Goal: Information Seeking & Learning: Learn about a topic

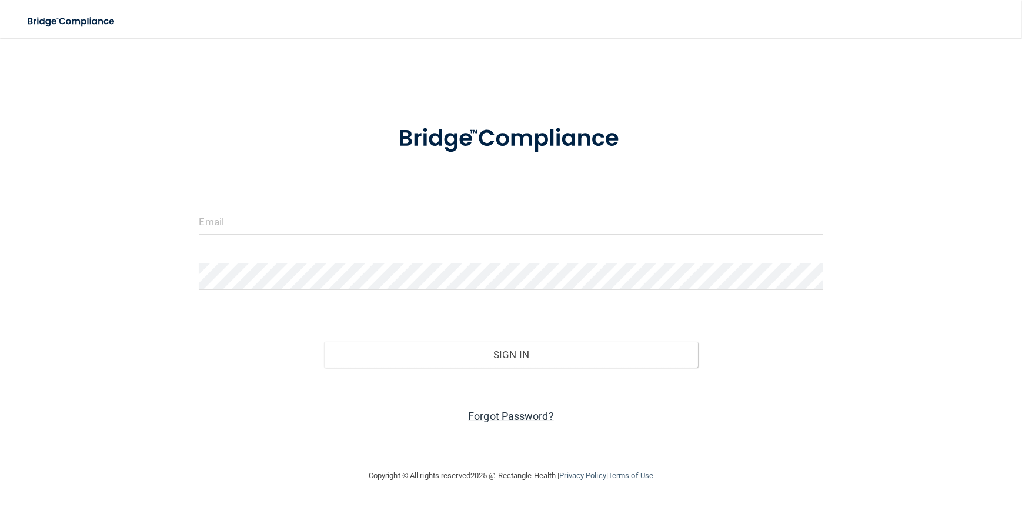
click at [514, 419] on link "Forgot Password?" at bounding box center [511, 416] width 86 height 12
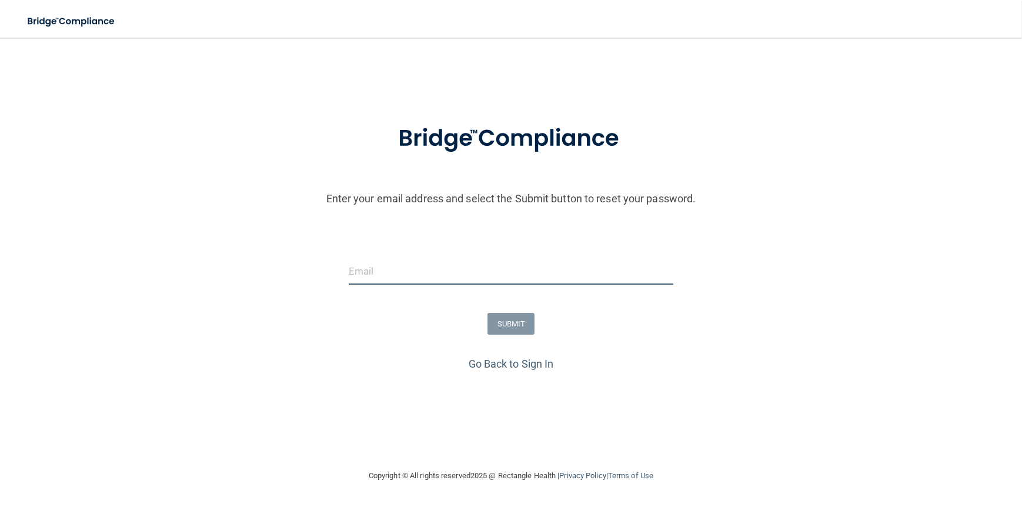
click at [416, 274] on input "email" at bounding box center [511, 271] width 325 height 26
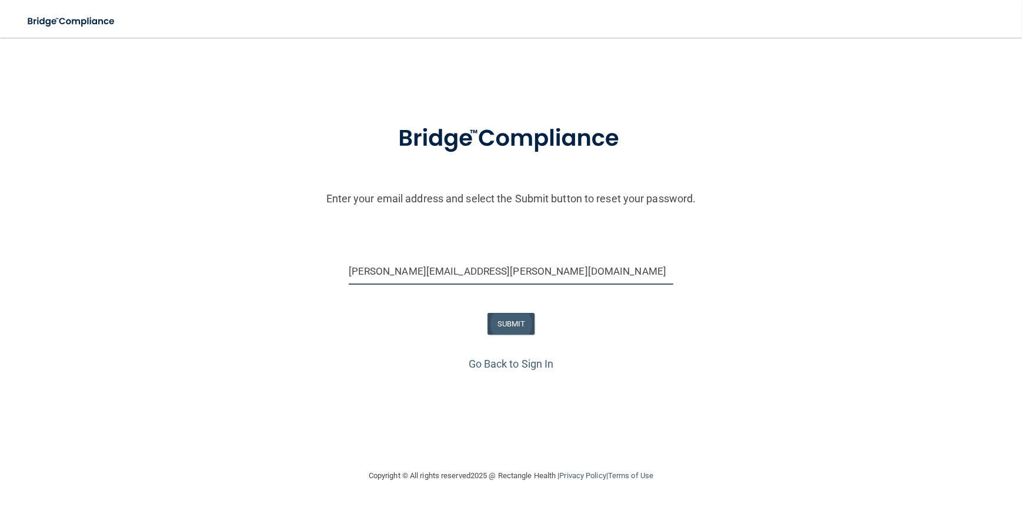
type input "[PERSON_NAME][EMAIL_ADDRESS][PERSON_NAME][DOMAIN_NAME]"
click at [501, 322] on button "SUBMIT" at bounding box center [512, 324] width 48 height 22
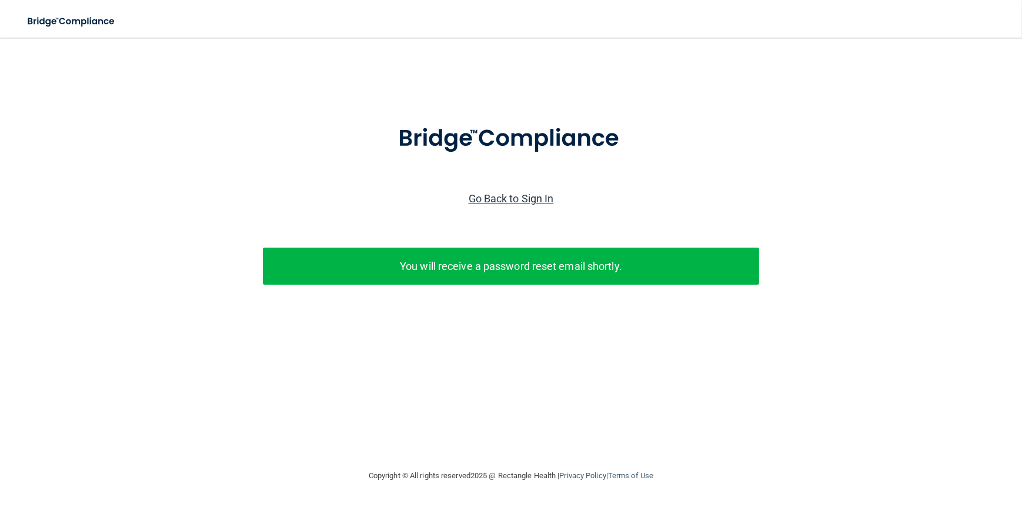
click at [520, 198] on link "Go Back to Sign In" at bounding box center [511, 198] width 85 height 12
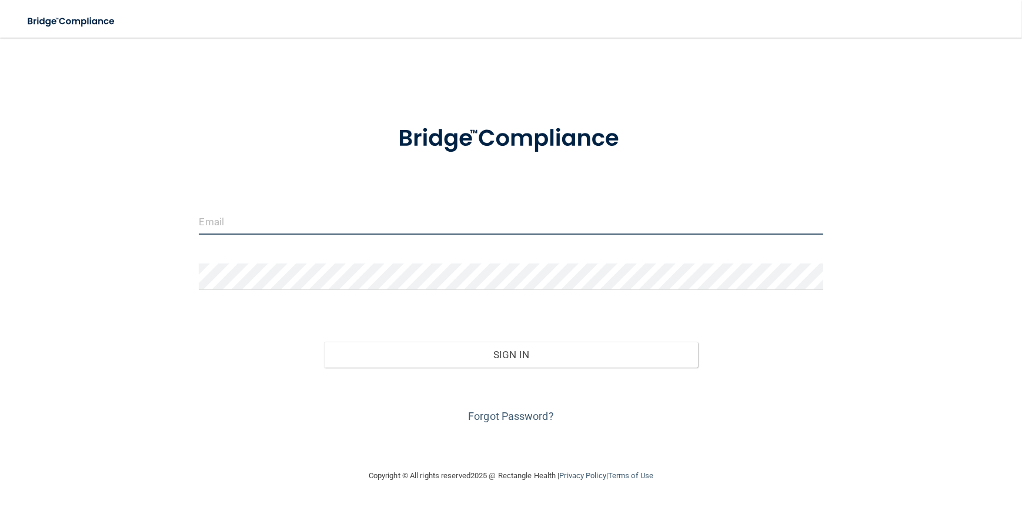
click at [393, 223] on input "email" at bounding box center [511, 221] width 624 height 26
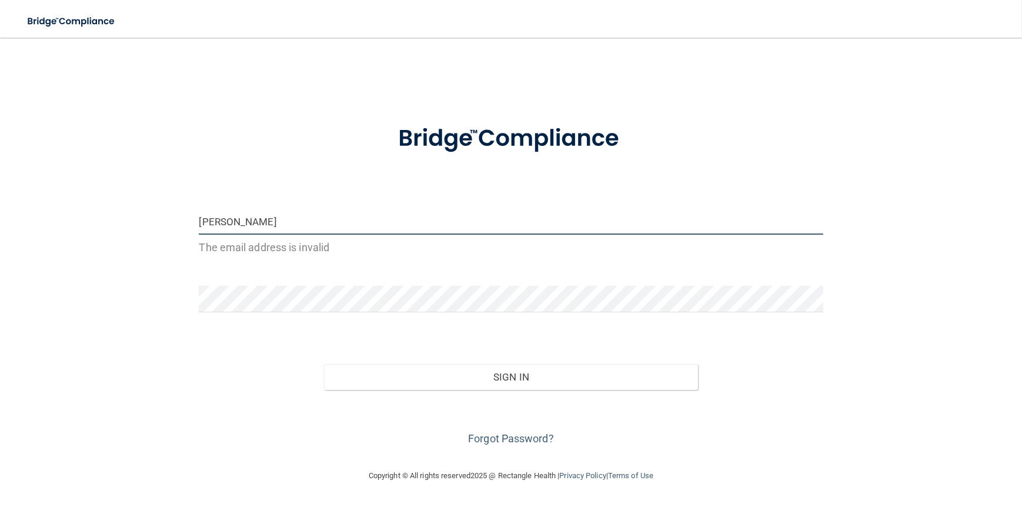
type input "[PERSON_NAME][EMAIL_ADDRESS][PERSON_NAME][DOMAIN_NAME]"
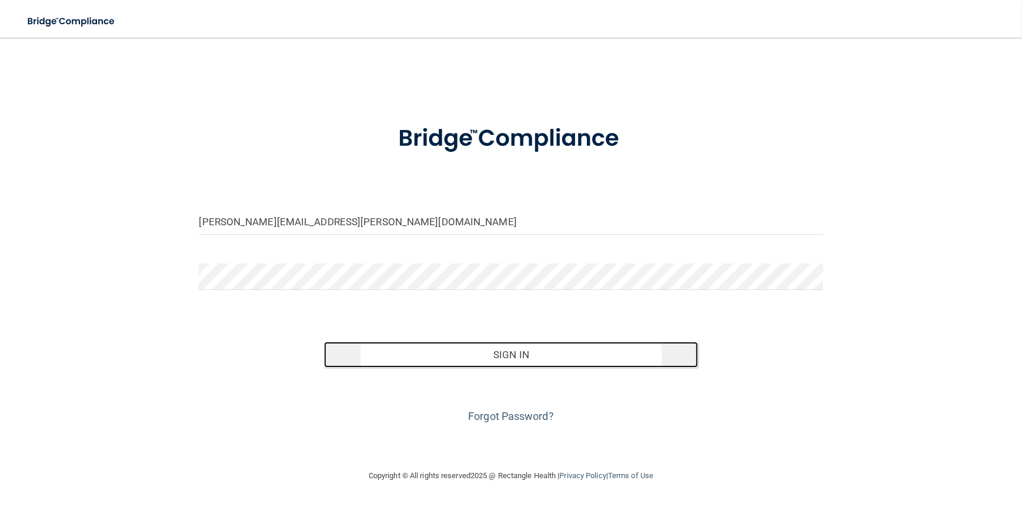
click at [472, 364] on button "Sign In" at bounding box center [511, 355] width 375 height 26
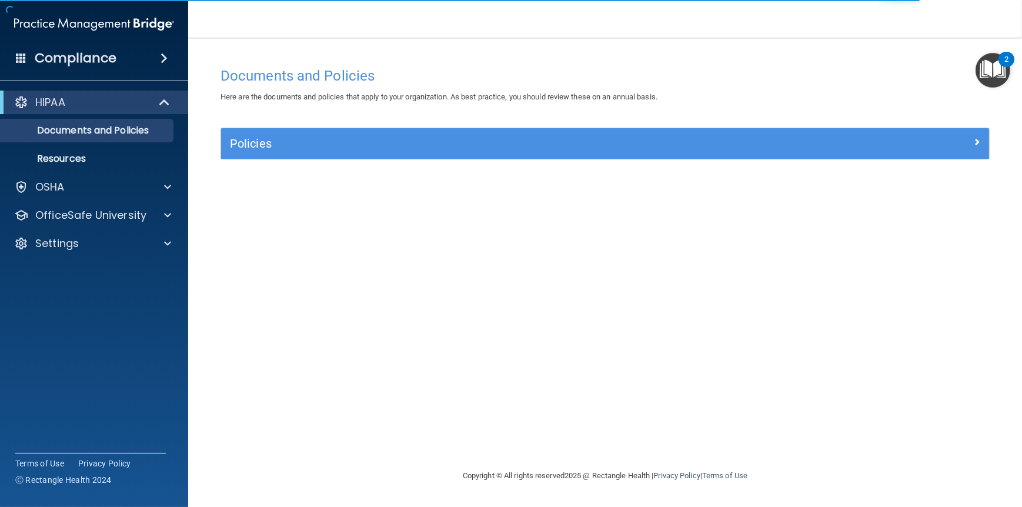
click at [655, 306] on div "Documents and Policies Here are the documents and policies that apply to your o…" at bounding box center [605, 265] width 787 height 408
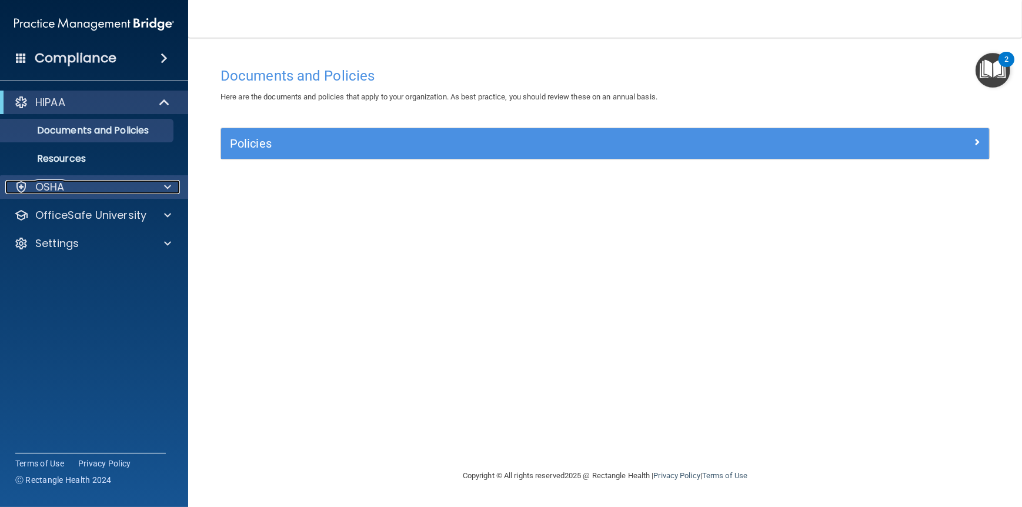
click at [151, 187] on div at bounding box center [165, 187] width 29 height 14
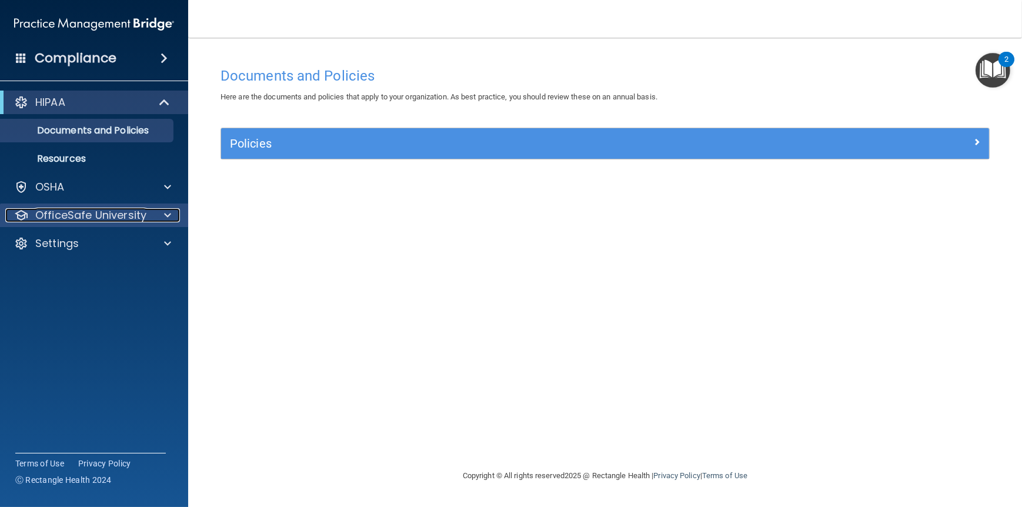
click at [144, 215] on p "OfficeSafe University" at bounding box center [90, 215] width 111 height 14
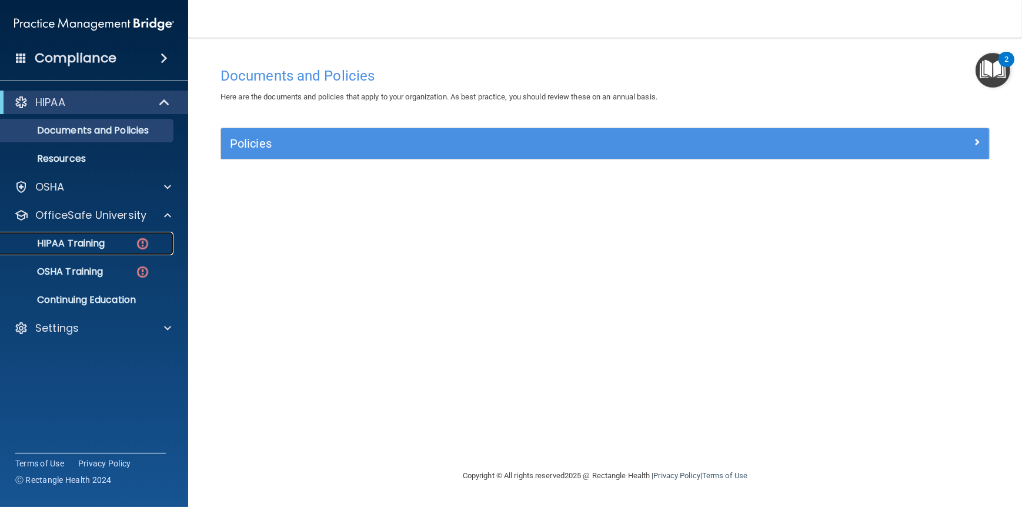
click at [113, 238] on div "HIPAA Training" at bounding box center [88, 244] width 161 height 12
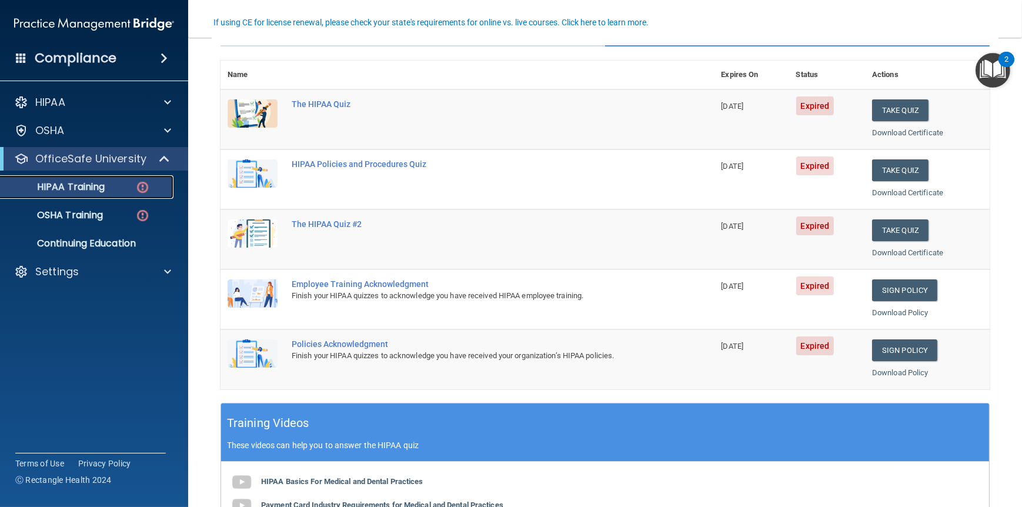
scroll to position [59, 0]
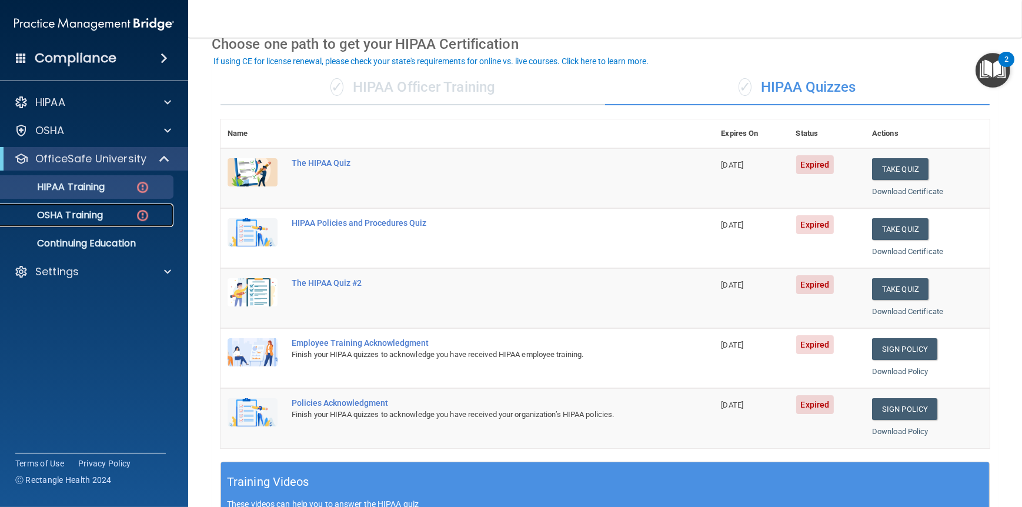
click at [90, 215] on p "OSHA Training" at bounding box center [55, 215] width 95 height 12
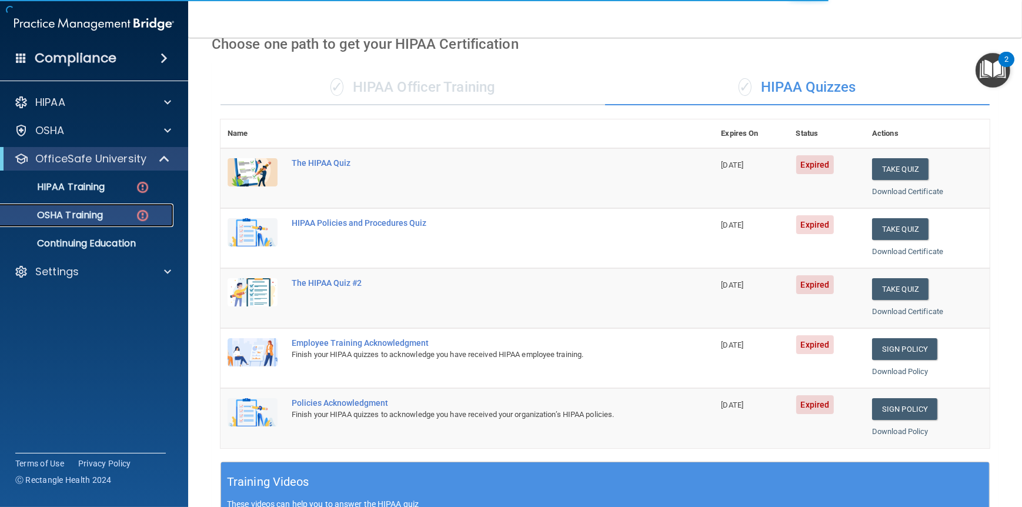
scroll to position [48, 0]
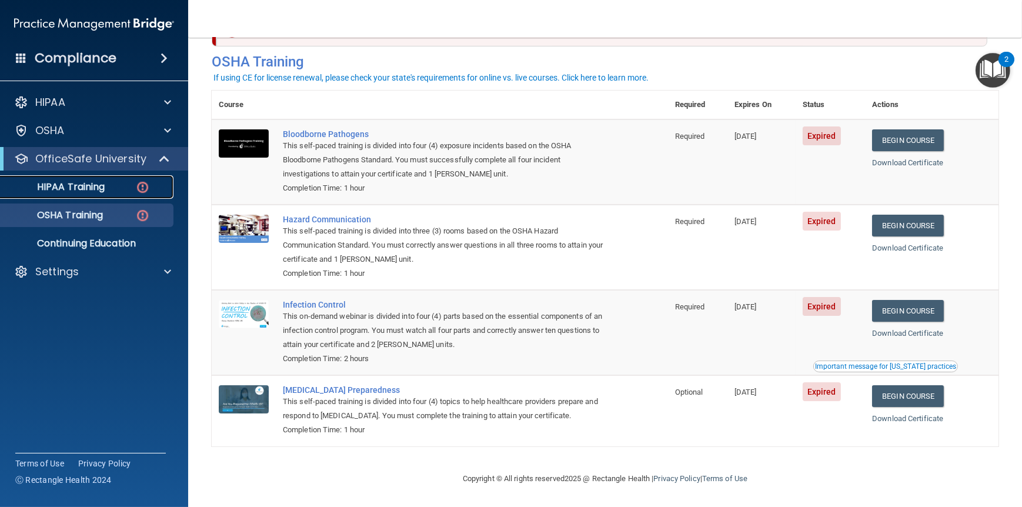
click at [116, 186] on div "HIPAA Training" at bounding box center [88, 187] width 161 height 12
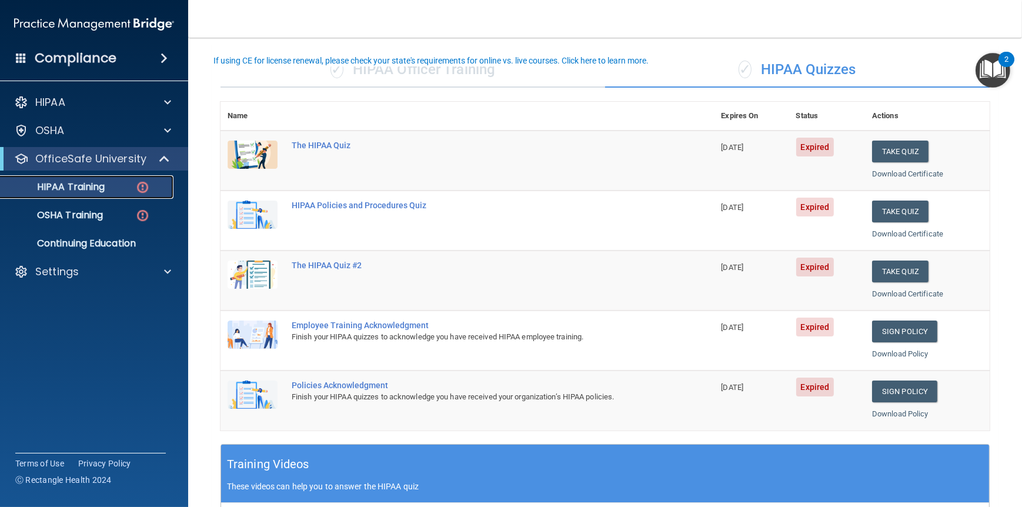
scroll to position [59, 0]
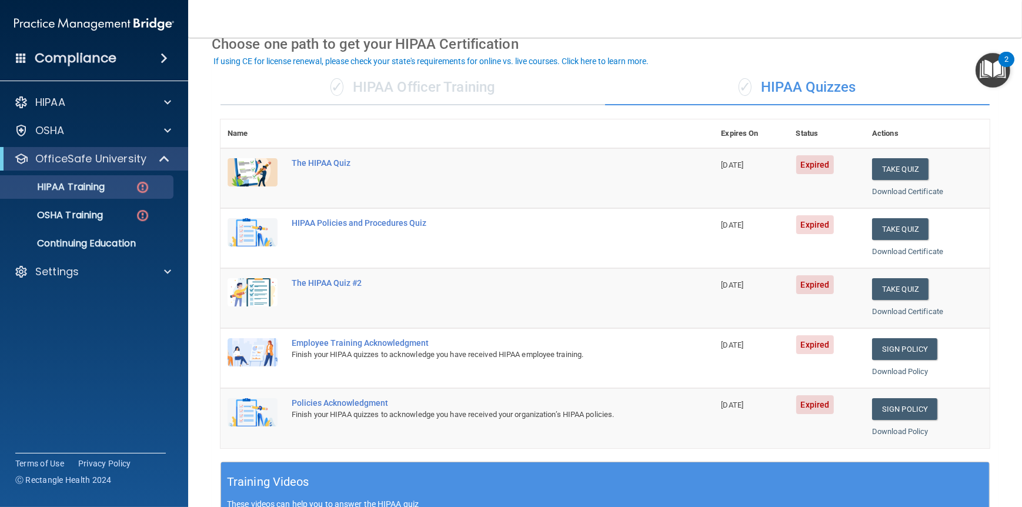
click at [353, 89] on div "✓ HIPAA Officer Training" at bounding box center [413, 87] width 385 height 35
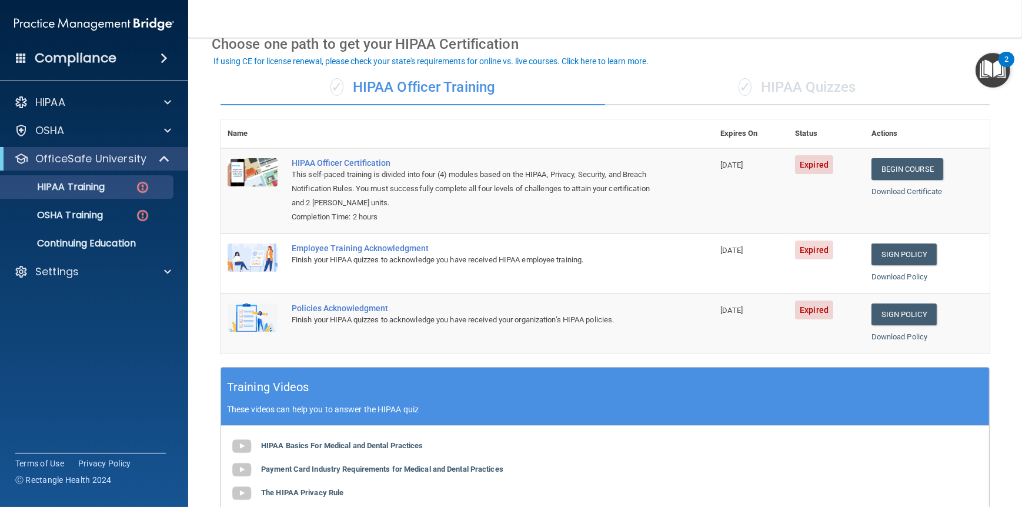
click at [788, 86] on div "✓ HIPAA Quizzes" at bounding box center [797, 87] width 385 height 35
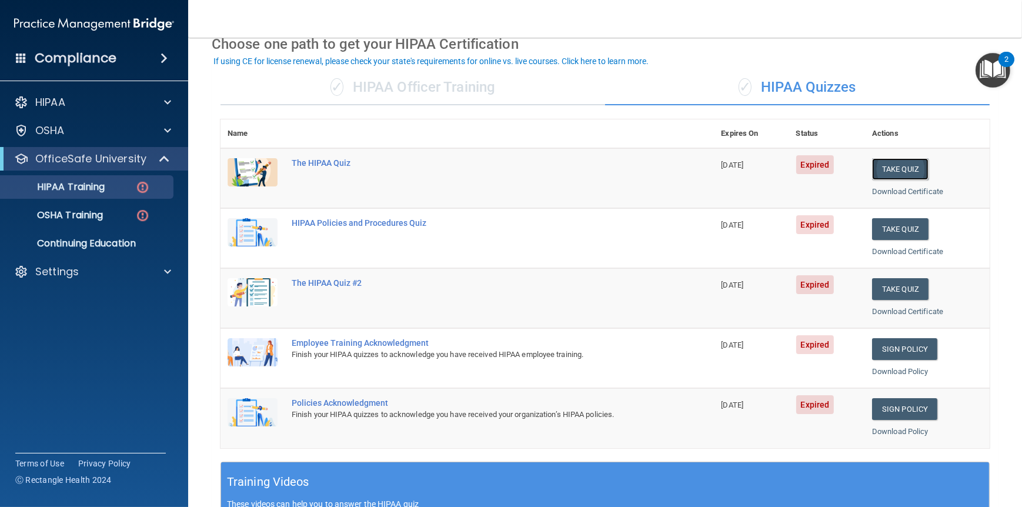
click at [907, 169] on button "Take Quiz" at bounding box center [900, 169] width 56 height 22
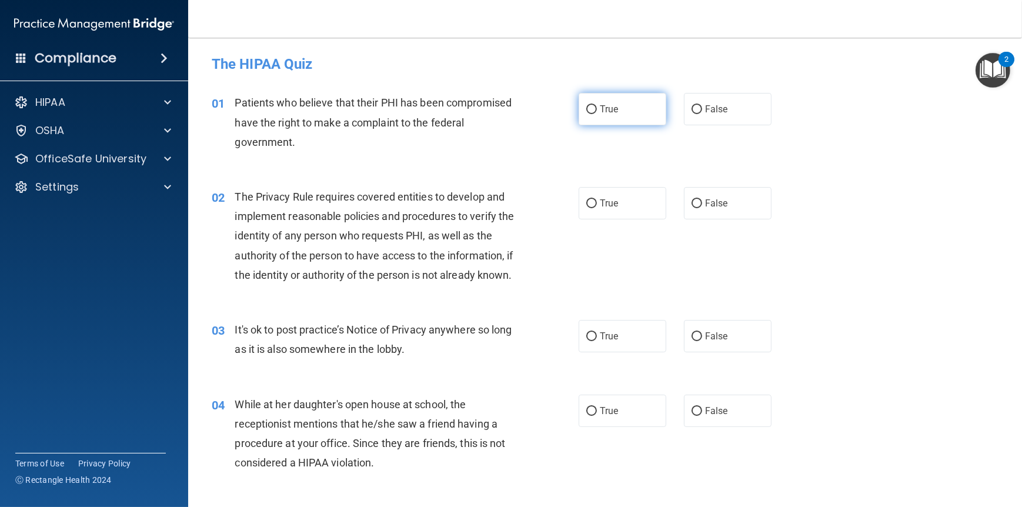
click at [587, 115] on label "True" at bounding box center [623, 109] width 88 height 32
click at [587, 114] on input "True" at bounding box center [592, 109] width 11 height 9
radio input "true"
click at [600, 202] on span "True" at bounding box center [609, 203] width 18 height 11
click at [597, 202] on input "True" at bounding box center [592, 203] width 11 height 9
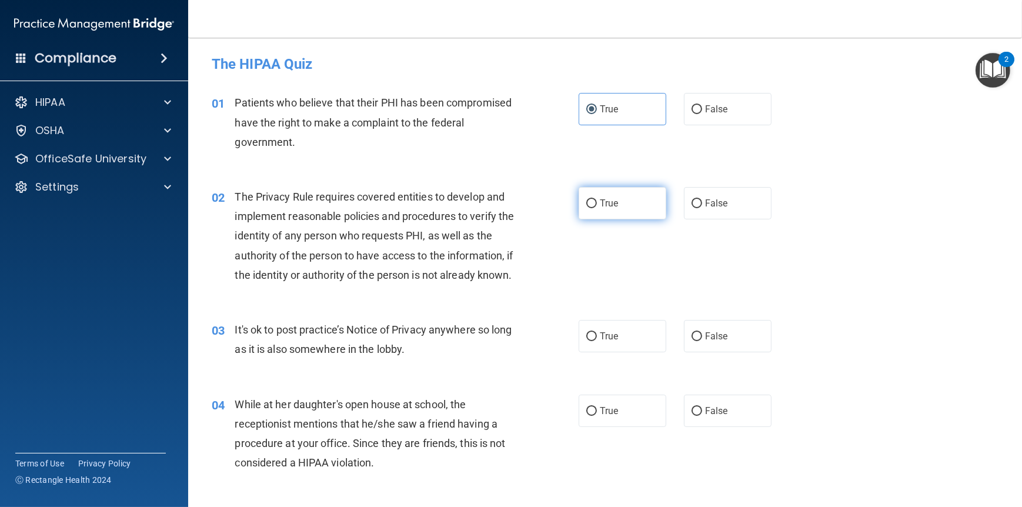
radio input "true"
click at [606, 352] on label "True" at bounding box center [623, 336] width 88 height 32
click at [597, 341] on input "True" at bounding box center [592, 336] width 11 height 9
radio input "true"
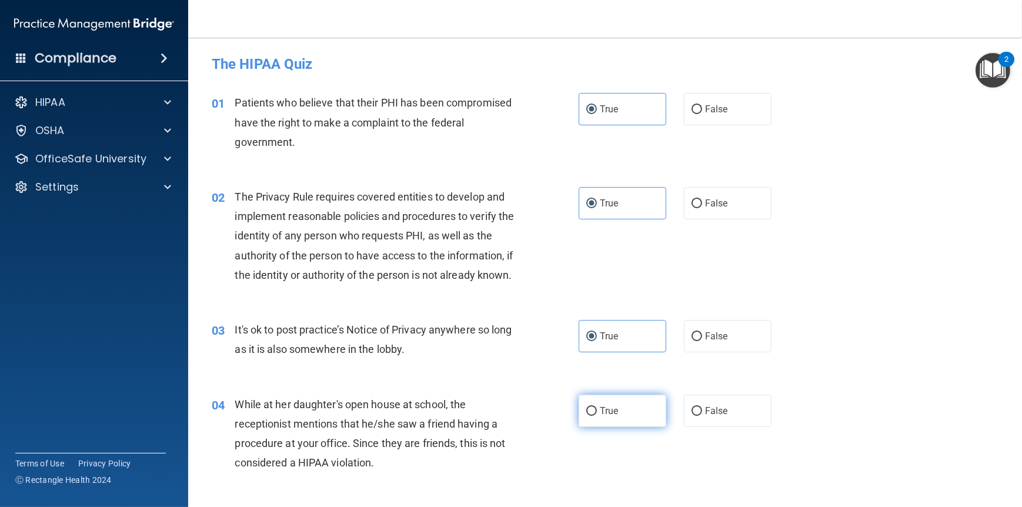
click at [611, 417] on span "True" at bounding box center [609, 410] width 18 height 11
click at [597, 416] on input "True" at bounding box center [592, 411] width 11 height 9
radio input "true"
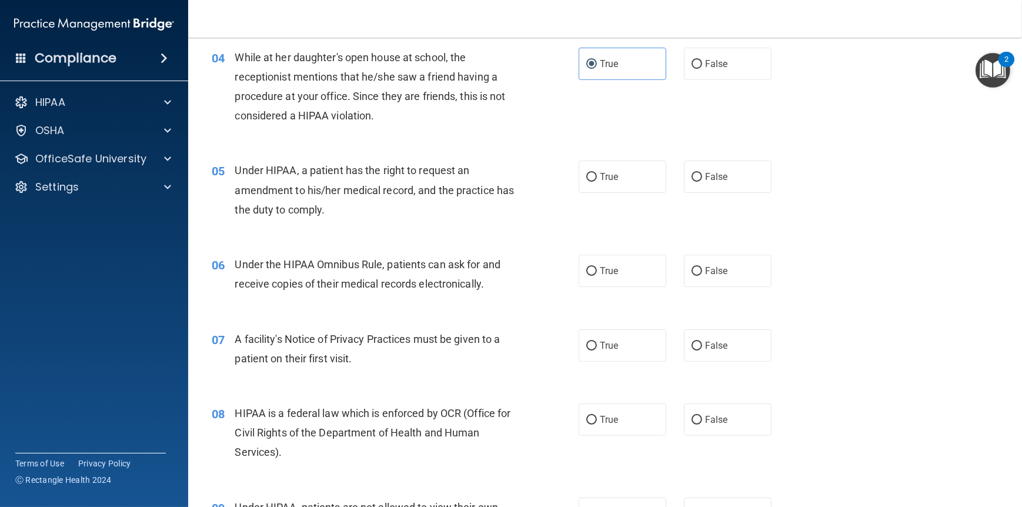
scroll to position [353, 0]
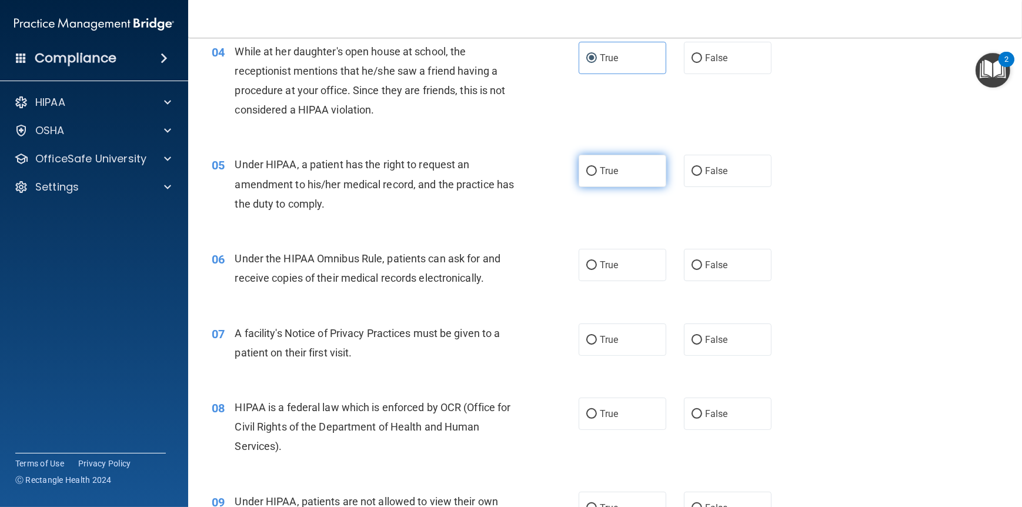
click at [601, 183] on label "True" at bounding box center [623, 171] width 88 height 32
click at [597, 176] on input "True" at bounding box center [592, 171] width 11 height 9
radio input "true"
click at [608, 271] on span "True" at bounding box center [609, 264] width 18 height 11
click at [597, 270] on input "True" at bounding box center [592, 265] width 11 height 9
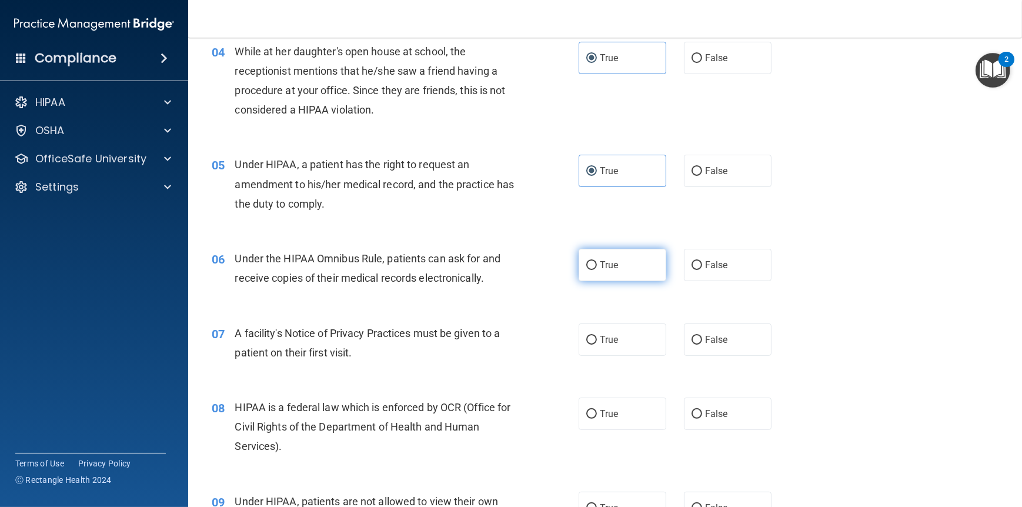
radio input "true"
click at [607, 356] on label "True" at bounding box center [623, 340] width 88 height 32
click at [597, 345] on input "True" at bounding box center [592, 340] width 11 height 9
radio input "true"
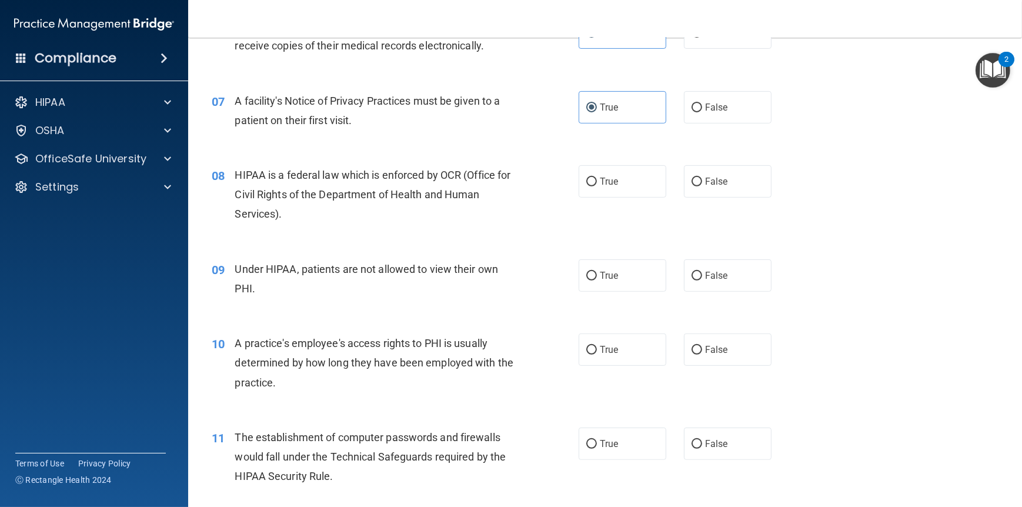
scroll to position [588, 0]
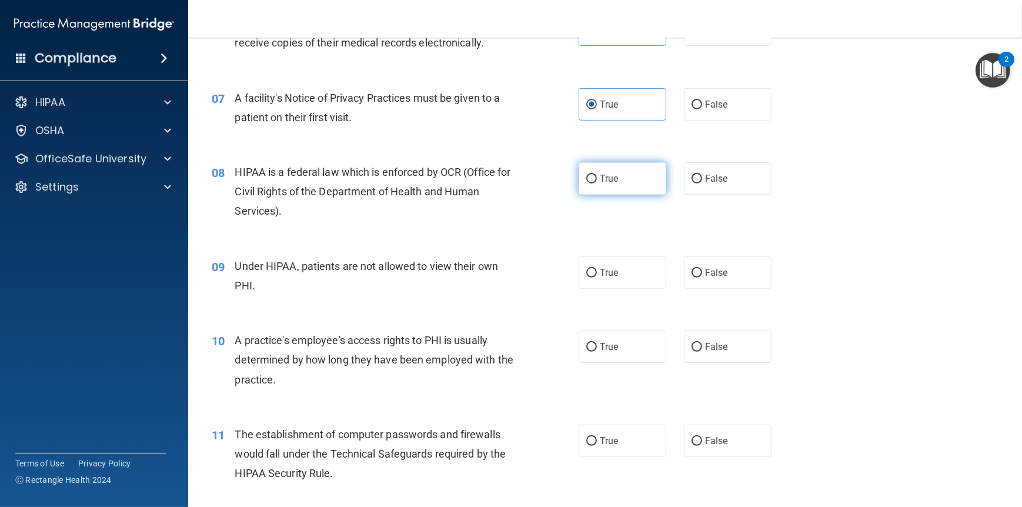
click at [600, 184] on span "True" at bounding box center [609, 178] width 18 height 11
click at [596, 184] on input "True" at bounding box center [592, 179] width 11 height 9
radio input "true"
click at [609, 289] on label "True" at bounding box center [623, 272] width 88 height 32
click at [597, 278] on input "True" at bounding box center [592, 273] width 11 height 9
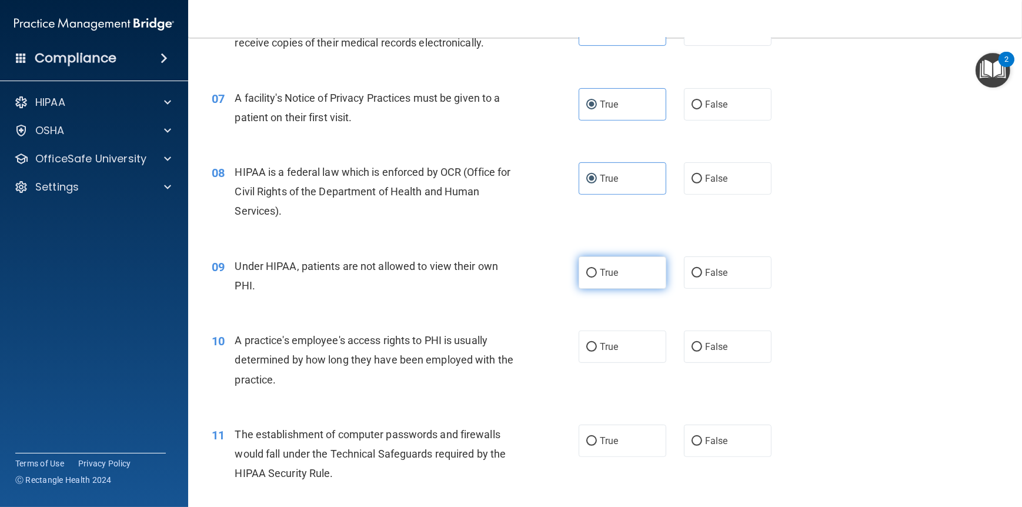
radio input "true"
click at [609, 352] on span "True" at bounding box center [609, 346] width 18 height 11
click at [597, 352] on input "True" at bounding box center [592, 347] width 11 height 9
radio input "true"
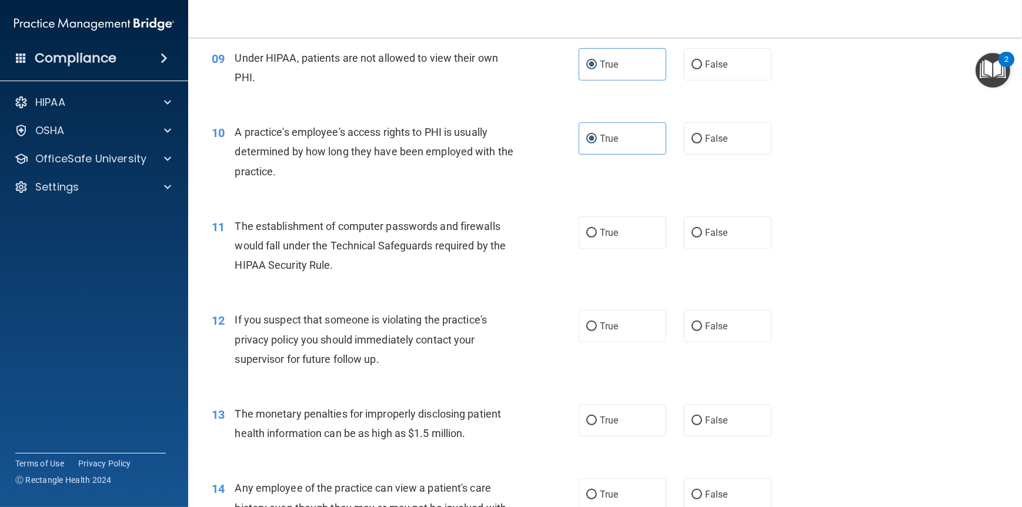
scroll to position [824, 0]
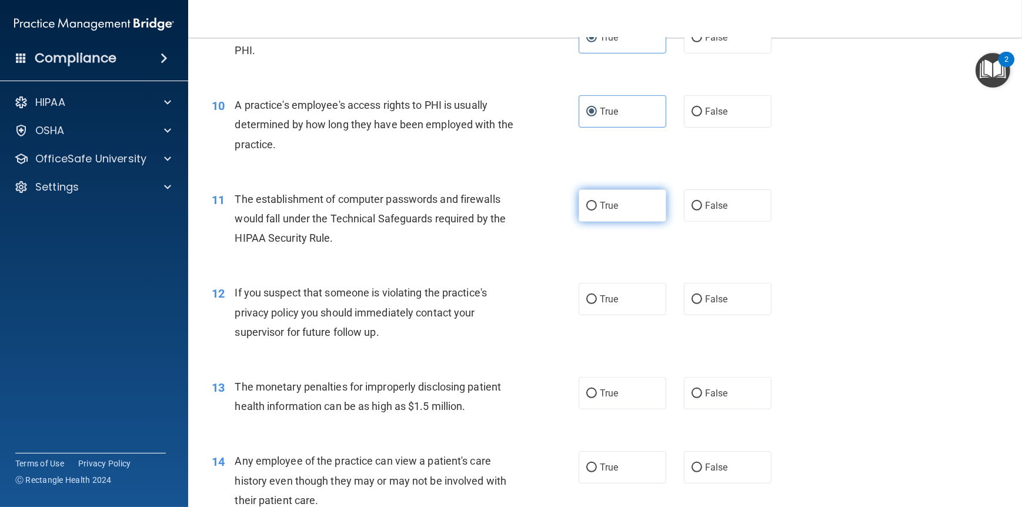
click at [592, 222] on label "True" at bounding box center [623, 205] width 88 height 32
click at [592, 211] on input "True" at bounding box center [592, 206] width 11 height 9
radio input "true"
click at [600, 305] on span "True" at bounding box center [609, 299] width 18 height 11
click at [597, 304] on input "True" at bounding box center [592, 299] width 11 height 9
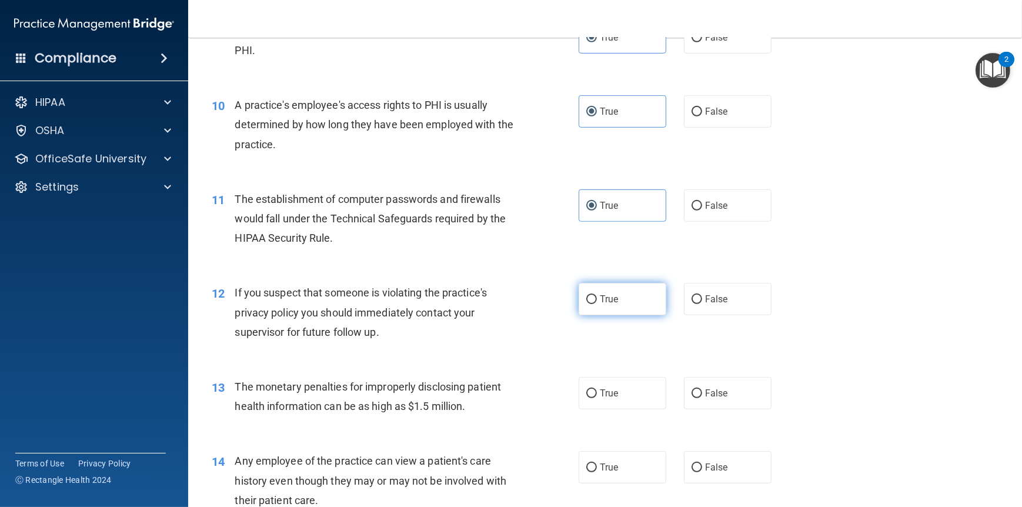
radio input "true"
click at [604, 399] on span "True" at bounding box center [609, 393] width 18 height 11
click at [597, 398] on input "True" at bounding box center [592, 393] width 11 height 9
radio input "true"
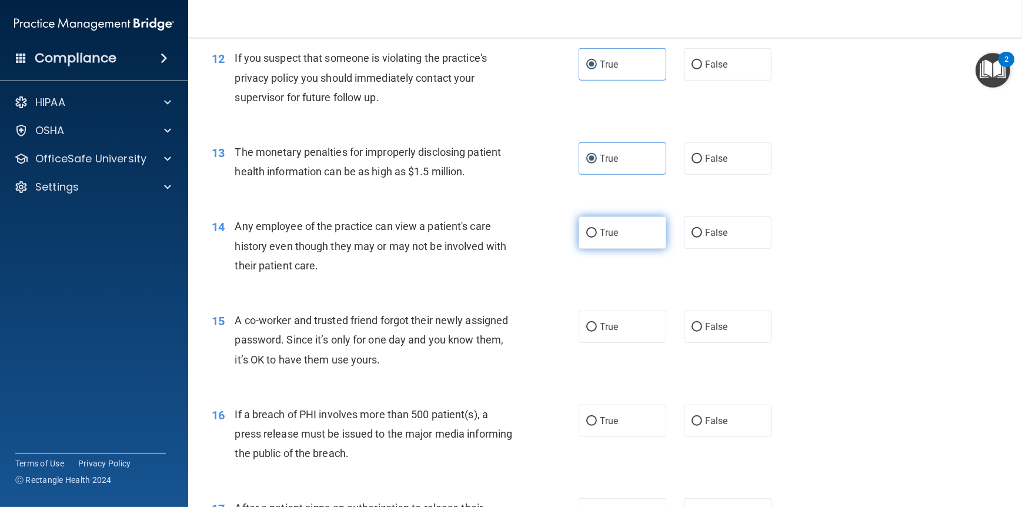
scroll to position [1059, 0]
click at [601, 248] on label "True" at bounding box center [623, 232] width 88 height 32
click at [597, 237] on input "True" at bounding box center [592, 232] width 11 height 9
radio input "true"
drag, startPoint x: 607, startPoint y: 353, endPoint x: 609, endPoint y: 384, distance: 30.7
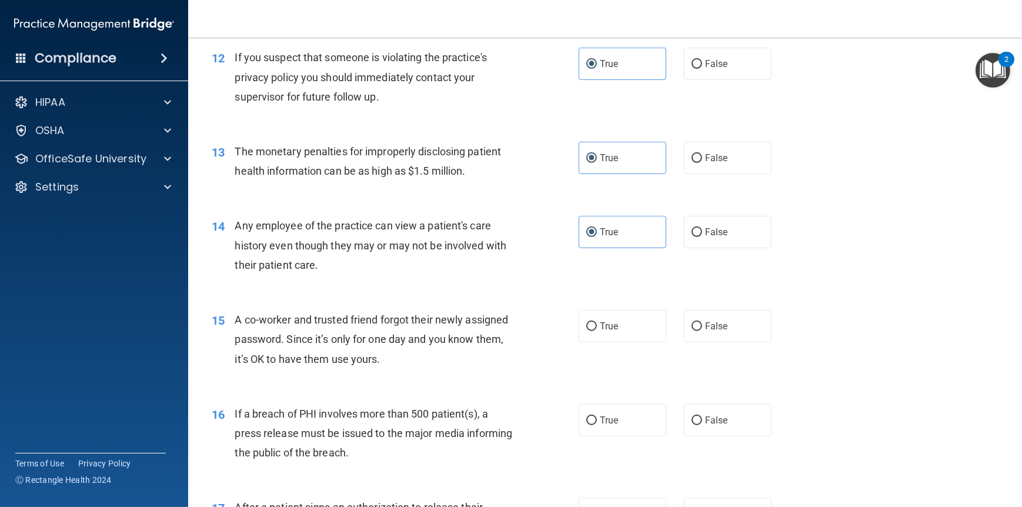
click at [607, 342] on label "True" at bounding box center [623, 326] width 88 height 32
click at [597, 331] on input "True" at bounding box center [592, 326] width 11 height 9
radio input "true"
click at [615, 434] on label "True" at bounding box center [623, 420] width 88 height 32
click at [597, 425] on input "True" at bounding box center [592, 421] width 11 height 9
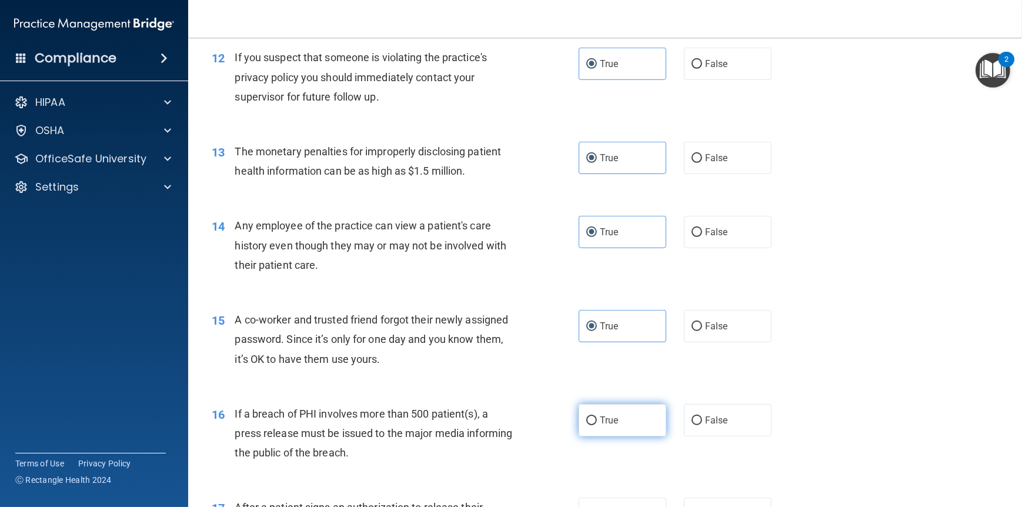
radio input "true"
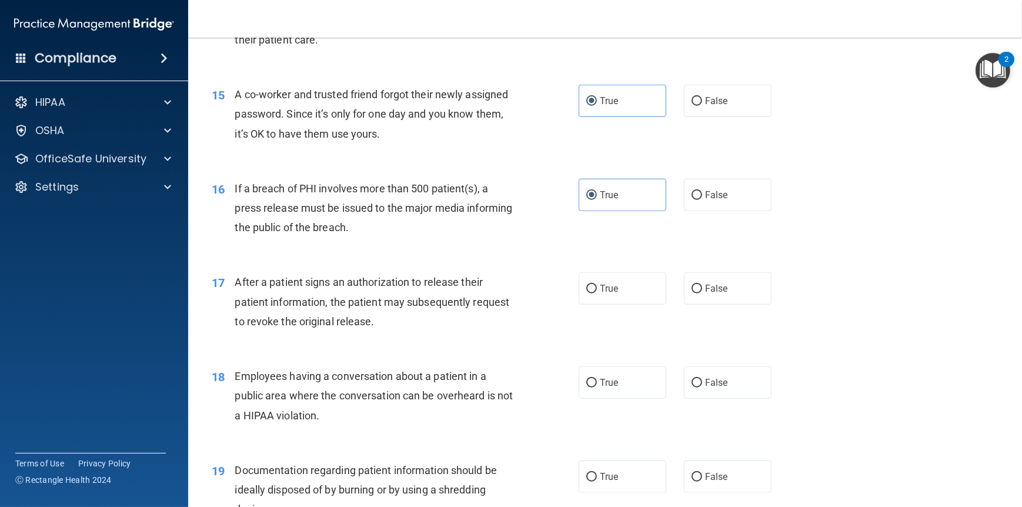
scroll to position [1353, 0]
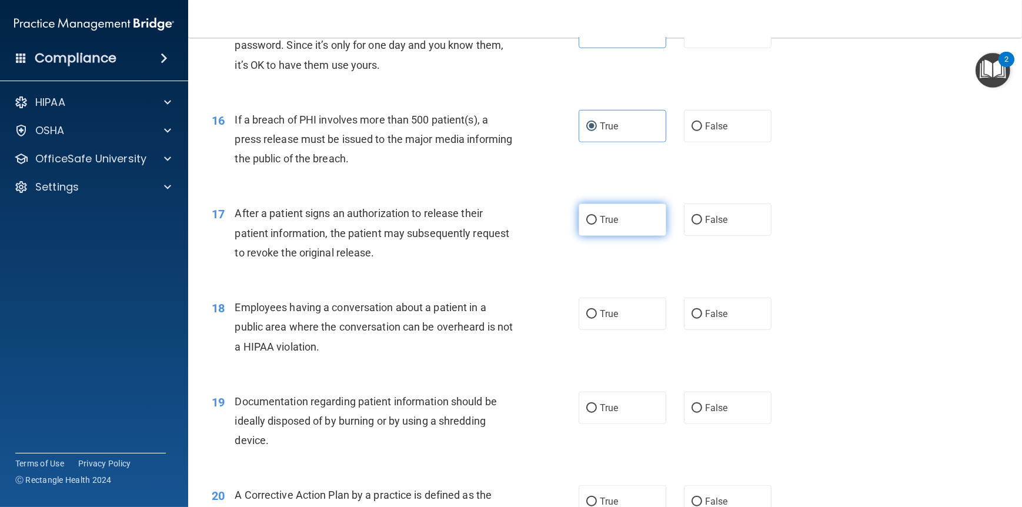
click at [597, 232] on label "True" at bounding box center [623, 220] width 88 height 32
click at [597, 225] on input "True" at bounding box center [592, 220] width 11 height 9
radio input "true"
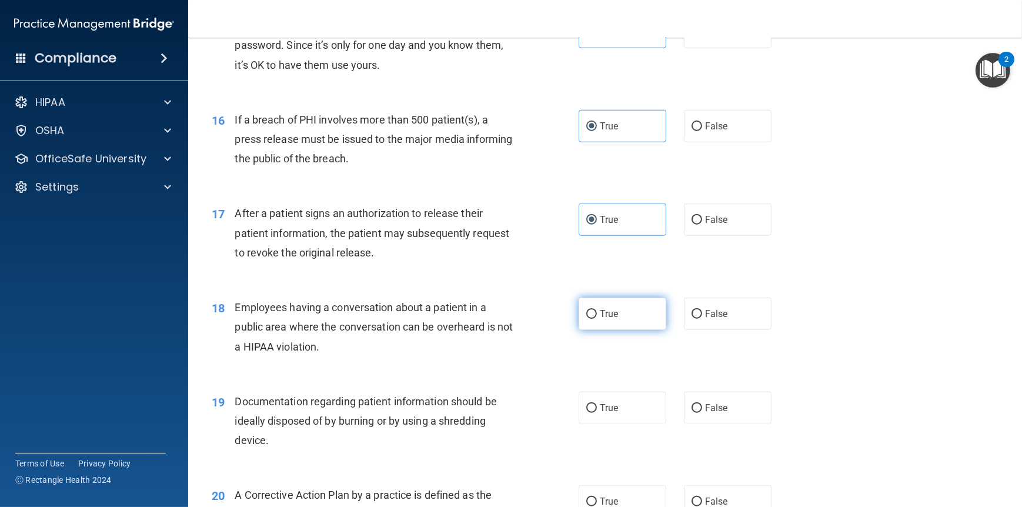
click at [617, 330] on label "True" at bounding box center [623, 314] width 88 height 32
click at [597, 319] on input "True" at bounding box center [592, 314] width 11 height 9
radio input "true"
click at [604, 414] on span "True" at bounding box center [609, 407] width 18 height 11
click at [597, 413] on input "True" at bounding box center [592, 408] width 11 height 9
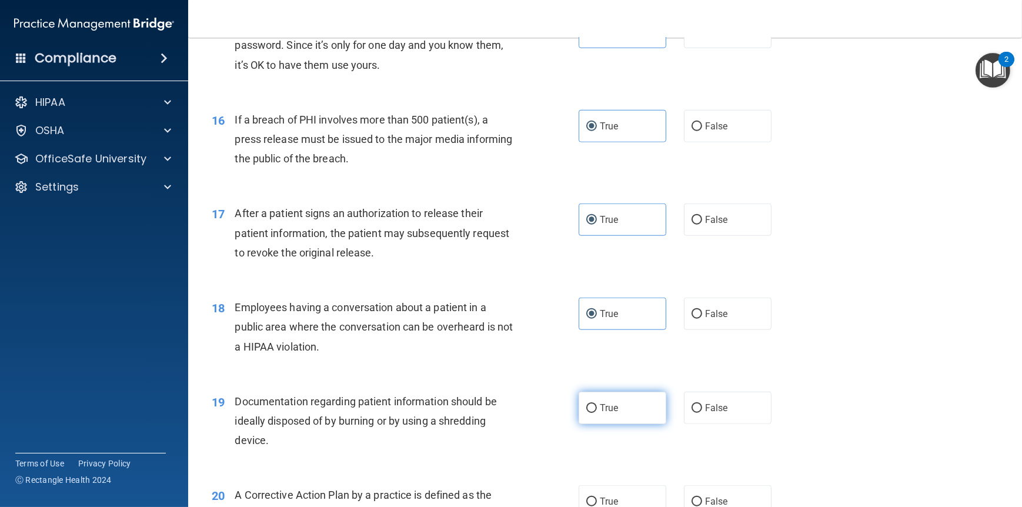
radio input "true"
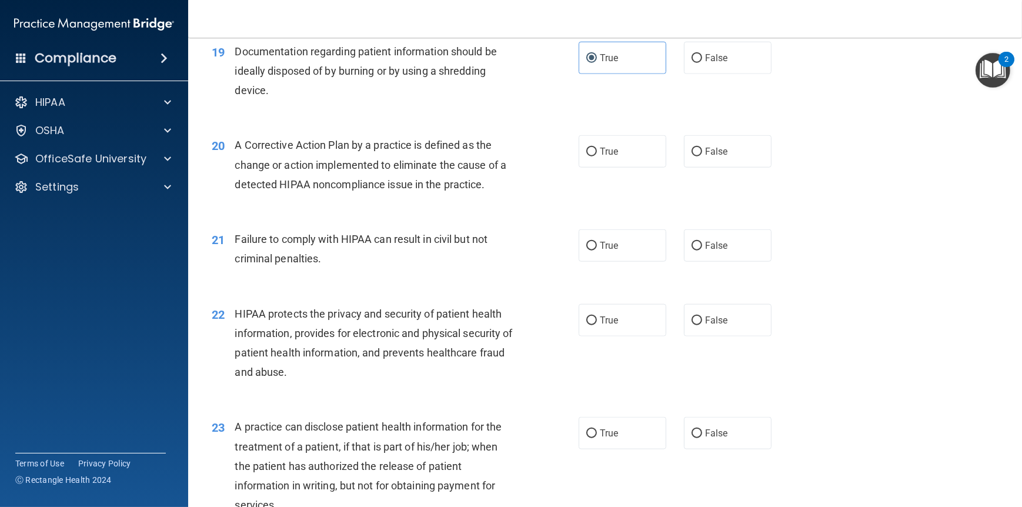
scroll to position [1706, 0]
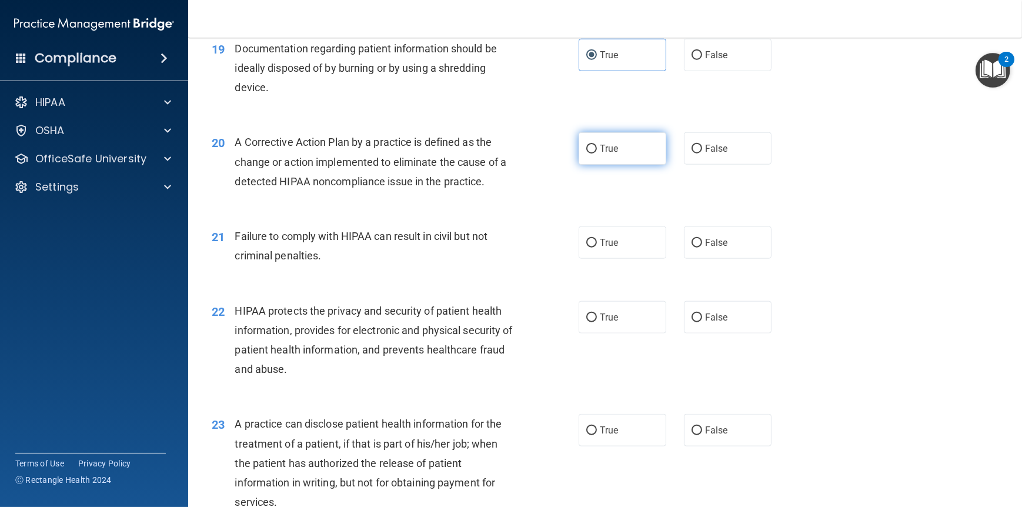
click at [601, 154] on span "True" at bounding box center [609, 148] width 18 height 11
click at [597, 154] on input "True" at bounding box center [592, 149] width 11 height 9
radio input "true"
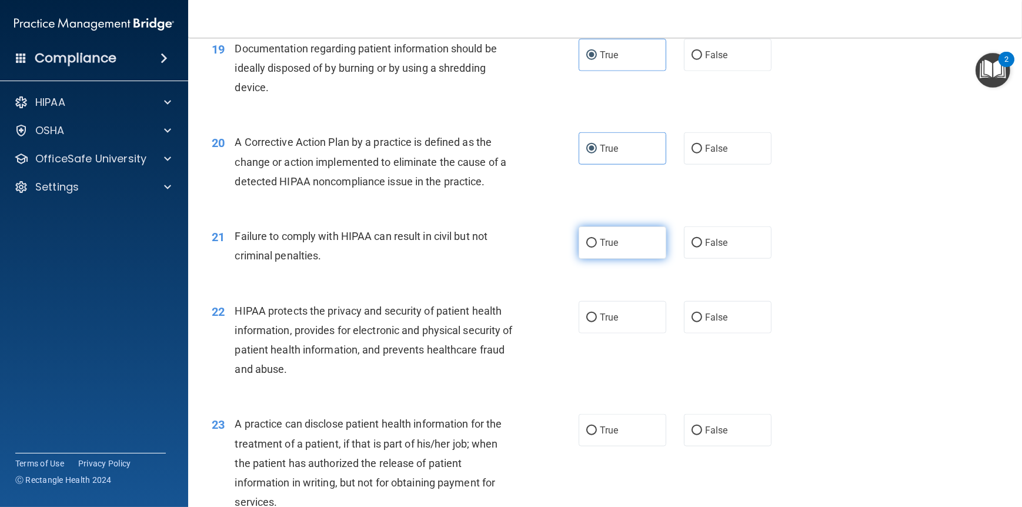
click at [602, 259] on label "True" at bounding box center [623, 242] width 88 height 32
click at [597, 248] on input "True" at bounding box center [592, 243] width 11 height 9
radio input "true"
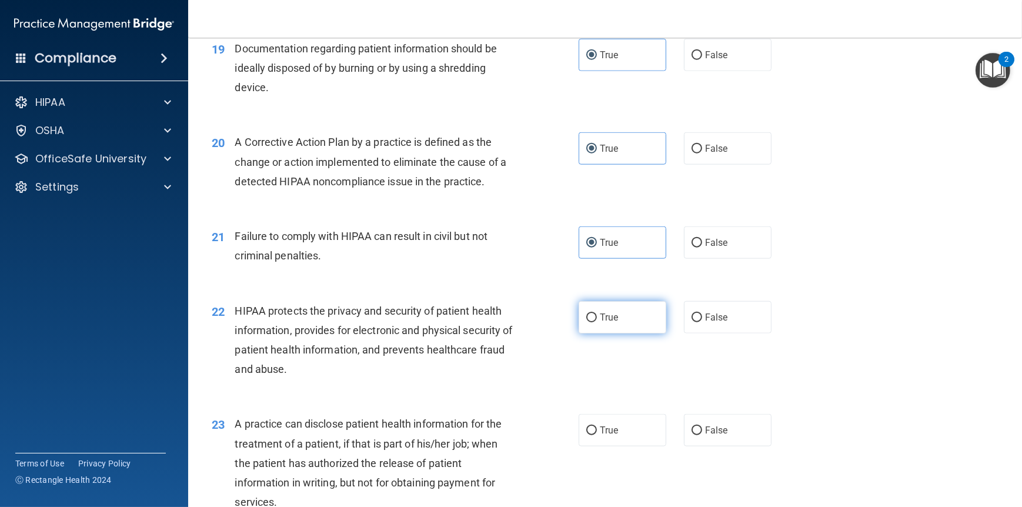
click at [609, 323] on span "True" at bounding box center [609, 317] width 18 height 11
click at [597, 322] on input "True" at bounding box center [592, 318] width 11 height 9
radio input "true"
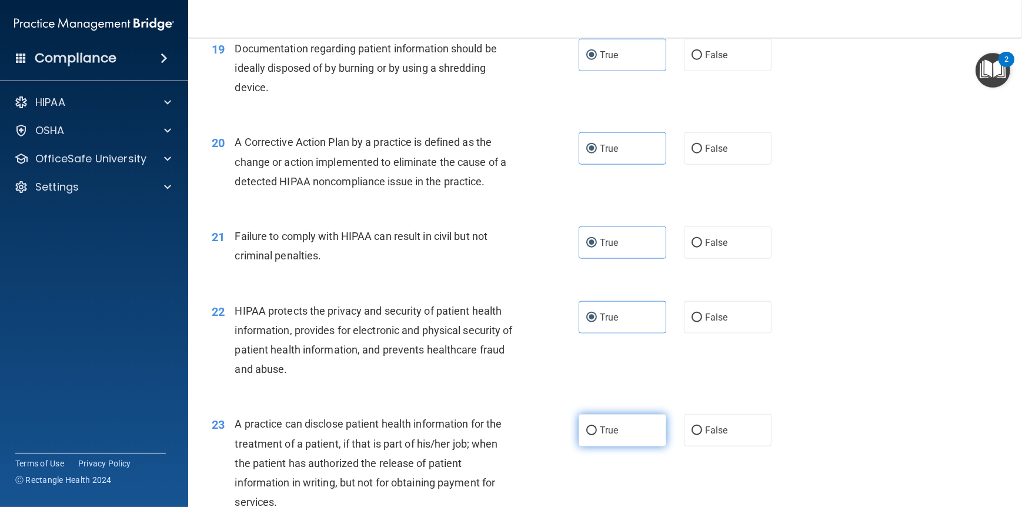
click at [600, 436] on span "True" at bounding box center [609, 430] width 18 height 11
click at [597, 435] on input "True" at bounding box center [592, 431] width 11 height 9
radio input "true"
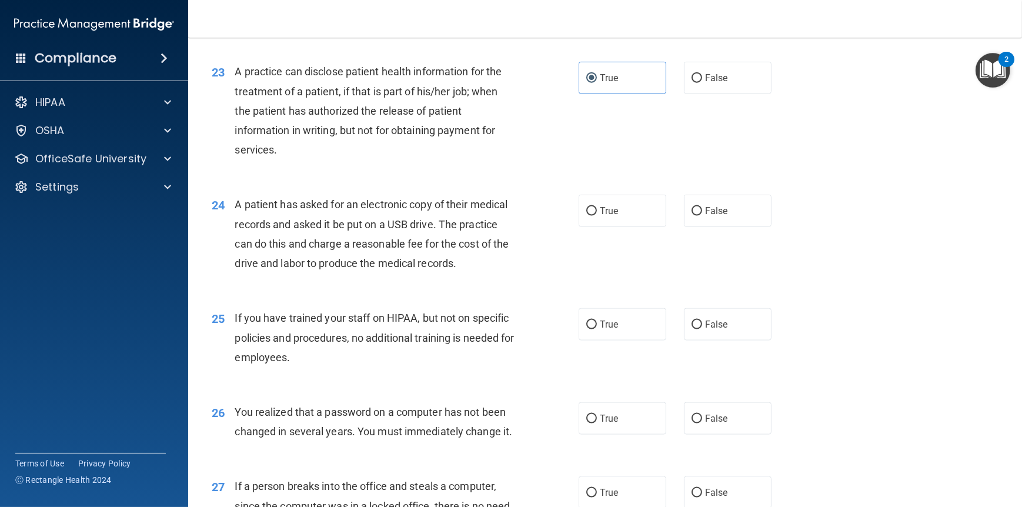
scroll to position [2059, 0]
click at [603, 216] on span "True" at bounding box center [609, 210] width 18 height 11
click at [597, 215] on input "True" at bounding box center [592, 210] width 11 height 9
radio input "true"
click at [607, 329] on span "True" at bounding box center [609, 323] width 18 height 11
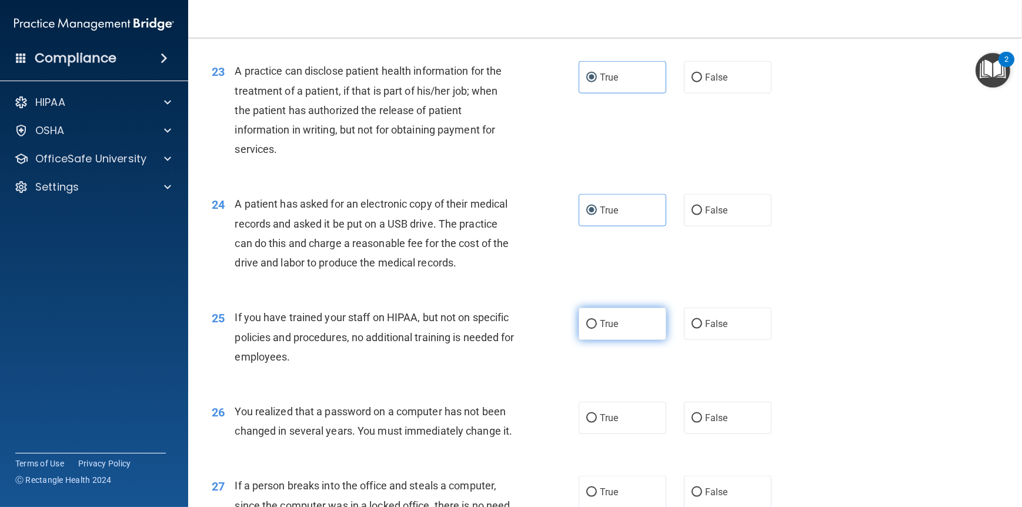
click at [597, 329] on input "True" at bounding box center [592, 324] width 11 height 9
radio input "true"
click at [597, 434] on label "True" at bounding box center [623, 418] width 88 height 32
click at [597, 423] on input "True" at bounding box center [592, 418] width 11 height 9
radio input "true"
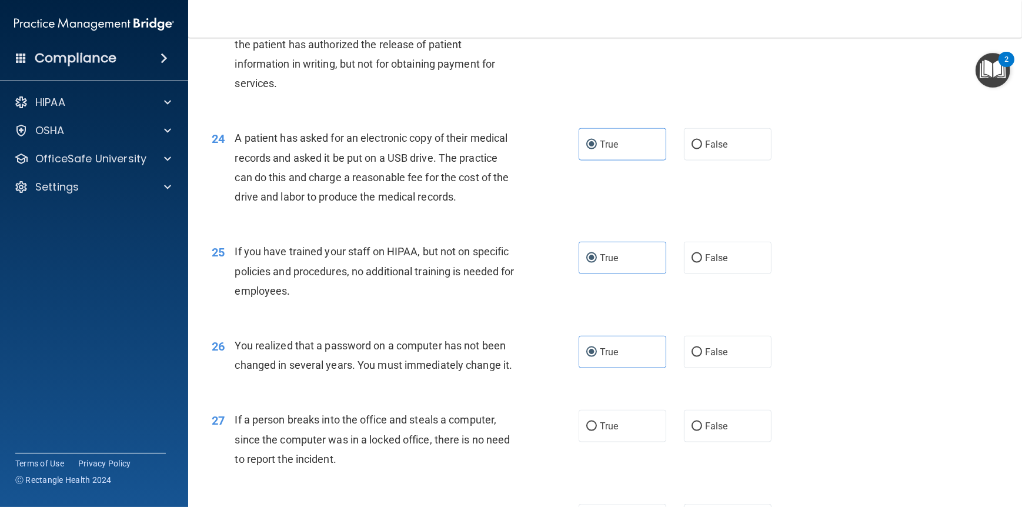
scroll to position [2353, 0]
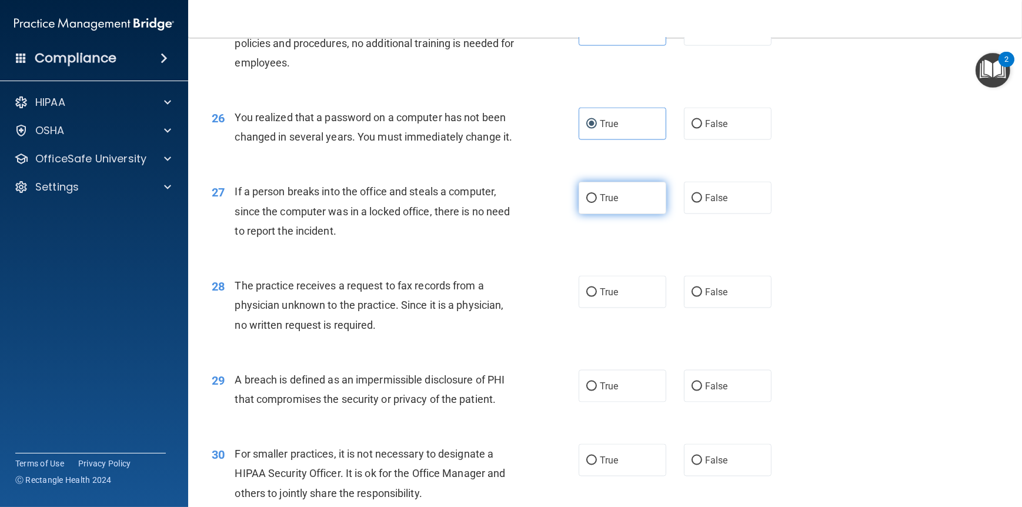
click at [600, 204] on span "True" at bounding box center [609, 197] width 18 height 11
click at [597, 203] on input "True" at bounding box center [592, 198] width 11 height 9
radio input "true"
click at [618, 347] on div "28 The practice receives a request to fax records from a physician unknown to t…" at bounding box center [605, 308] width 805 height 94
click at [609, 308] on label "True" at bounding box center [623, 292] width 88 height 32
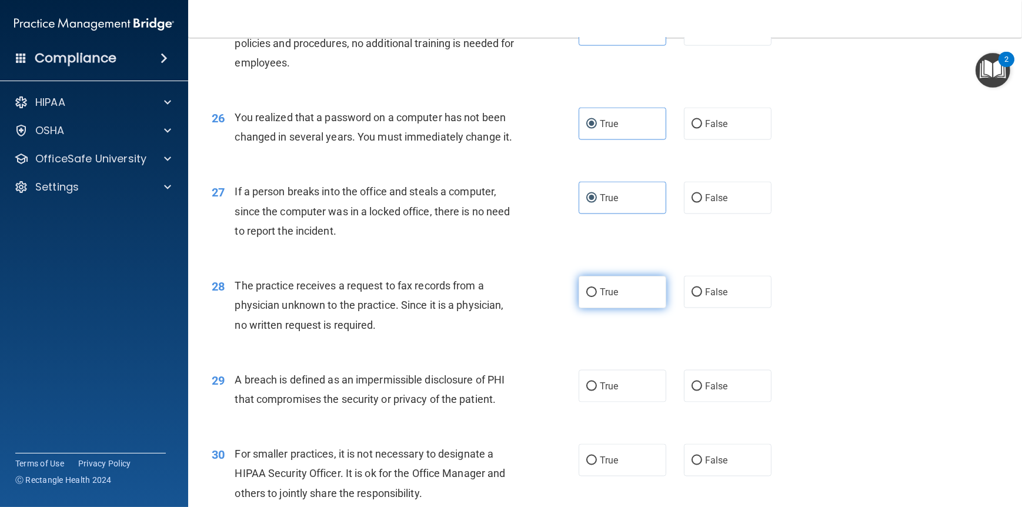
click at [597, 297] on input "True" at bounding box center [592, 292] width 11 height 9
radio input "true"
click at [600, 392] on span "True" at bounding box center [609, 386] width 18 height 11
click at [596, 391] on input "True" at bounding box center [592, 386] width 11 height 9
radio input "true"
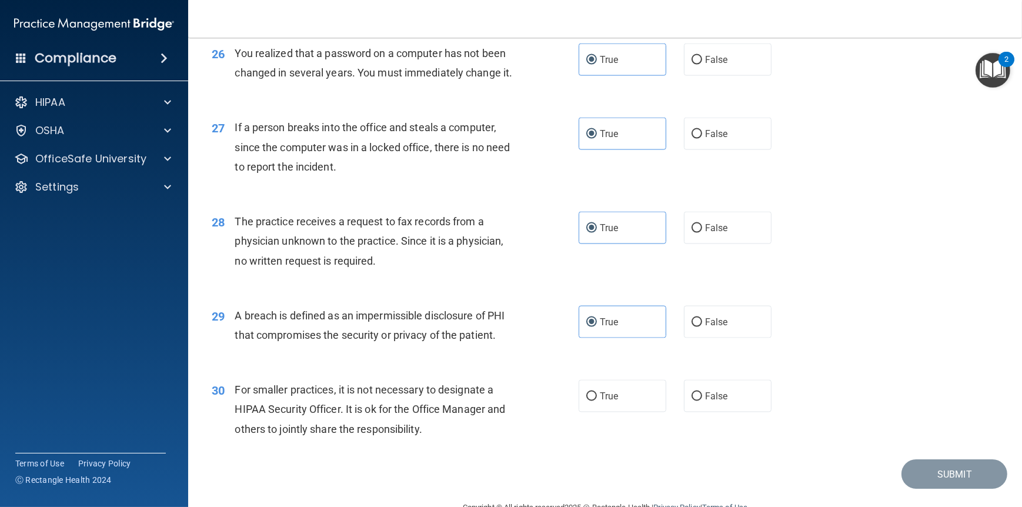
scroll to position [2484, 0]
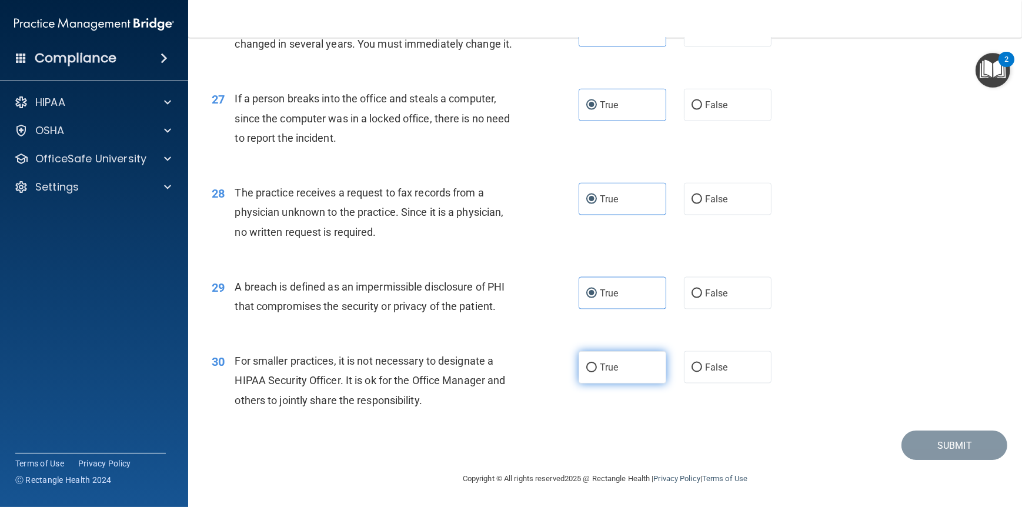
click at [605, 374] on label "True" at bounding box center [623, 367] width 88 height 32
click at [597, 372] on input "True" at bounding box center [592, 368] width 11 height 9
radio input "true"
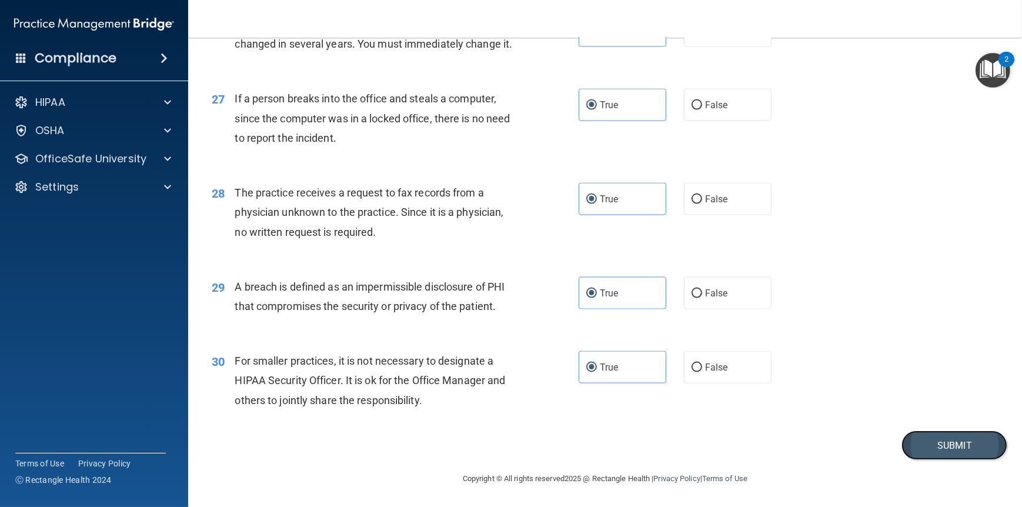
click at [951, 441] on button "Submit" at bounding box center [955, 446] width 106 height 30
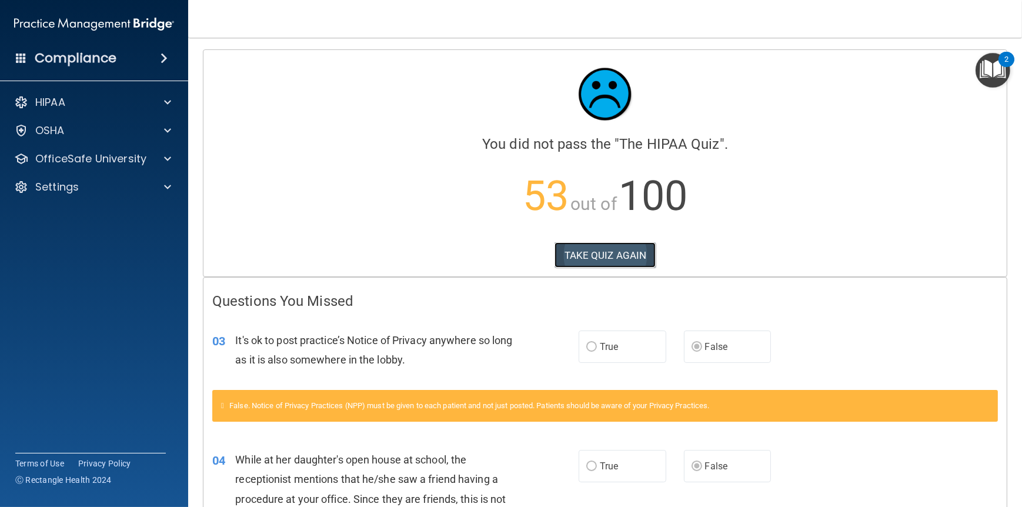
click at [590, 259] on button "TAKE QUIZ AGAIN" at bounding box center [606, 255] width 102 height 26
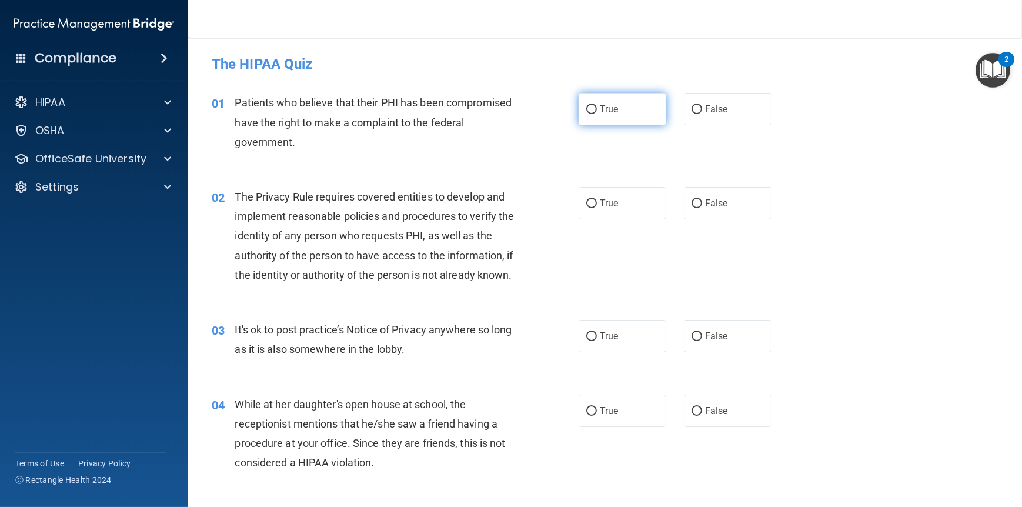
click at [600, 111] on span "True" at bounding box center [609, 109] width 18 height 11
click at [595, 111] on input "True" at bounding box center [592, 109] width 11 height 9
radio input "true"
click at [594, 198] on label "True" at bounding box center [623, 203] width 88 height 32
click at [594, 199] on input "True" at bounding box center [592, 203] width 11 height 9
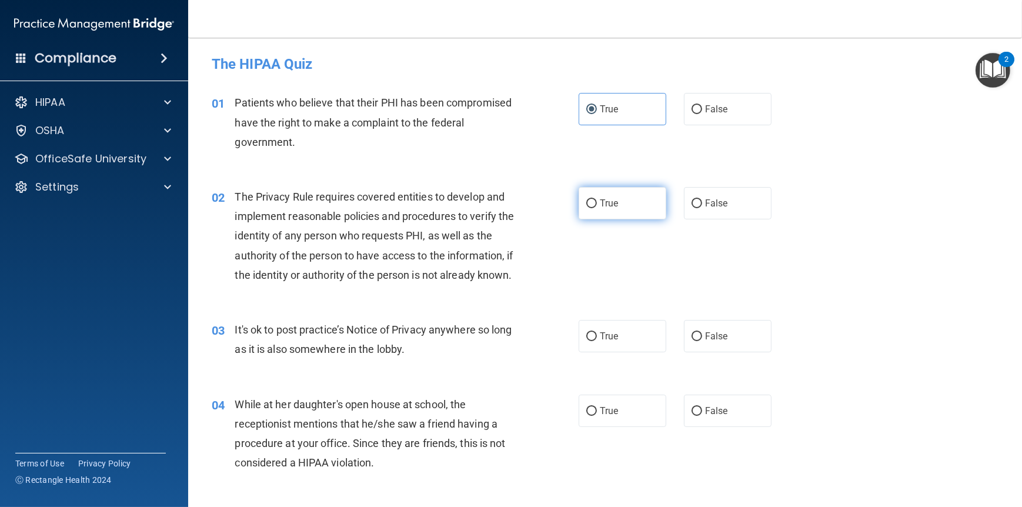
radio input "true"
click at [706, 342] on span "False" at bounding box center [716, 336] width 23 height 11
click at [702, 341] on input "False" at bounding box center [697, 336] width 11 height 9
radio input "true"
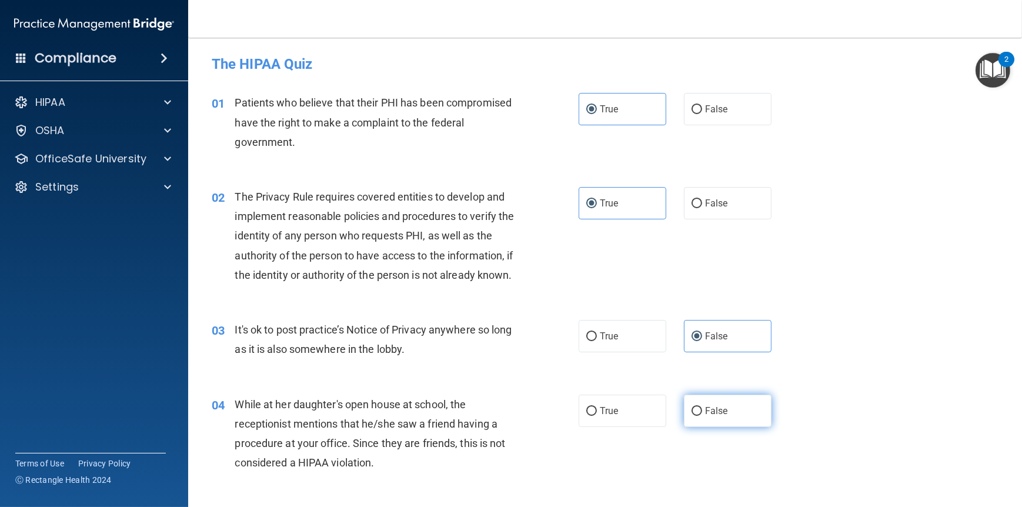
click at [705, 417] on span "False" at bounding box center [716, 410] width 23 height 11
click at [702, 416] on input "False" at bounding box center [697, 411] width 11 height 9
radio input "true"
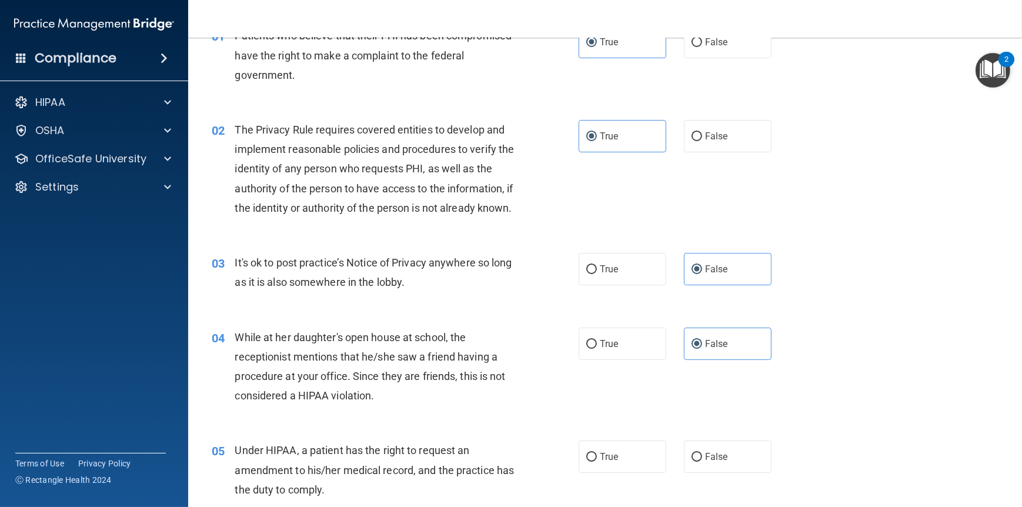
scroll to position [176, 0]
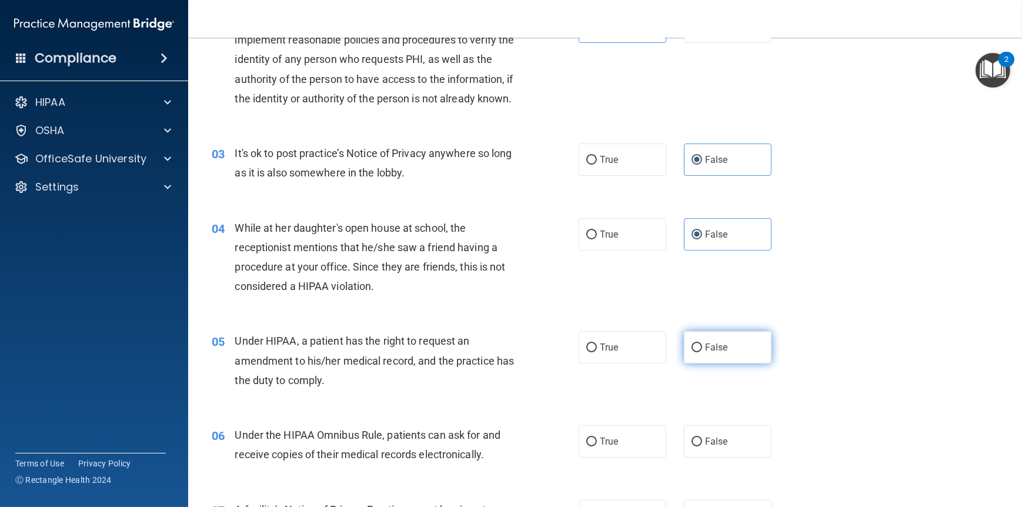
click at [705, 353] on span "False" at bounding box center [716, 347] width 23 height 11
click at [699, 352] on input "False" at bounding box center [697, 348] width 11 height 9
radio input "true"
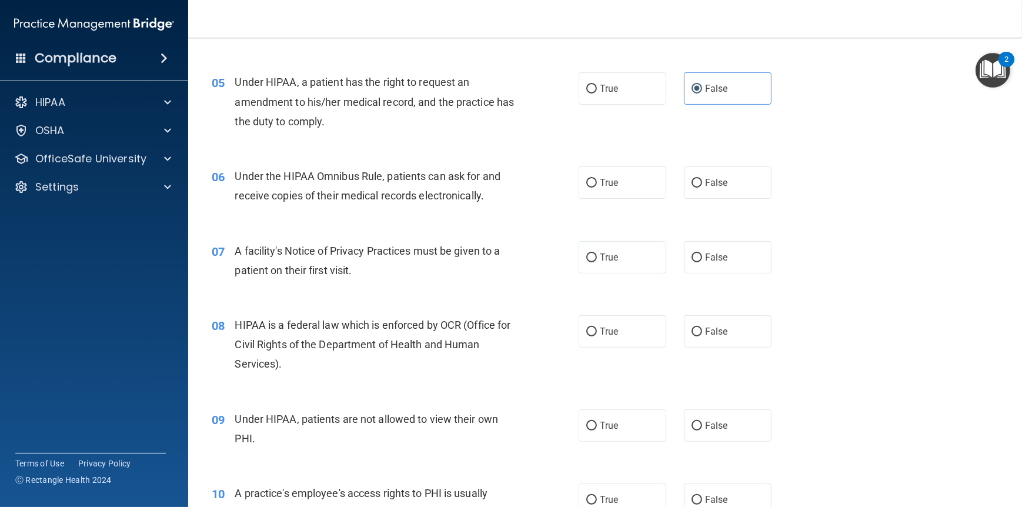
scroll to position [471, 0]
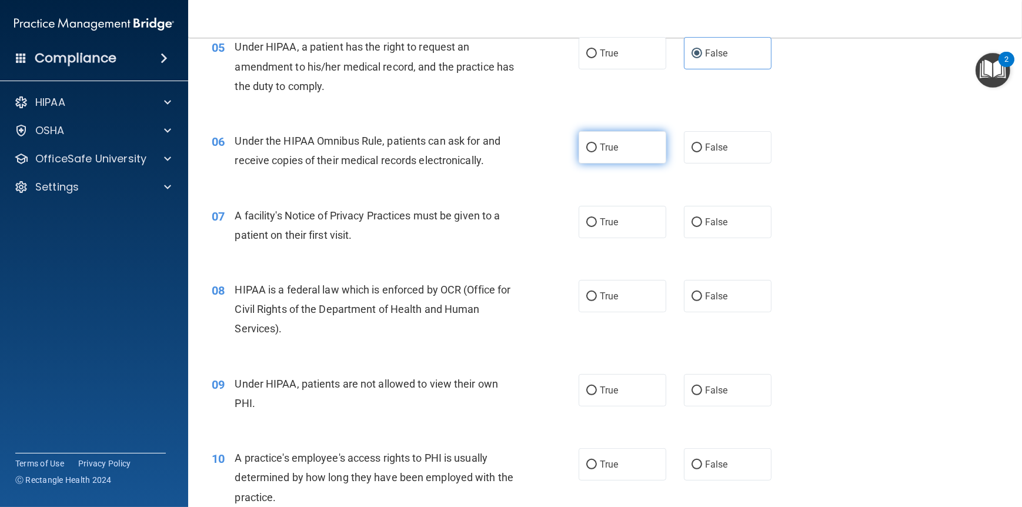
click at [615, 164] on label "True" at bounding box center [623, 147] width 88 height 32
click at [597, 152] on input "True" at bounding box center [592, 148] width 11 height 9
radio input "true"
click at [600, 228] on span "True" at bounding box center [609, 221] width 18 height 11
click at [597, 227] on input "True" at bounding box center [592, 222] width 11 height 9
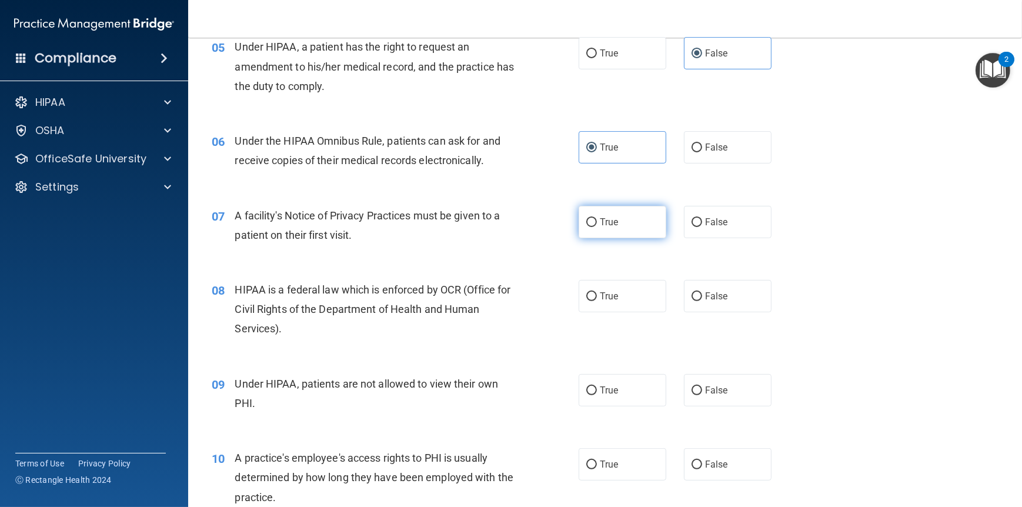
radio input "true"
click at [587, 306] on label "True" at bounding box center [623, 296] width 88 height 32
click at [587, 301] on input "True" at bounding box center [592, 296] width 11 height 9
radio input "true"
click at [706, 396] on span "False" at bounding box center [716, 390] width 23 height 11
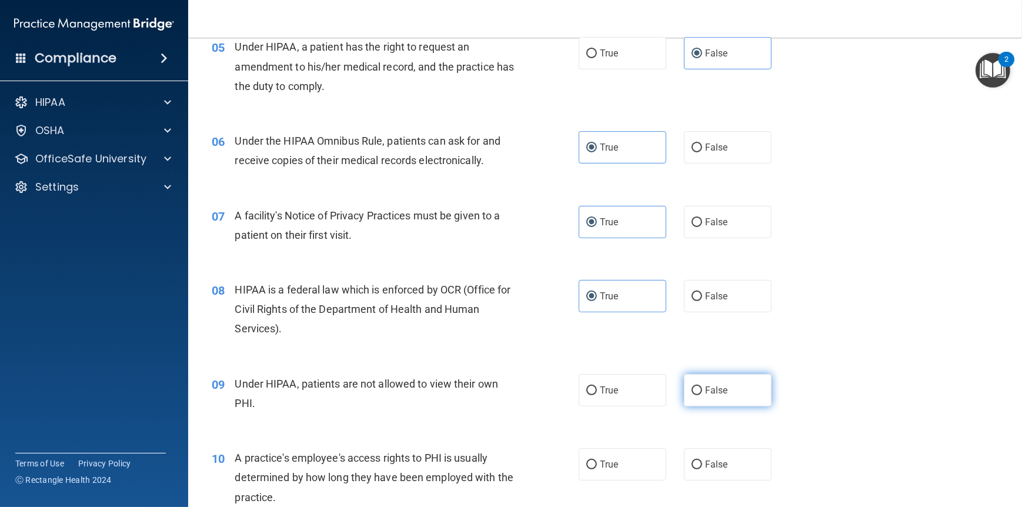
click at [702, 395] on input "False" at bounding box center [697, 391] width 11 height 9
radio input "true"
click at [694, 469] on input "False" at bounding box center [697, 465] width 11 height 9
radio input "true"
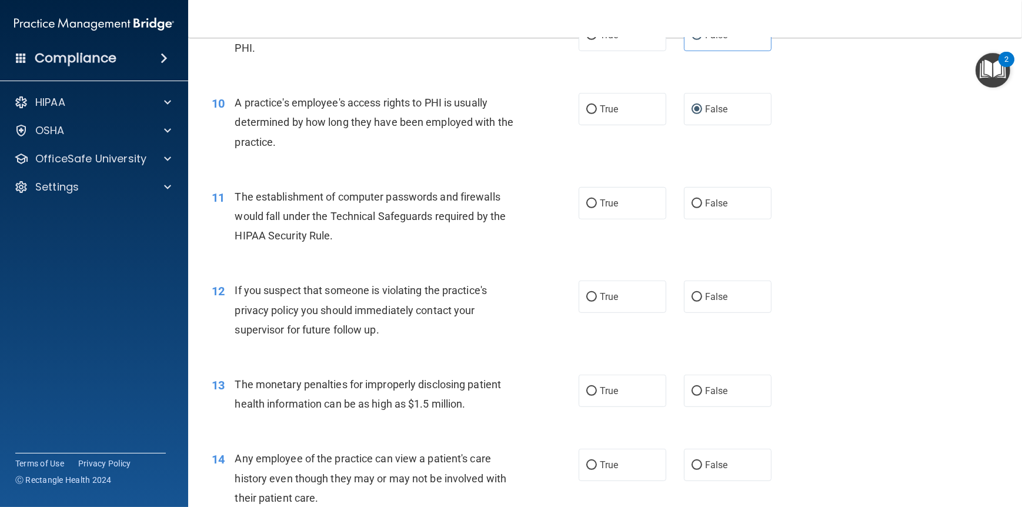
scroll to position [882, 0]
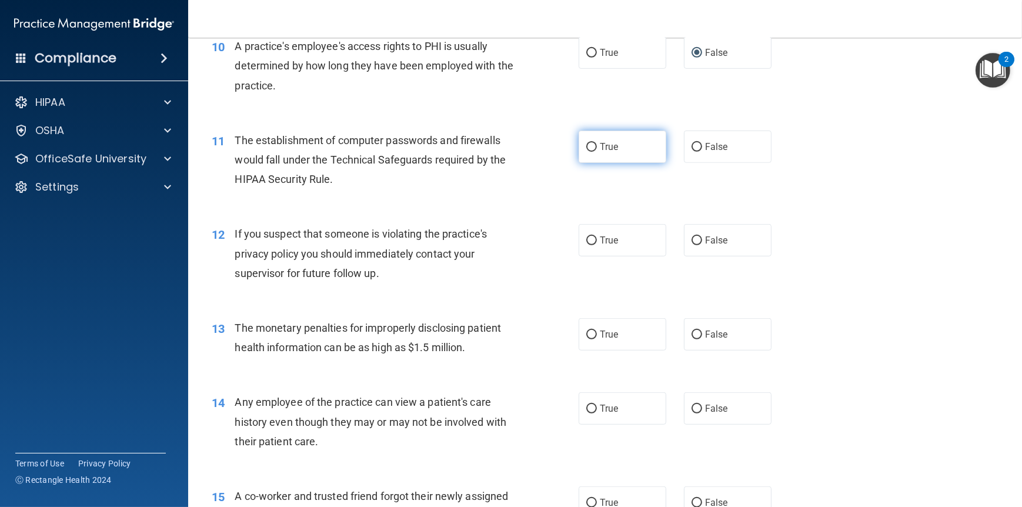
click at [600, 152] on span "True" at bounding box center [609, 146] width 18 height 11
click at [597, 152] on input "True" at bounding box center [592, 147] width 11 height 9
radio input "true"
click at [600, 246] on span "True" at bounding box center [609, 240] width 18 height 11
click at [596, 245] on input "True" at bounding box center [592, 240] width 11 height 9
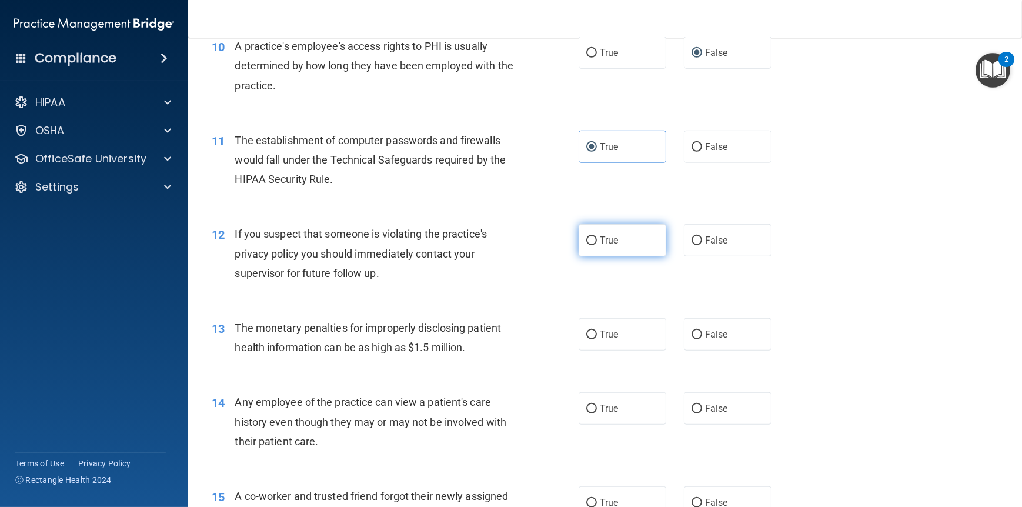
radio input "true"
click at [600, 340] on span "True" at bounding box center [609, 334] width 18 height 11
click at [596, 339] on input "True" at bounding box center [592, 335] width 11 height 9
radio input "true"
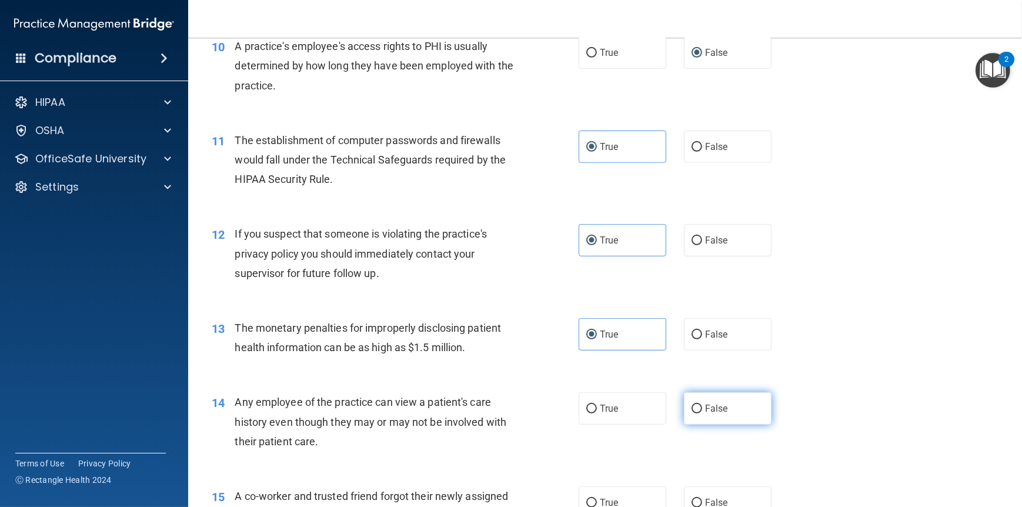
click at [708, 414] on span "False" at bounding box center [716, 408] width 23 height 11
click at [702, 414] on input "False" at bounding box center [697, 409] width 11 height 9
radio input "true"
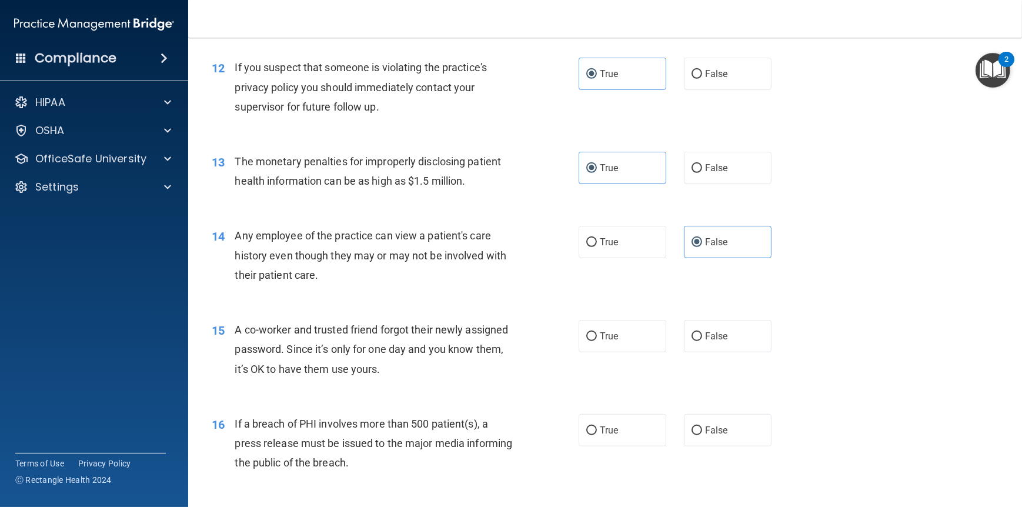
scroll to position [1059, 0]
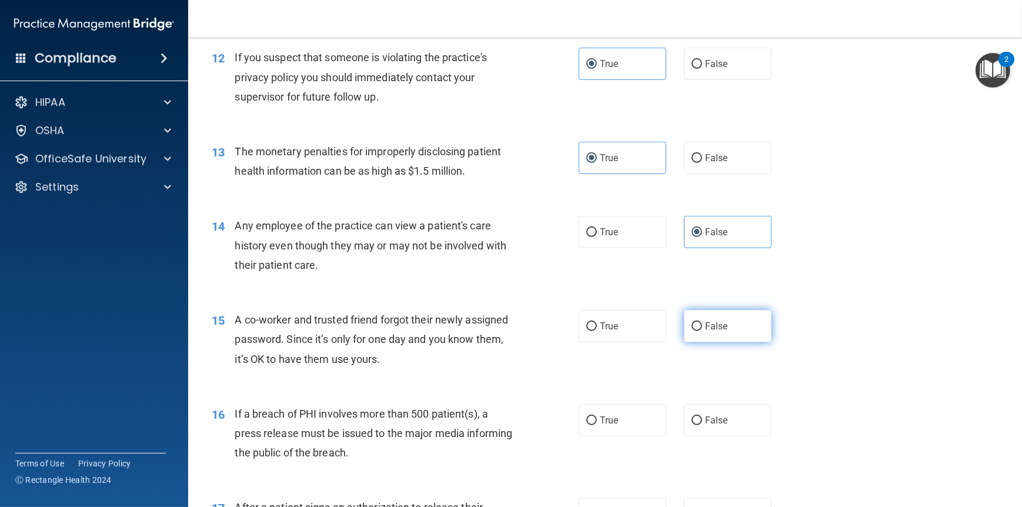
click at [692, 331] on input "False" at bounding box center [697, 326] width 11 height 9
radio input "true"
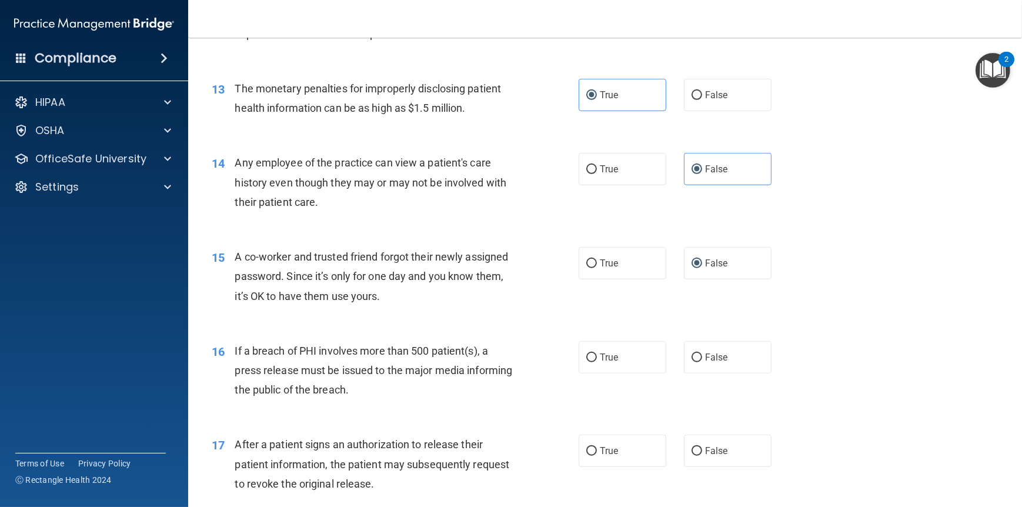
scroll to position [1235, 0]
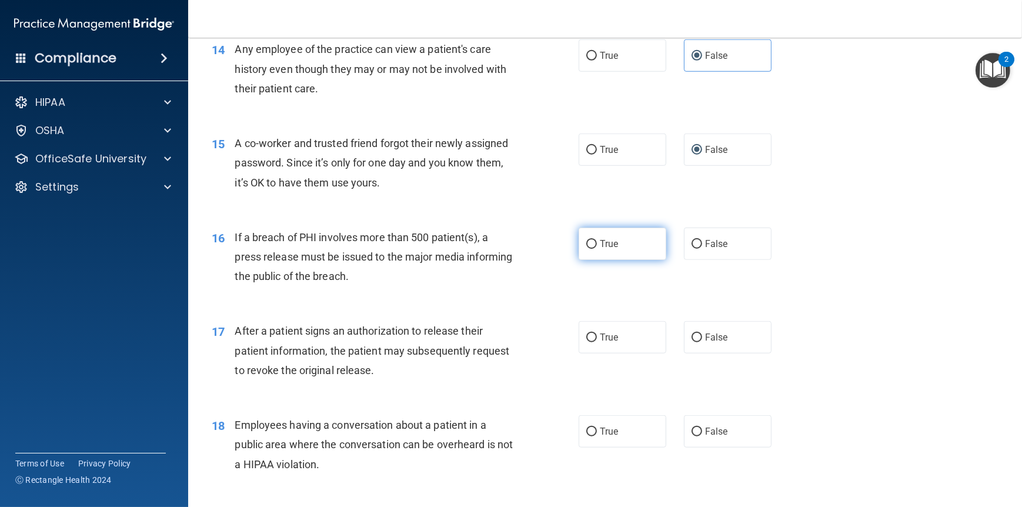
click at [604, 255] on label "True" at bounding box center [623, 244] width 88 height 32
click at [597, 249] on input "True" at bounding box center [592, 244] width 11 height 9
radio input "true"
click at [609, 343] on span "True" at bounding box center [609, 337] width 18 height 11
click at [597, 342] on input "True" at bounding box center [592, 338] width 11 height 9
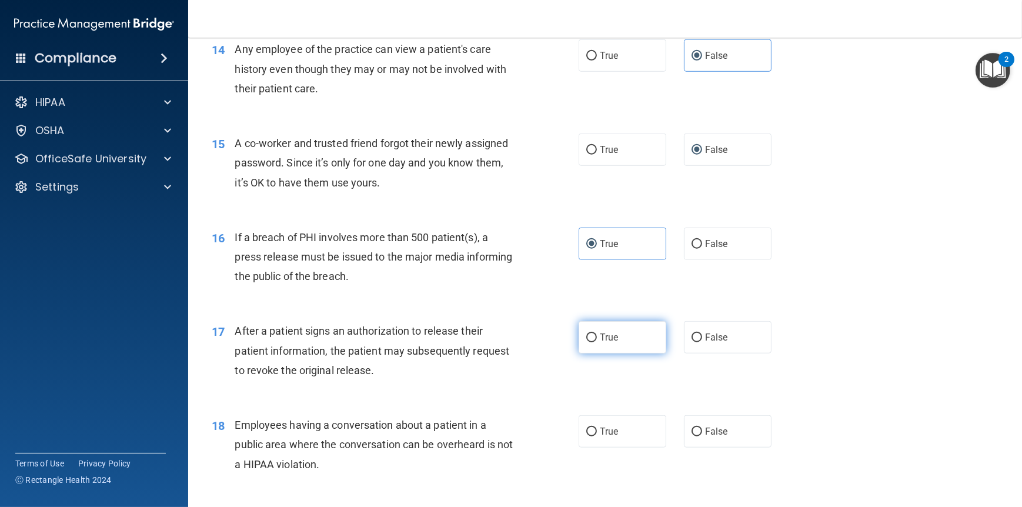
radio input "true"
click at [727, 448] on label "False" at bounding box center [728, 431] width 88 height 32
click at [702, 437] on input "False" at bounding box center [697, 432] width 11 height 9
radio input "true"
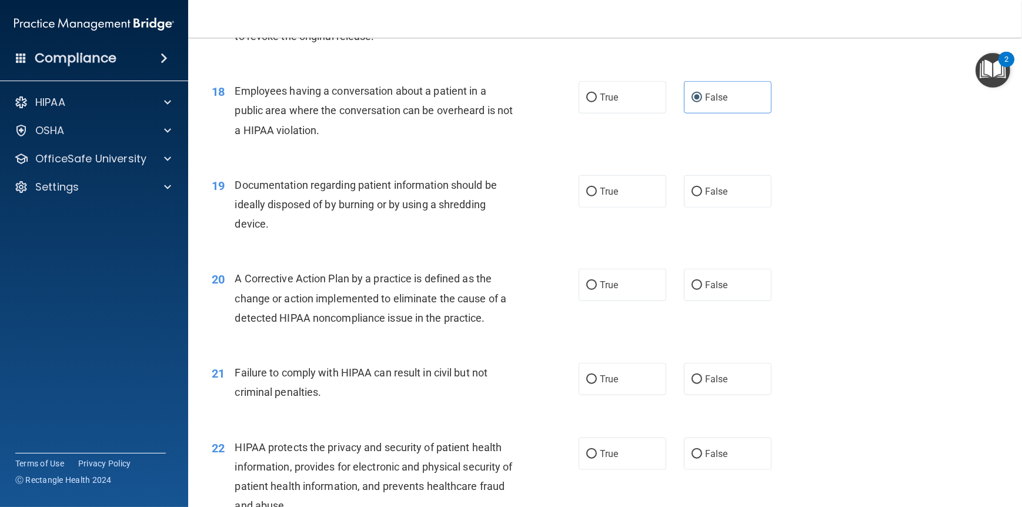
scroll to position [1588, 0]
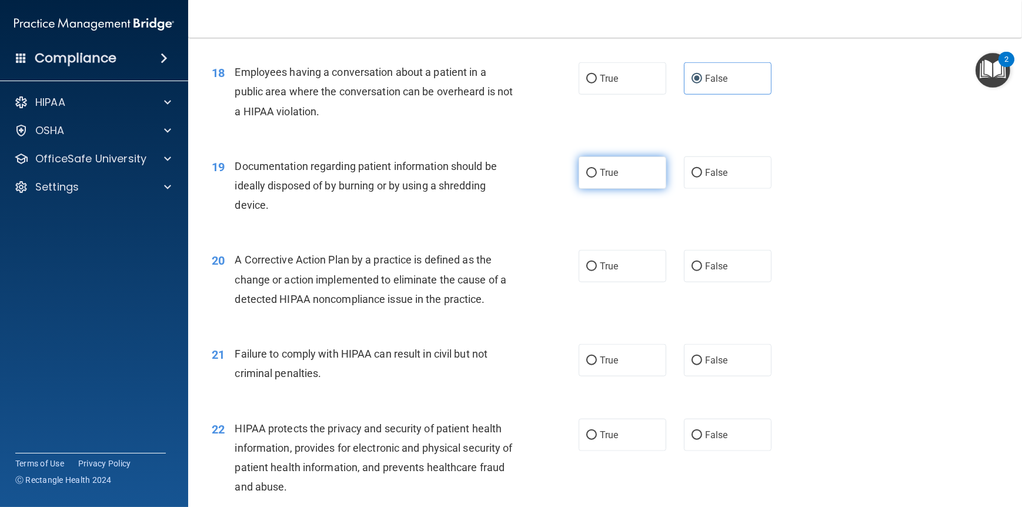
click at [591, 186] on label "True" at bounding box center [623, 172] width 88 height 32
click at [591, 178] on input "True" at bounding box center [592, 173] width 11 height 9
radio input "true"
click at [592, 282] on label "True" at bounding box center [623, 266] width 88 height 32
click at [592, 271] on input "True" at bounding box center [592, 266] width 11 height 9
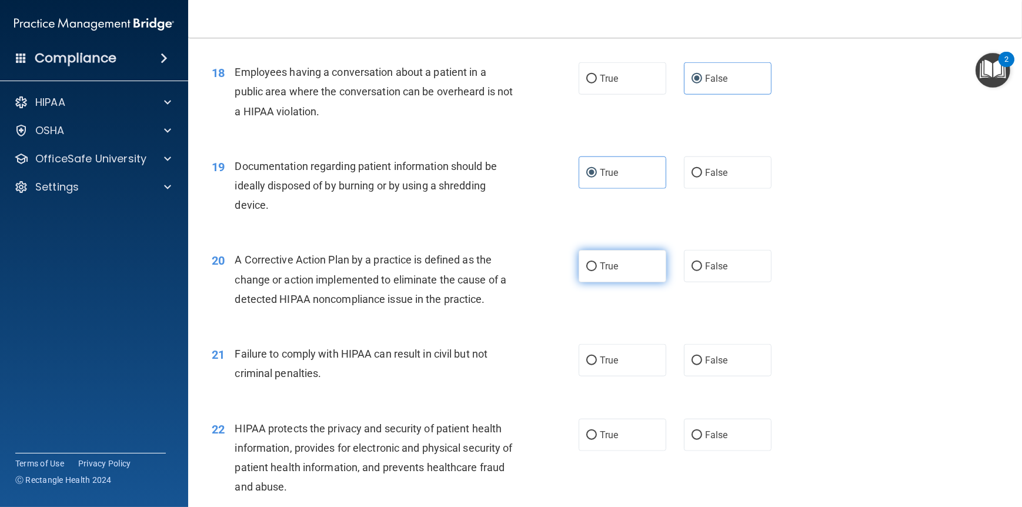
radio input "true"
click at [694, 365] on input "False" at bounding box center [697, 361] width 11 height 9
radio input "true"
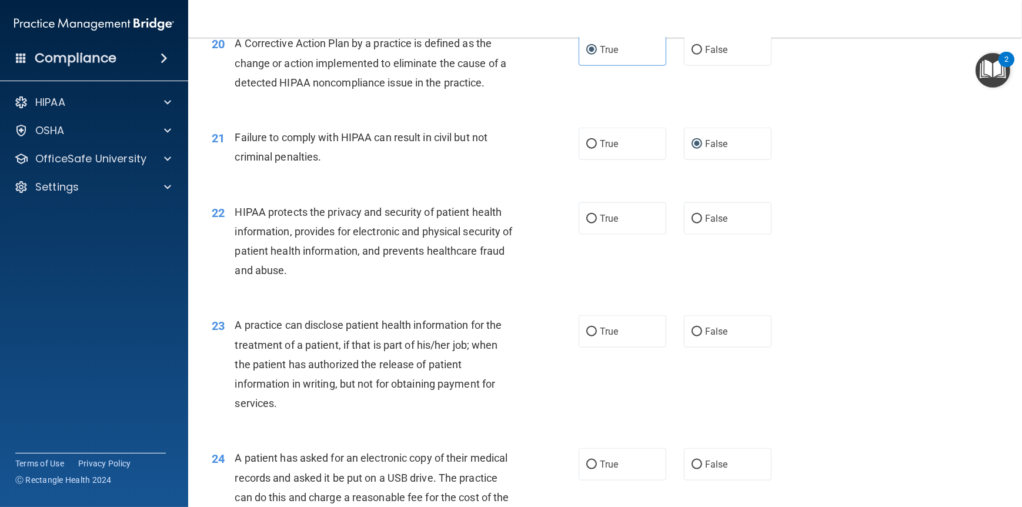
scroll to position [1824, 0]
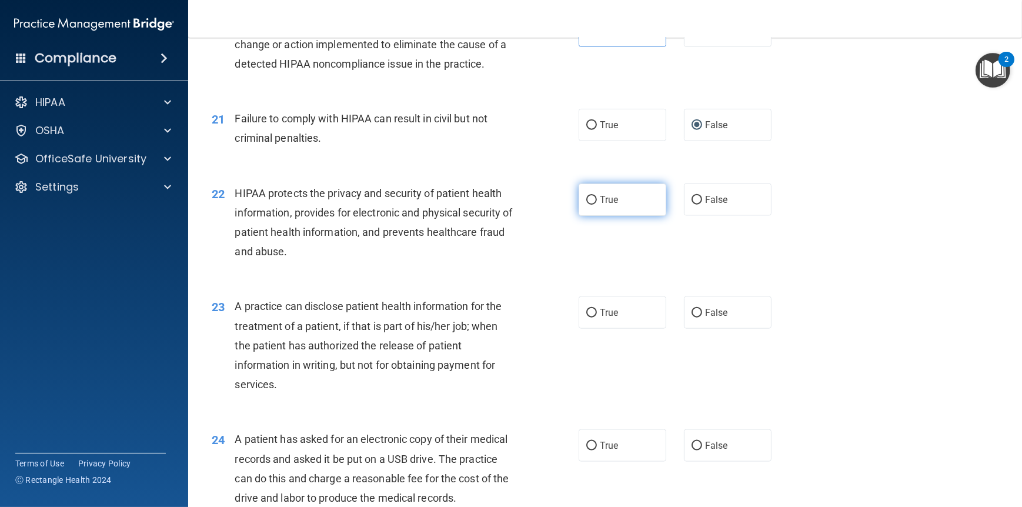
click at [620, 216] on label "True" at bounding box center [623, 200] width 88 height 32
click at [597, 205] on input "True" at bounding box center [592, 200] width 11 height 9
radio input "true"
click at [697, 318] on input "False" at bounding box center [697, 313] width 11 height 9
radio input "true"
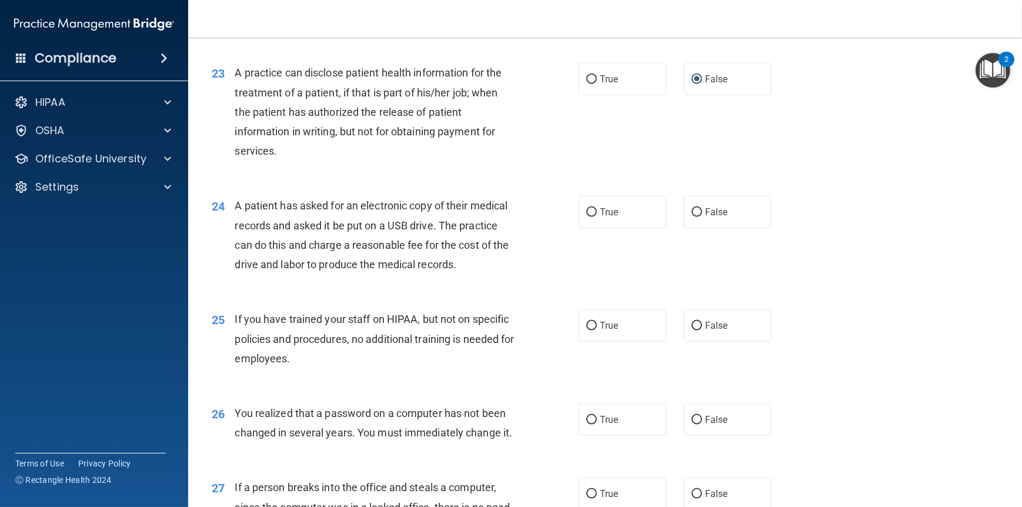
scroll to position [2059, 0]
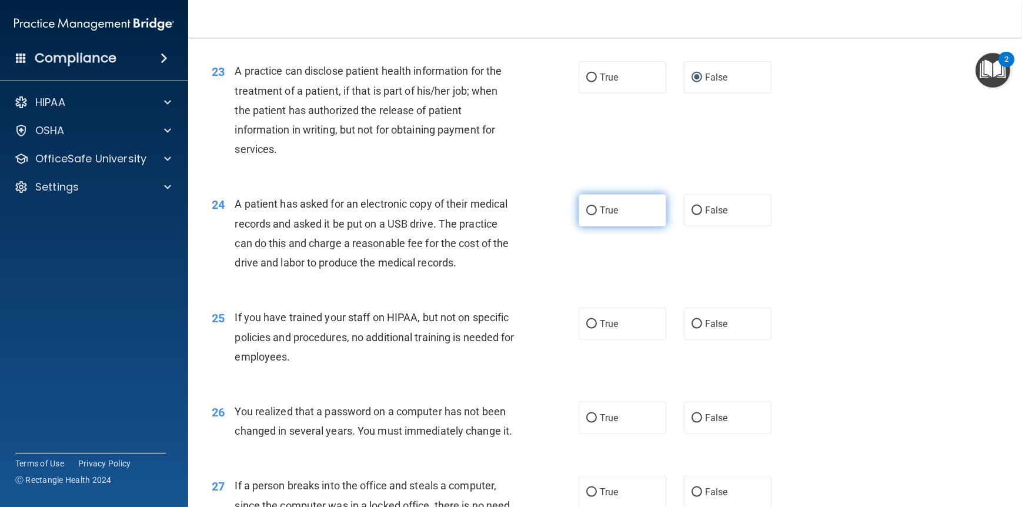
click at [604, 216] on span "True" at bounding box center [609, 210] width 18 height 11
click at [597, 215] on input "True" at bounding box center [592, 210] width 11 height 9
radio input "true"
click at [698, 340] on label "False" at bounding box center [728, 324] width 88 height 32
click at [698, 329] on input "False" at bounding box center [697, 324] width 11 height 9
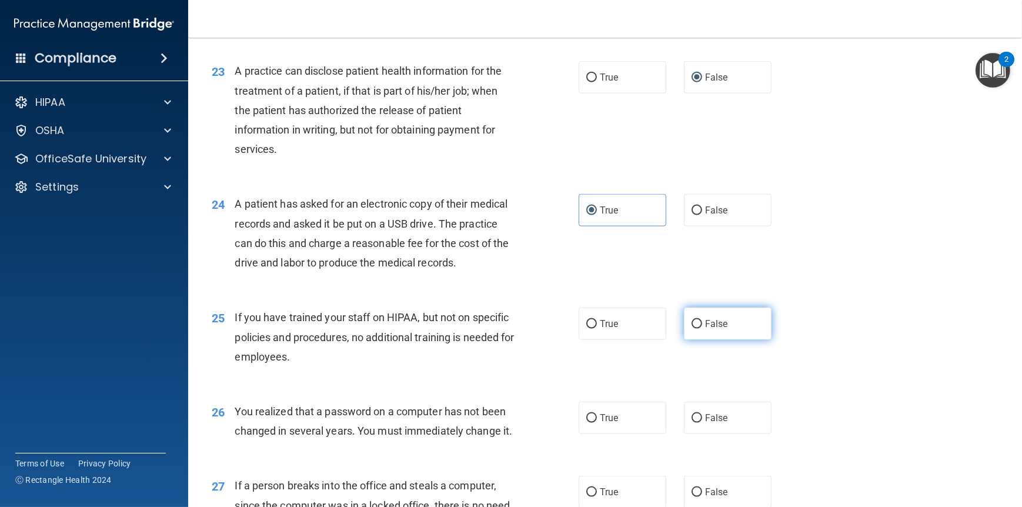
radio input "true"
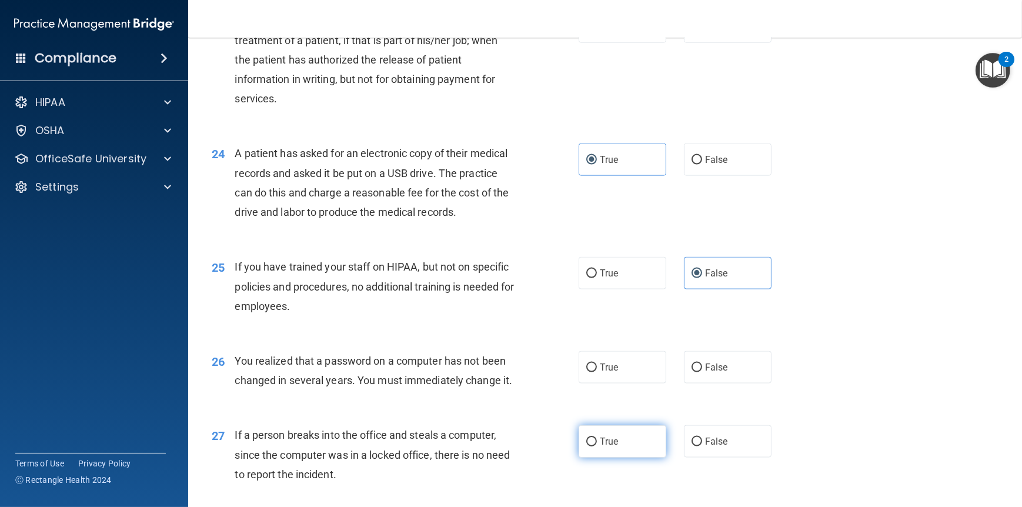
scroll to position [2236, 0]
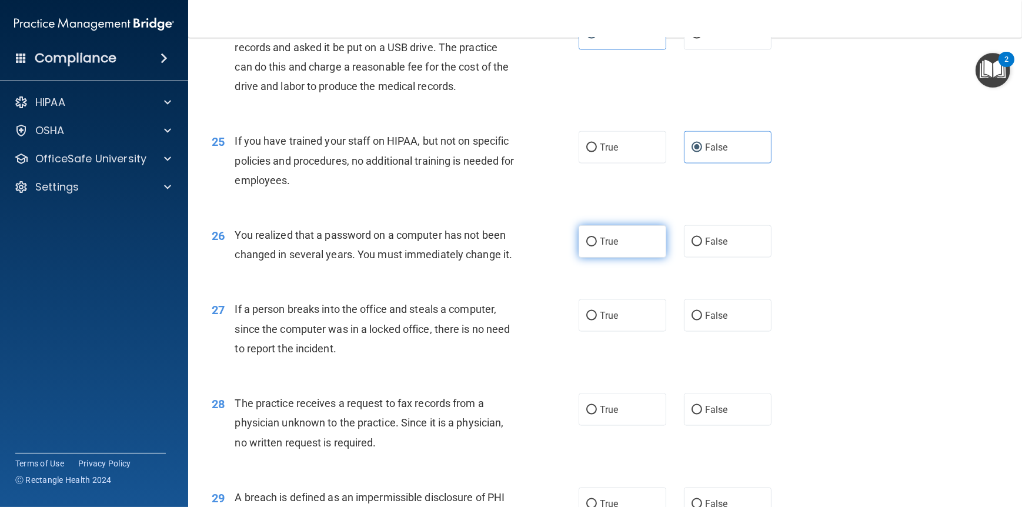
click at [600, 247] on span "True" at bounding box center [609, 241] width 18 height 11
click at [597, 246] on input "True" at bounding box center [592, 242] width 11 height 9
radio input "true"
click at [696, 332] on label "False" at bounding box center [728, 315] width 88 height 32
click at [696, 321] on input "False" at bounding box center [697, 316] width 11 height 9
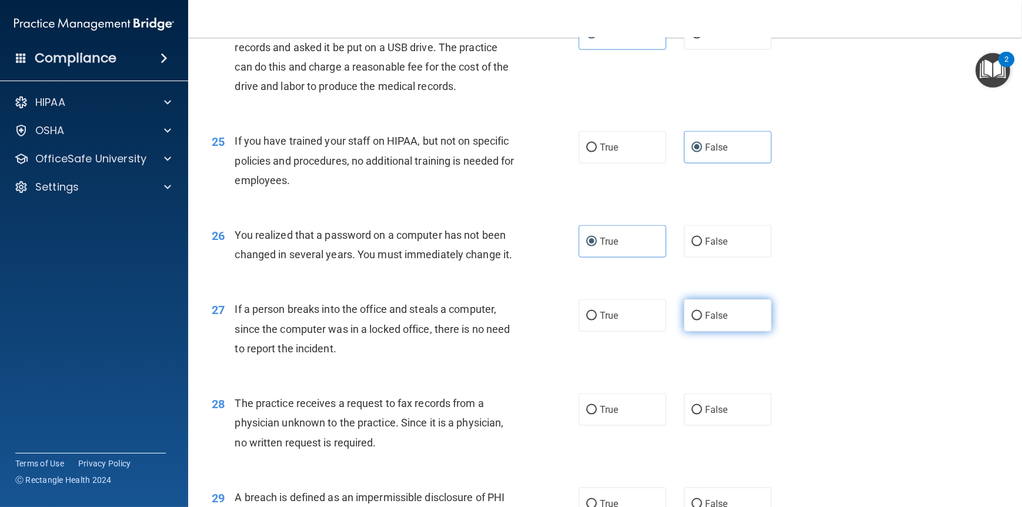
radio input "true"
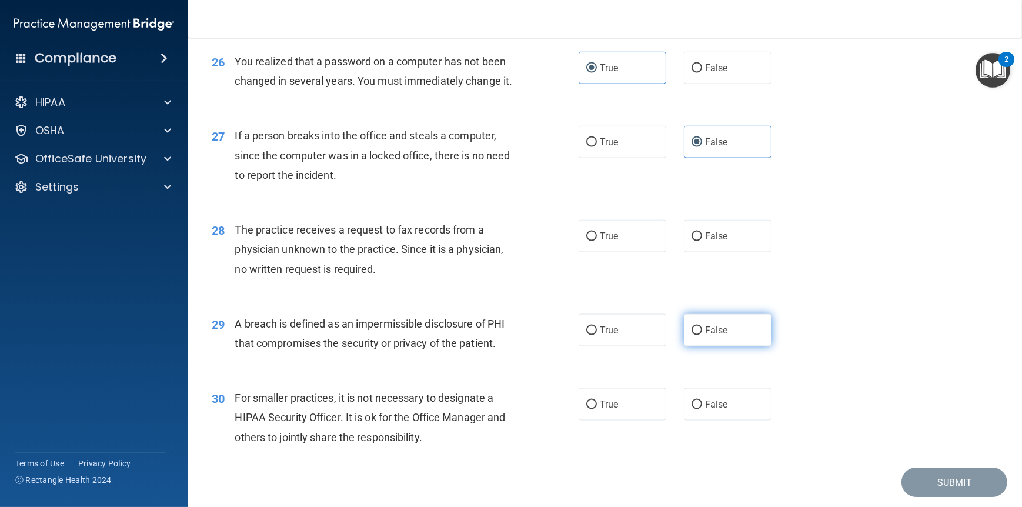
scroll to position [2412, 0]
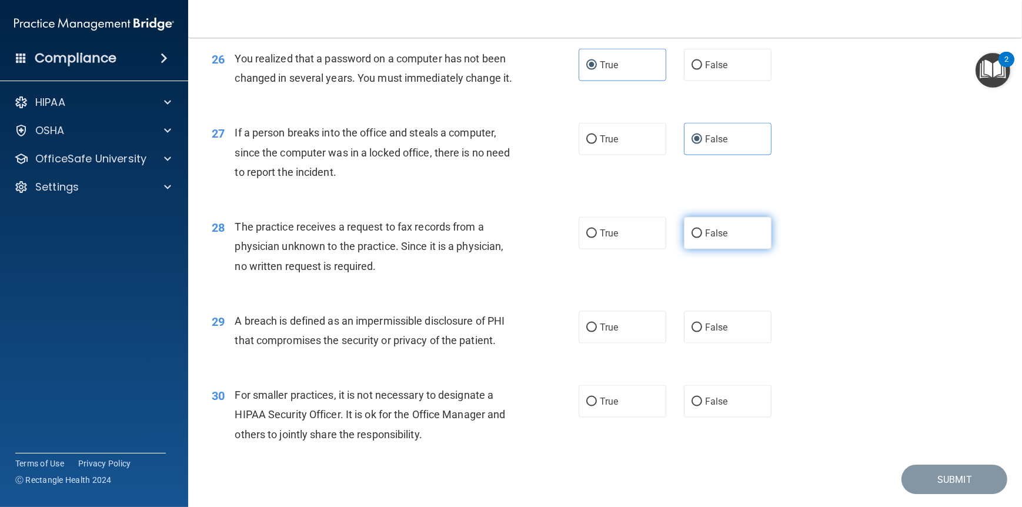
click at [695, 238] on input "False" at bounding box center [697, 233] width 11 height 9
radio input "true"
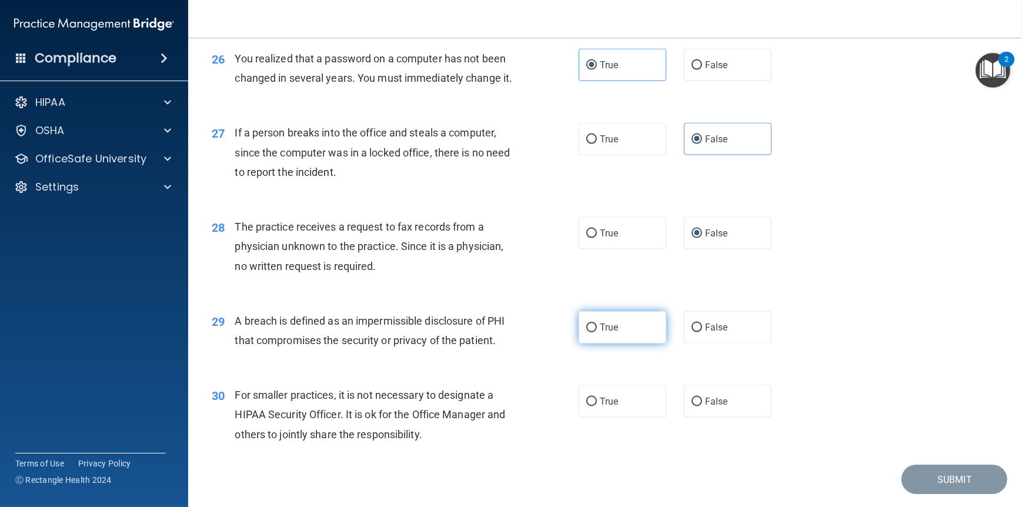
click at [593, 344] on label "True" at bounding box center [623, 327] width 88 height 32
click at [593, 332] on input "True" at bounding box center [592, 328] width 11 height 9
radio input "true"
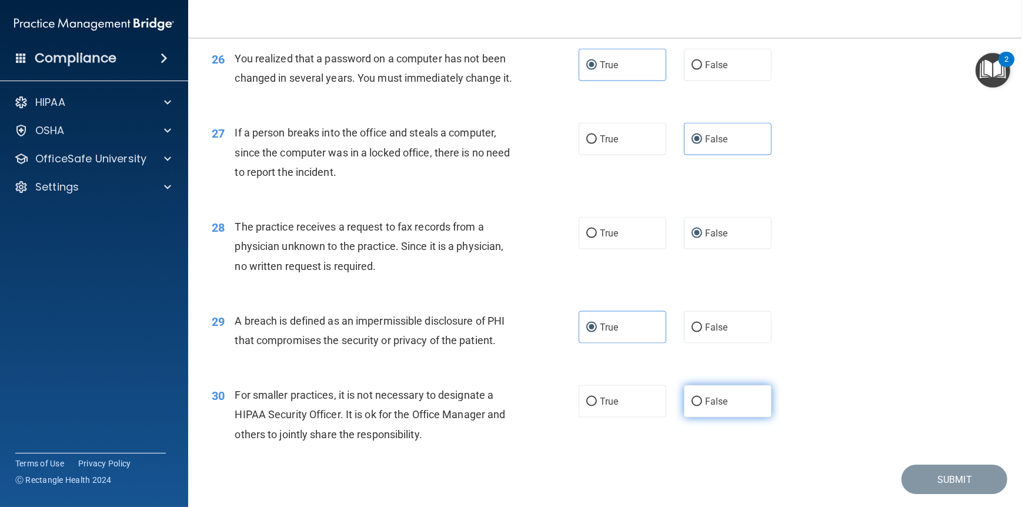
click at [728, 418] on label "False" at bounding box center [728, 401] width 88 height 32
click at [702, 407] on input "False" at bounding box center [697, 402] width 11 height 9
radio input "true"
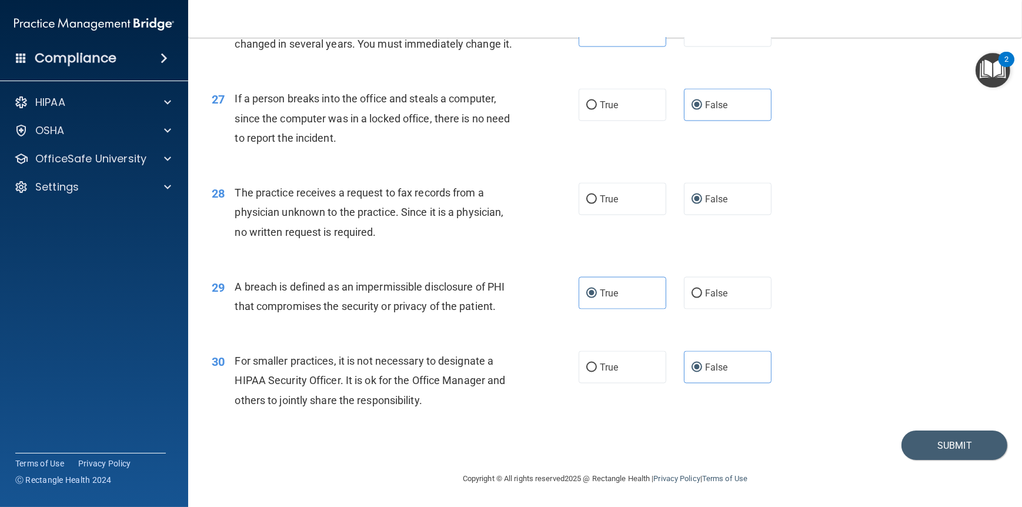
scroll to position [2484, 0]
click at [927, 444] on button "Submit" at bounding box center [955, 446] width 106 height 30
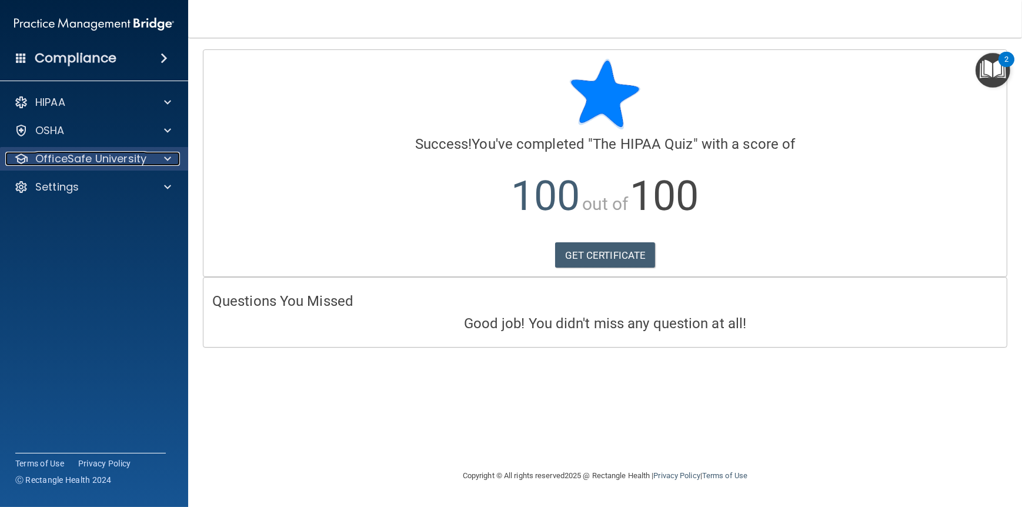
click at [112, 162] on p "OfficeSafe University" at bounding box center [90, 159] width 111 height 14
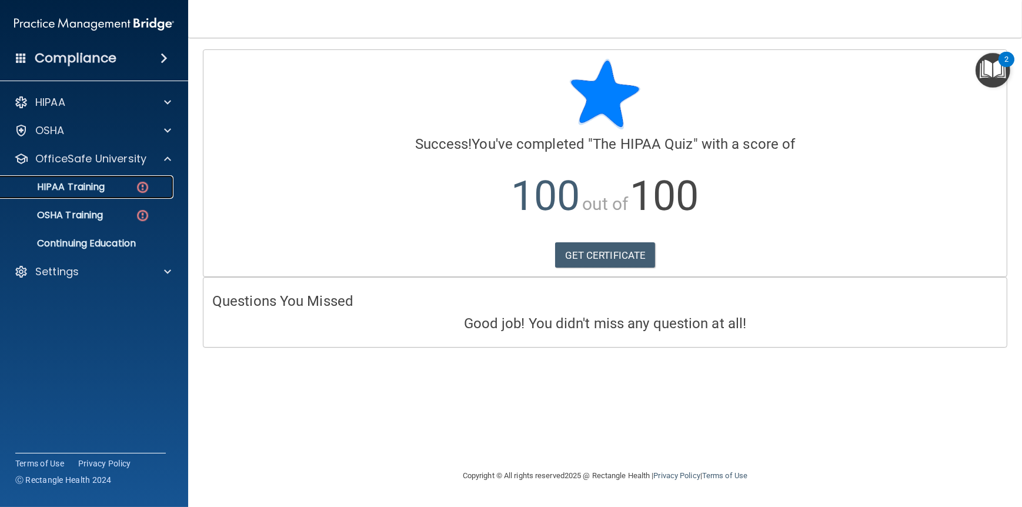
click at [94, 182] on p "HIPAA Training" at bounding box center [56, 187] width 97 height 12
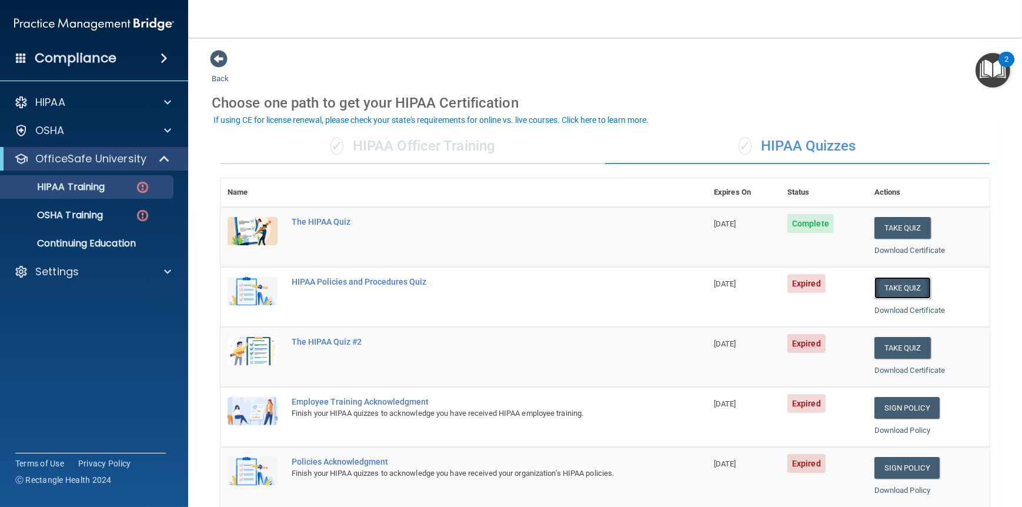
click at [905, 282] on button "Take Quiz" at bounding box center [903, 288] width 56 height 22
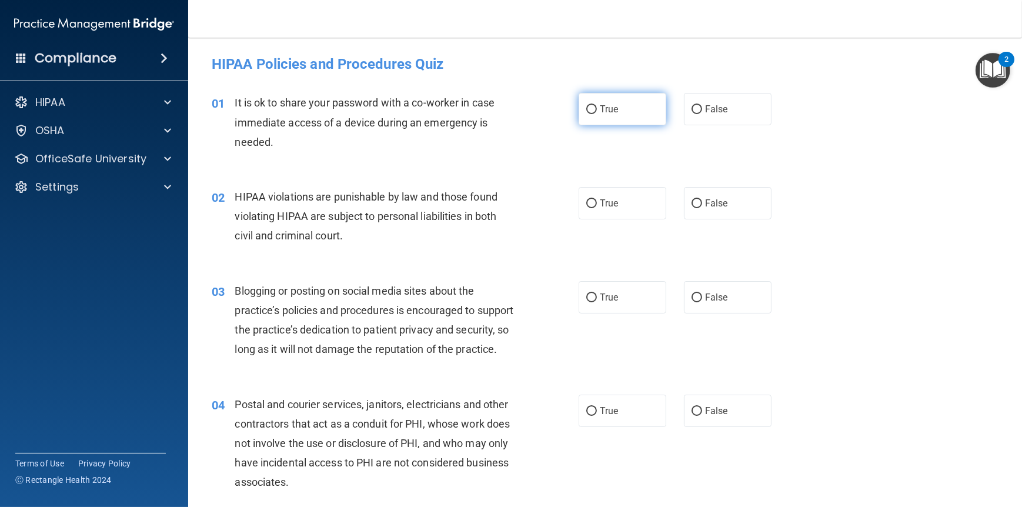
click at [587, 111] on input "True" at bounding box center [592, 109] width 11 height 9
radio input "true"
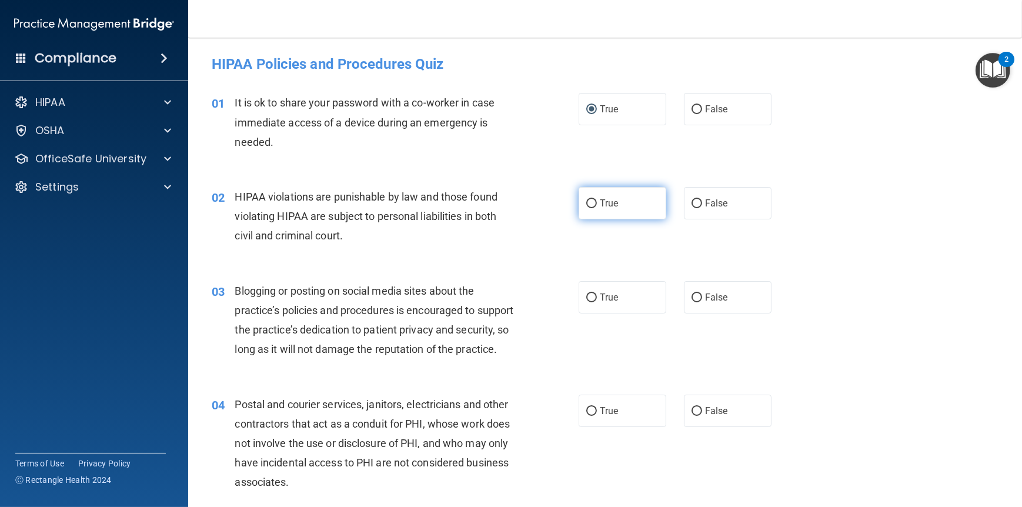
click at [589, 201] on input "True" at bounding box center [592, 203] width 11 height 9
radio input "true"
click at [600, 298] on span "True" at bounding box center [609, 297] width 18 height 11
click at [597, 298] on input "True" at bounding box center [592, 298] width 11 height 9
radio input "true"
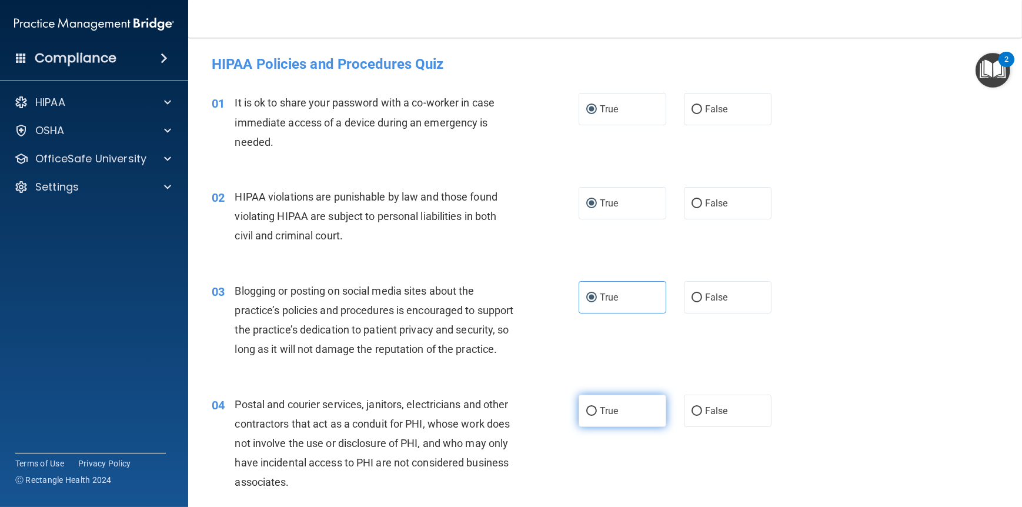
click at [599, 427] on label "True" at bounding box center [623, 411] width 88 height 32
click at [597, 416] on input "True" at bounding box center [592, 411] width 11 height 9
radio input "true"
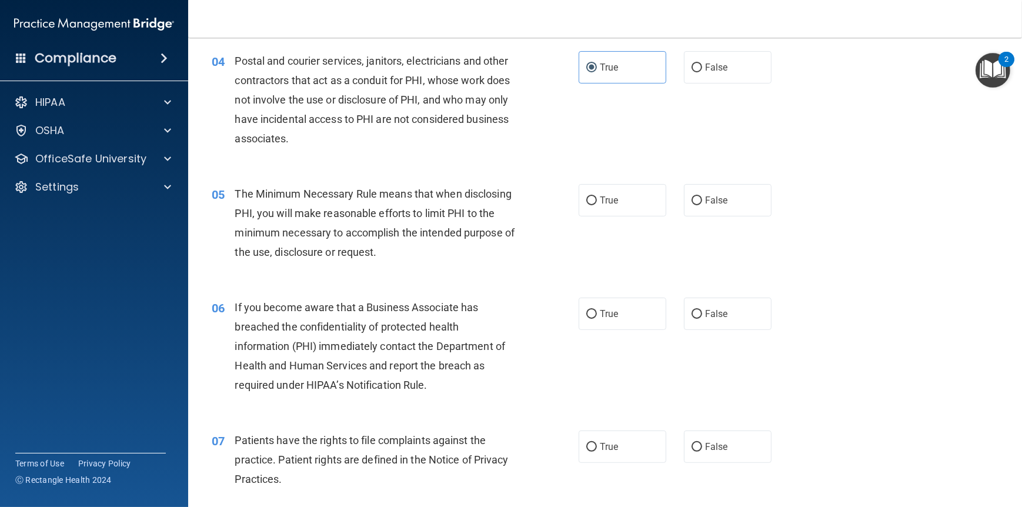
scroll to position [353, 0]
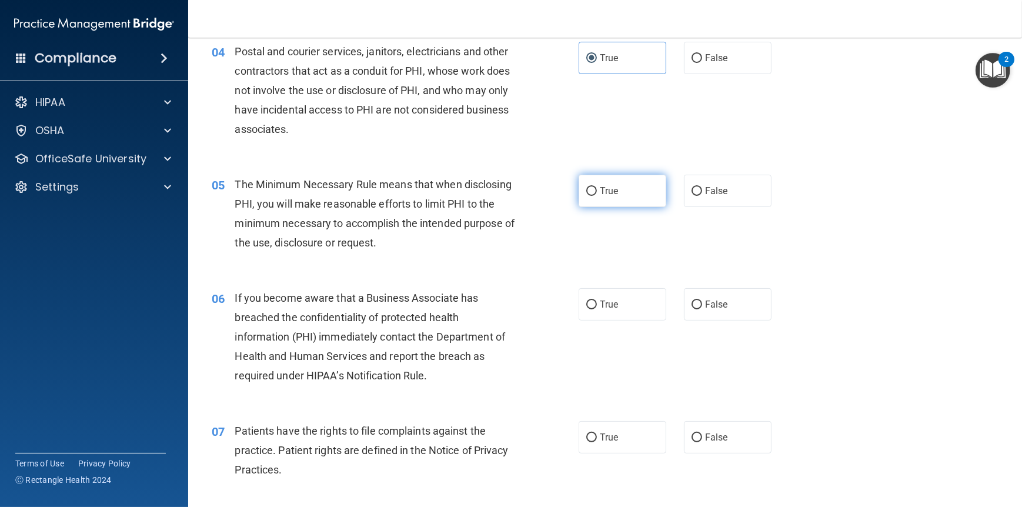
click at [592, 207] on label "True" at bounding box center [623, 191] width 88 height 32
click at [592, 196] on input "True" at bounding box center [592, 191] width 11 height 9
radio input "true"
drag, startPoint x: 595, startPoint y: 322, endPoint x: 595, endPoint y: 351, distance: 28.8
click at [600, 310] on span "True" at bounding box center [609, 304] width 18 height 11
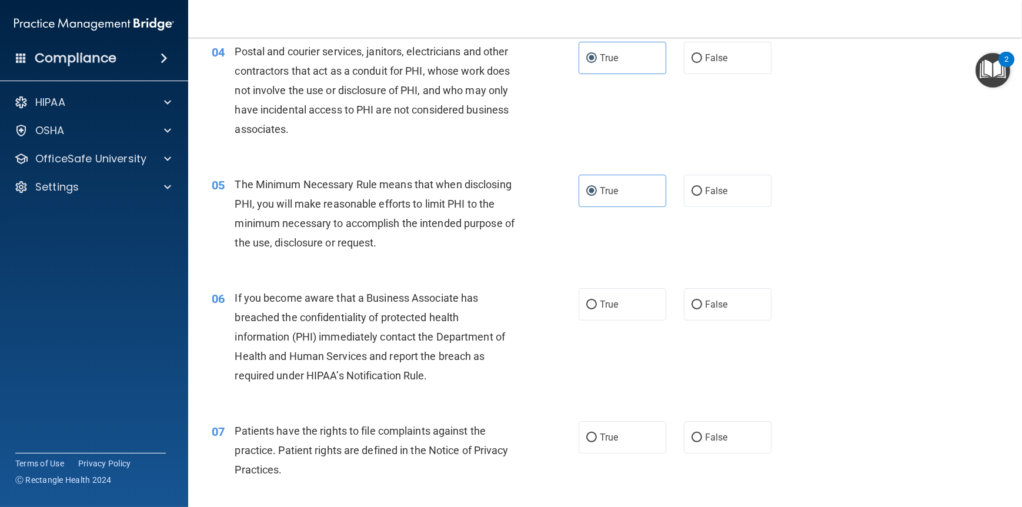
click at [595, 309] on input "True" at bounding box center [592, 305] width 11 height 9
radio input "true"
drag, startPoint x: 598, startPoint y: 451, endPoint x: 598, endPoint y: 444, distance: 7.1
click at [600, 443] on span "True" at bounding box center [609, 437] width 18 height 11
click at [597, 442] on input "True" at bounding box center [592, 438] width 11 height 9
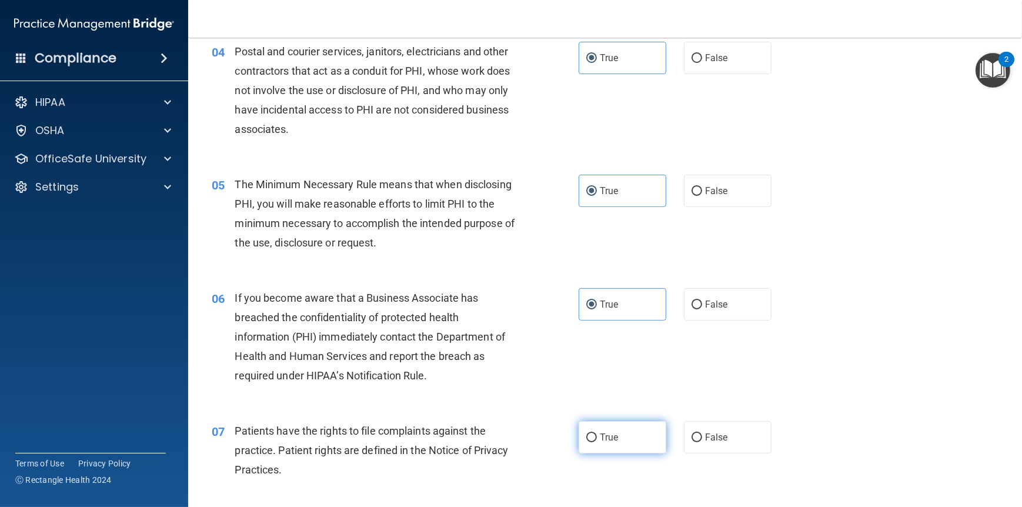
radio input "true"
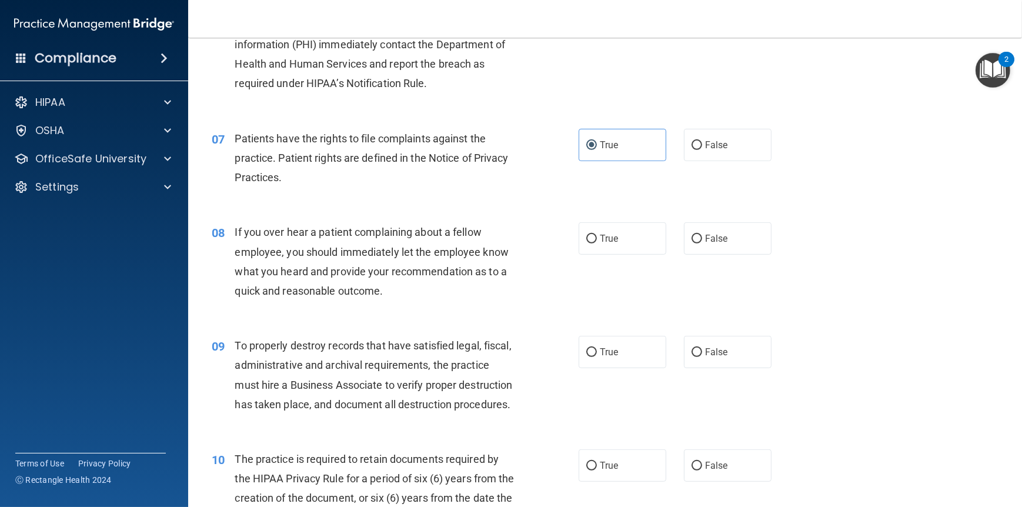
scroll to position [647, 0]
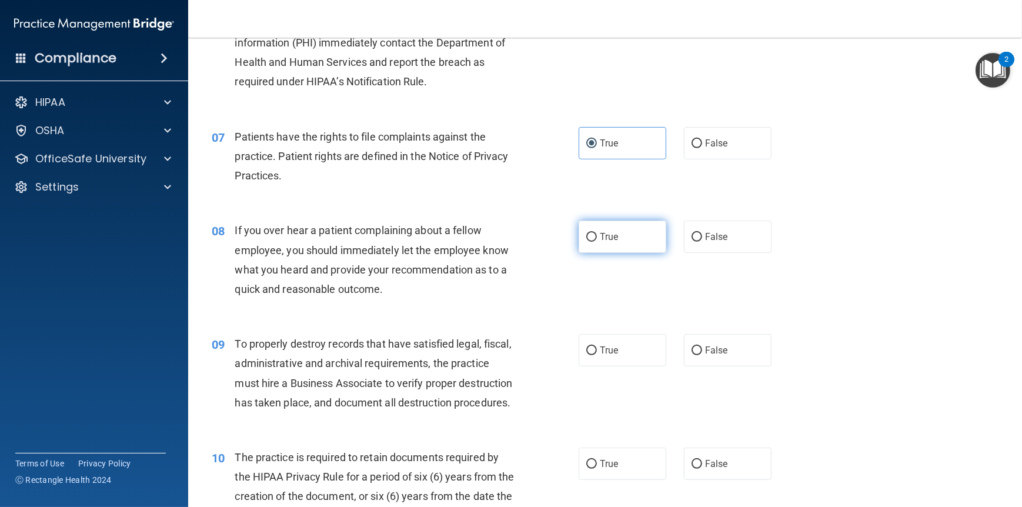
click at [600, 242] on span "True" at bounding box center [609, 236] width 18 height 11
click at [597, 242] on input "True" at bounding box center [592, 237] width 11 height 9
radio input "true"
drag, startPoint x: 595, startPoint y: 367, endPoint x: 598, endPoint y: 402, distance: 35.4
click at [600, 356] on span "True" at bounding box center [609, 350] width 18 height 11
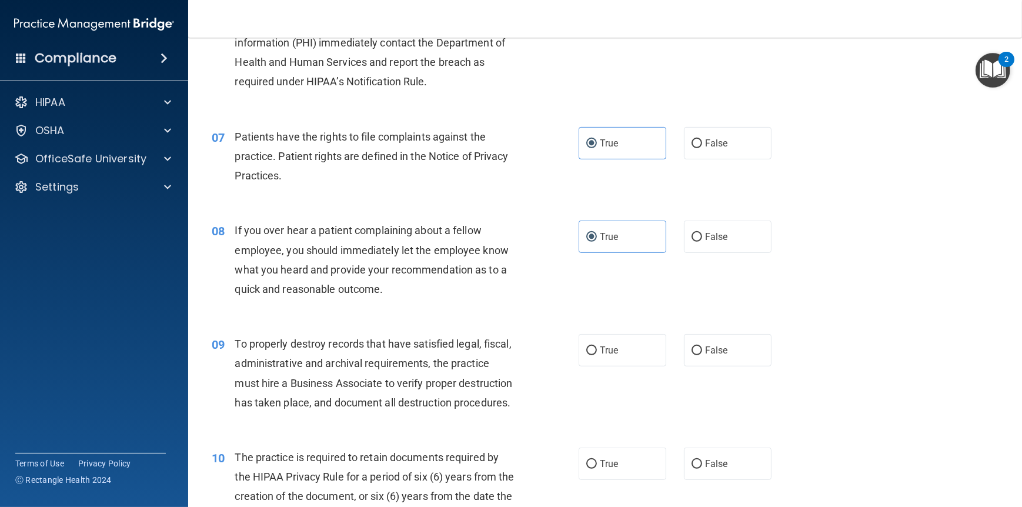
click at [595, 355] on input "True" at bounding box center [592, 351] width 11 height 9
radio input "true"
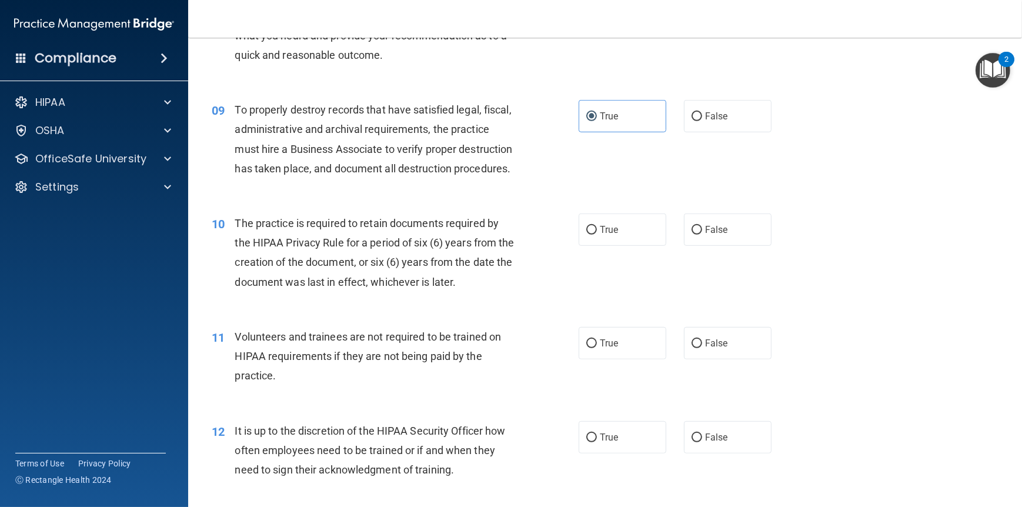
scroll to position [882, 0]
click at [592, 245] on label "True" at bounding box center [623, 228] width 88 height 32
click at [592, 234] on input "True" at bounding box center [592, 229] width 11 height 9
radio input "true"
click at [600, 348] on span "True" at bounding box center [609, 342] width 18 height 11
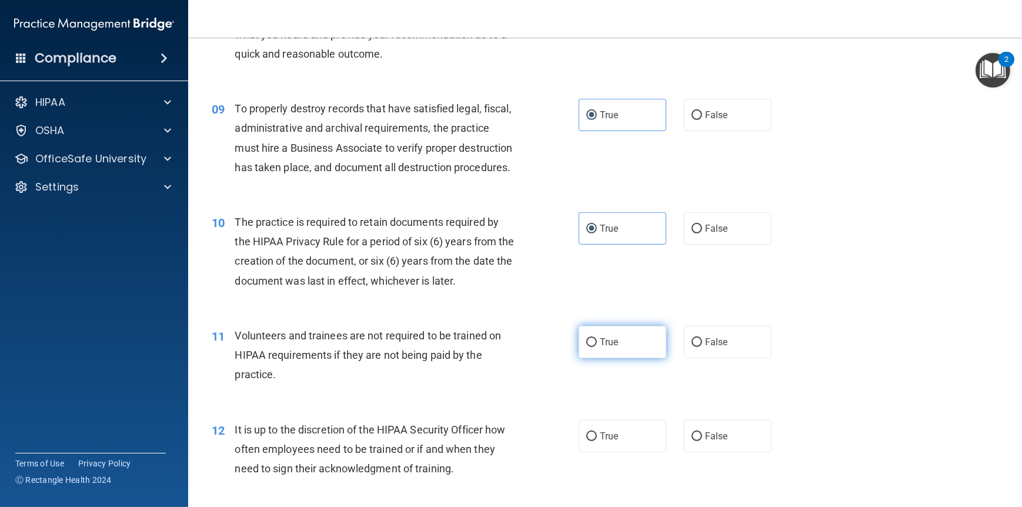
click at [597, 347] on input "True" at bounding box center [592, 342] width 11 height 9
radio input "true"
click at [604, 442] on span "True" at bounding box center [609, 436] width 18 height 11
click at [597, 441] on input "True" at bounding box center [592, 436] width 11 height 9
radio input "true"
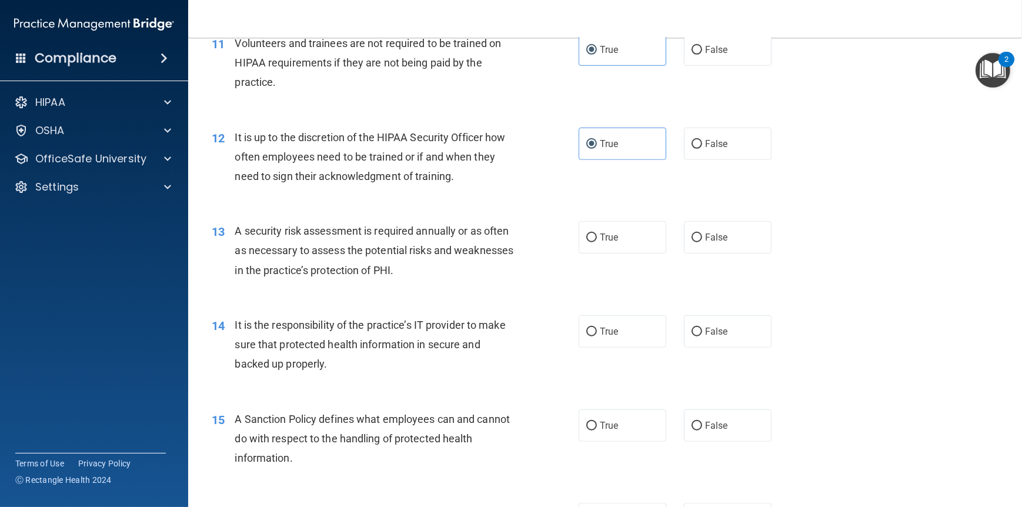
scroll to position [1177, 0]
click at [594, 252] on label "True" at bounding box center [623, 235] width 88 height 32
click at [594, 241] on input "True" at bounding box center [592, 236] width 11 height 9
radio input "true"
click at [602, 335] on span "True" at bounding box center [609, 329] width 18 height 11
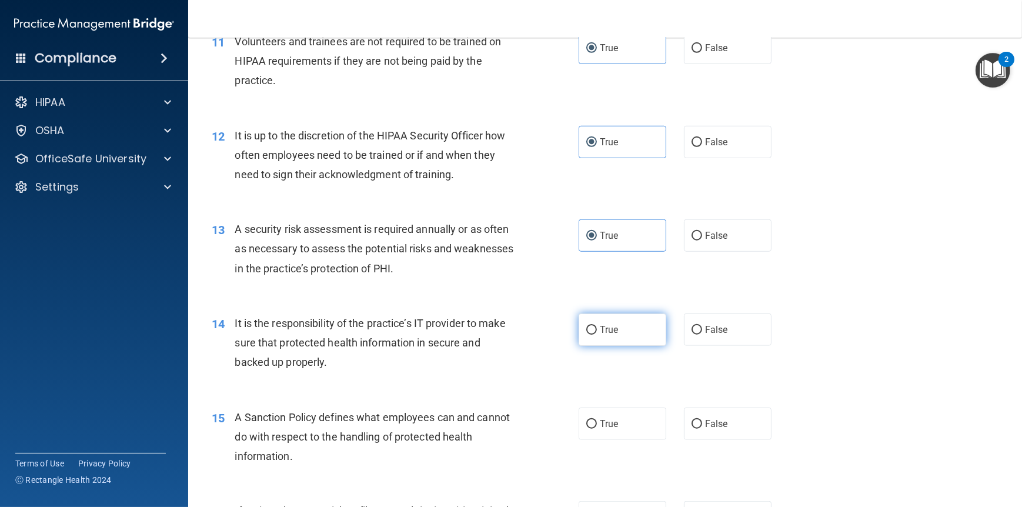
click at [597, 335] on input "True" at bounding box center [592, 330] width 11 height 9
radio input "true"
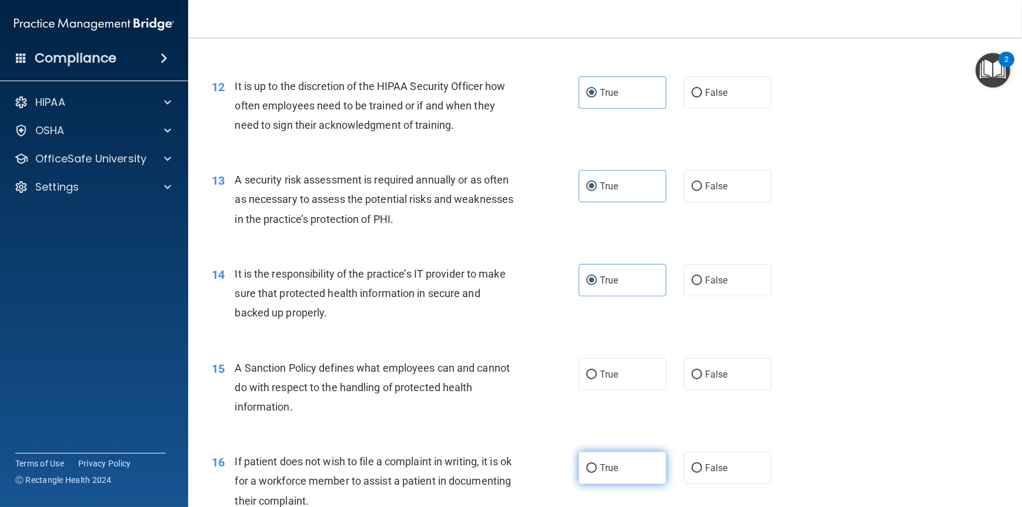
scroll to position [1294, 0]
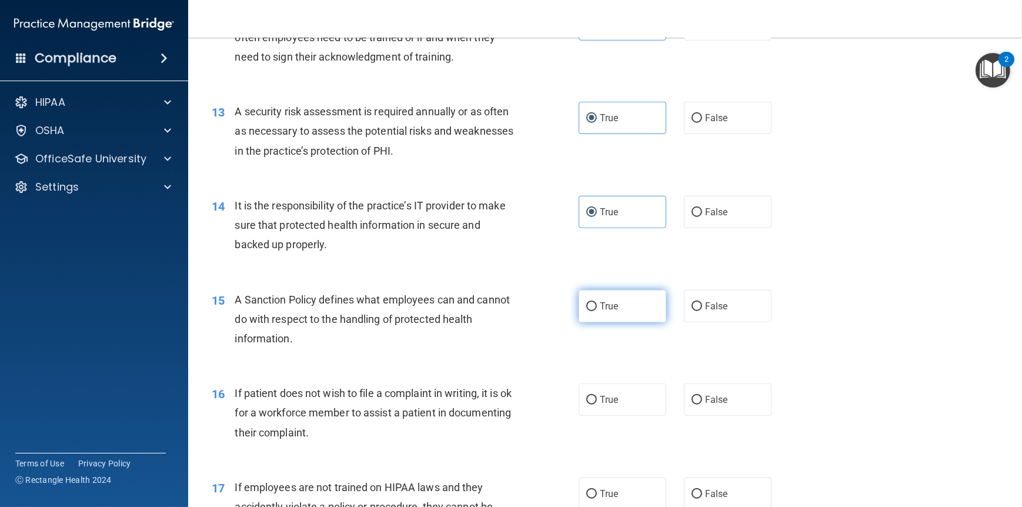
click at [614, 312] on span "True" at bounding box center [609, 306] width 18 height 11
click at [597, 311] on input "True" at bounding box center [592, 306] width 11 height 9
radio input "true"
click at [607, 405] on span "True" at bounding box center [609, 399] width 18 height 11
click at [597, 405] on input "True" at bounding box center [592, 400] width 11 height 9
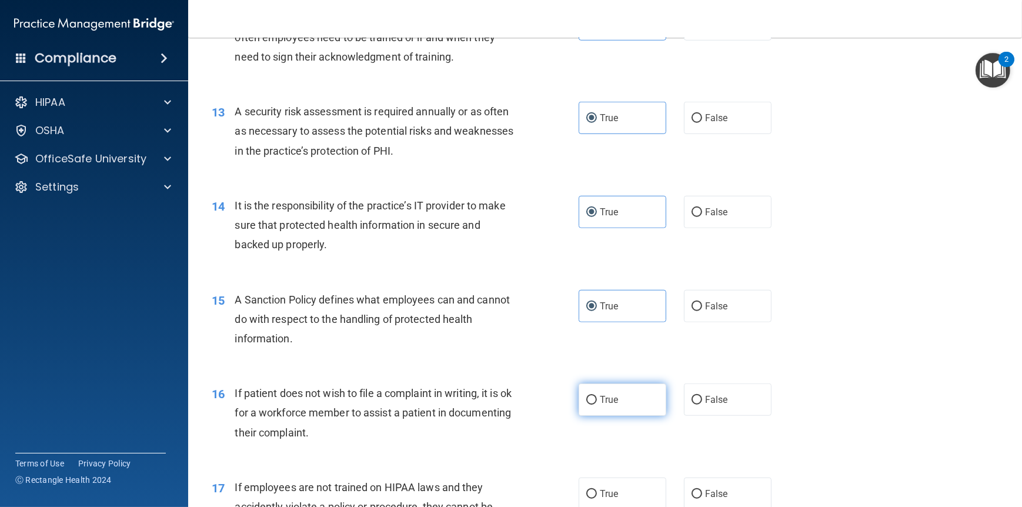
radio input "true"
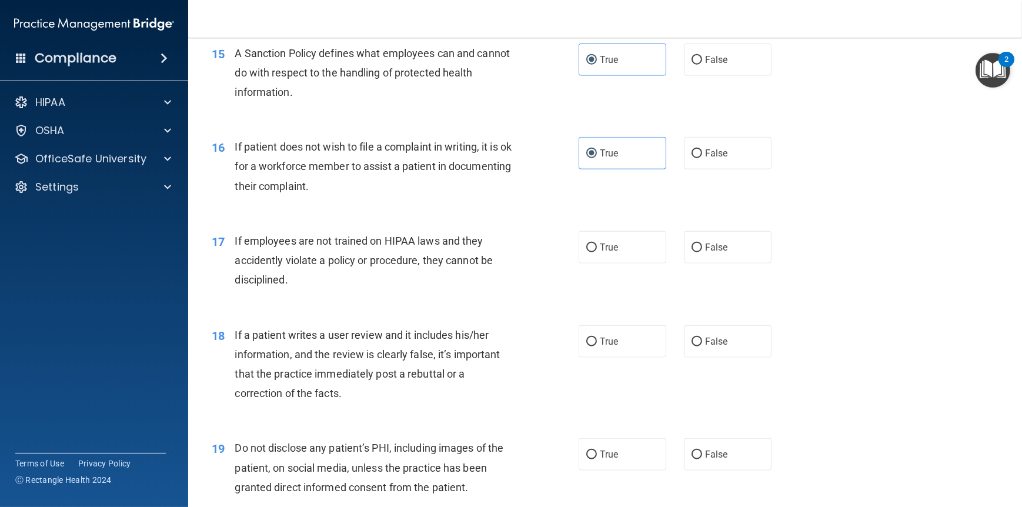
scroll to position [1588, 0]
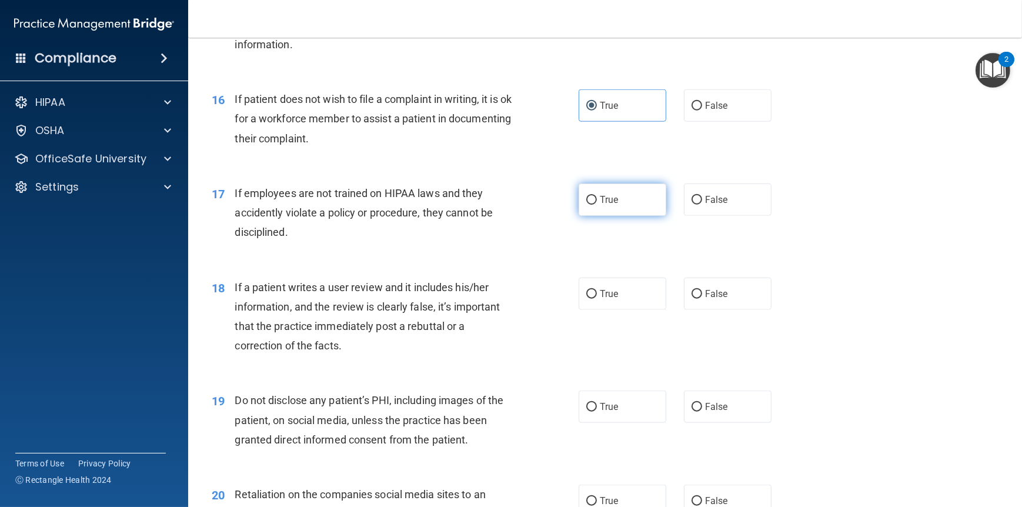
click at [592, 216] on label "True" at bounding box center [623, 200] width 88 height 32
click at [592, 205] on input "True" at bounding box center [592, 200] width 11 height 9
radio input "true"
drag, startPoint x: 599, startPoint y: 337, endPoint x: 599, endPoint y: 363, distance: 25.9
click at [599, 310] on label "True" at bounding box center [623, 294] width 88 height 32
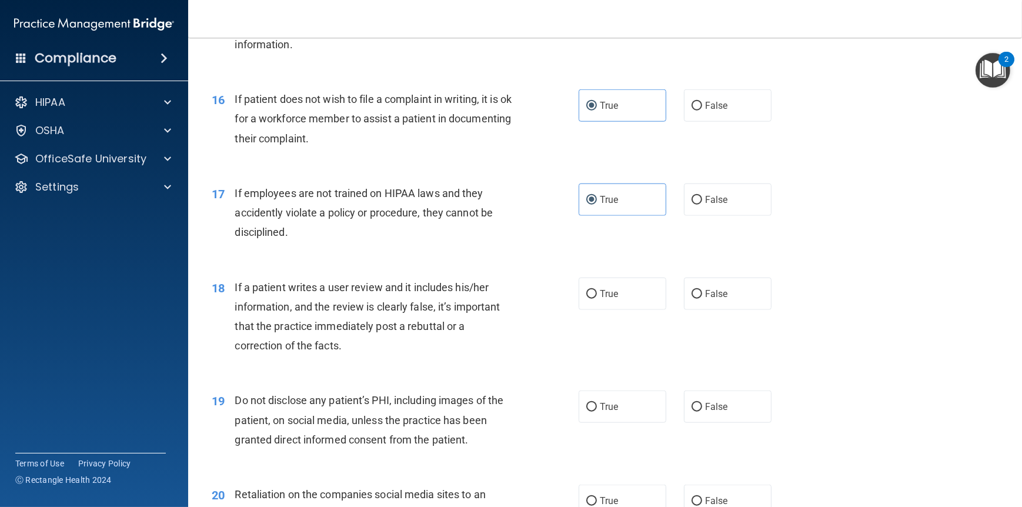
click at [597, 299] on input "True" at bounding box center [592, 294] width 11 height 9
radio input "true"
click at [605, 423] on label "True" at bounding box center [623, 407] width 88 height 32
click at [597, 412] on input "True" at bounding box center [592, 407] width 11 height 9
radio input "true"
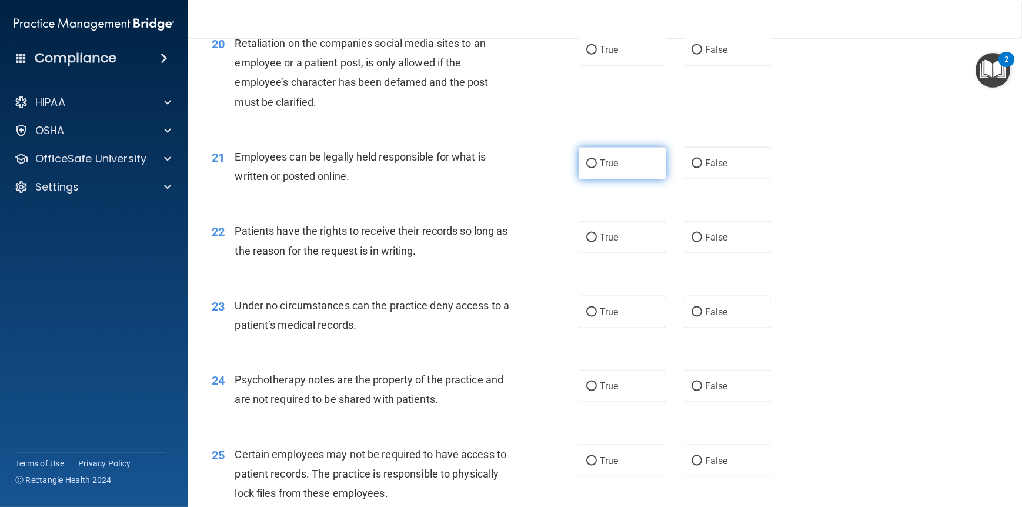
scroll to position [2059, 0]
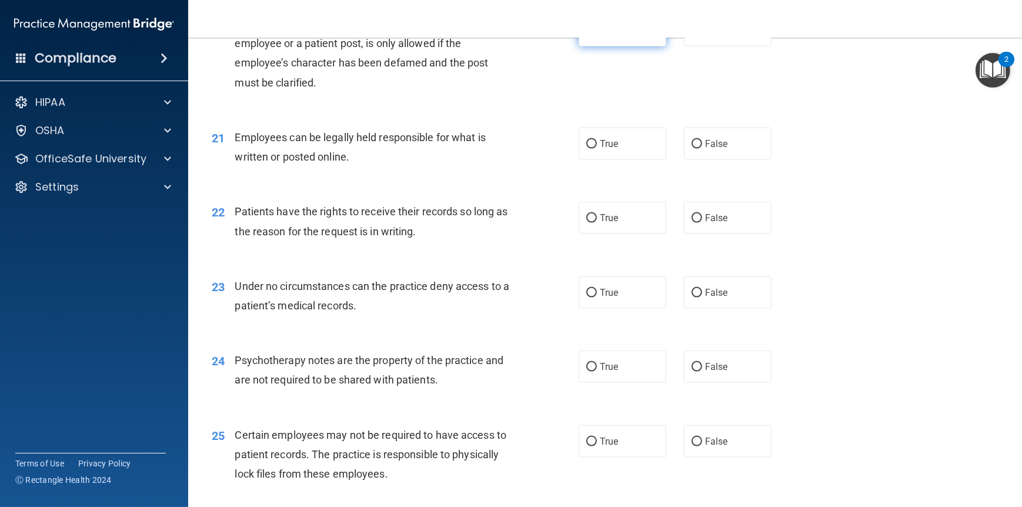
click at [602, 36] on span "True" at bounding box center [609, 30] width 18 height 11
click at [597, 35] on input "True" at bounding box center [592, 30] width 11 height 9
radio input "true"
click at [589, 149] on input "True" at bounding box center [592, 144] width 11 height 9
radio input "true"
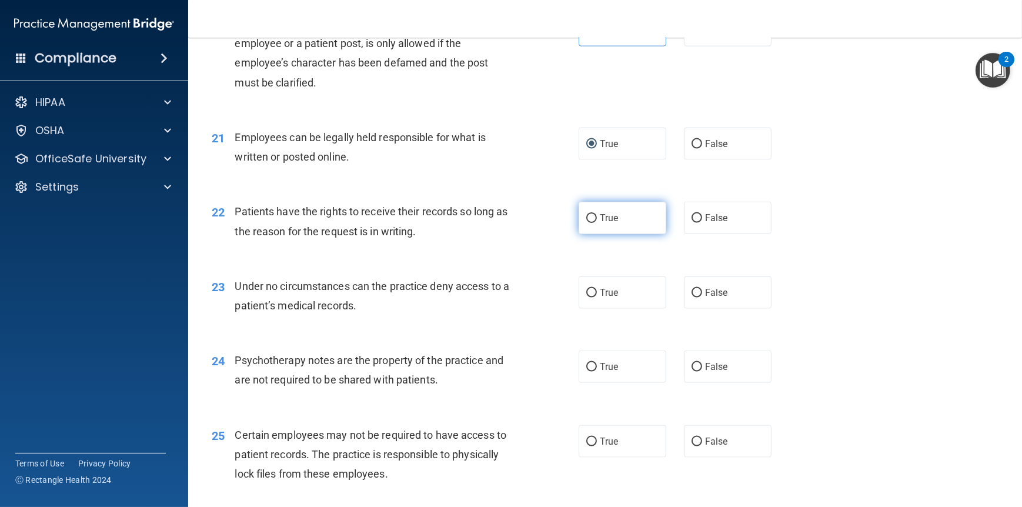
drag, startPoint x: 596, startPoint y: 259, endPoint x: 597, endPoint y: 271, distance: 11.2
click at [597, 234] on label "True" at bounding box center [623, 218] width 88 height 32
click at [597, 223] on input "True" at bounding box center [592, 218] width 11 height 9
radio input "true"
click at [602, 298] on span "True" at bounding box center [609, 292] width 18 height 11
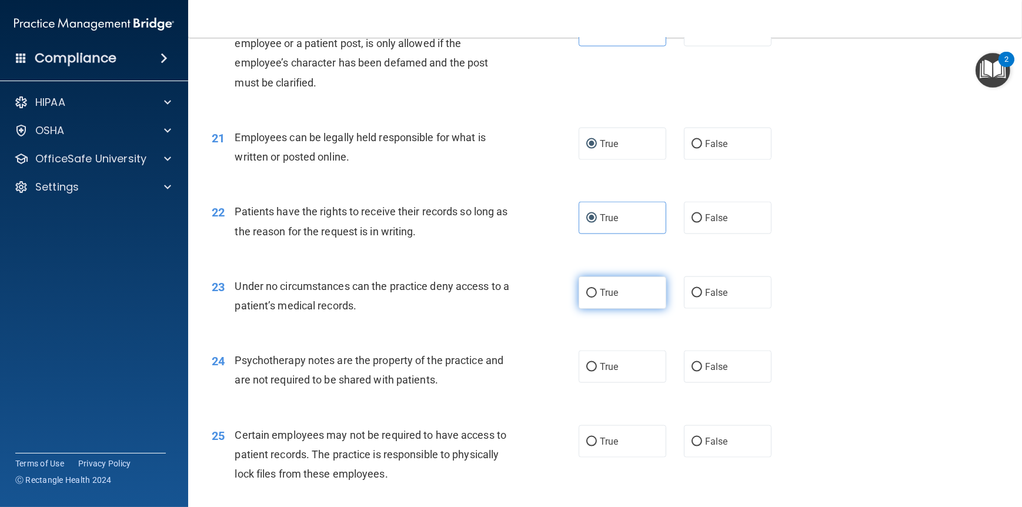
click at [597, 298] on input "True" at bounding box center [592, 293] width 11 height 9
radio input "true"
click at [601, 372] on span "True" at bounding box center [609, 366] width 18 height 11
click at [597, 372] on input "True" at bounding box center [592, 367] width 11 height 9
radio input "true"
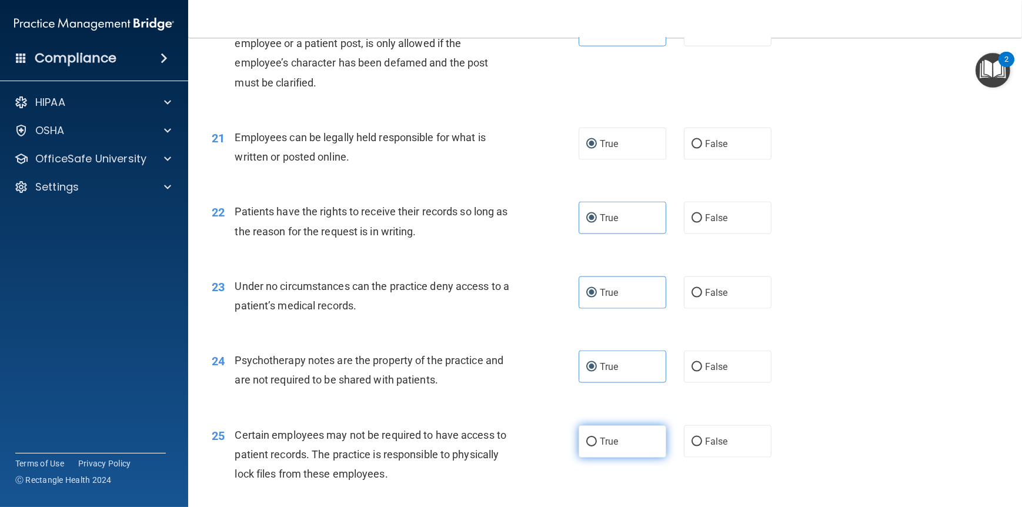
click at [607, 447] on span "True" at bounding box center [609, 441] width 18 height 11
click at [597, 447] on input "True" at bounding box center [592, 442] width 11 height 9
radio input "true"
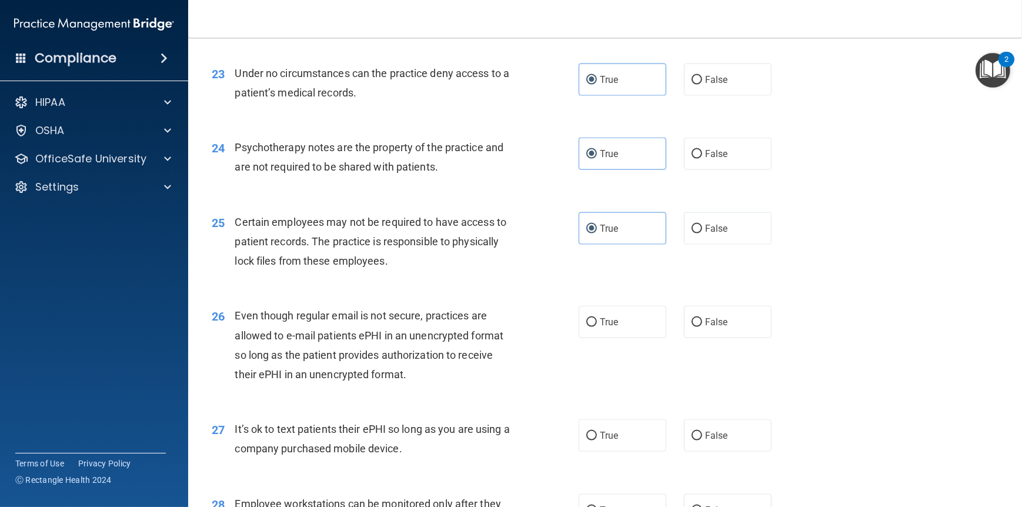
scroll to position [2294, 0]
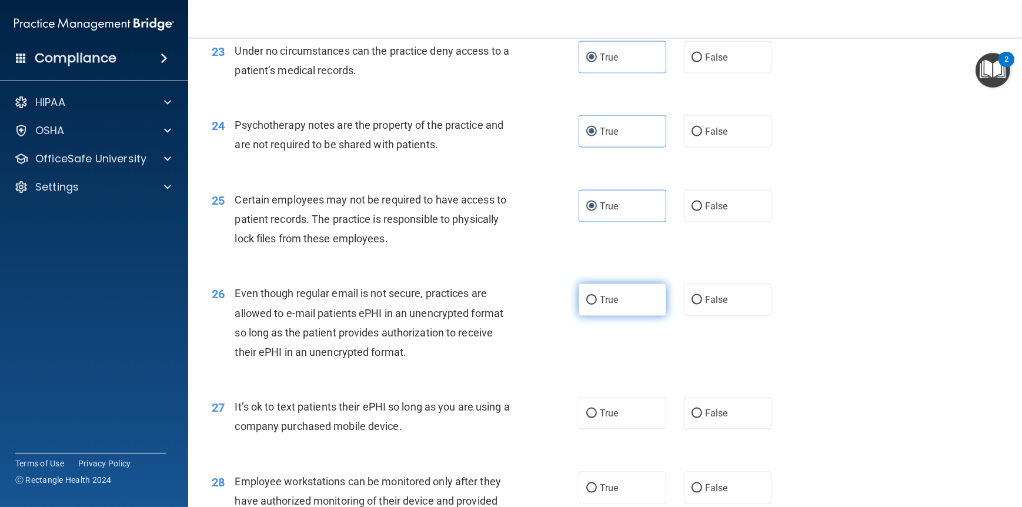
click at [592, 305] on input "True" at bounding box center [592, 300] width 11 height 9
radio input "true"
click at [587, 418] on input "True" at bounding box center [592, 413] width 11 height 9
radio input "true"
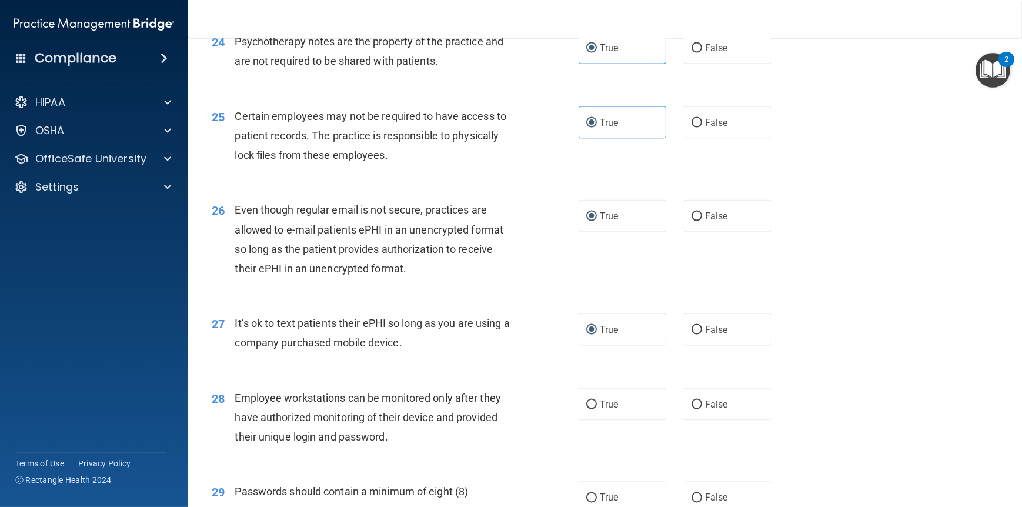
scroll to position [2530, 0]
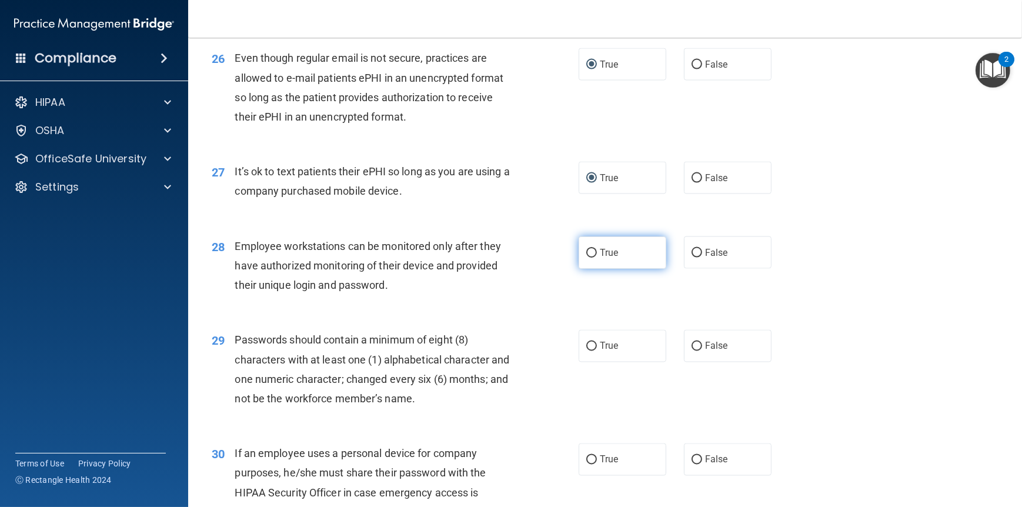
click at [602, 258] on span "True" at bounding box center [609, 252] width 18 height 11
click at [597, 258] on input "True" at bounding box center [592, 253] width 11 height 9
radio input "true"
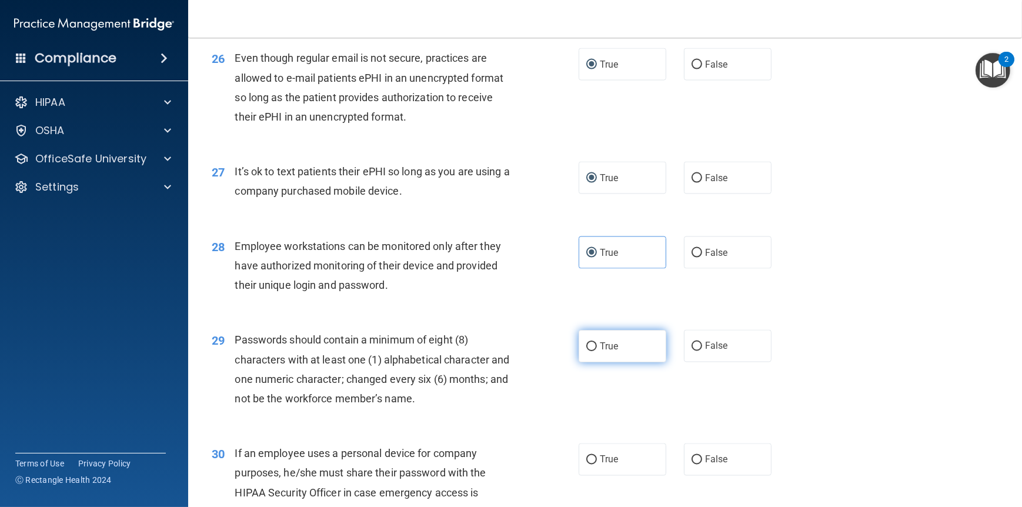
click at [601, 352] on span "True" at bounding box center [609, 346] width 18 height 11
click at [597, 351] on input "True" at bounding box center [592, 346] width 11 height 9
radio input "true"
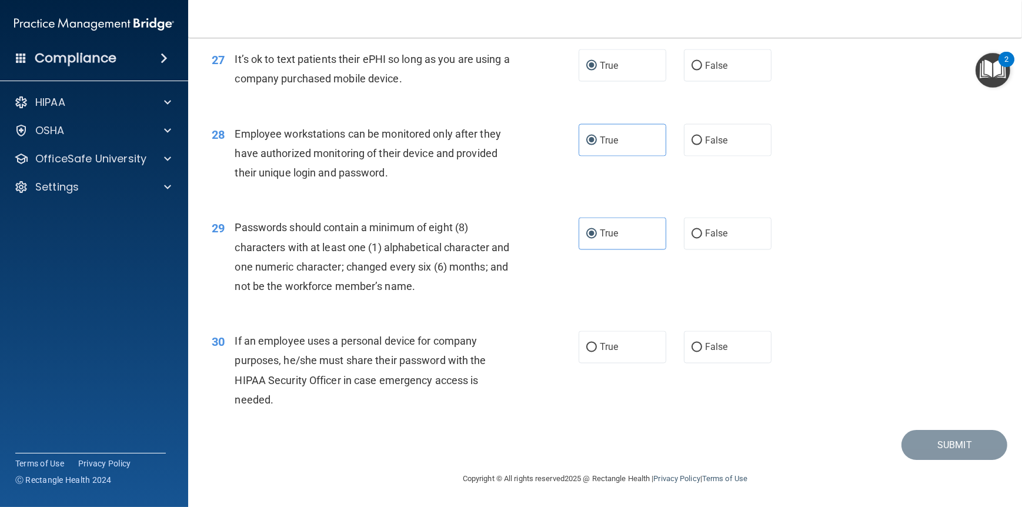
scroll to position [2680, 0]
click at [592, 349] on input "True" at bounding box center [592, 348] width 11 height 9
radio input "true"
click at [941, 442] on button "Submit" at bounding box center [955, 445] width 106 height 30
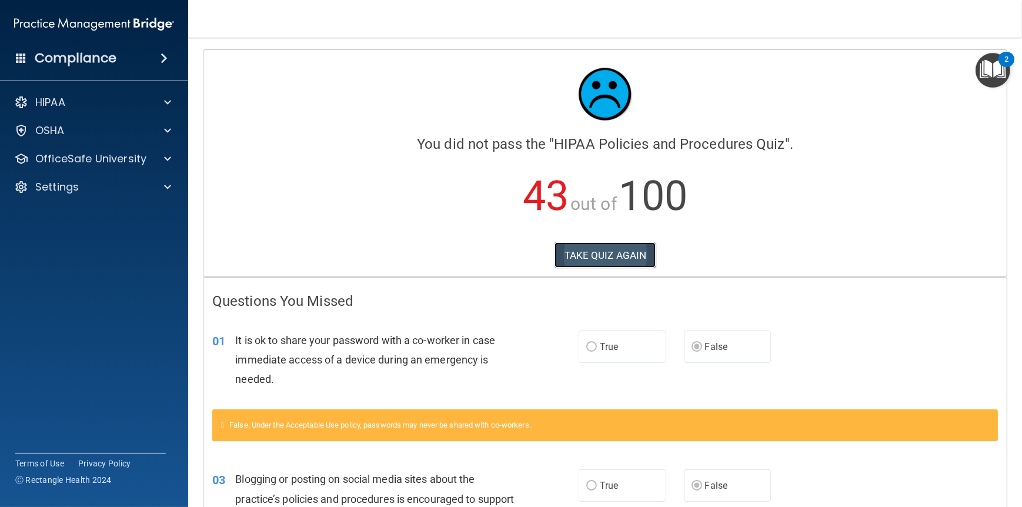
click at [589, 256] on button "TAKE QUIZ AGAIN" at bounding box center [606, 255] width 102 height 26
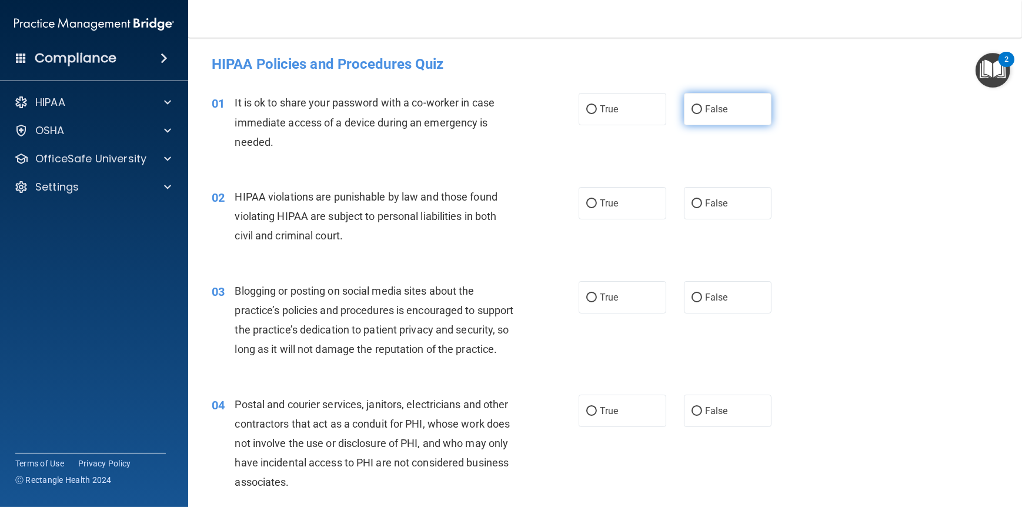
click at [696, 108] on input "False" at bounding box center [697, 109] width 11 height 9
radio input "true"
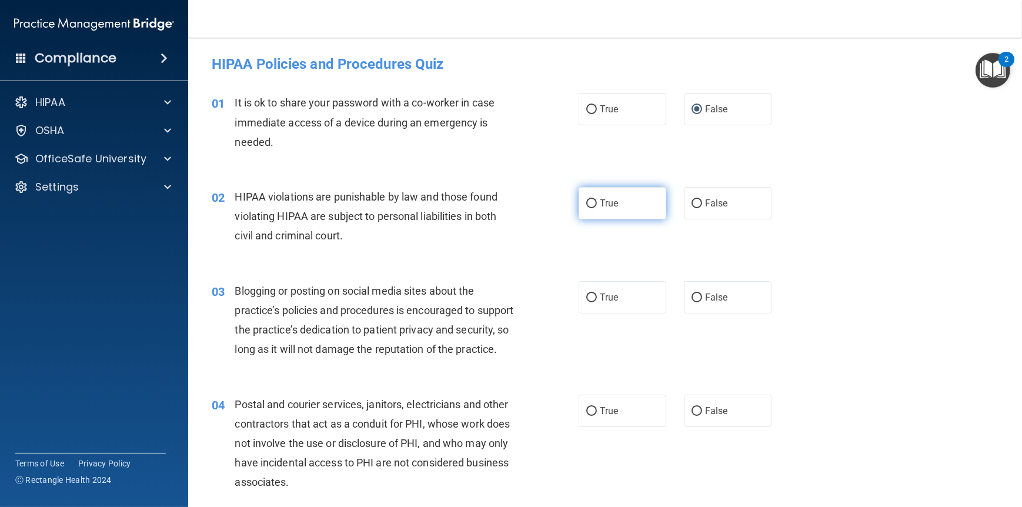
click at [591, 196] on label "True" at bounding box center [623, 203] width 88 height 32
click at [591, 199] on input "True" at bounding box center [592, 203] width 11 height 9
radio input "true"
click at [692, 294] on input "False" at bounding box center [697, 298] width 11 height 9
radio input "true"
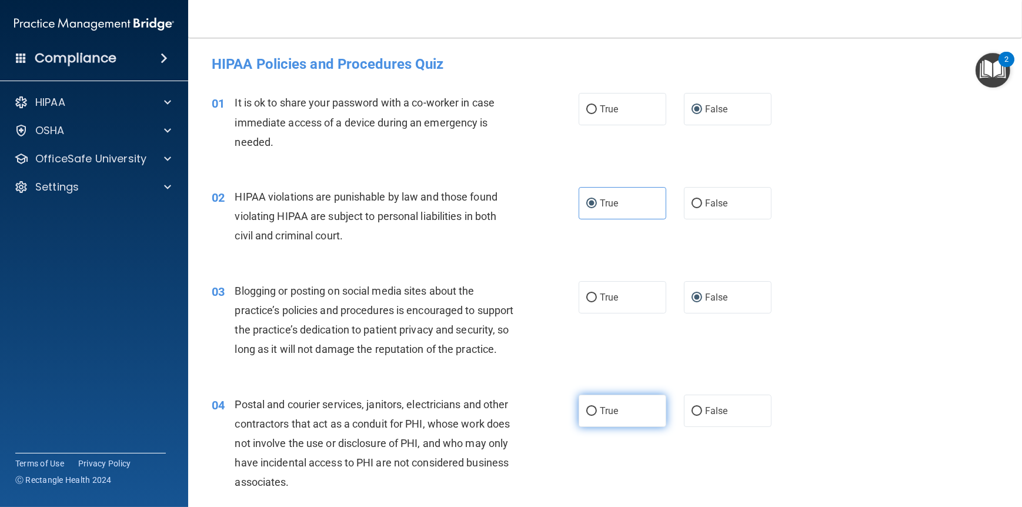
click at [592, 416] on input "True" at bounding box center [592, 411] width 11 height 9
radio input "true"
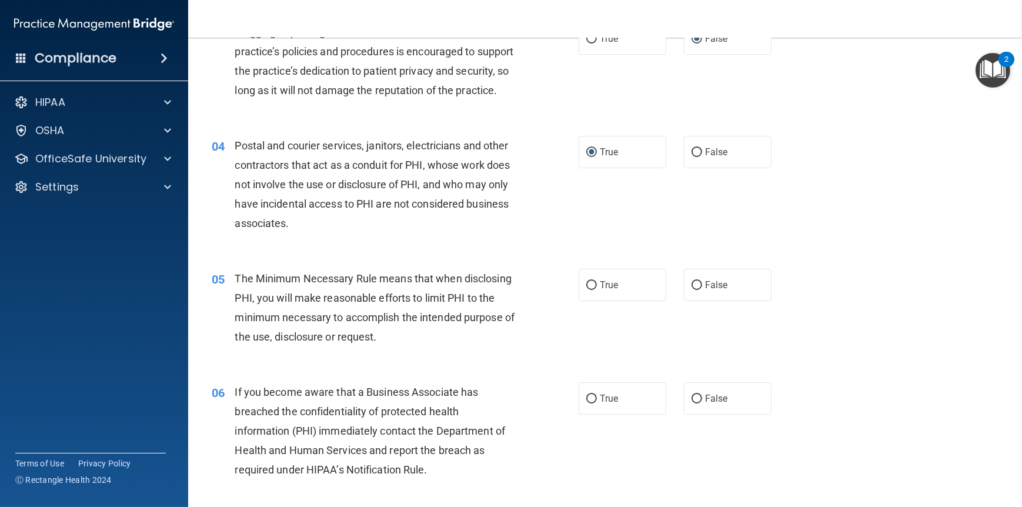
scroll to position [294, 0]
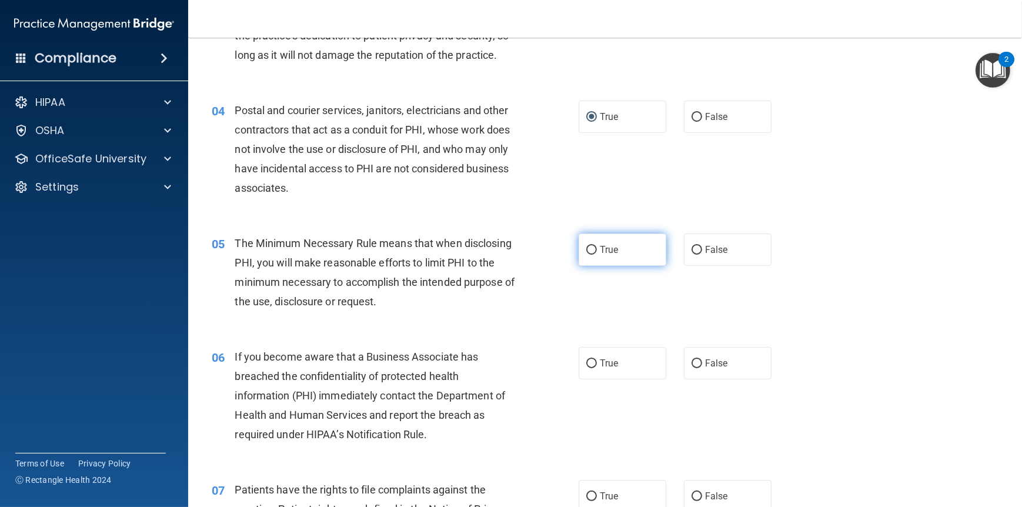
click at [587, 255] on input "True" at bounding box center [592, 250] width 11 height 9
radio input "true"
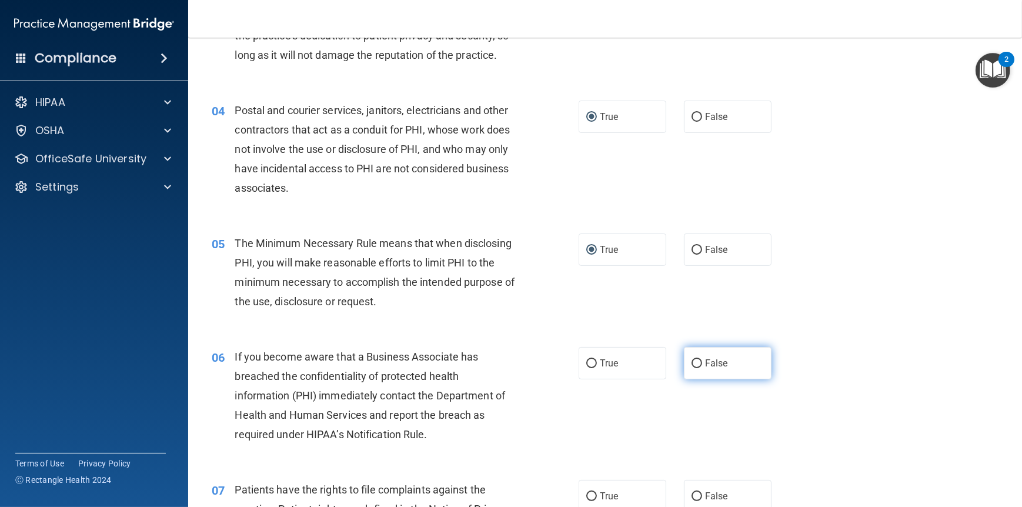
click at [694, 368] on input "False" at bounding box center [697, 363] width 11 height 9
radio input "true"
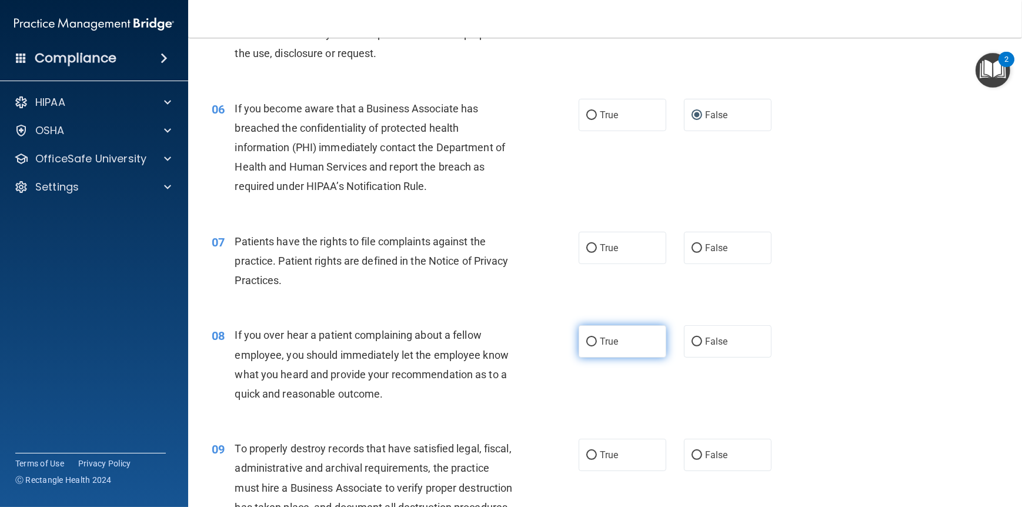
scroll to position [588, 0]
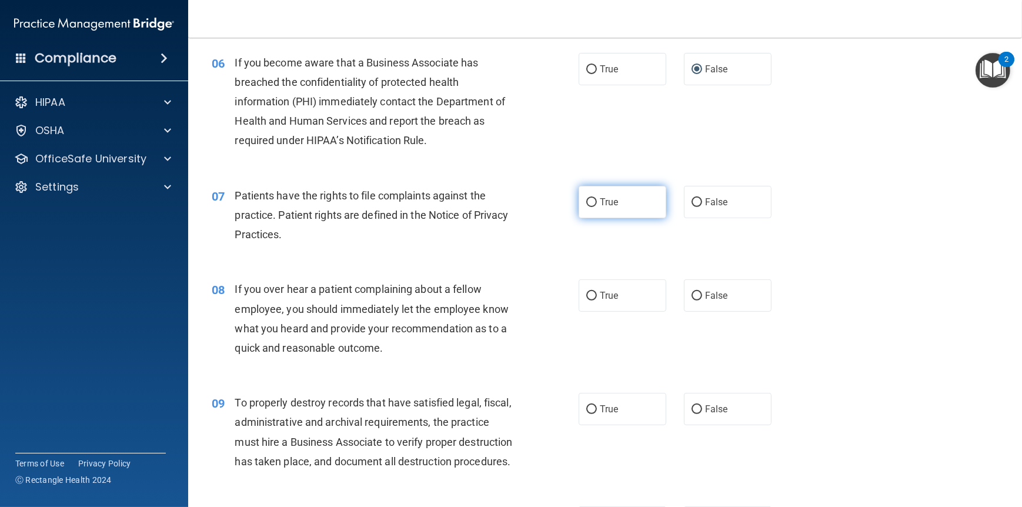
click at [608, 208] on span "True" at bounding box center [609, 201] width 18 height 11
click at [597, 207] on input "True" at bounding box center [592, 202] width 11 height 9
radio input "true"
click at [692, 301] on input "False" at bounding box center [697, 296] width 11 height 9
radio input "true"
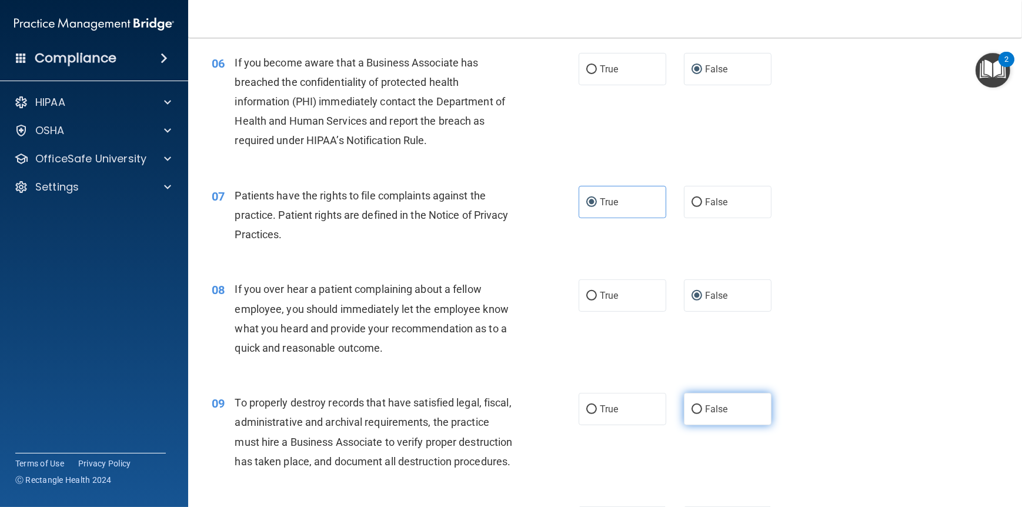
click at [692, 414] on input "False" at bounding box center [697, 409] width 11 height 9
radio input "true"
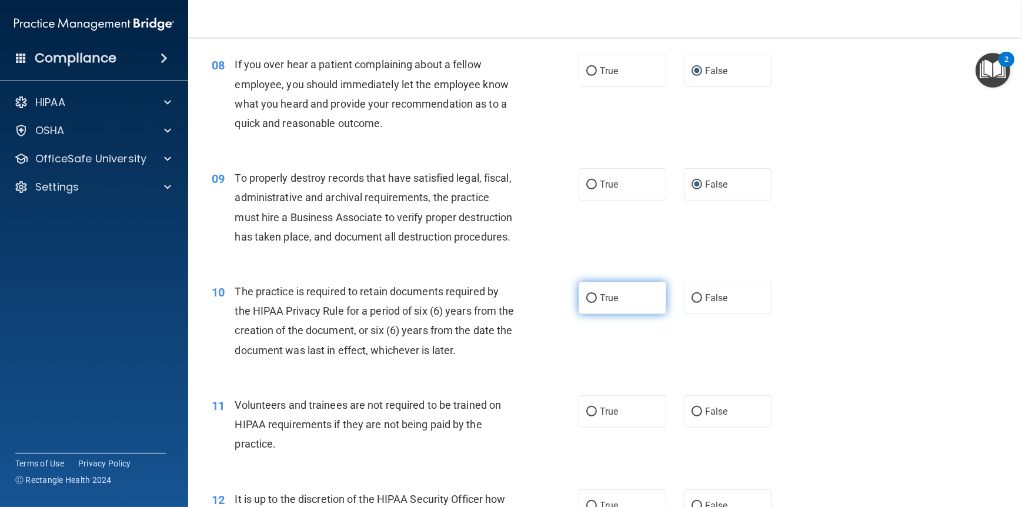
scroll to position [882, 0]
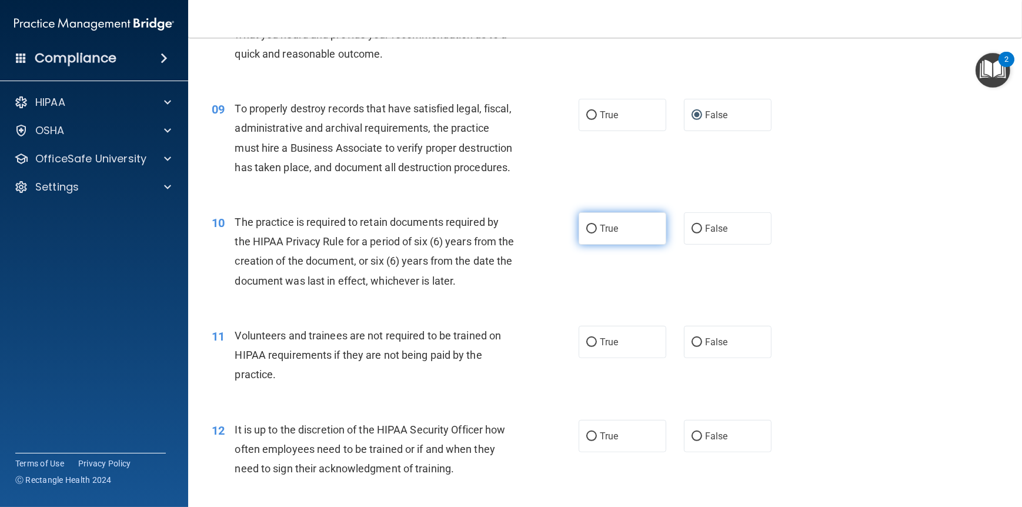
click at [589, 234] on input "True" at bounding box center [592, 229] width 11 height 9
radio input "true"
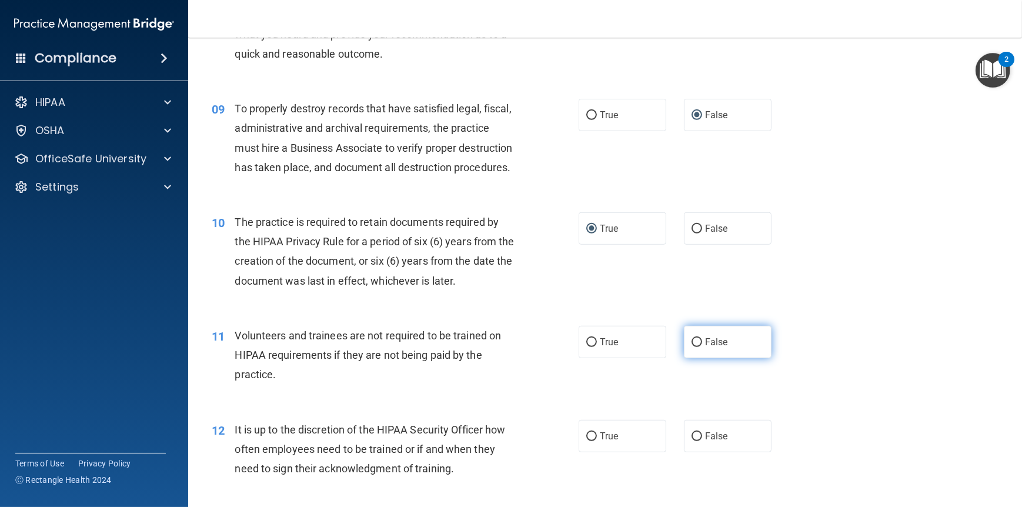
click at [693, 347] on input "False" at bounding box center [697, 342] width 11 height 9
radio input "true"
click at [692, 441] on input "False" at bounding box center [697, 436] width 11 height 9
radio input "true"
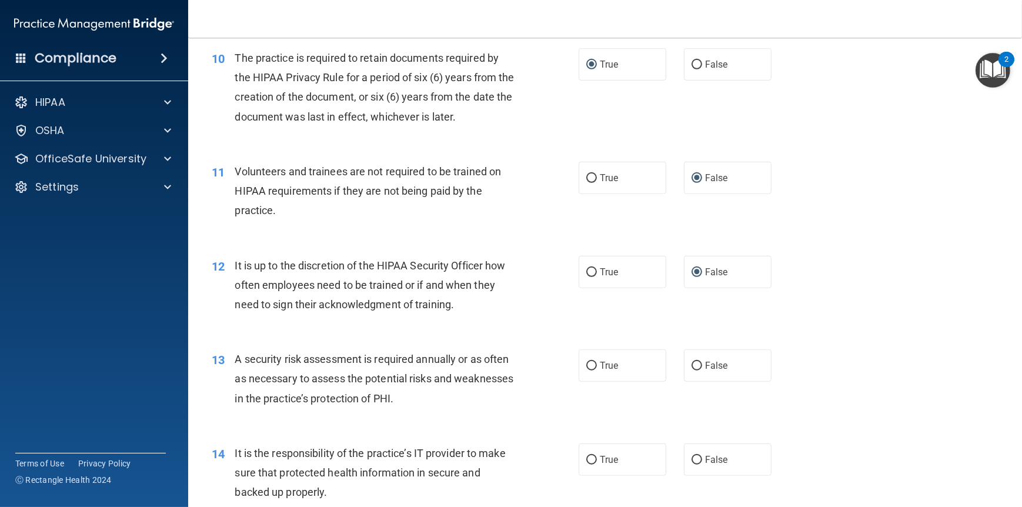
scroll to position [1118, 0]
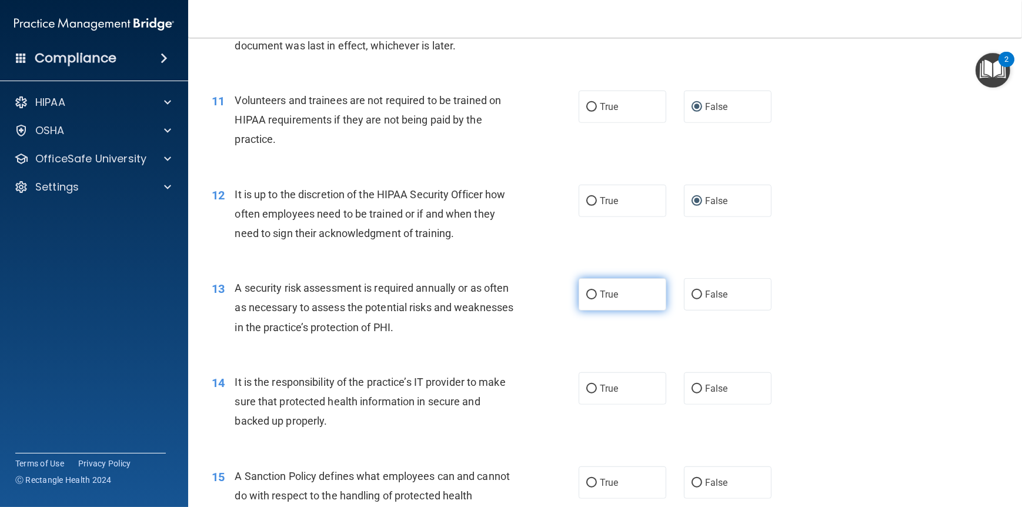
click at [587, 299] on input "True" at bounding box center [592, 295] width 11 height 9
radio input "true"
click at [708, 394] on span "False" at bounding box center [716, 388] width 23 height 11
click at [702, 394] on input "False" at bounding box center [697, 389] width 11 height 9
radio input "true"
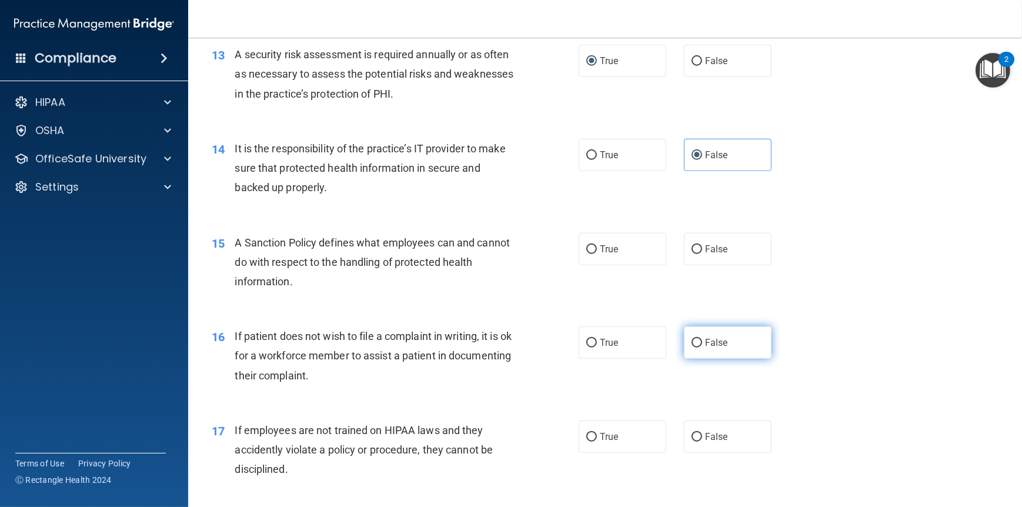
scroll to position [1412, 0]
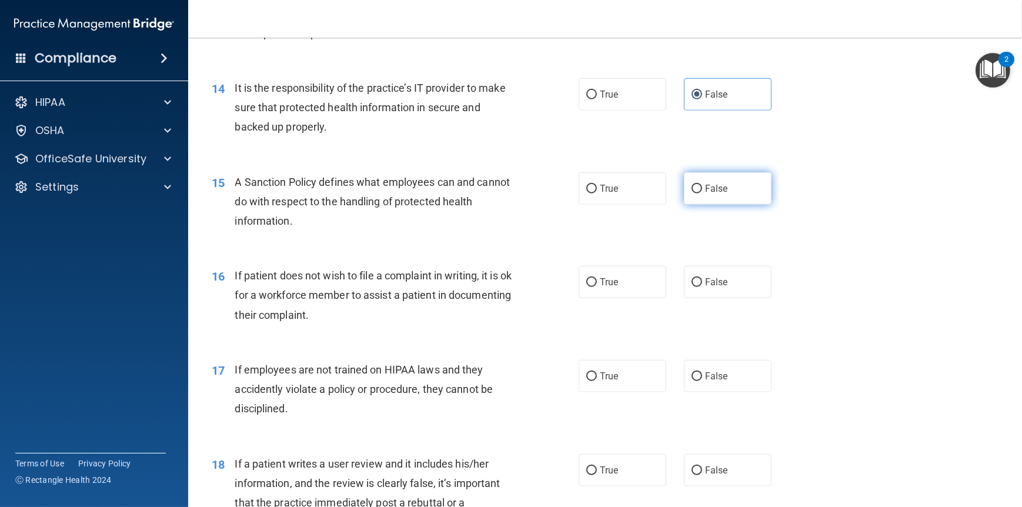
click at [705, 194] on span "False" at bounding box center [716, 188] width 23 height 11
click at [702, 194] on input "False" at bounding box center [697, 189] width 11 height 9
radio input "true"
click at [618, 298] on label "True" at bounding box center [623, 282] width 88 height 32
click at [597, 287] on input "True" at bounding box center [592, 282] width 11 height 9
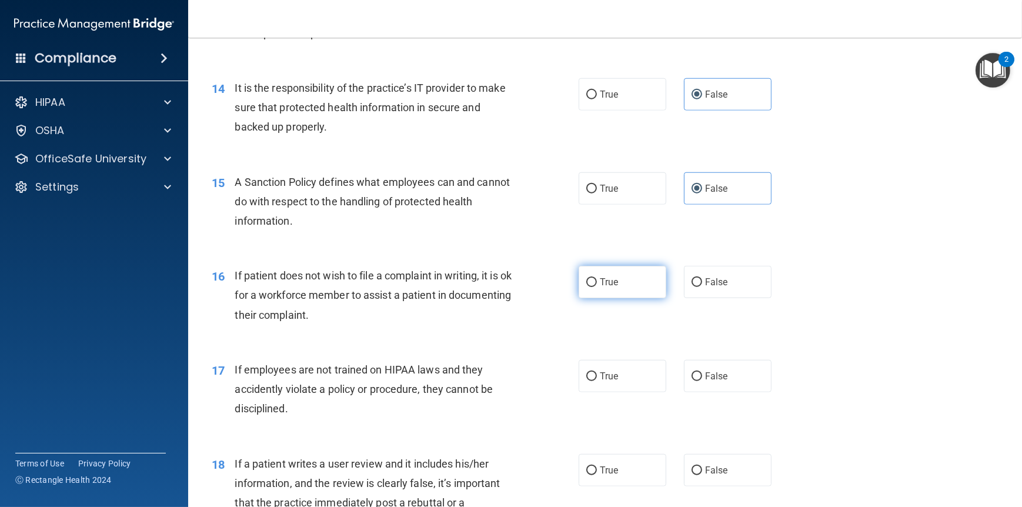
radio input "true"
click at [734, 392] on label "False" at bounding box center [728, 376] width 88 height 32
click at [702, 381] on input "False" at bounding box center [697, 376] width 11 height 9
radio input "true"
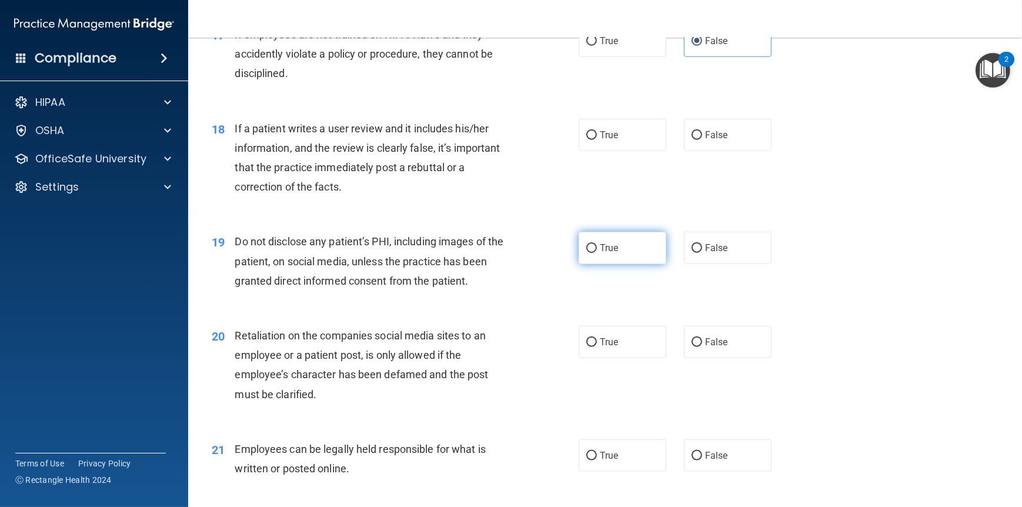
scroll to position [1765, 0]
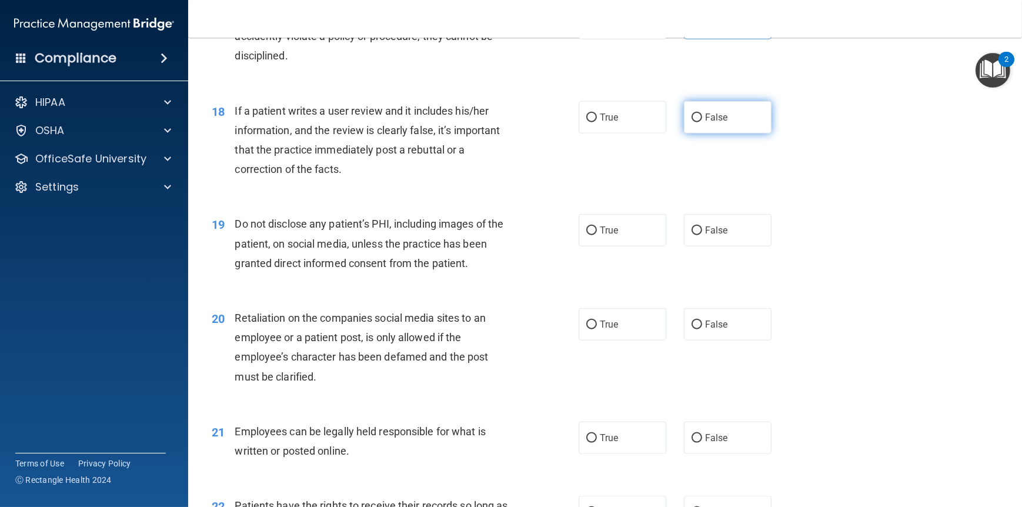
click at [705, 123] on span "False" at bounding box center [716, 117] width 23 height 11
click at [702, 122] on input "False" at bounding box center [697, 118] width 11 height 9
radio input "true"
click at [600, 236] on span "True" at bounding box center [609, 230] width 18 height 11
click at [595, 235] on input "True" at bounding box center [592, 230] width 11 height 9
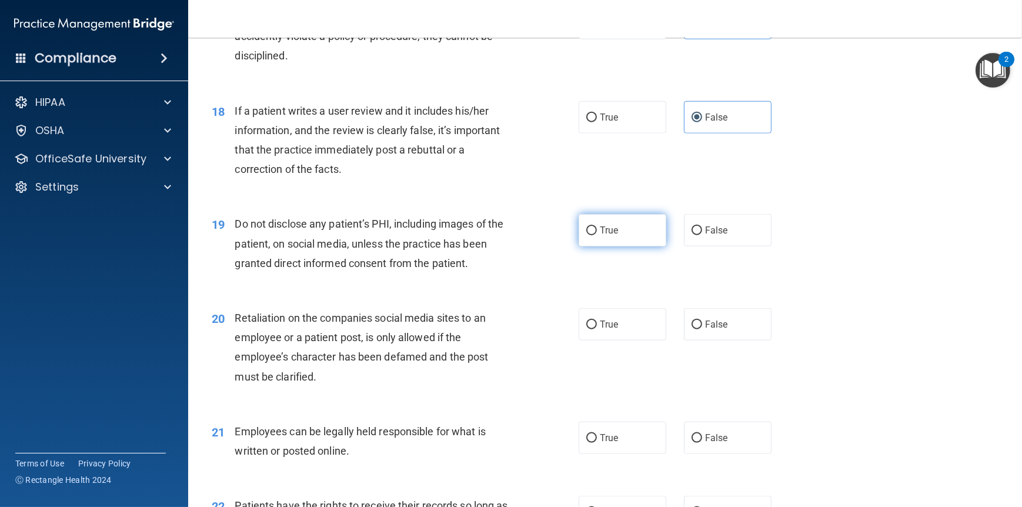
radio input "true"
click at [692, 329] on input "False" at bounding box center [697, 325] width 11 height 9
radio input "true"
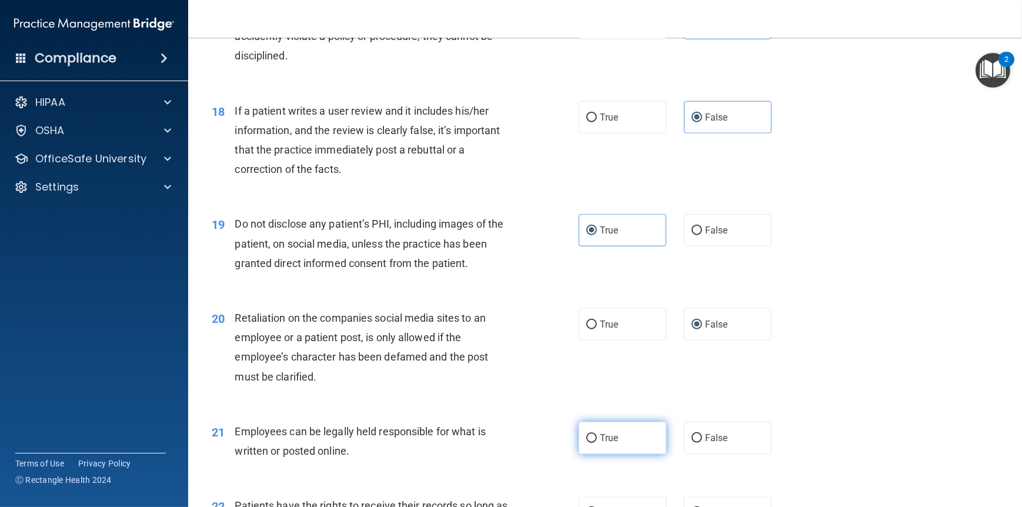
click at [609, 454] on label "True" at bounding box center [623, 438] width 88 height 32
click at [597, 443] on input "True" at bounding box center [592, 438] width 11 height 9
radio input "true"
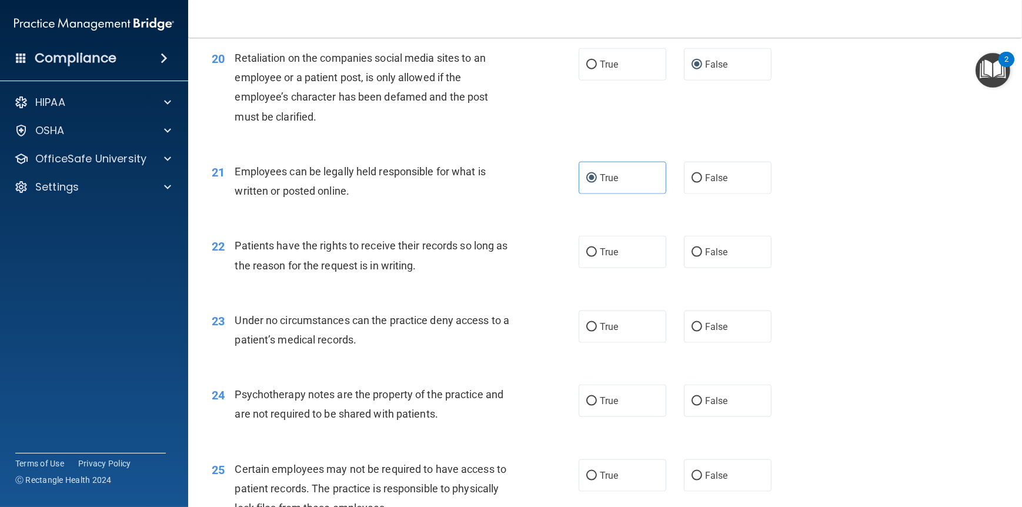
scroll to position [2059, 0]
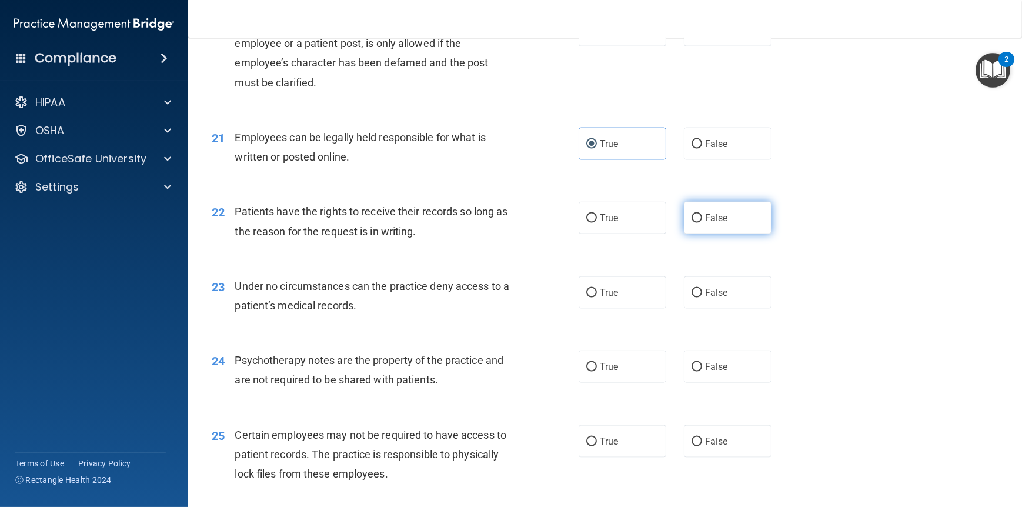
click at [708, 224] on span "False" at bounding box center [716, 217] width 23 height 11
click at [702, 223] on input "False" at bounding box center [697, 218] width 11 height 9
radio input "true"
click at [715, 298] on span "False" at bounding box center [716, 292] width 23 height 11
click at [702, 298] on input "False" at bounding box center [697, 293] width 11 height 9
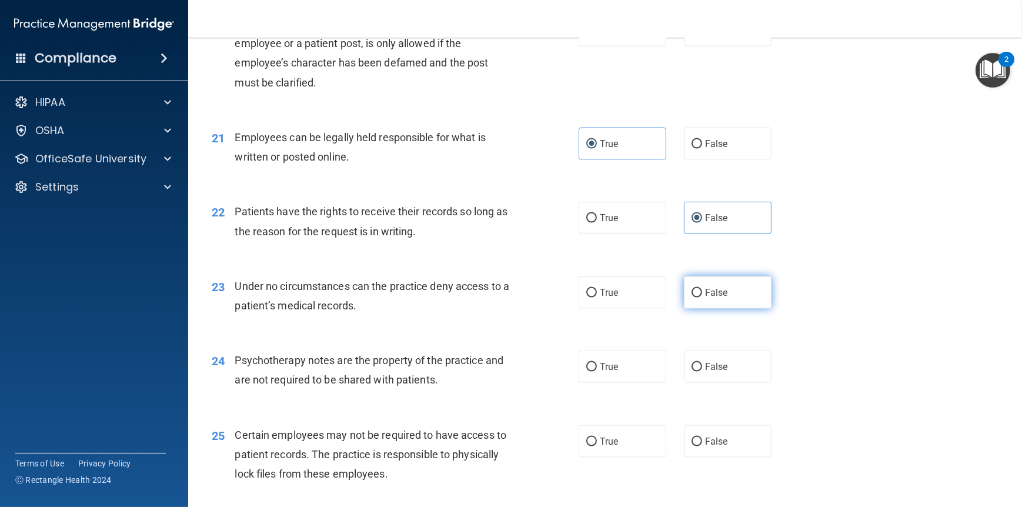
radio input "true"
click at [609, 372] on span "True" at bounding box center [609, 366] width 18 height 11
click at [597, 372] on input "True" at bounding box center [592, 367] width 11 height 9
radio input "true"
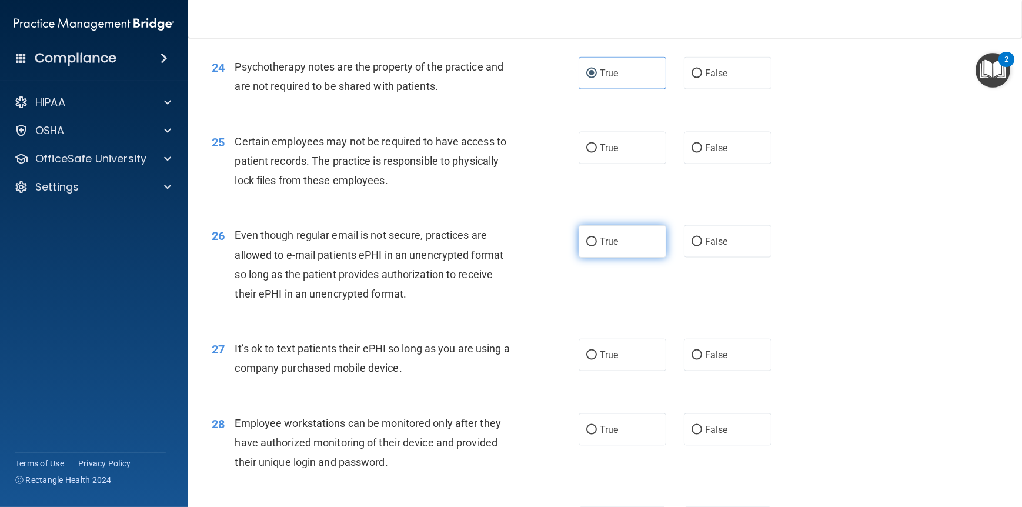
scroll to position [2353, 0]
click at [608, 153] on span "True" at bounding box center [609, 147] width 18 height 11
click at [597, 152] on input "True" at bounding box center [592, 148] width 11 height 9
radio input "true"
click at [610, 246] on span "True" at bounding box center [609, 240] width 18 height 11
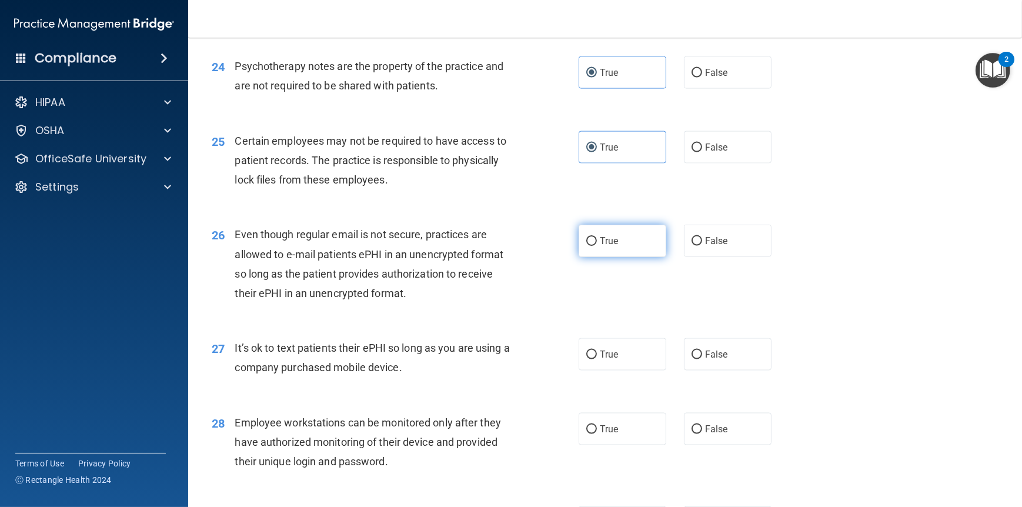
click at [597, 246] on input "True" at bounding box center [592, 241] width 11 height 9
radio input "true"
click at [705, 360] on span "False" at bounding box center [716, 354] width 23 height 11
click at [701, 359] on input "False" at bounding box center [697, 355] width 11 height 9
radio input "true"
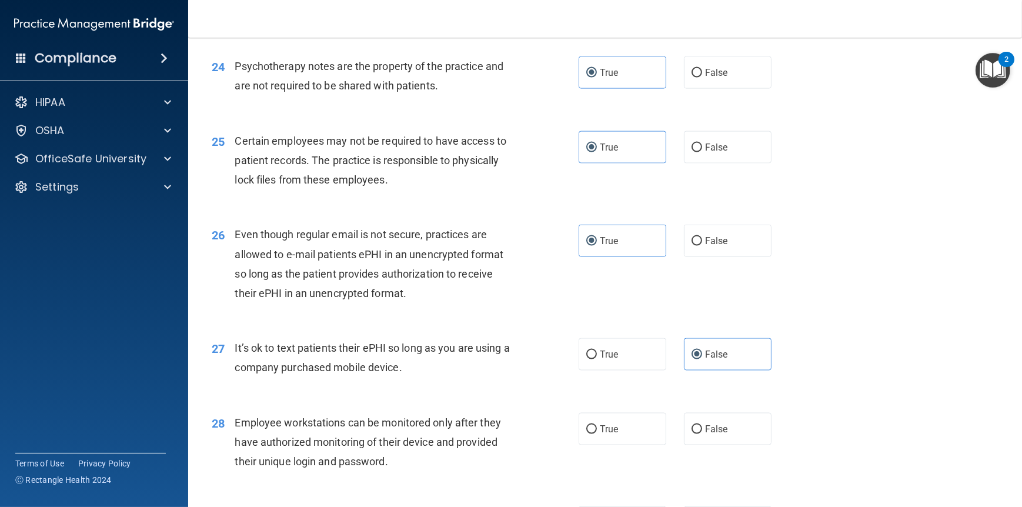
scroll to position [2412, 0]
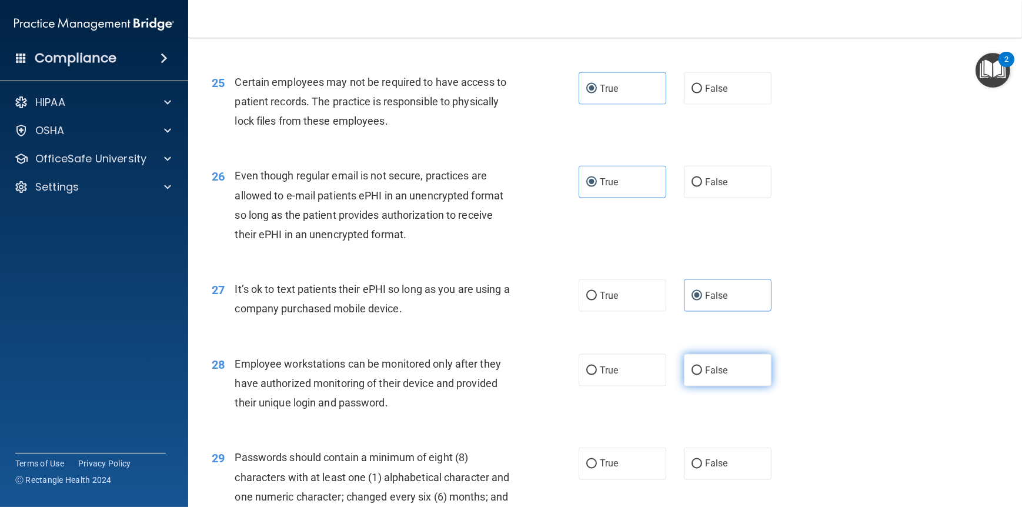
click at [689, 387] on label "False" at bounding box center [728, 370] width 88 height 32
click at [692, 375] on input "False" at bounding box center [697, 371] width 11 height 9
radio input "true"
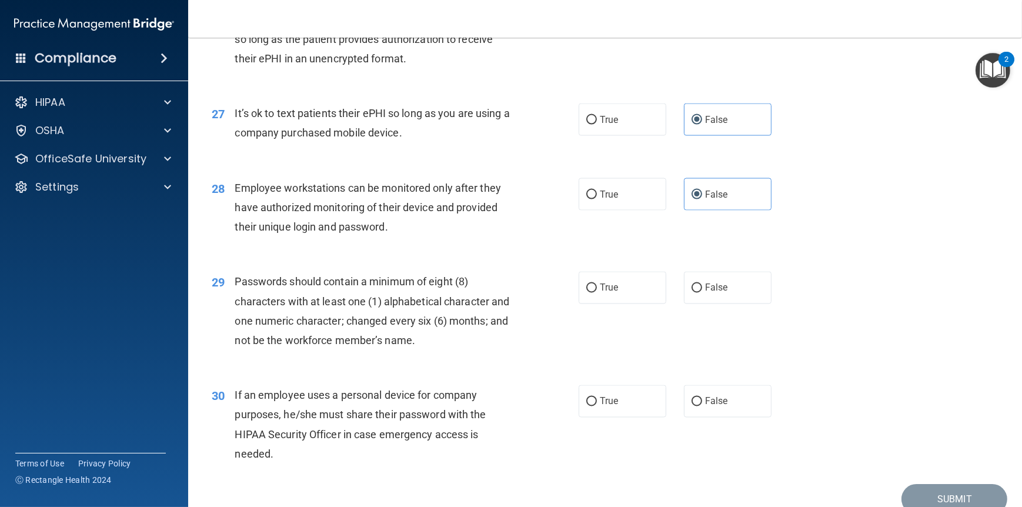
scroll to position [2589, 0]
click at [705, 293] on span "False" at bounding box center [716, 287] width 23 height 11
click at [702, 292] on input "False" at bounding box center [697, 288] width 11 height 9
radio input "true"
click at [692, 406] on input "False" at bounding box center [697, 401] width 11 height 9
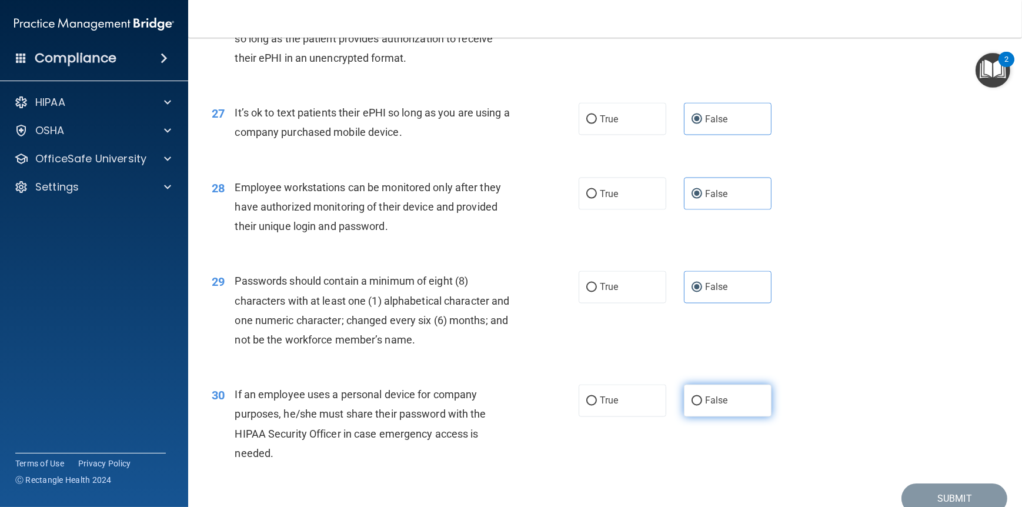
radio input "true"
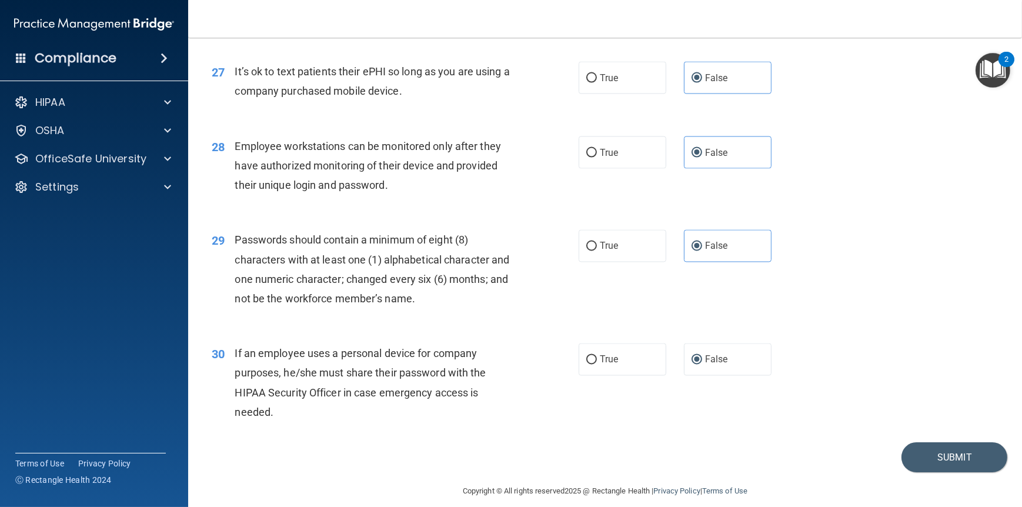
scroll to position [2680, 0]
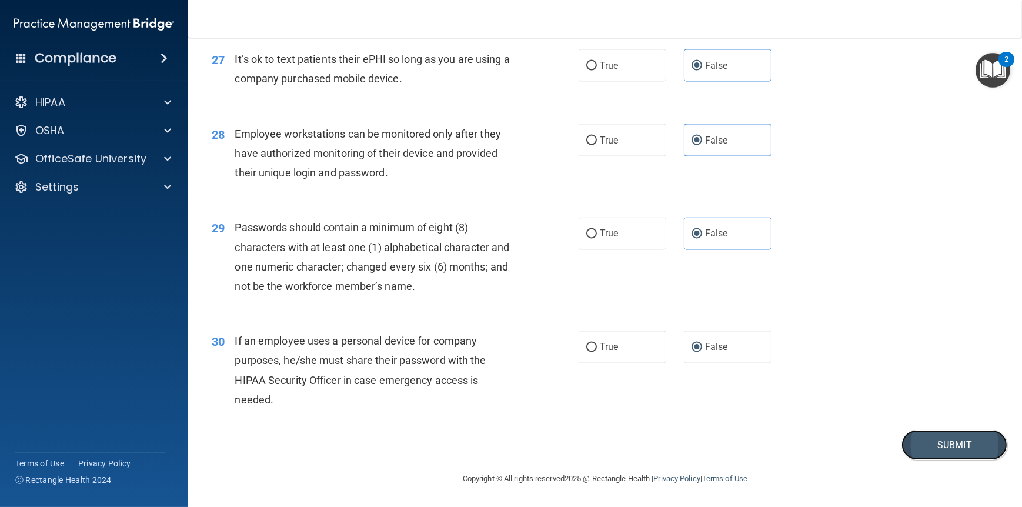
click at [968, 445] on button "Submit" at bounding box center [955, 445] width 106 height 30
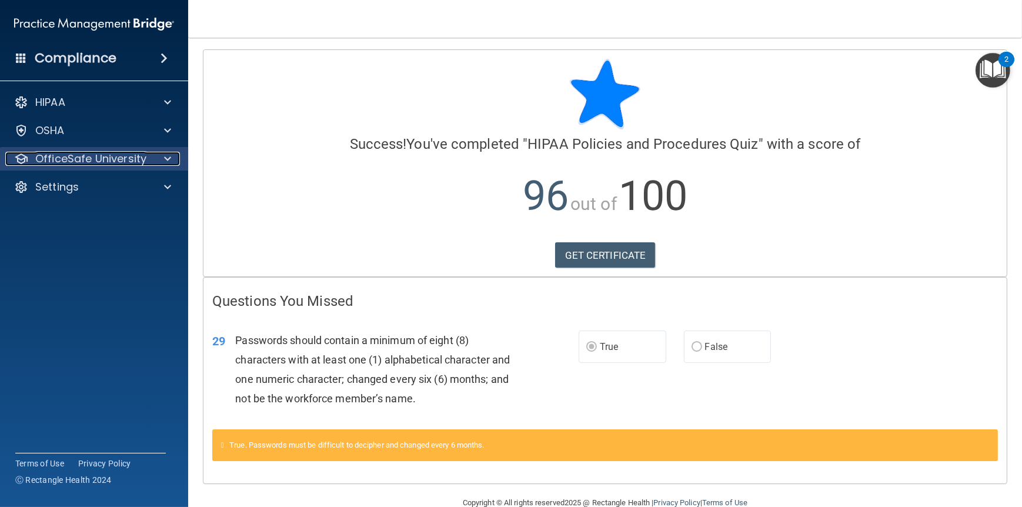
click at [161, 158] on div at bounding box center [165, 159] width 29 height 14
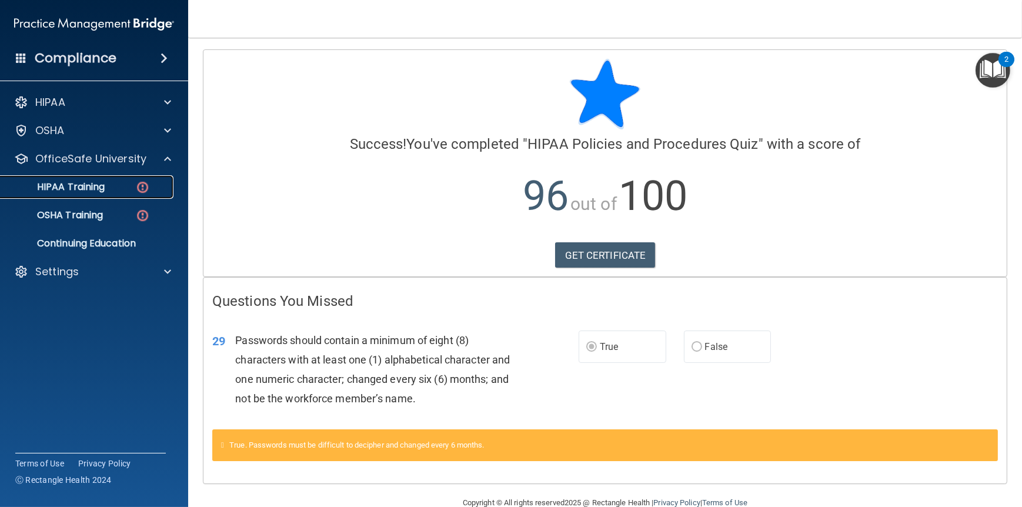
click at [102, 192] on p "HIPAA Training" at bounding box center [56, 187] width 97 height 12
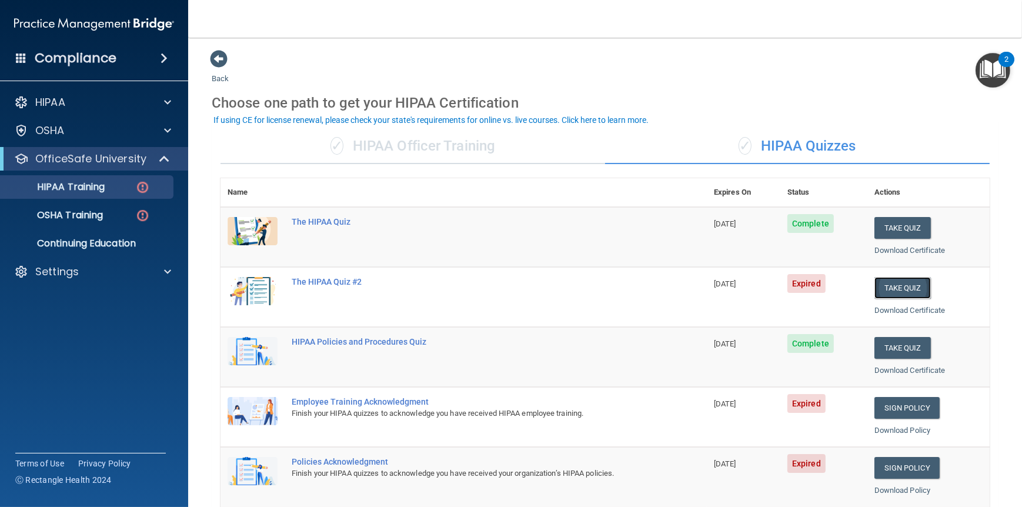
click at [904, 287] on button "Take Quiz" at bounding box center [903, 288] width 56 height 22
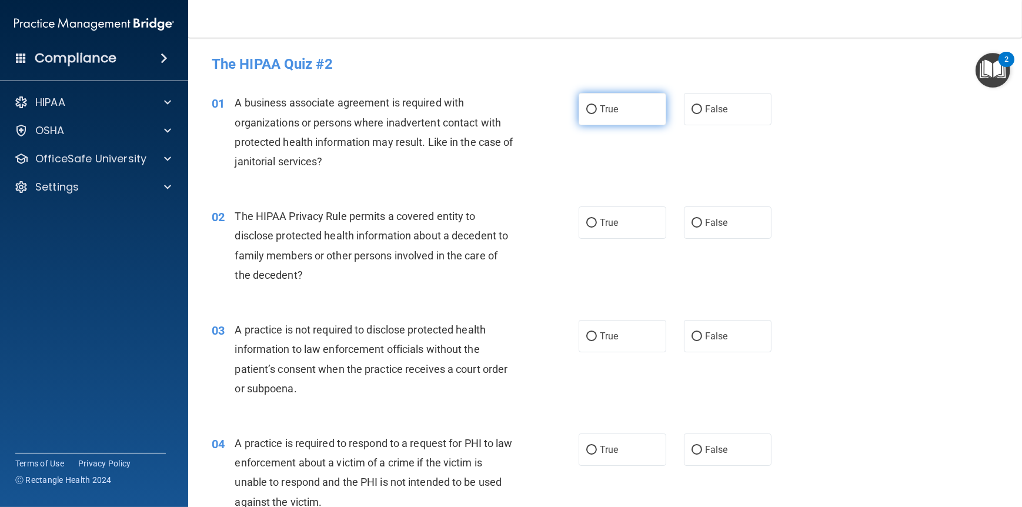
click at [594, 108] on label "True" at bounding box center [623, 109] width 88 height 32
click at [594, 108] on input "True" at bounding box center [592, 109] width 11 height 9
radio input "true"
click at [589, 221] on input "True" at bounding box center [592, 223] width 11 height 9
radio input "true"
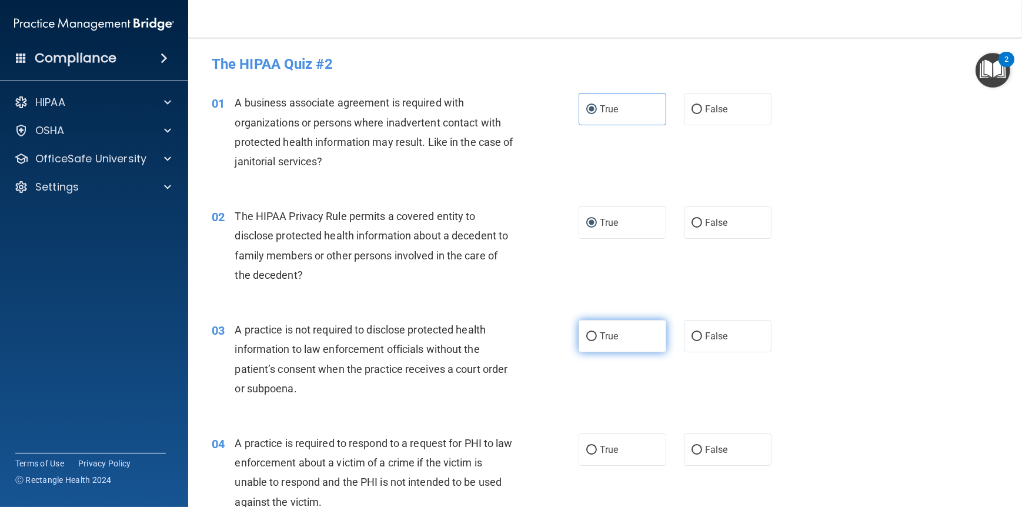
click at [588, 335] on input "True" at bounding box center [592, 336] width 11 height 9
radio input "true"
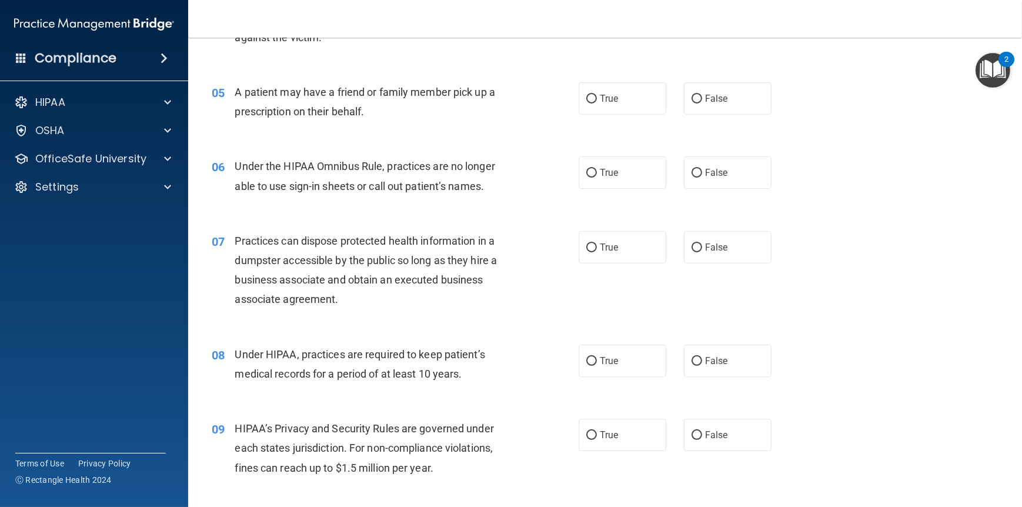
scroll to position [353, 0]
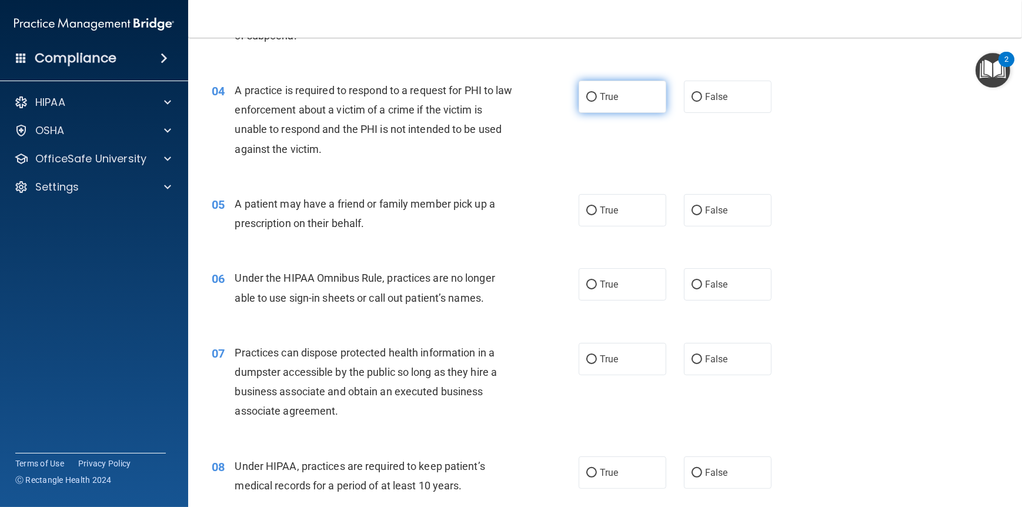
click at [596, 103] on label "True" at bounding box center [623, 97] width 88 height 32
click at [596, 102] on input "True" at bounding box center [592, 97] width 11 height 9
radio input "true"
click at [593, 208] on label "True" at bounding box center [623, 210] width 88 height 32
click at [593, 208] on input "True" at bounding box center [592, 210] width 11 height 9
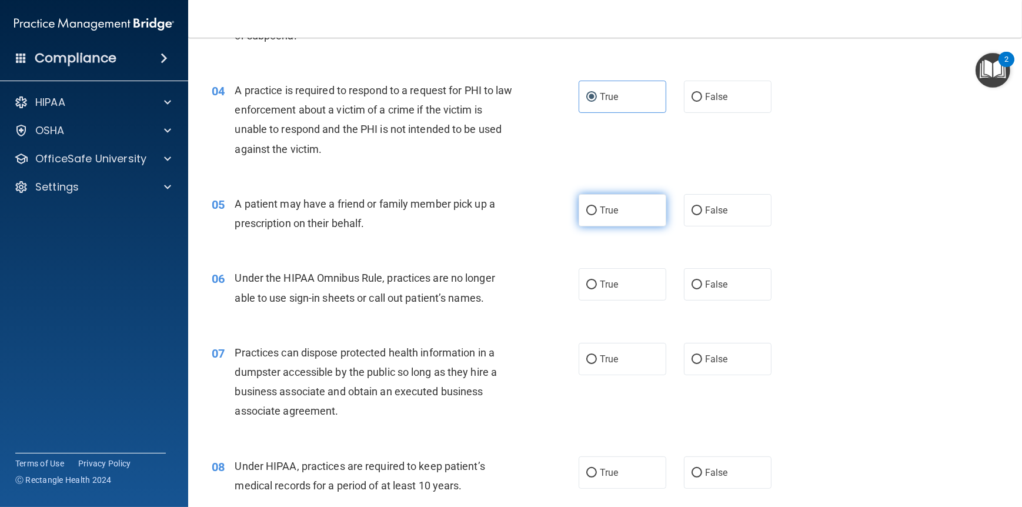
radio input "true"
click at [589, 278] on label "True" at bounding box center [623, 284] width 88 height 32
click at [589, 281] on input "True" at bounding box center [592, 285] width 11 height 9
radio input "true"
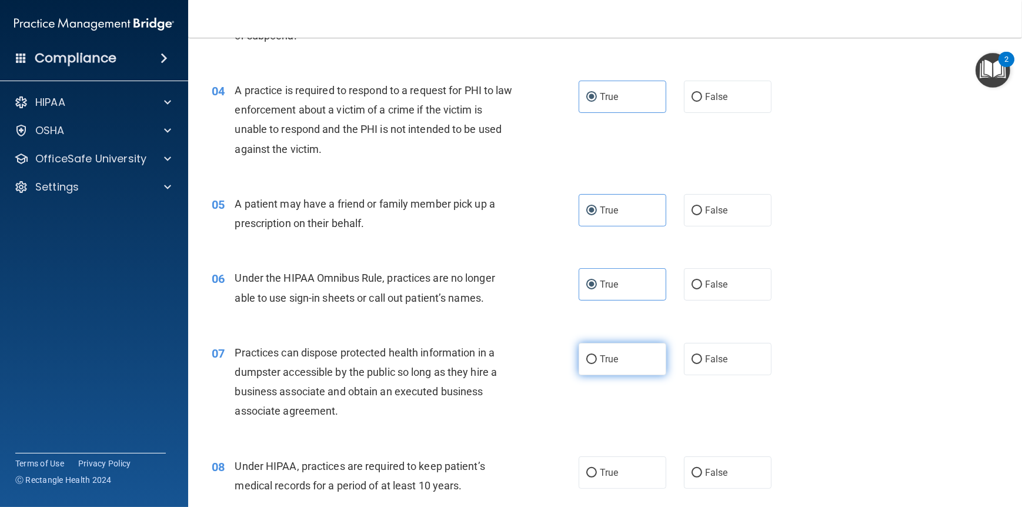
click at [600, 361] on span "True" at bounding box center [609, 359] width 18 height 11
click at [596, 361] on input "True" at bounding box center [592, 359] width 11 height 9
radio input "true"
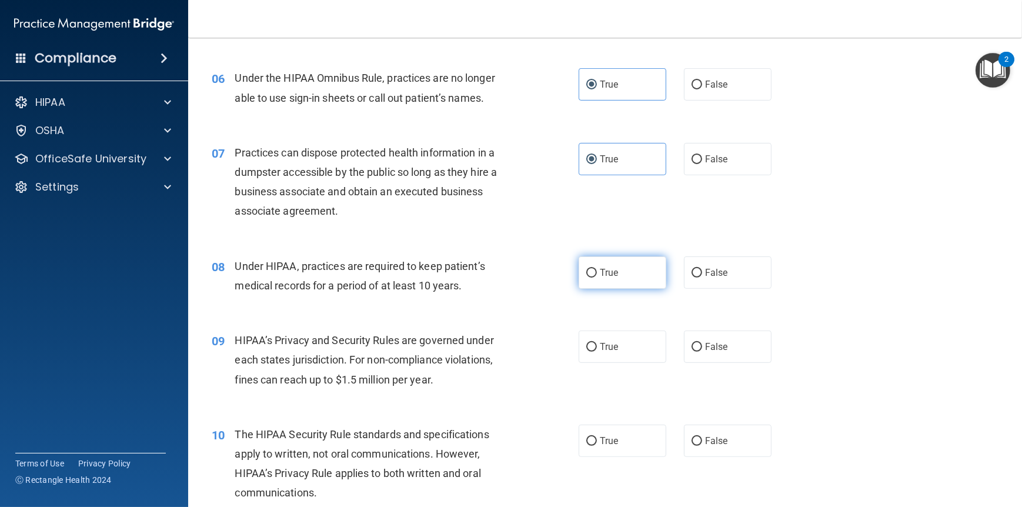
scroll to position [588, 0]
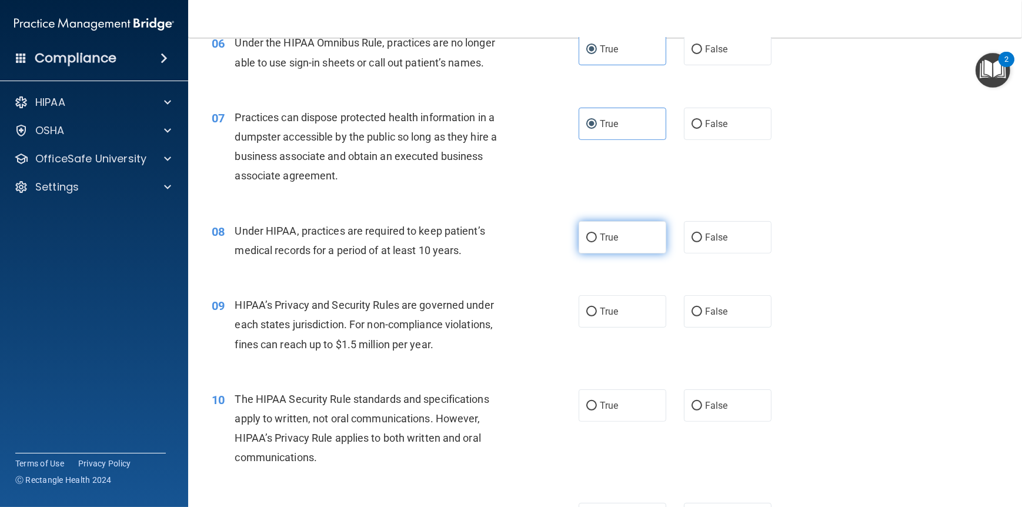
click at [579, 225] on label "True" at bounding box center [623, 237] width 88 height 32
click at [587, 234] on input "True" at bounding box center [592, 238] width 11 height 9
radio input "true"
click at [599, 317] on label "True" at bounding box center [623, 311] width 88 height 32
click at [597, 317] on input "True" at bounding box center [592, 312] width 11 height 9
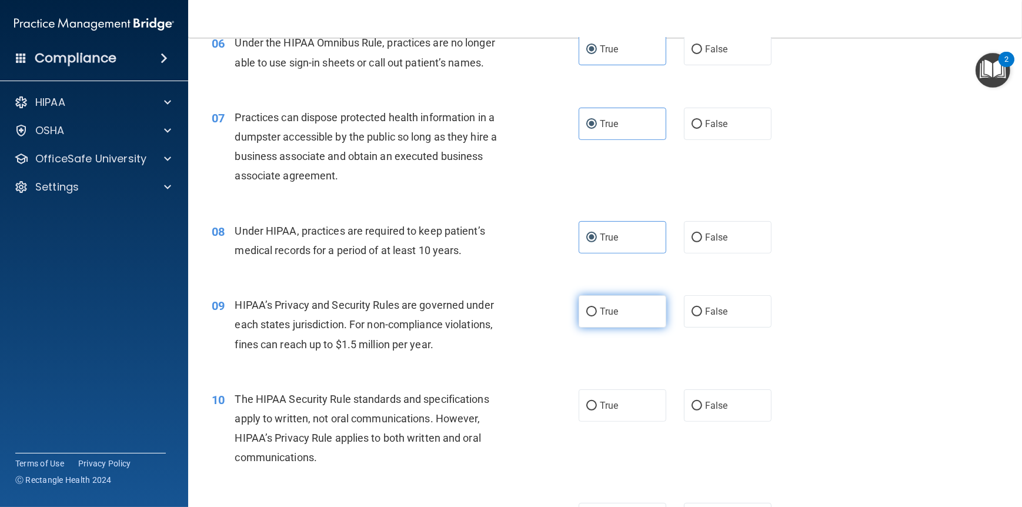
radio input "true"
click at [600, 401] on span "True" at bounding box center [609, 405] width 18 height 11
click at [597, 402] on input "True" at bounding box center [592, 406] width 11 height 9
radio input "true"
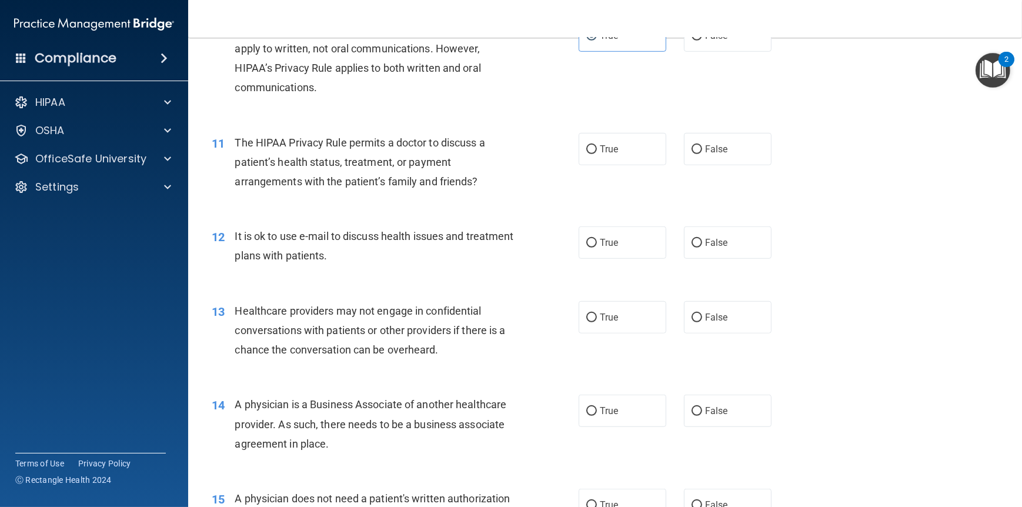
scroll to position [941, 0]
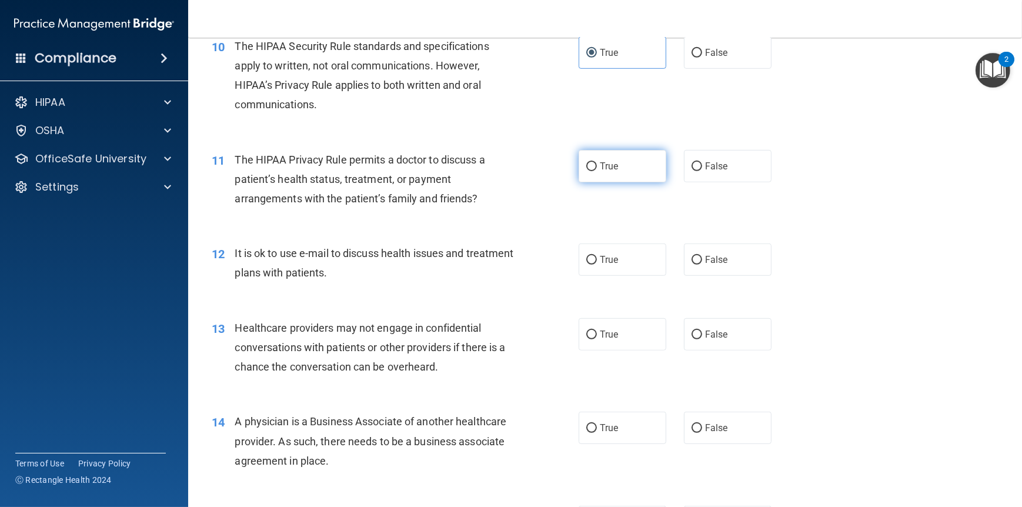
click at [600, 168] on span "True" at bounding box center [609, 166] width 18 height 11
click at [595, 168] on input "True" at bounding box center [592, 166] width 11 height 9
radio input "true"
click at [604, 271] on label "True" at bounding box center [623, 260] width 88 height 32
click at [597, 265] on input "True" at bounding box center [592, 260] width 11 height 9
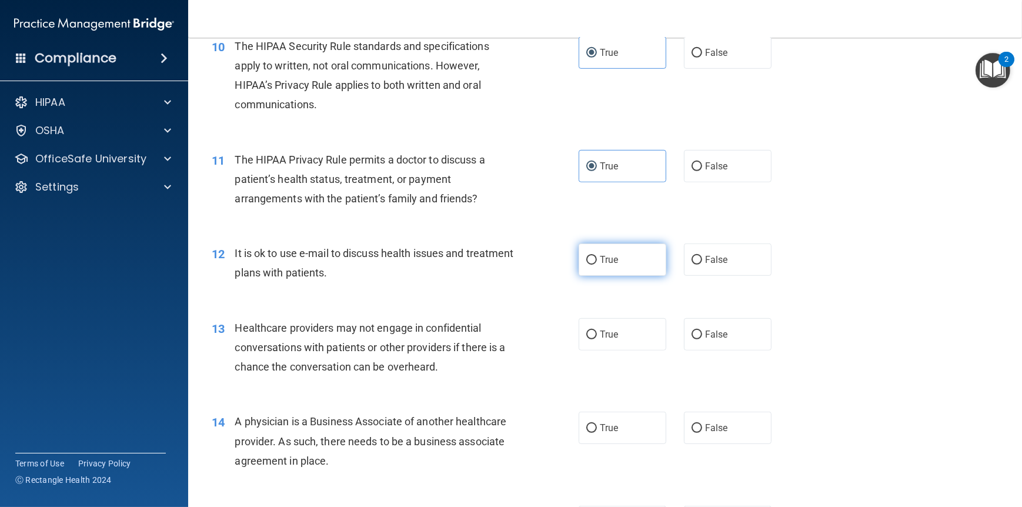
radio input "true"
click at [605, 329] on span "True" at bounding box center [609, 334] width 18 height 11
click at [597, 331] on input "True" at bounding box center [592, 335] width 11 height 9
radio input "true"
click at [607, 422] on span "True" at bounding box center [609, 427] width 18 height 11
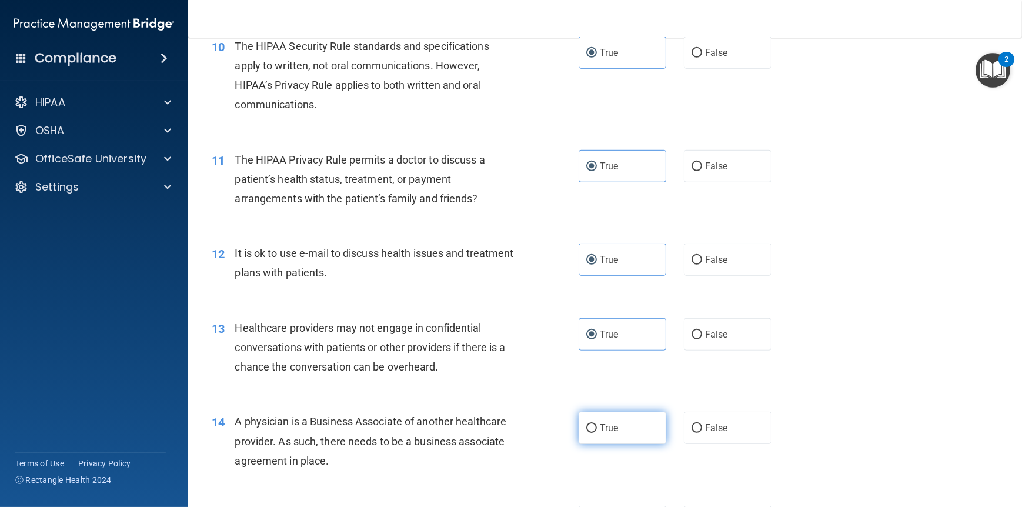
click at [597, 424] on input "True" at bounding box center [592, 428] width 11 height 9
radio input "true"
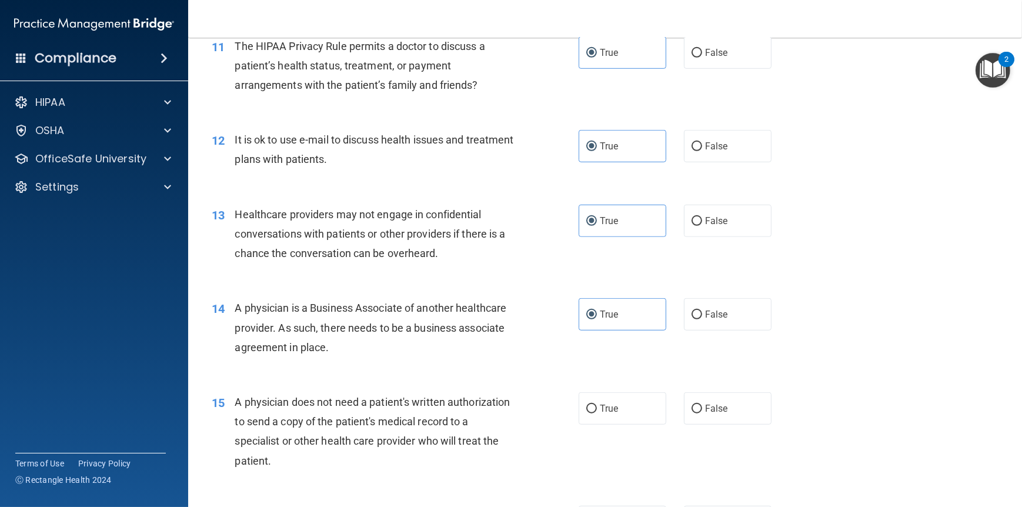
scroll to position [1235, 0]
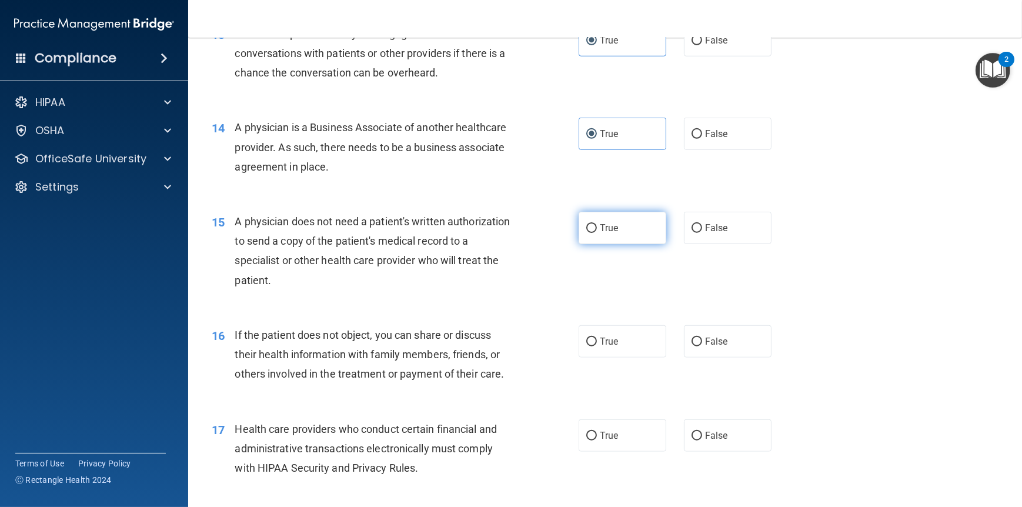
click at [606, 230] on span "True" at bounding box center [609, 227] width 18 height 11
click at [597, 230] on input "True" at bounding box center [592, 228] width 11 height 9
radio input "true"
click at [610, 352] on label "True" at bounding box center [623, 341] width 88 height 32
click at [597, 347] on input "True" at bounding box center [592, 342] width 11 height 9
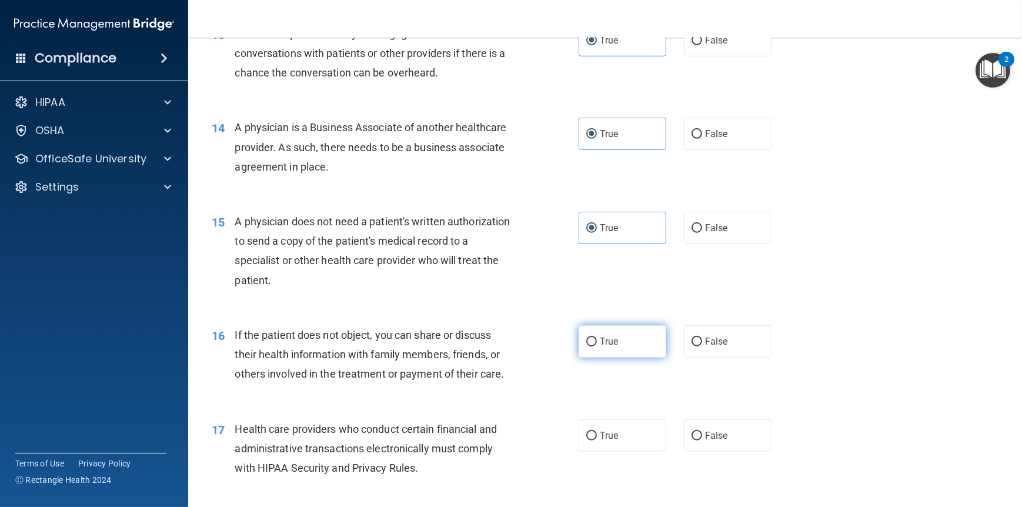
radio input "true"
click at [613, 451] on label "True" at bounding box center [623, 435] width 88 height 32
click at [597, 441] on input "True" at bounding box center [592, 436] width 11 height 9
radio input "true"
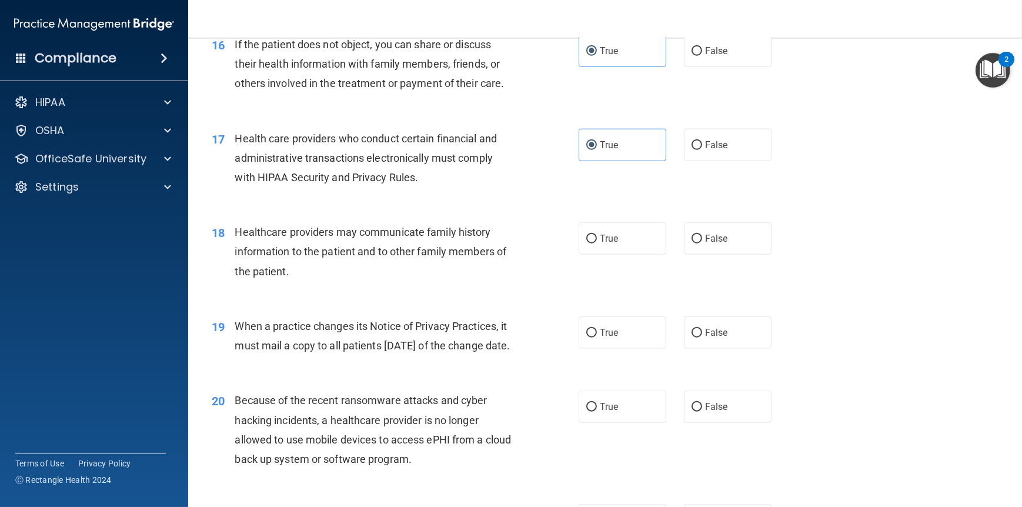
scroll to position [1530, 0]
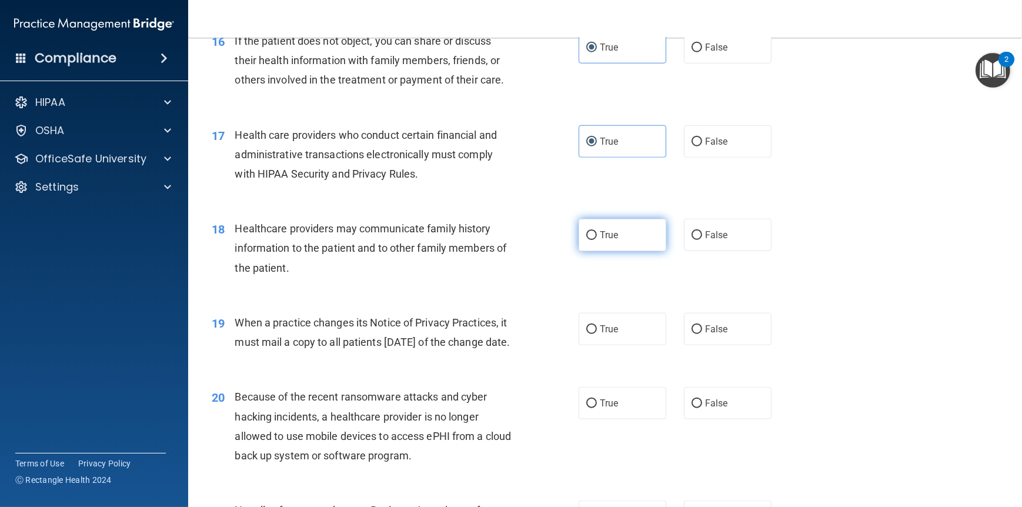
click at [600, 236] on span "True" at bounding box center [609, 234] width 18 height 11
click at [597, 236] on input "True" at bounding box center [592, 235] width 11 height 9
radio input "true"
click at [598, 335] on label "True" at bounding box center [623, 329] width 88 height 32
click at [597, 334] on input "True" at bounding box center [592, 329] width 11 height 9
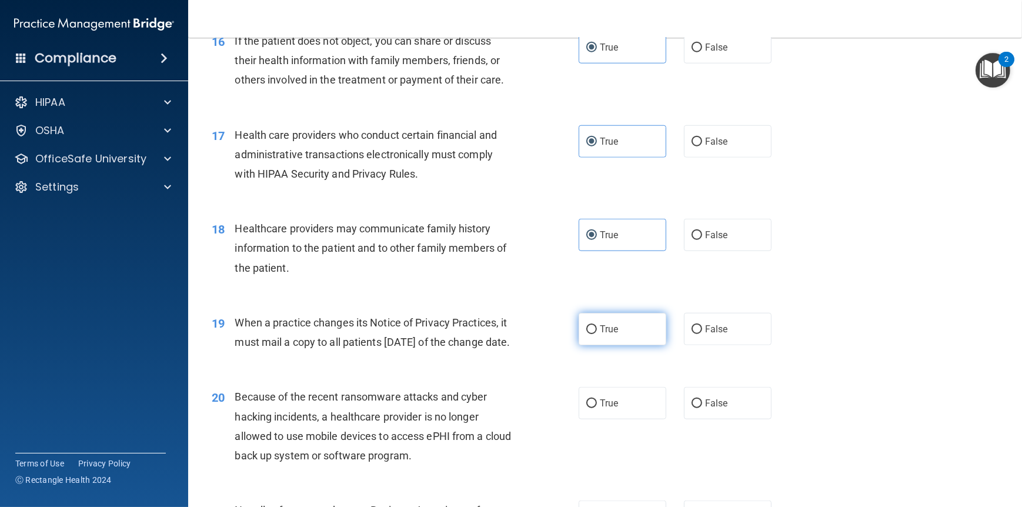
radio input "true"
click at [600, 409] on span "True" at bounding box center [609, 403] width 18 height 11
click at [597, 408] on input "True" at bounding box center [592, 403] width 11 height 9
radio input "true"
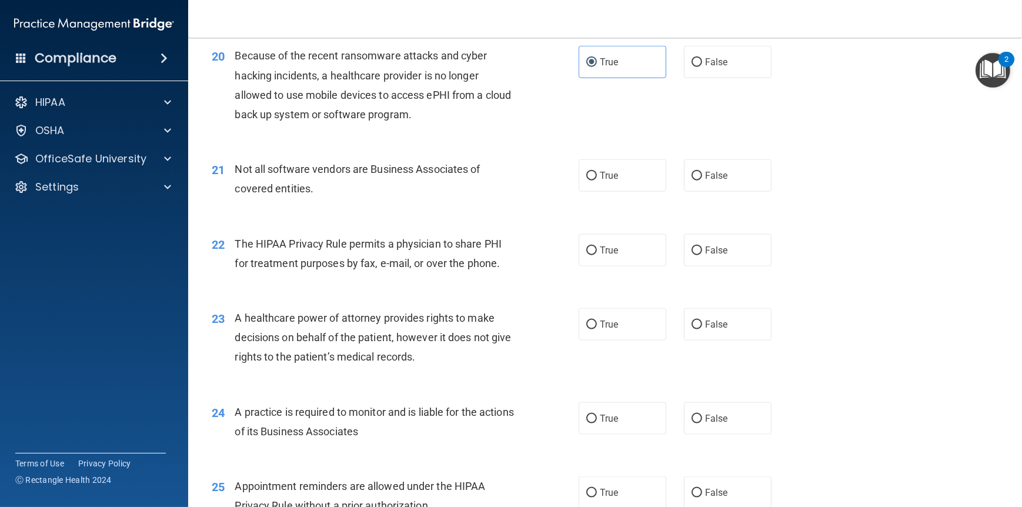
scroll to position [1883, 0]
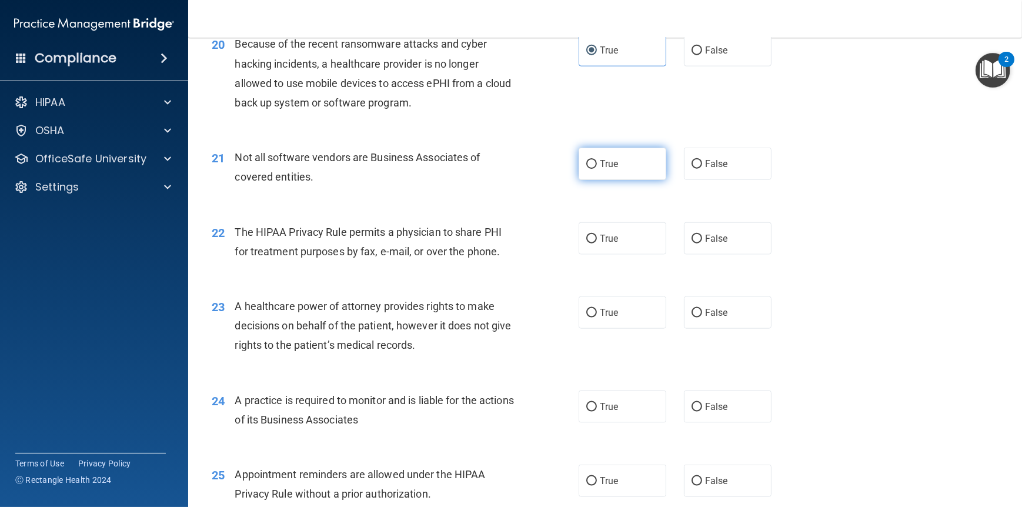
click at [587, 169] on input "True" at bounding box center [592, 164] width 11 height 9
radio input "true"
click at [600, 244] on span "True" at bounding box center [609, 238] width 18 height 11
click at [597, 244] on input "True" at bounding box center [592, 239] width 11 height 9
radio input "true"
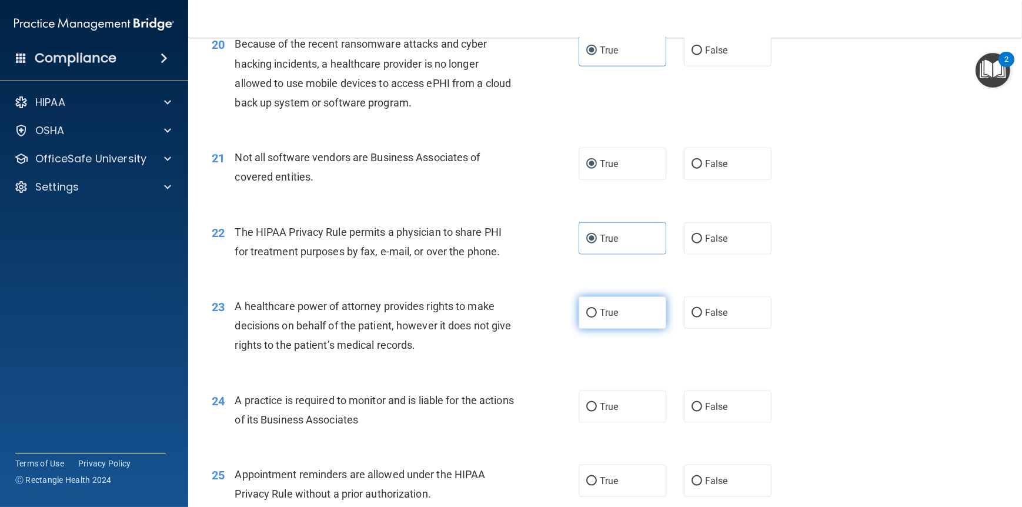
click at [598, 328] on label "True" at bounding box center [623, 313] width 88 height 32
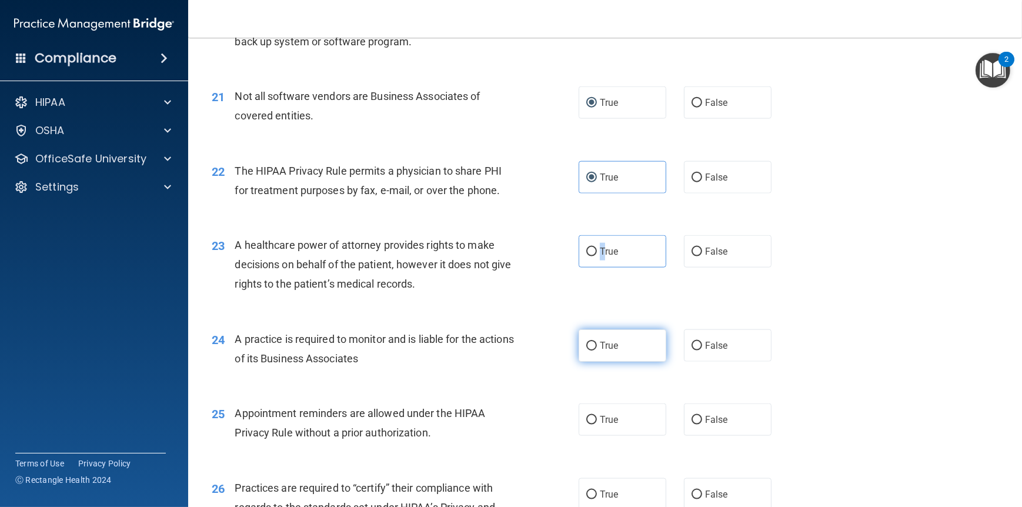
scroll to position [2059, 0]
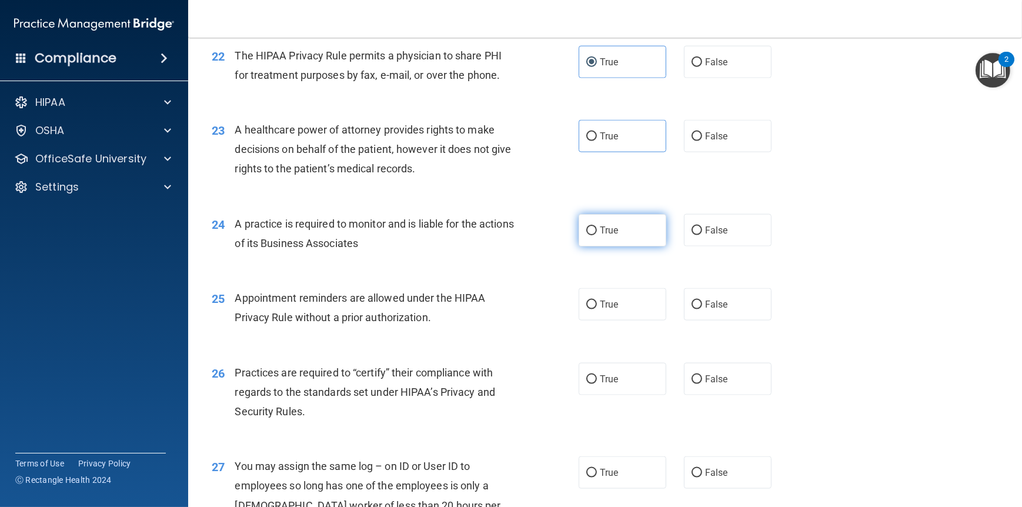
click at [605, 236] on label "True" at bounding box center [623, 230] width 88 height 32
click at [597, 235] on input "True" at bounding box center [592, 230] width 11 height 9
radio input "true"
click at [607, 142] on span "True" at bounding box center [609, 136] width 18 height 11
click at [597, 141] on input "True" at bounding box center [592, 136] width 11 height 9
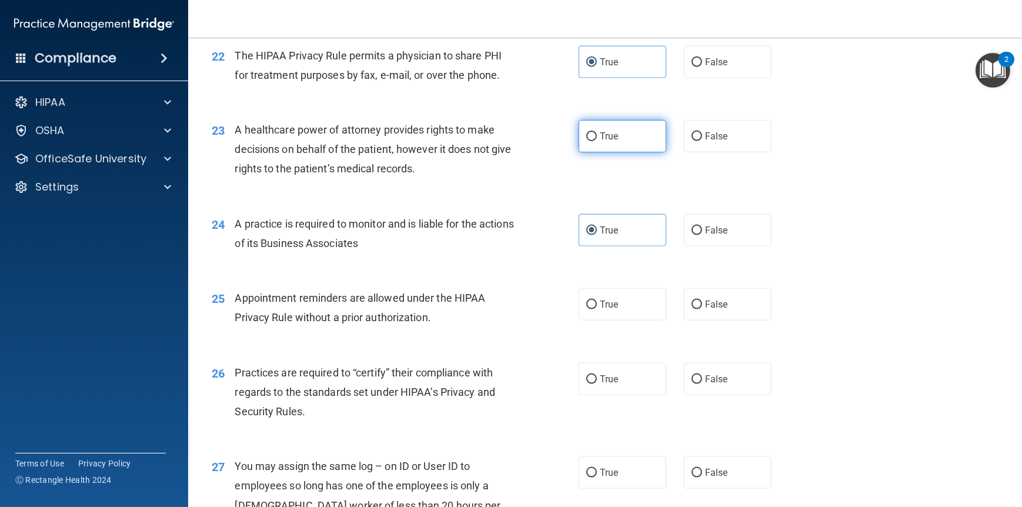
radio input "true"
click at [588, 321] on label "True" at bounding box center [623, 304] width 88 height 32
click at [588, 309] on input "True" at bounding box center [592, 305] width 11 height 9
radio input "true"
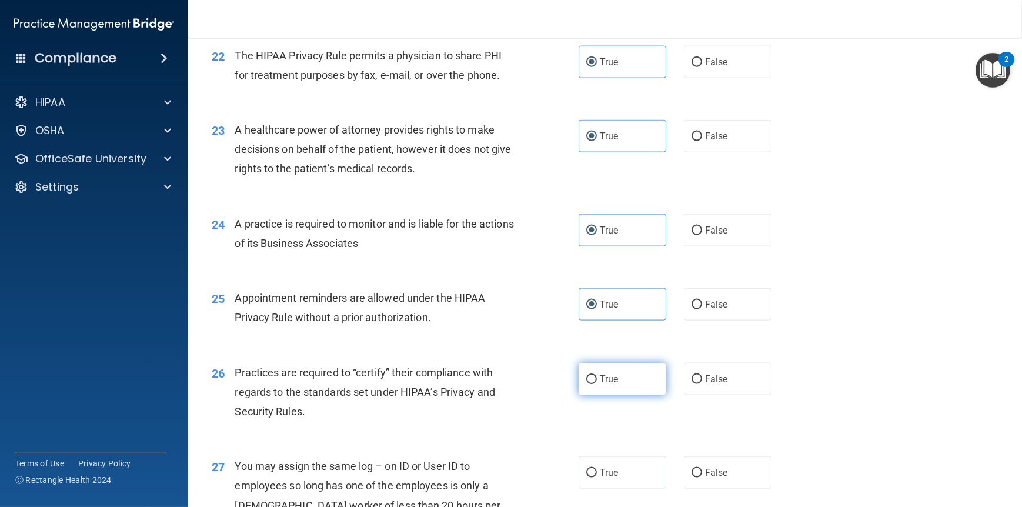
click at [597, 395] on label "True" at bounding box center [623, 379] width 88 height 32
click at [597, 384] on input "True" at bounding box center [592, 379] width 11 height 9
radio input "true"
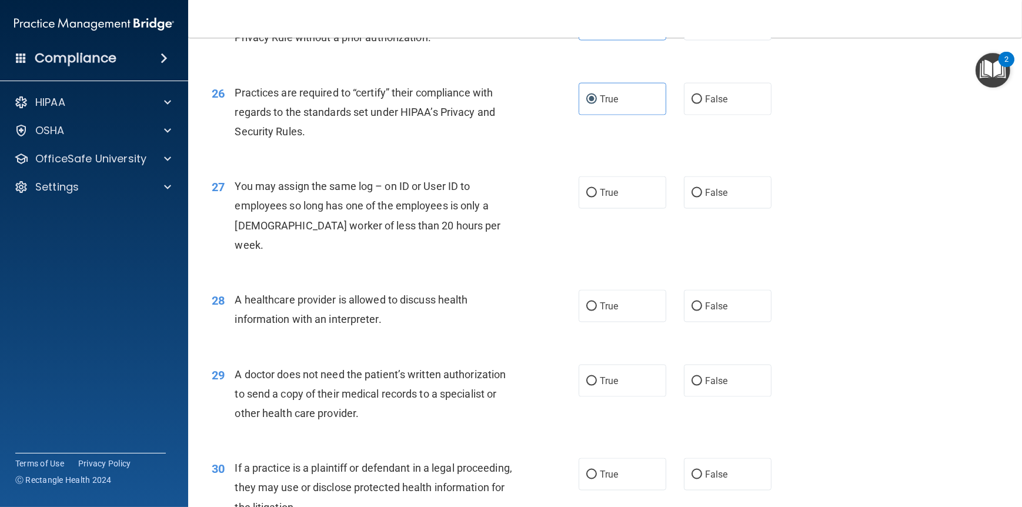
scroll to position [2353, 0]
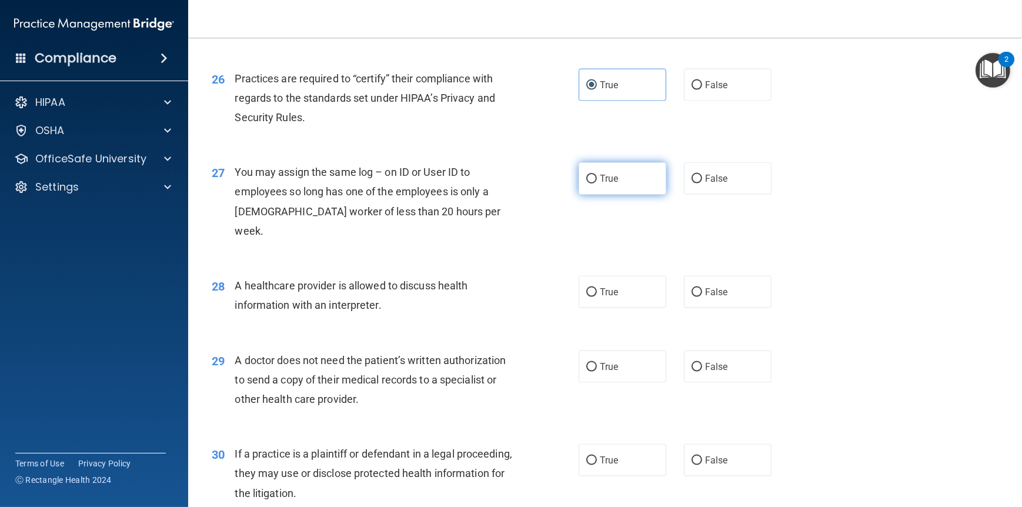
click at [618, 195] on label "True" at bounding box center [623, 178] width 88 height 32
click at [597, 184] on input "True" at bounding box center [592, 179] width 11 height 9
radio input "true"
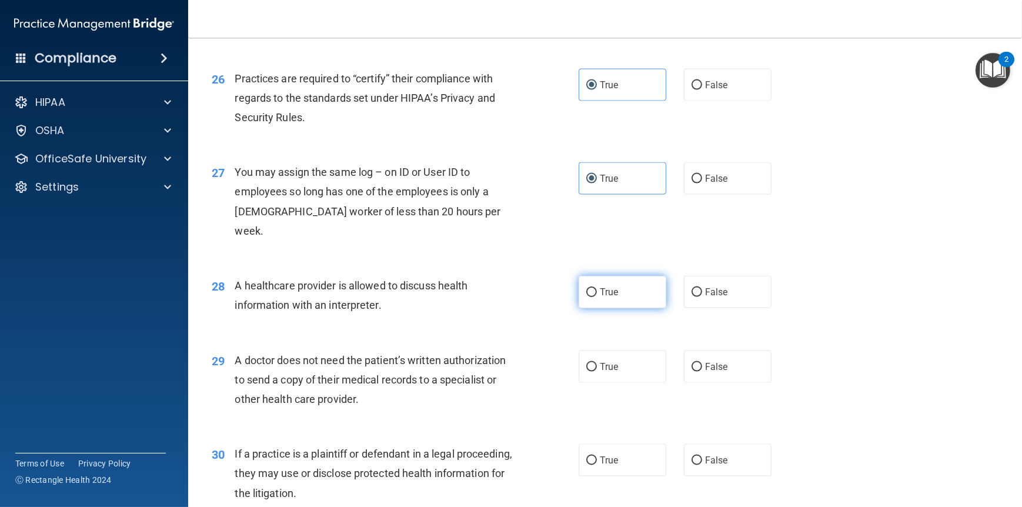
click at [604, 280] on label "True" at bounding box center [623, 292] width 88 height 32
click at [597, 288] on input "True" at bounding box center [592, 292] width 11 height 9
radio input "true"
click at [609, 368] on span "True" at bounding box center [609, 366] width 18 height 11
click at [597, 368] on input "True" at bounding box center [592, 367] width 11 height 9
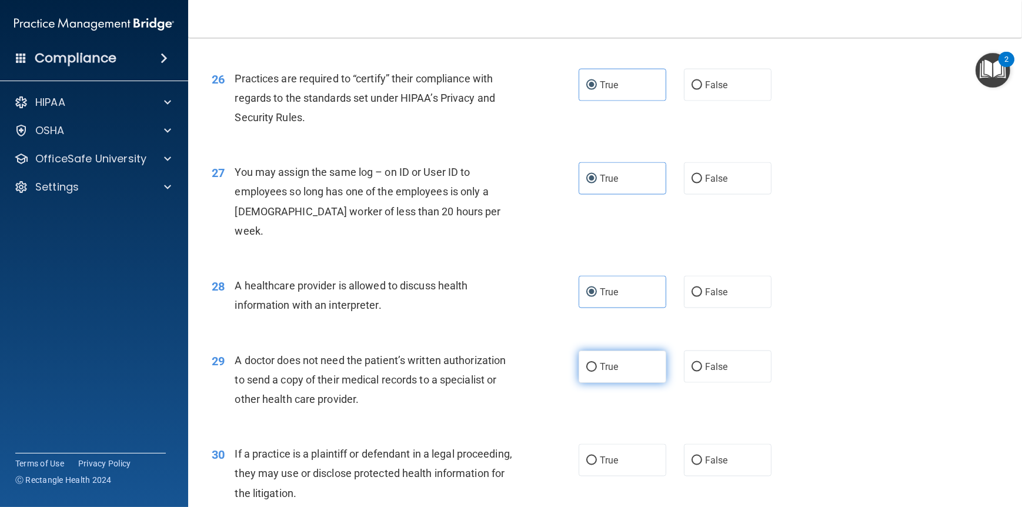
radio input "true"
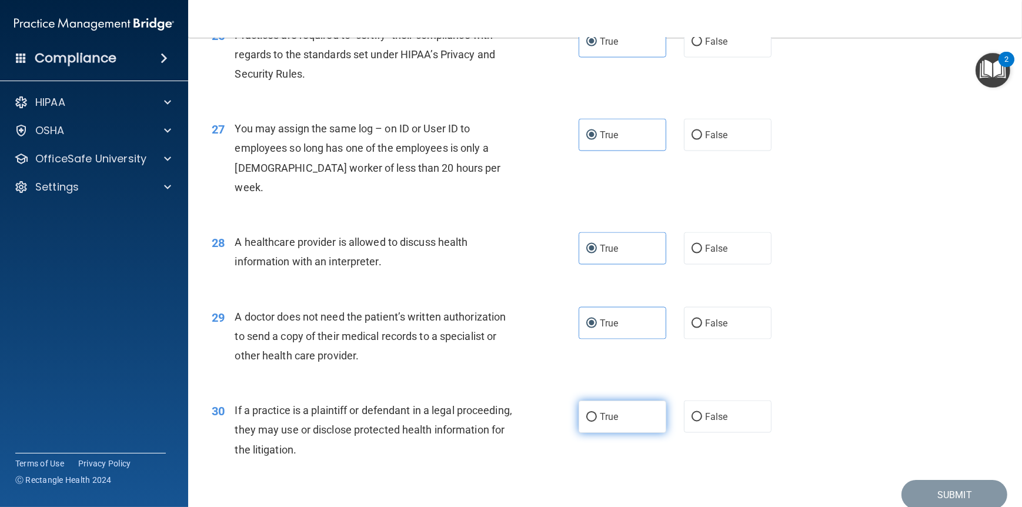
scroll to position [2446, 0]
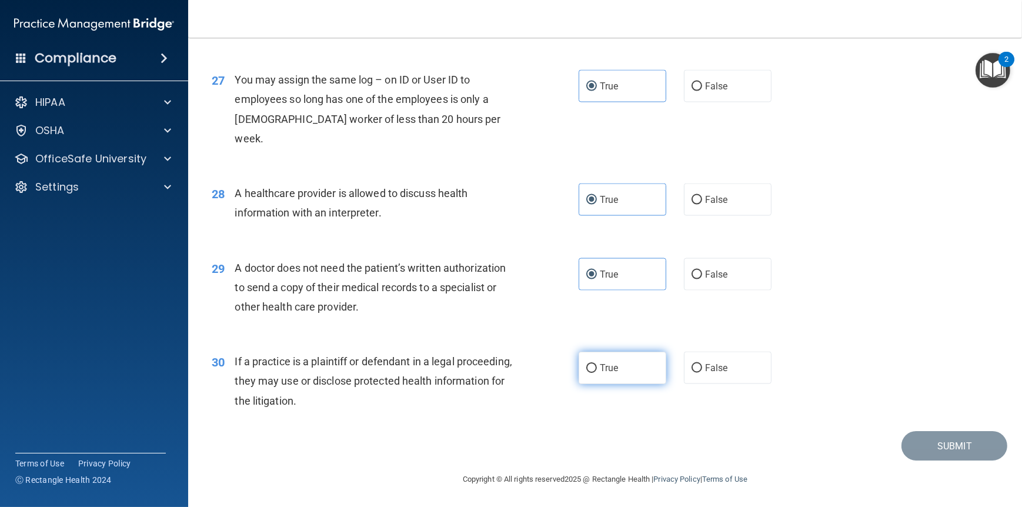
click at [618, 367] on label "True" at bounding box center [623, 368] width 88 height 32
click at [597, 367] on input "True" at bounding box center [592, 368] width 11 height 9
radio input "true"
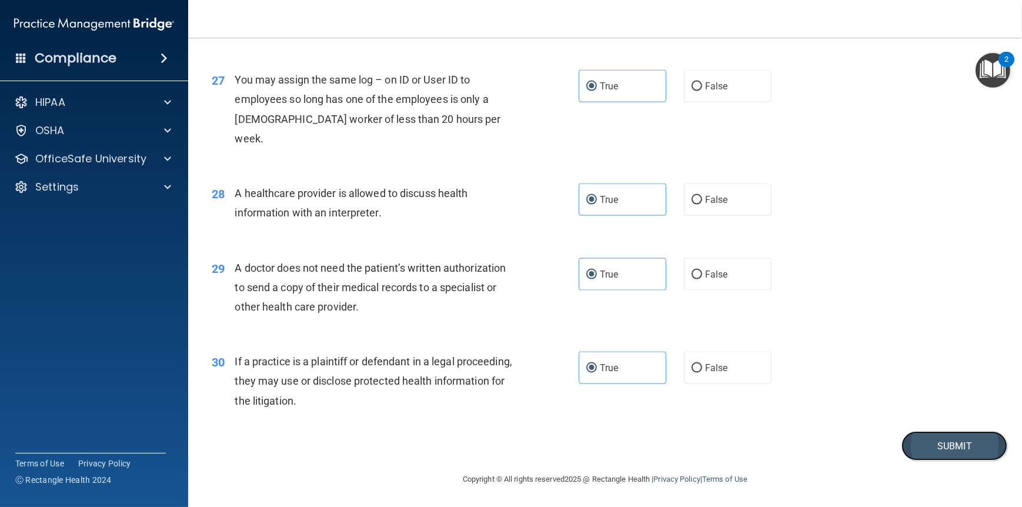
click at [942, 452] on button "Submit" at bounding box center [955, 446] width 106 height 30
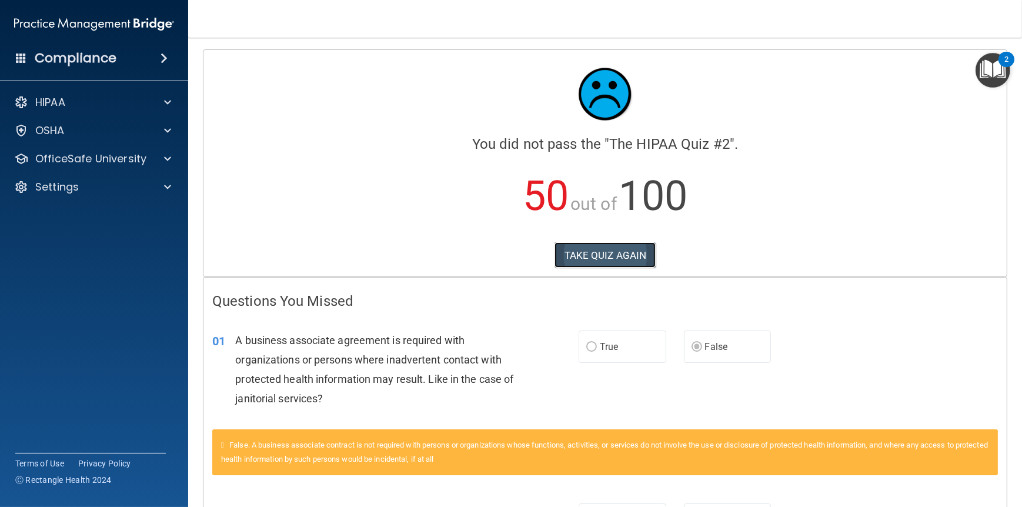
click at [599, 254] on button "TAKE QUIZ AGAIN" at bounding box center [606, 255] width 102 height 26
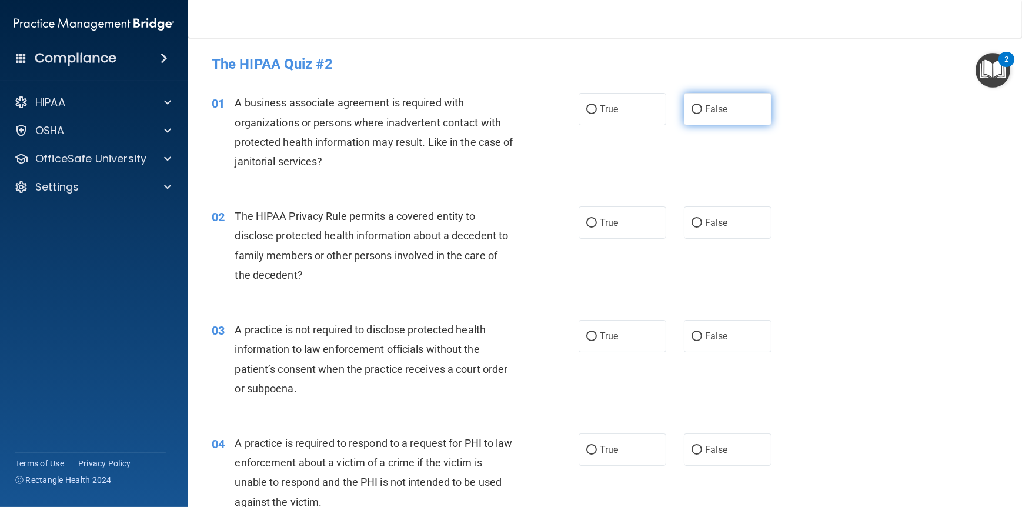
click at [705, 107] on span "False" at bounding box center [716, 109] width 23 height 11
click at [702, 107] on input "False" at bounding box center [697, 109] width 11 height 9
radio input "true"
click at [604, 222] on span "True" at bounding box center [609, 222] width 18 height 11
click at [597, 222] on input "True" at bounding box center [592, 223] width 11 height 9
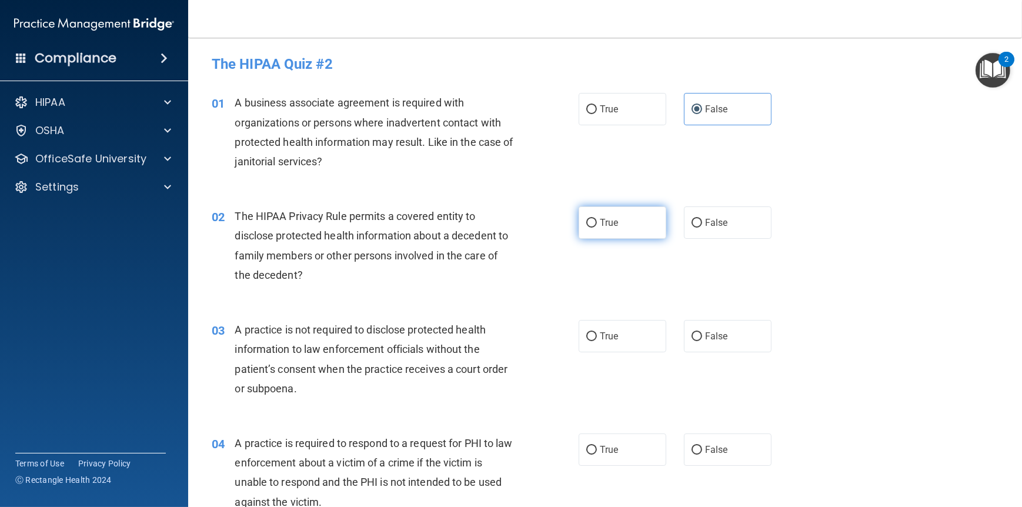
radio input "true"
click at [698, 340] on label "False" at bounding box center [728, 336] width 88 height 32
click at [698, 340] on input "False" at bounding box center [697, 336] width 11 height 9
radio input "true"
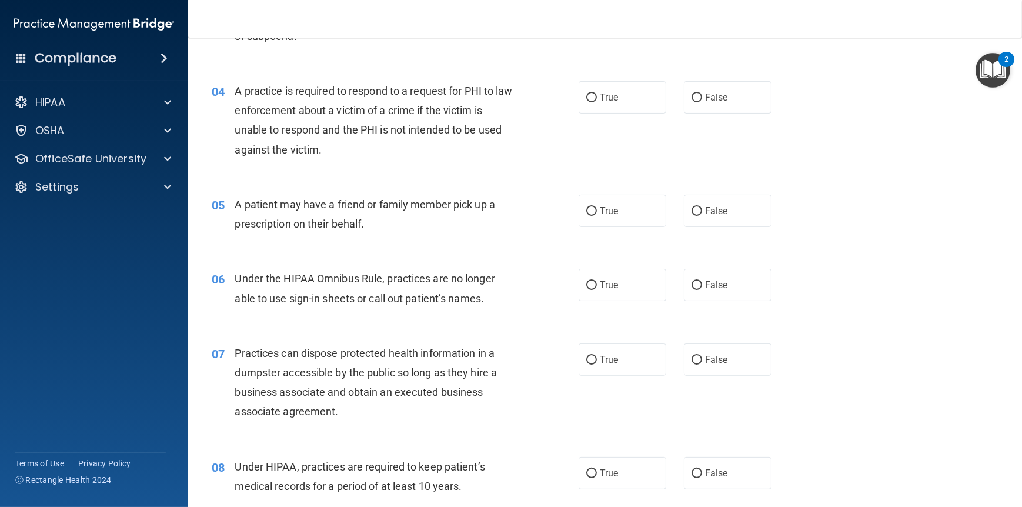
scroll to position [353, 0]
click at [588, 97] on input "True" at bounding box center [592, 97] width 11 height 9
radio input "true"
click at [604, 206] on span "True" at bounding box center [609, 210] width 18 height 11
click at [597, 206] on input "True" at bounding box center [592, 210] width 11 height 9
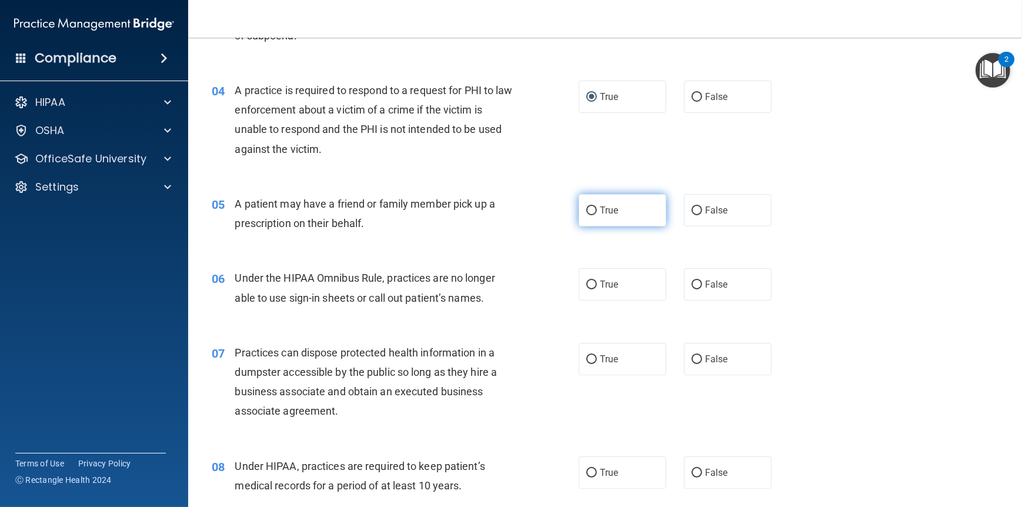
radio input "true"
click at [697, 286] on input "False" at bounding box center [697, 285] width 11 height 9
radio input "true"
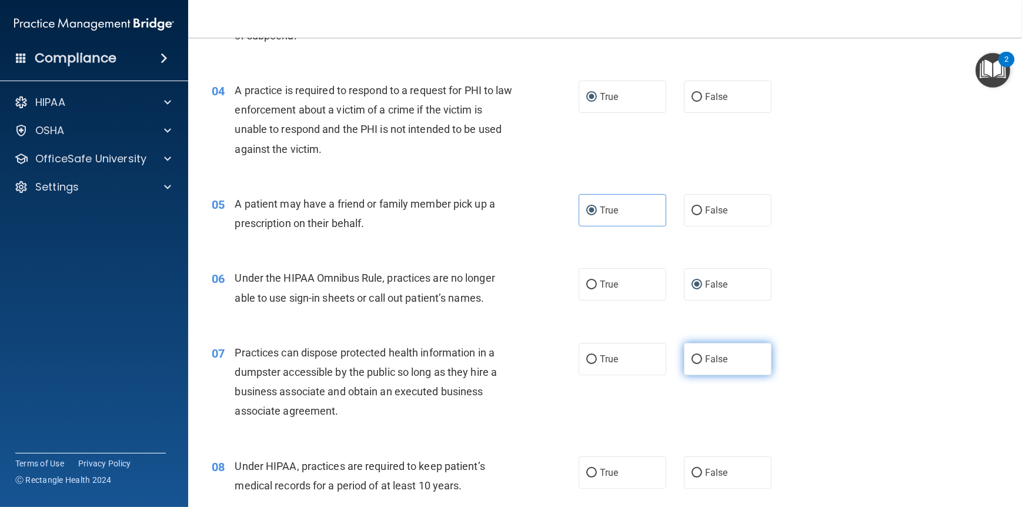
click at [695, 355] on input "False" at bounding box center [697, 359] width 11 height 9
radio input "true"
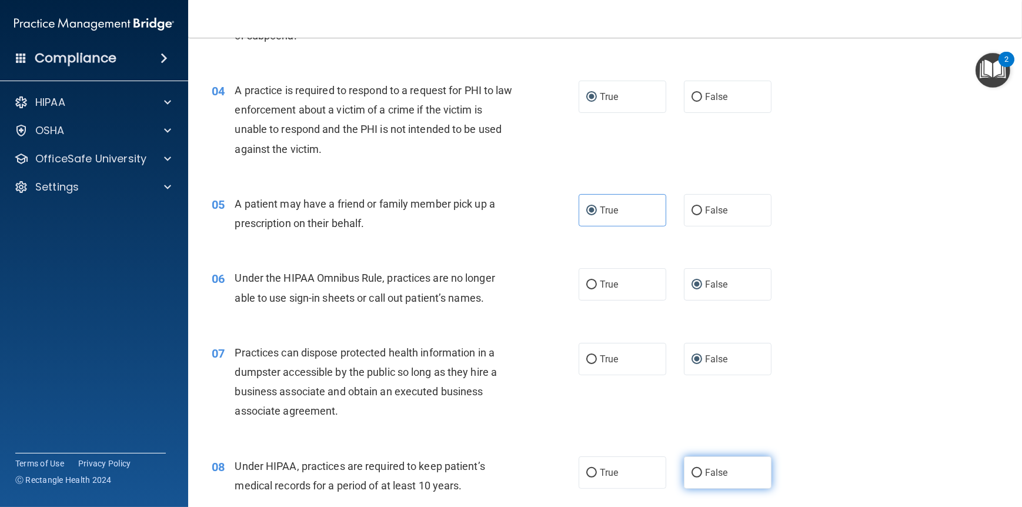
click at [698, 469] on label "False" at bounding box center [728, 473] width 88 height 32
click at [698, 469] on input "False" at bounding box center [697, 473] width 11 height 9
radio input "true"
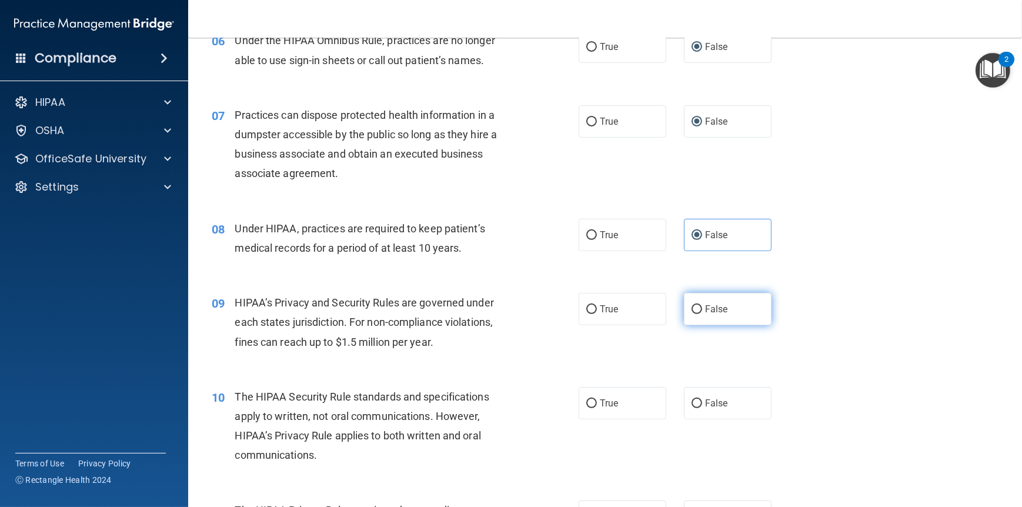
scroll to position [765, 0]
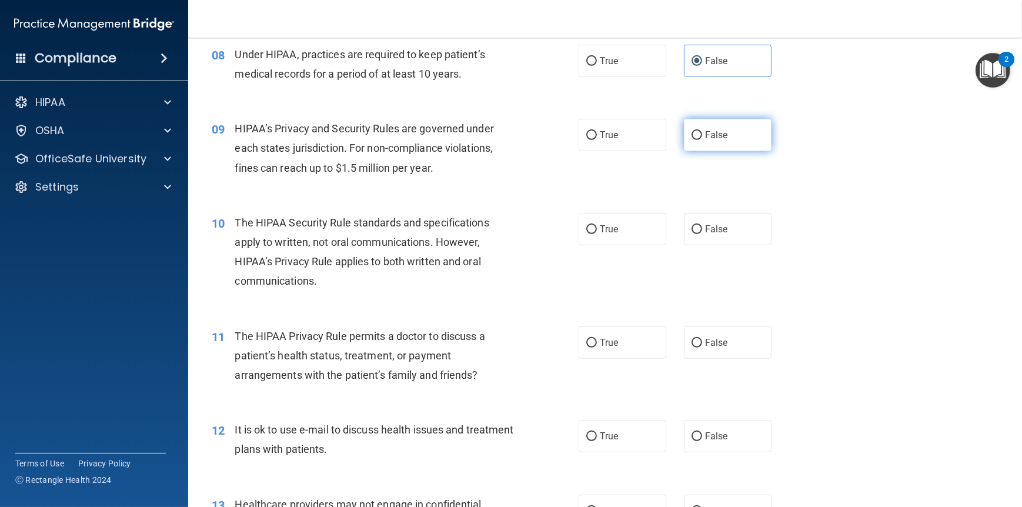
click at [692, 134] on input "False" at bounding box center [697, 135] width 11 height 9
radio input "true"
click at [589, 226] on input "True" at bounding box center [592, 229] width 11 height 9
radio input "true"
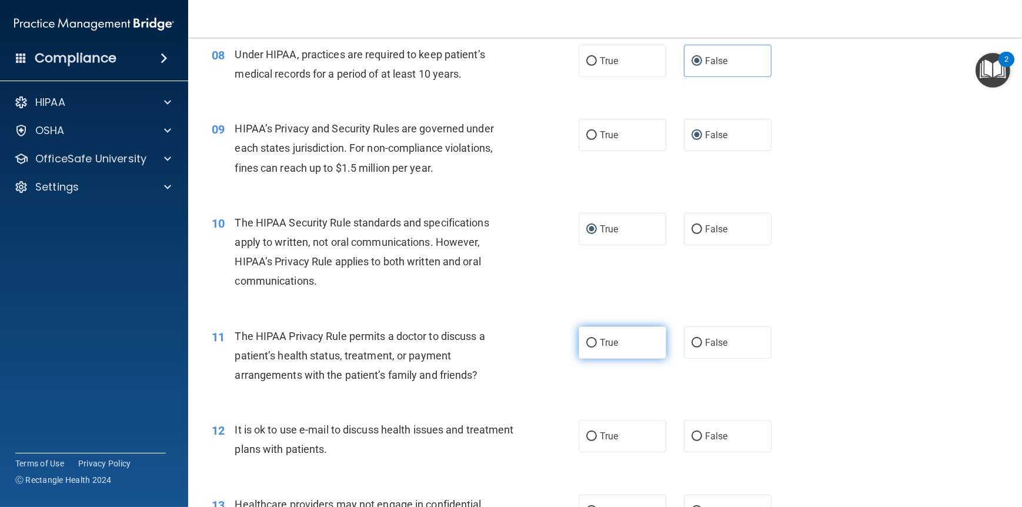
click at [601, 347] on span "True" at bounding box center [609, 342] width 18 height 11
click at [597, 347] on input "True" at bounding box center [592, 343] width 11 height 9
radio input "true"
click at [600, 439] on span "True" at bounding box center [609, 436] width 18 height 11
click at [597, 439] on input "True" at bounding box center [592, 436] width 11 height 9
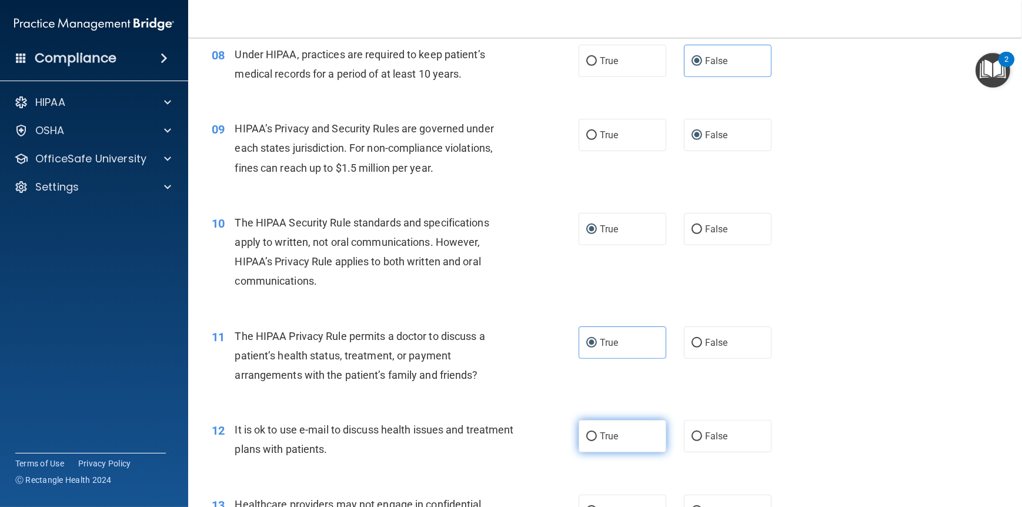
radio input "true"
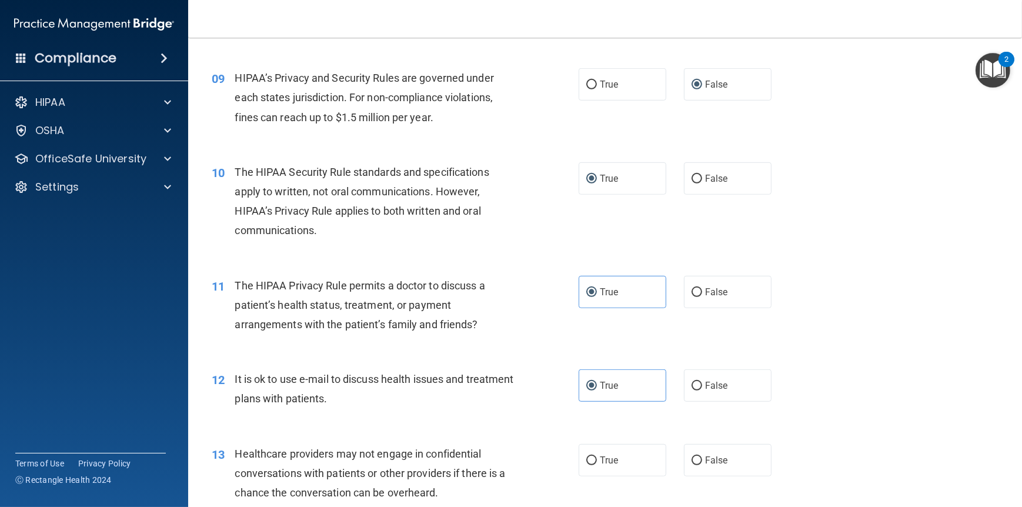
scroll to position [1000, 0]
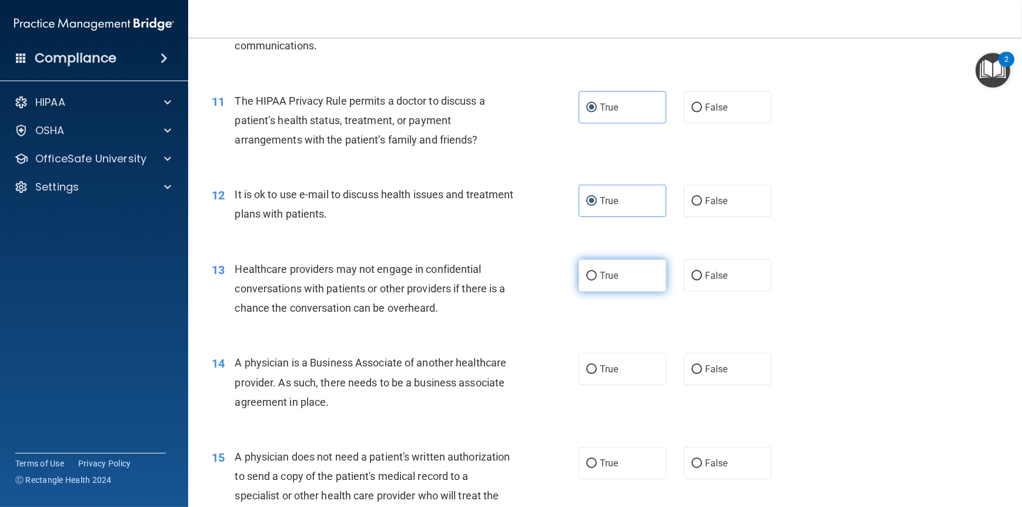
click at [600, 270] on span "True" at bounding box center [609, 275] width 18 height 11
click at [597, 272] on input "True" at bounding box center [592, 276] width 11 height 9
radio input "true"
click at [612, 271] on span "True" at bounding box center [609, 275] width 18 height 11
click at [597, 272] on input "True" at bounding box center [592, 276] width 11 height 9
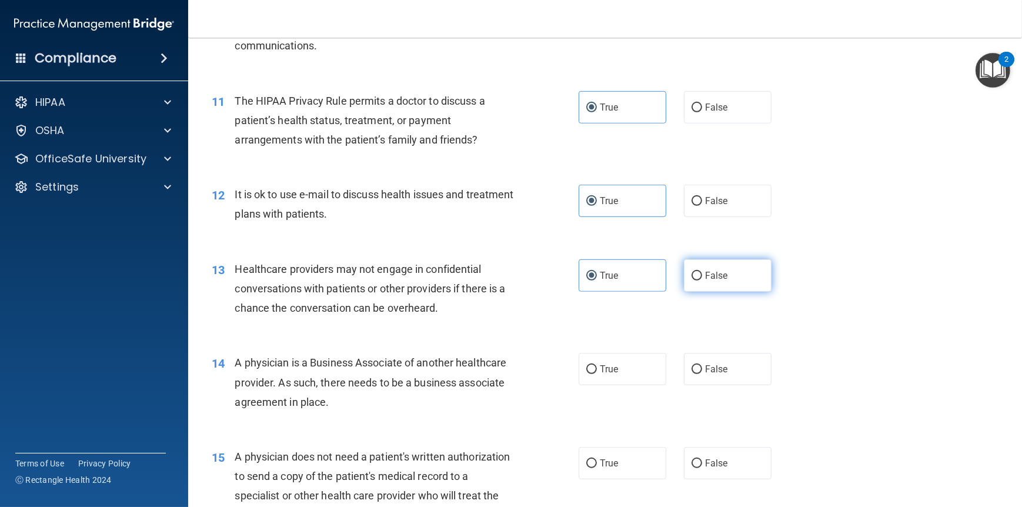
click at [692, 276] on input "False" at bounding box center [697, 276] width 11 height 9
radio input "true"
radio input "false"
click at [705, 367] on span "False" at bounding box center [716, 369] width 23 height 11
click at [702, 367] on input "False" at bounding box center [697, 369] width 11 height 9
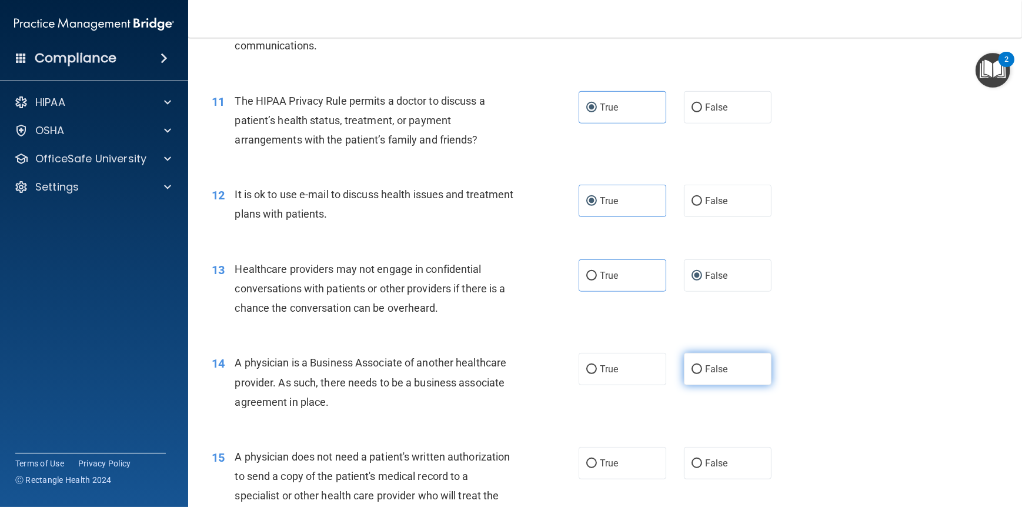
radio input "true"
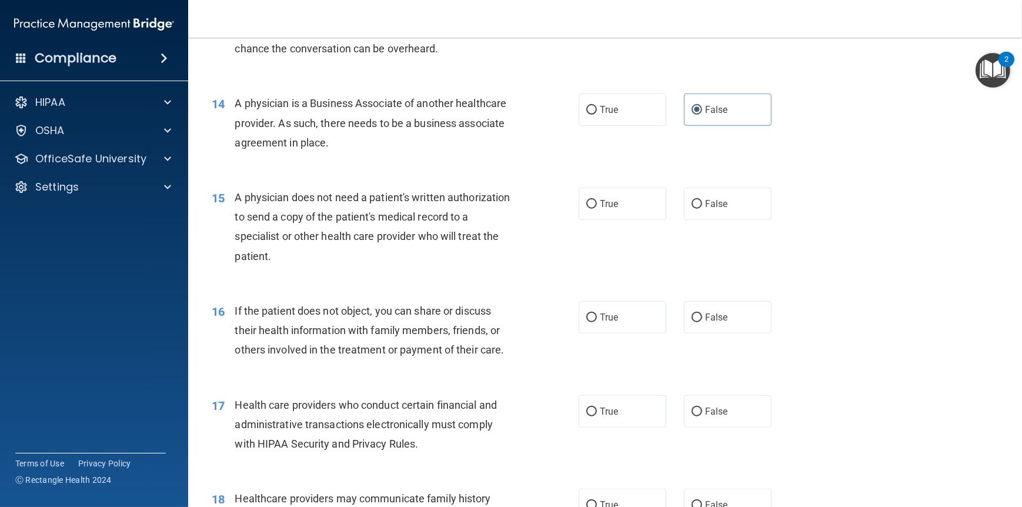
scroll to position [1294, 0]
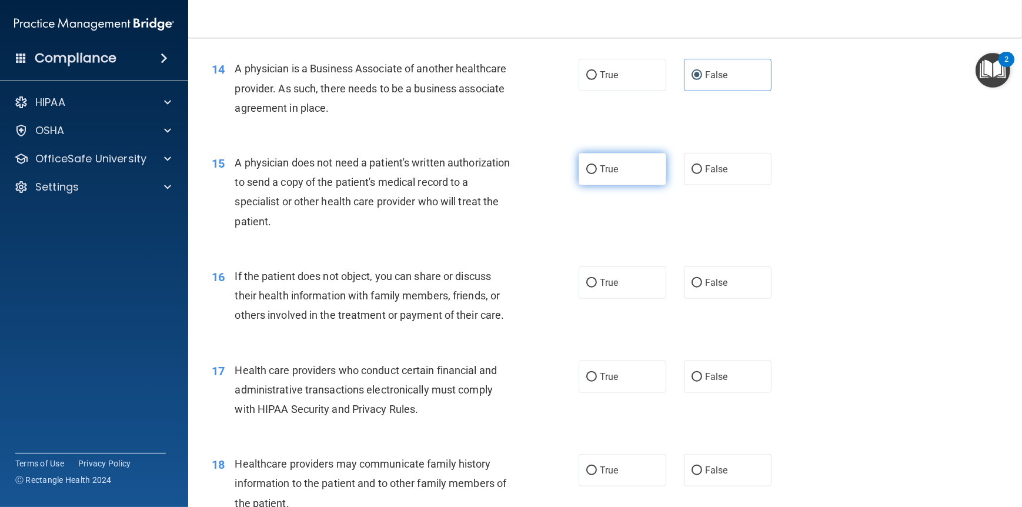
click at [600, 171] on span "True" at bounding box center [609, 169] width 18 height 11
click at [595, 171] on input "True" at bounding box center [592, 169] width 11 height 9
radio input "true"
click at [600, 278] on span "True" at bounding box center [609, 282] width 18 height 11
click at [597, 279] on input "True" at bounding box center [592, 283] width 11 height 9
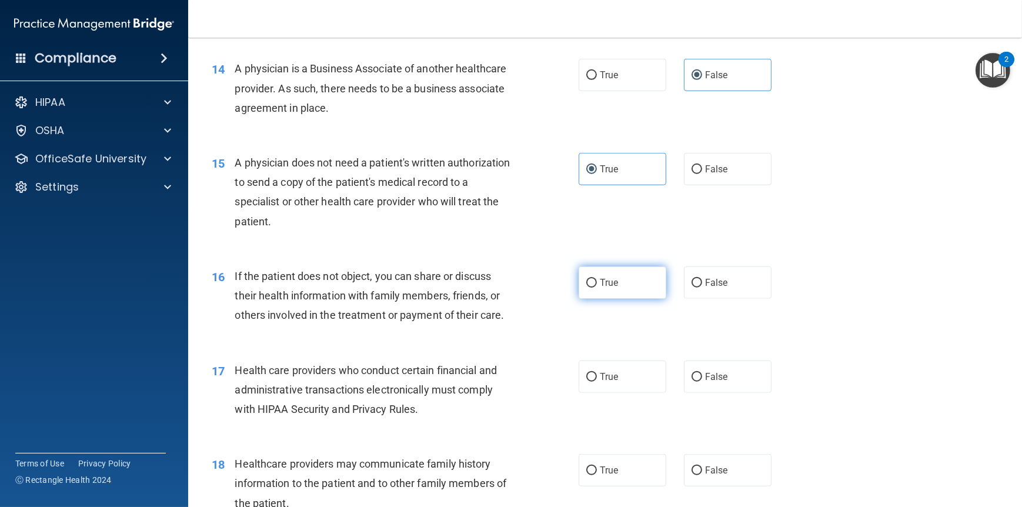
radio input "true"
click at [594, 373] on label "True" at bounding box center [623, 377] width 88 height 32
click at [594, 373] on input "True" at bounding box center [592, 377] width 11 height 9
radio input "true"
drag, startPoint x: 604, startPoint y: 475, endPoint x: 605, endPoint y: 458, distance: 17.2
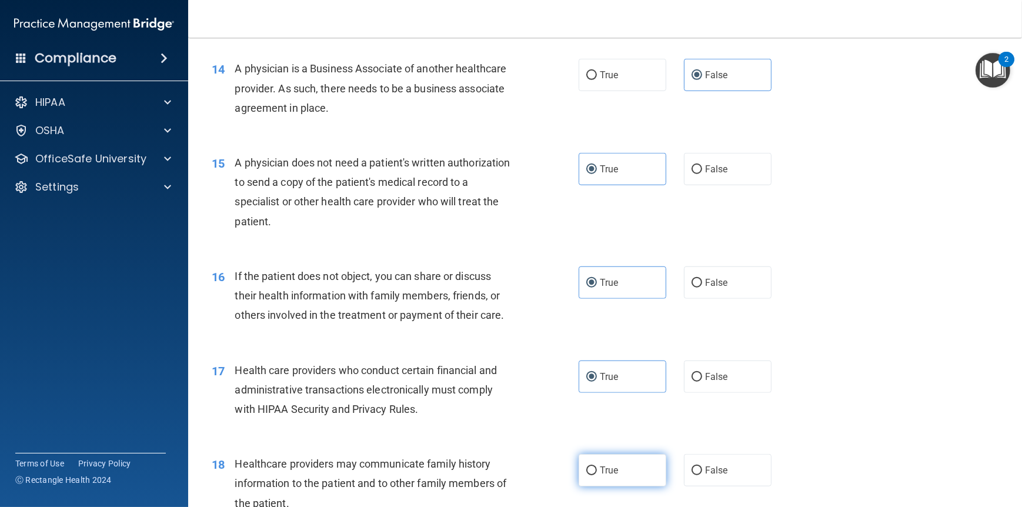
click at [604, 475] on label "True" at bounding box center [623, 470] width 88 height 32
click at [597, 475] on input "True" at bounding box center [592, 471] width 11 height 9
radio input "true"
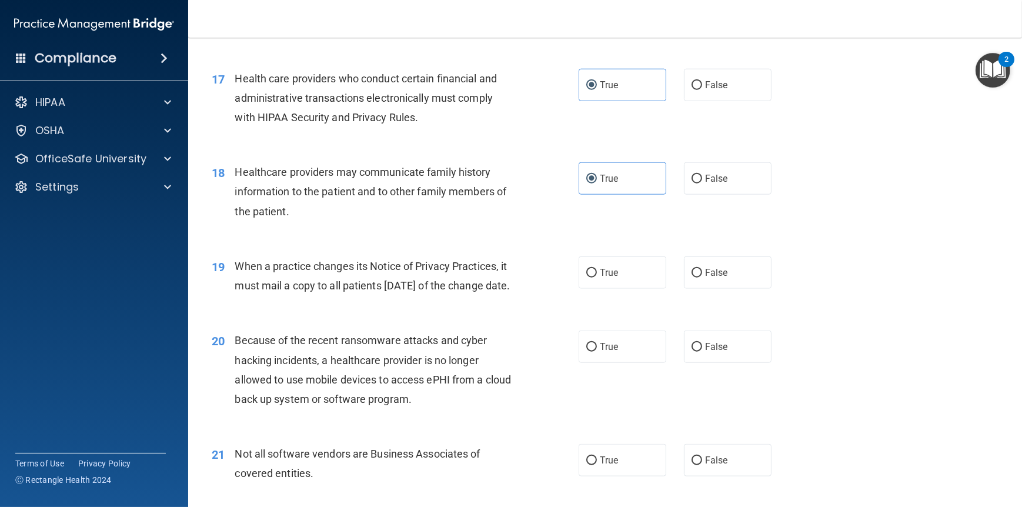
scroll to position [1588, 0]
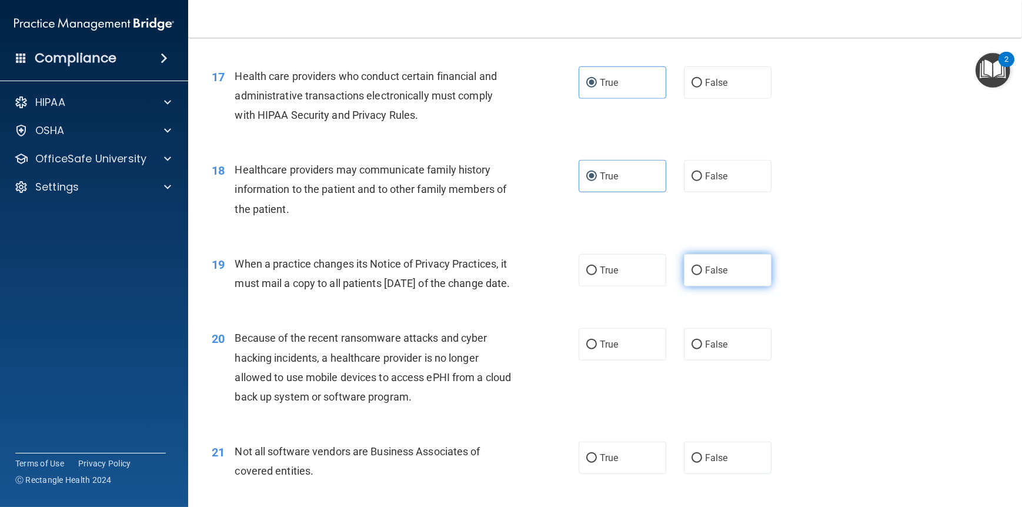
click at [692, 272] on input "False" at bounding box center [697, 270] width 11 height 9
radio input "true"
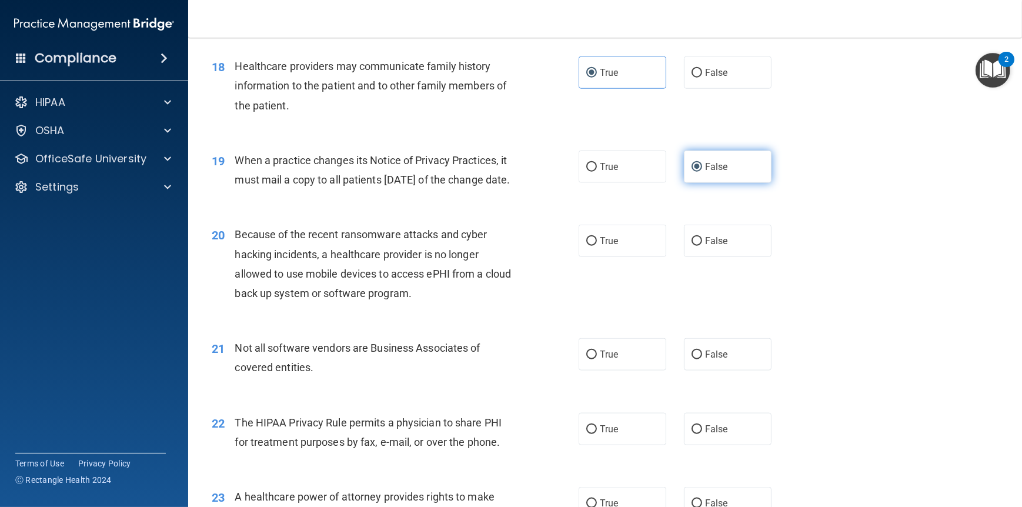
scroll to position [1765, 0]
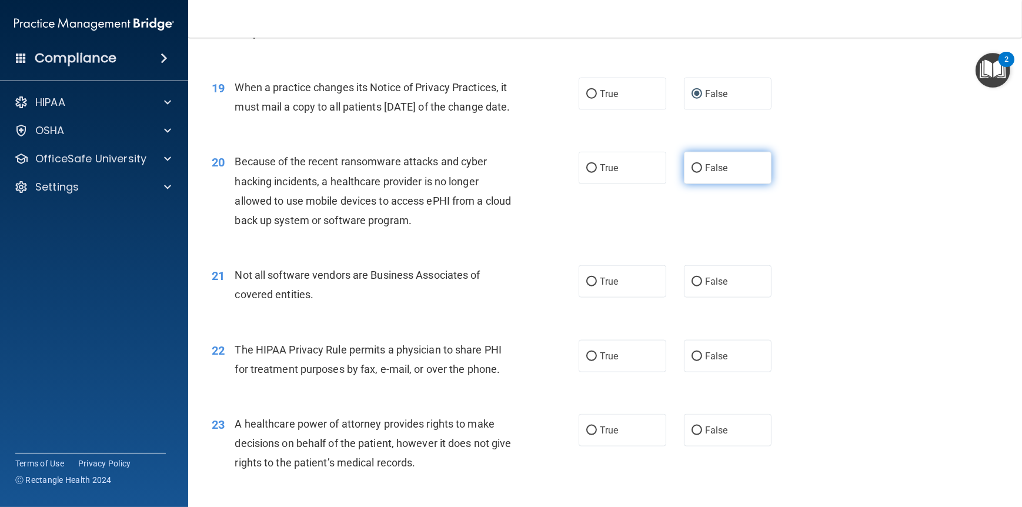
click at [695, 173] on input "False" at bounding box center [697, 168] width 11 height 9
radio input "true"
click at [604, 287] on span "True" at bounding box center [609, 281] width 18 height 11
click at [597, 287] on input "True" at bounding box center [592, 282] width 11 height 9
radio input "true"
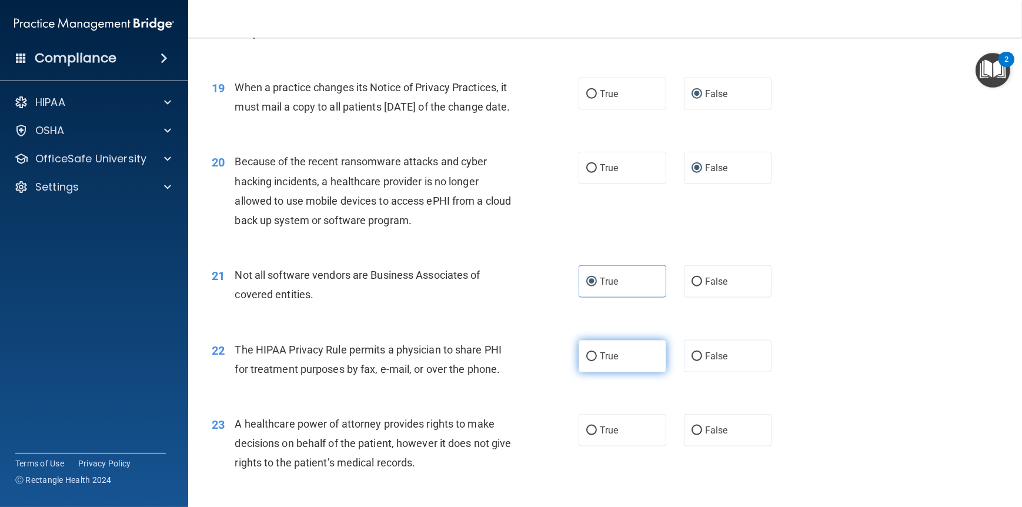
click at [601, 372] on label "True" at bounding box center [623, 356] width 88 height 32
click at [597, 361] on input "True" at bounding box center [592, 356] width 11 height 9
radio input "true"
click at [591, 435] on input "True" at bounding box center [592, 431] width 11 height 9
radio input "true"
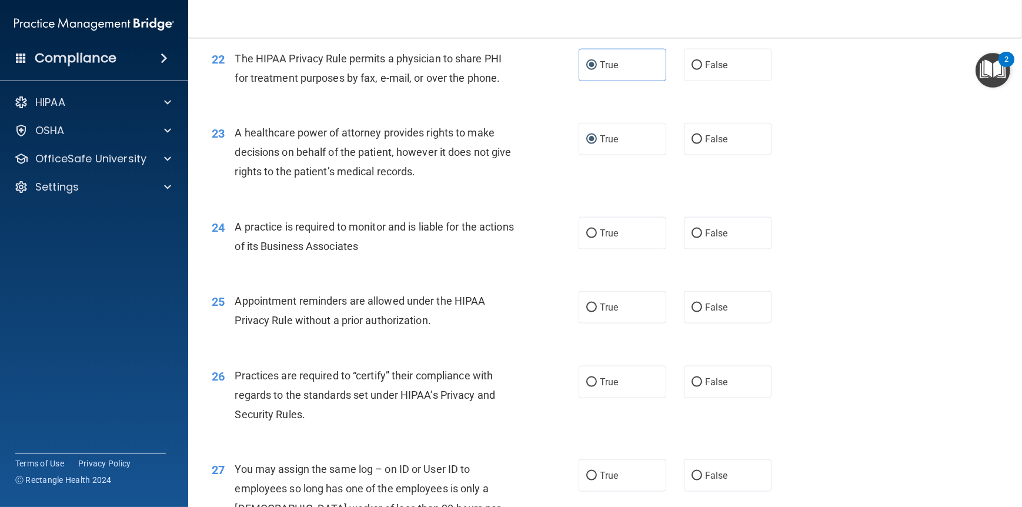
scroll to position [2118, 0]
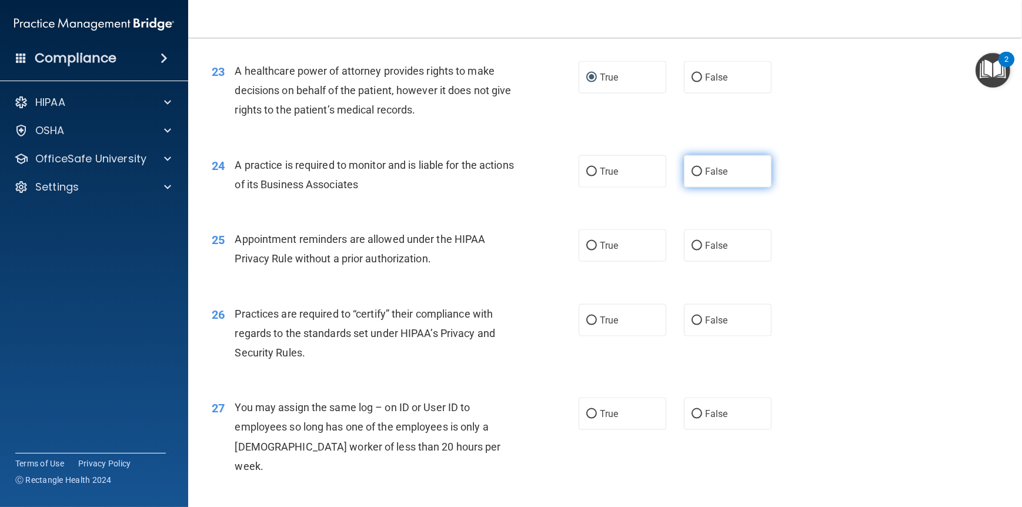
click at [694, 176] on input "False" at bounding box center [697, 172] width 11 height 9
radio input "true"
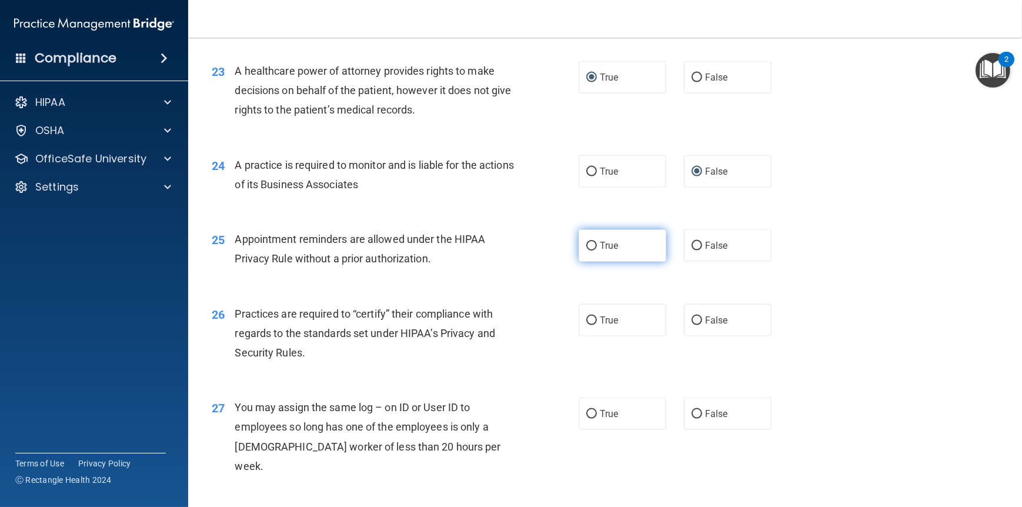
click at [610, 251] on span "True" at bounding box center [609, 245] width 18 height 11
click at [597, 251] on input "True" at bounding box center [592, 246] width 11 height 9
radio input "true"
click at [727, 337] on label "False" at bounding box center [728, 320] width 88 height 32
click at [702, 325] on input "False" at bounding box center [697, 321] width 11 height 9
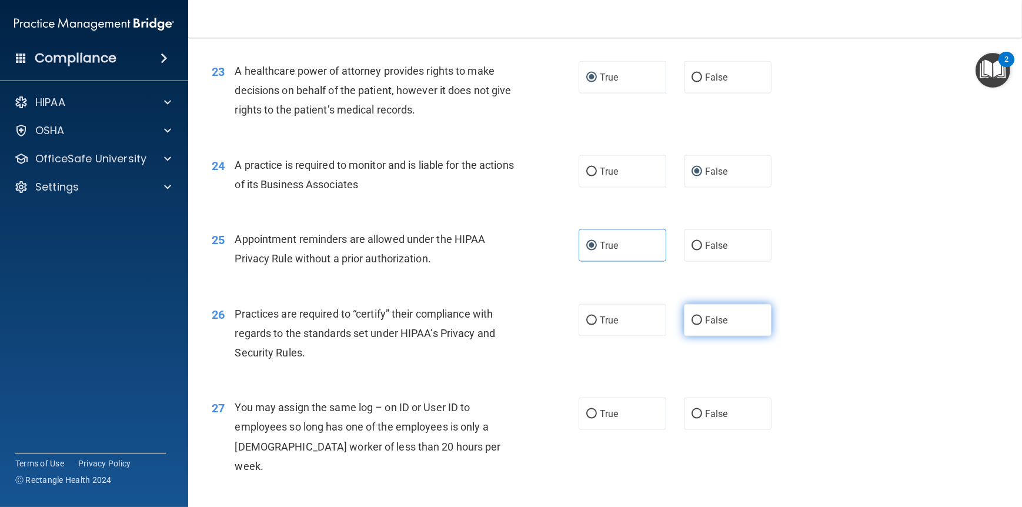
radio input "true"
click at [705, 419] on span "False" at bounding box center [716, 413] width 23 height 11
click at [701, 419] on input "False" at bounding box center [697, 414] width 11 height 9
radio input "true"
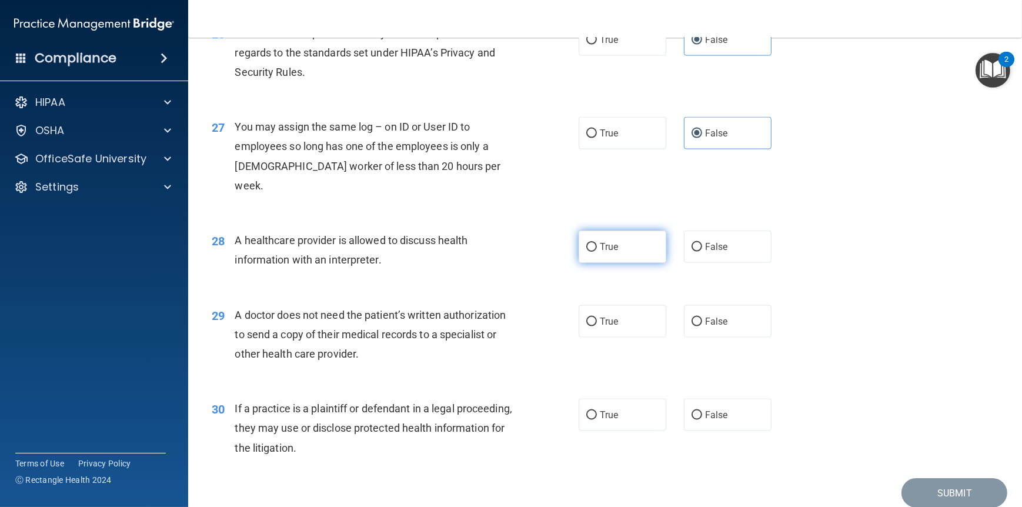
scroll to position [2446, 0]
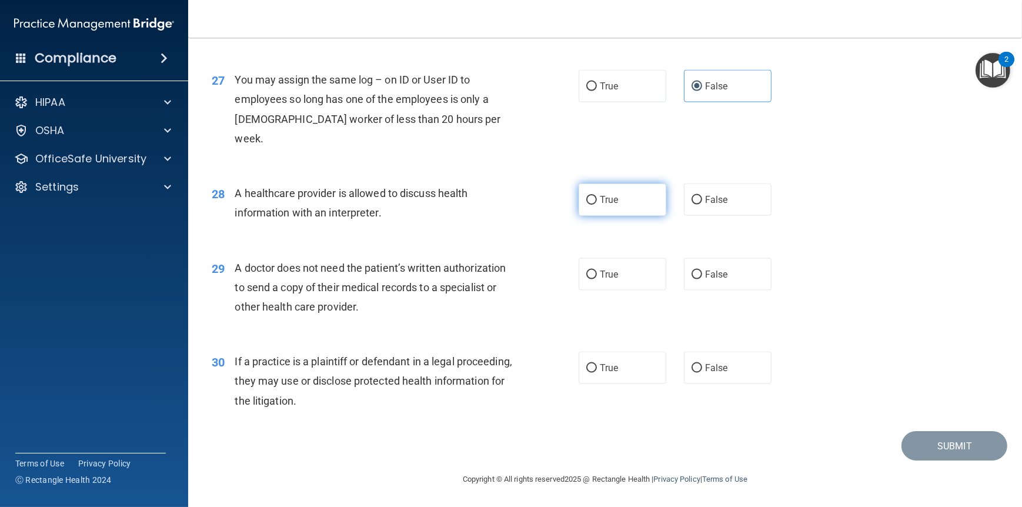
click at [600, 202] on span "True" at bounding box center [609, 199] width 18 height 11
click at [597, 202] on input "True" at bounding box center [592, 200] width 11 height 9
radio input "true"
click at [600, 269] on span "True" at bounding box center [609, 274] width 18 height 11
click at [597, 271] on input "True" at bounding box center [592, 275] width 11 height 9
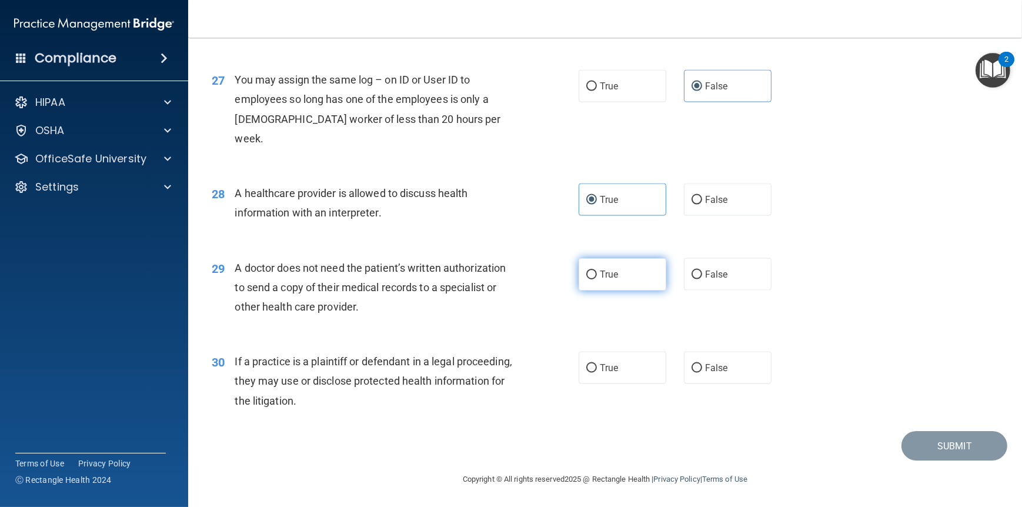
radio input "true"
click at [631, 377] on label "True" at bounding box center [623, 368] width 88 height 32
click at [597, 373] on input "True" at bounding box center [592, 368] width 11 height 9
radio input "true"
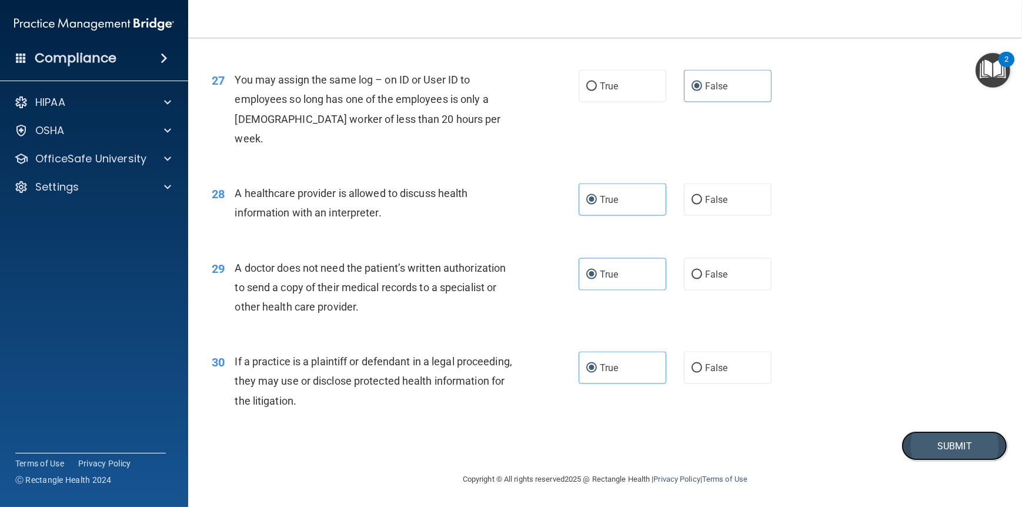
click at [944, 452] on button "Submit" at bounding box center [955, 446] width 106 height 30
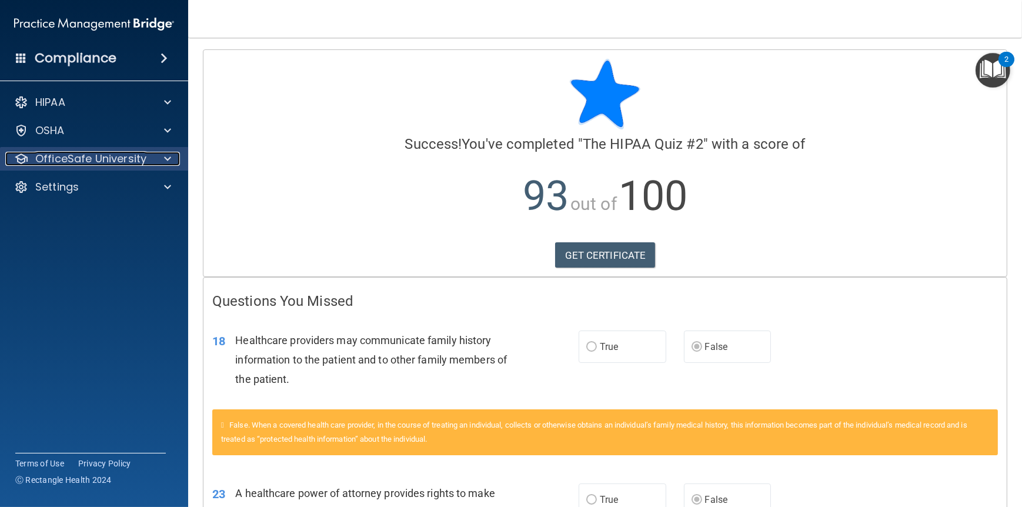
click at [165, 159] on span at bounding box center [167, 159] width 7 height 14
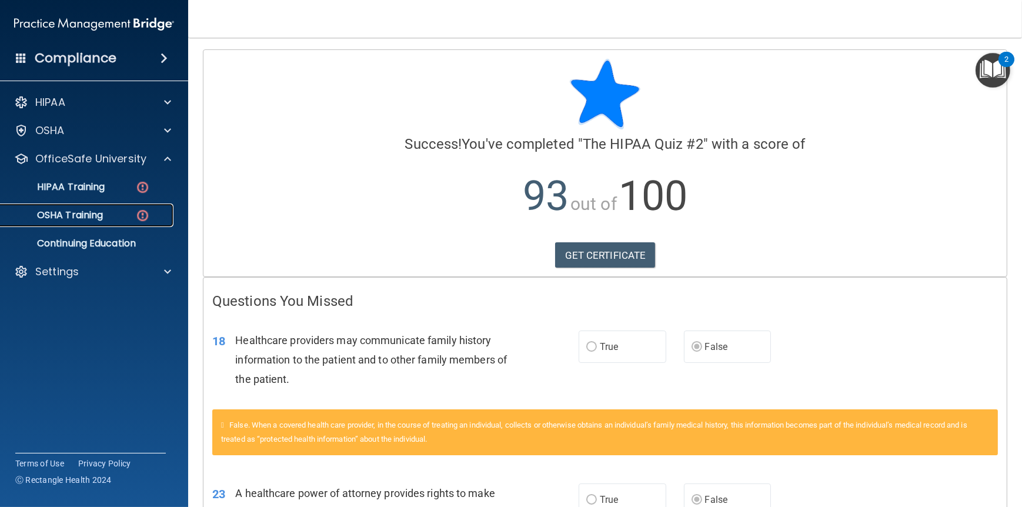
click at [136, 208] on img at bounding box center [142, 215] width 15 height 15
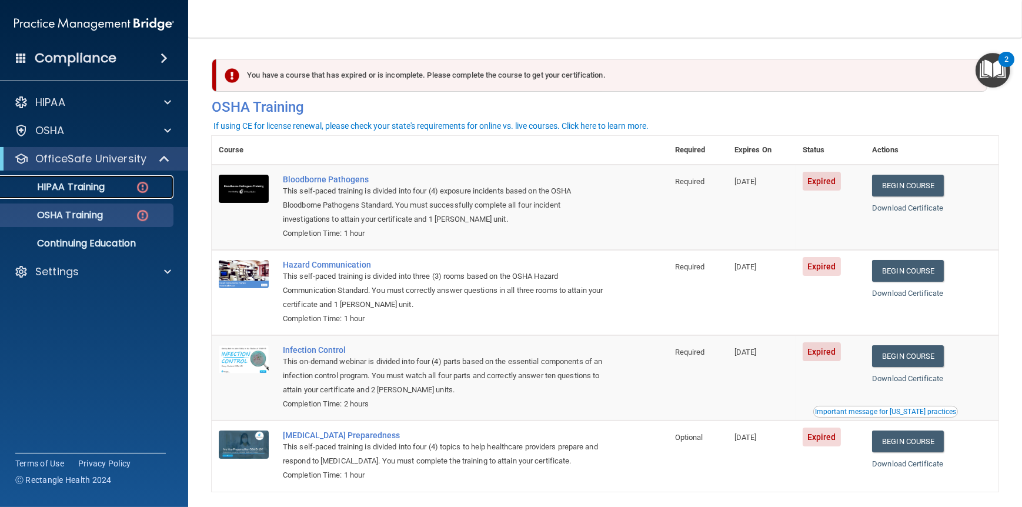
click at [116, 184] on div "HIPAA Training" at bounding box center [88, 187] width 161 height 12
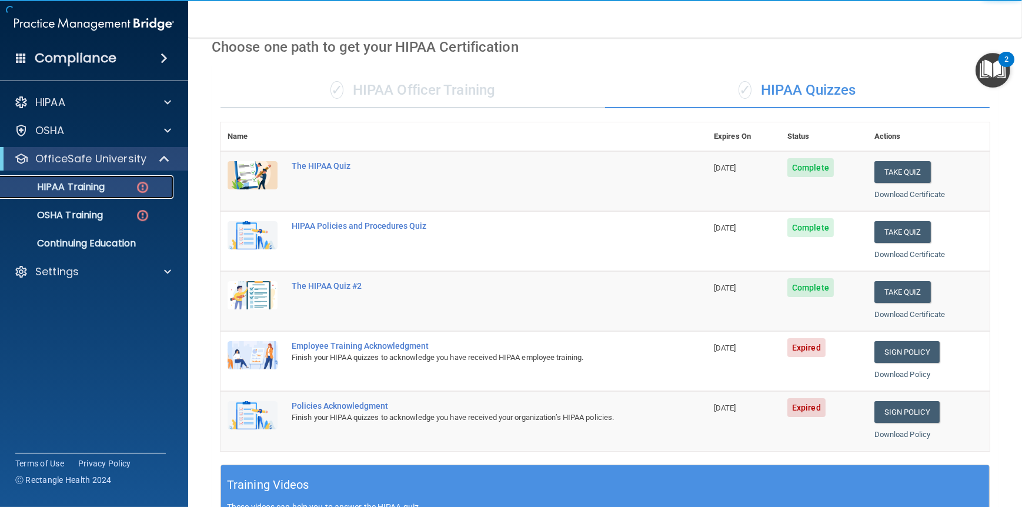
scroll to position [176, 0]
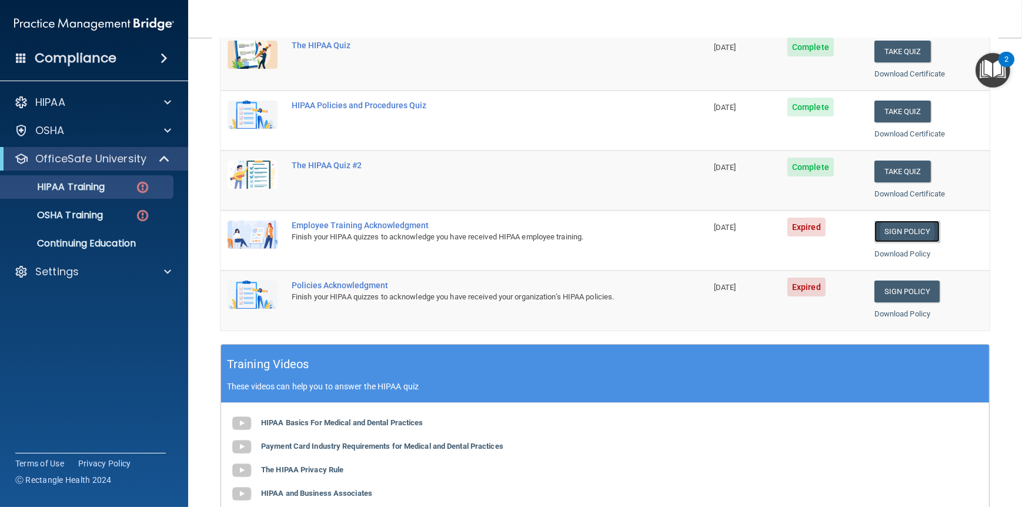
click at [904, 229] on link "Sign Policy" at bounding box center [907, 232] width 65 height 22
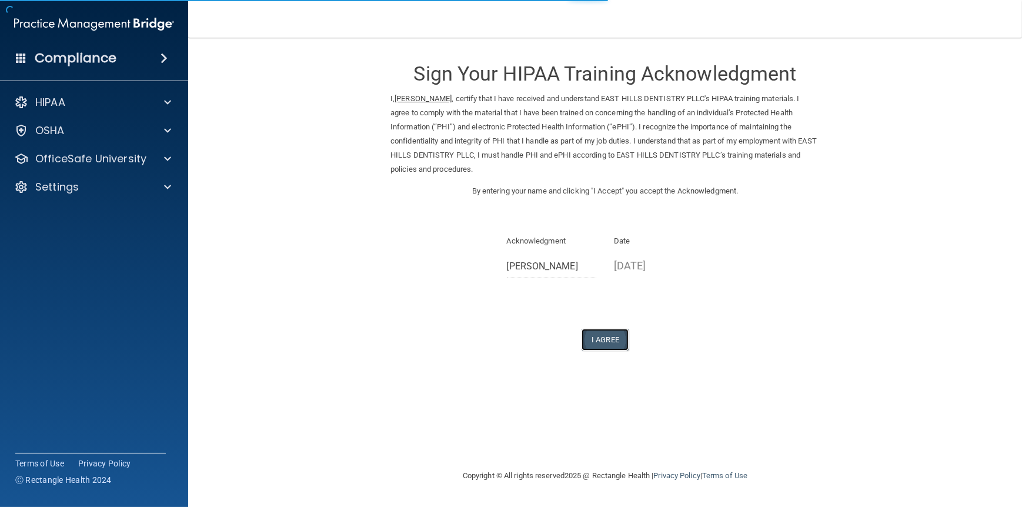
click at [615, 338] on button "I Agree" at bounding box center [605, 340] width 47 height 22
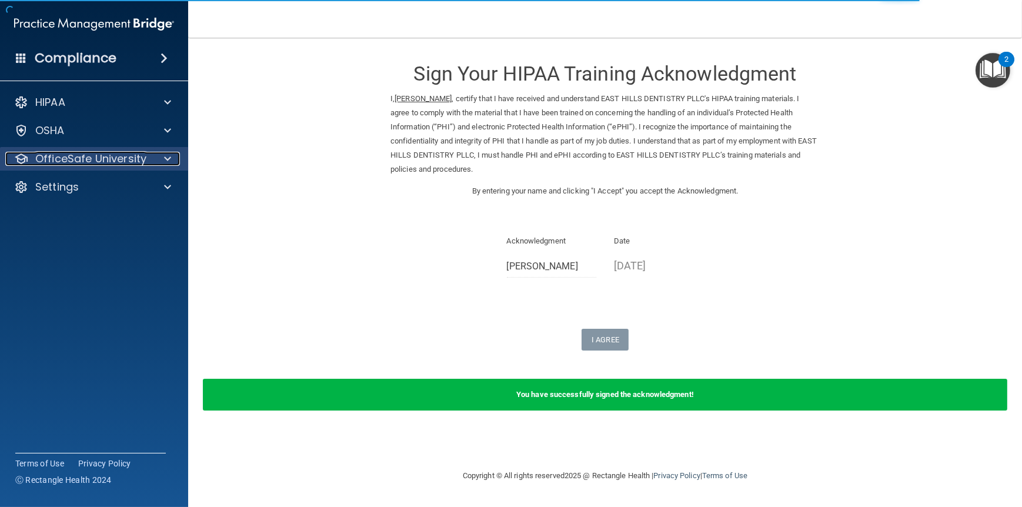
click at [96, 159] on p "OfficeSafe University" at bounding box center [90, 159] width 111 height 14
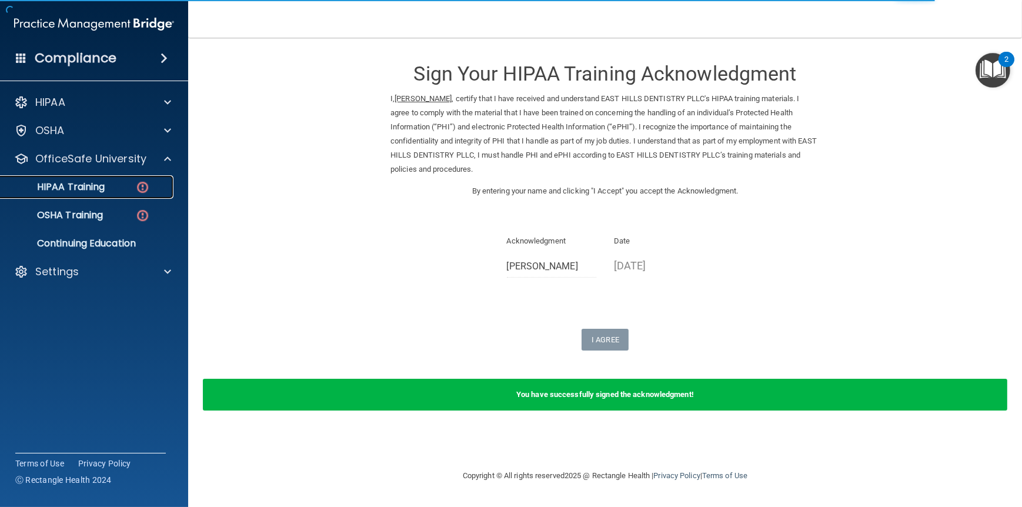
click at [91, 188] on p "HIPAA Training" at bounding box center [56, 187] width 97 height 12
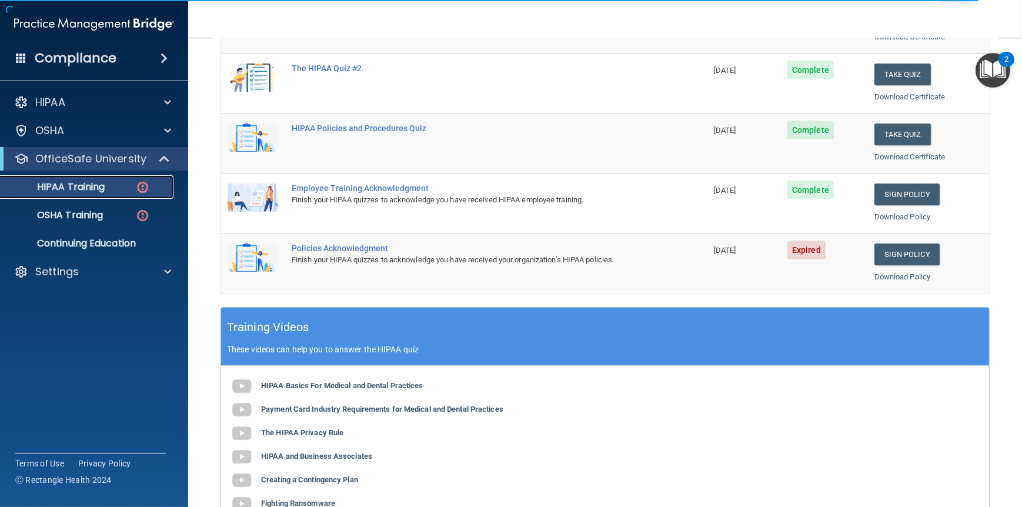
scroll to position [235, 0]
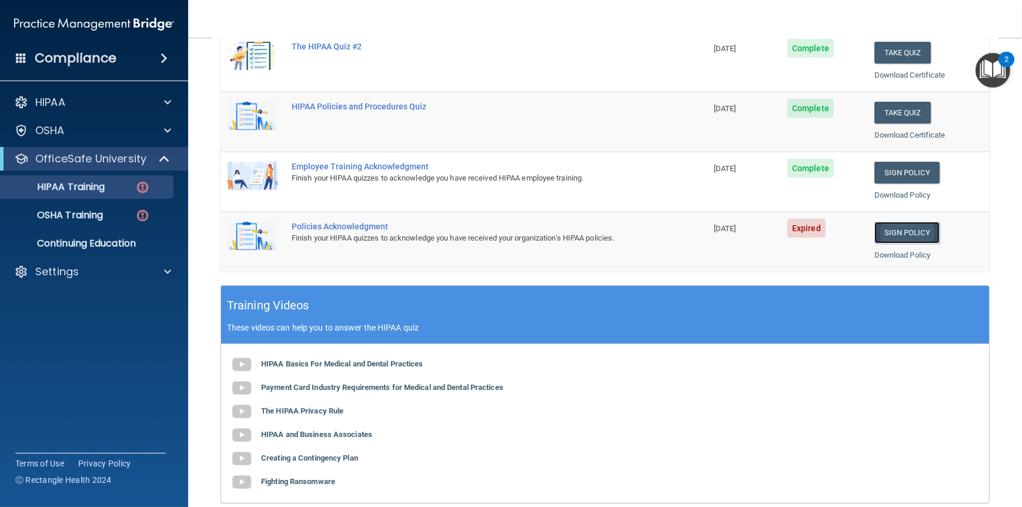
click at [897, 231] on link "Sign Policy" at bounding box center [907, 233] width 65 height 22
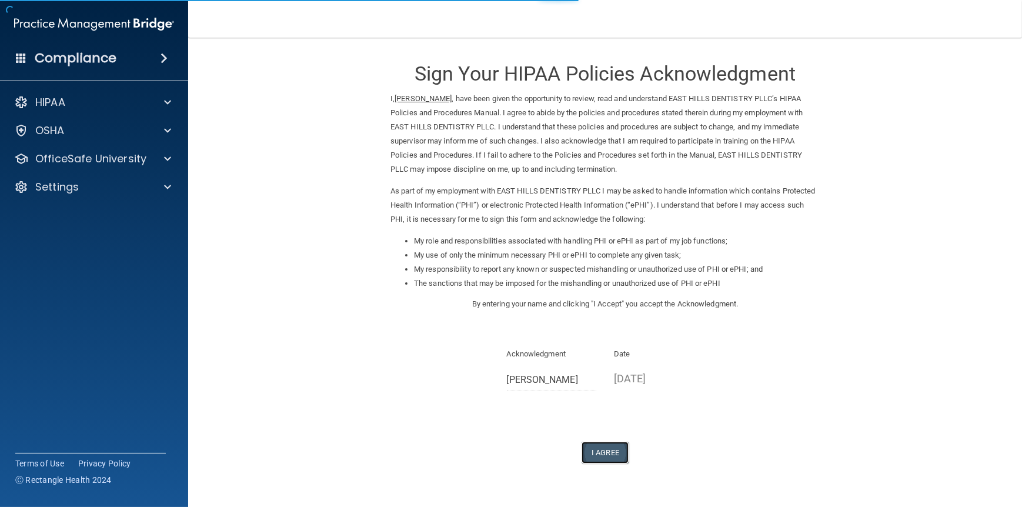
click at [606, 458] on button "I Agree" at bounding box center [605, 453] width 47 height 22
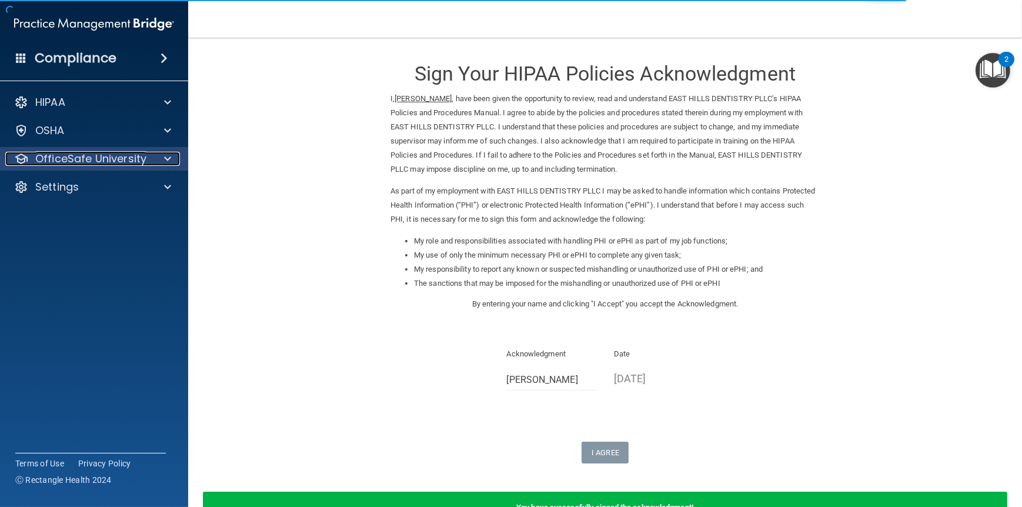
click at [84, 157] on p "OfficeSafe University" at bounding box center [90, 159] width 111 height 14
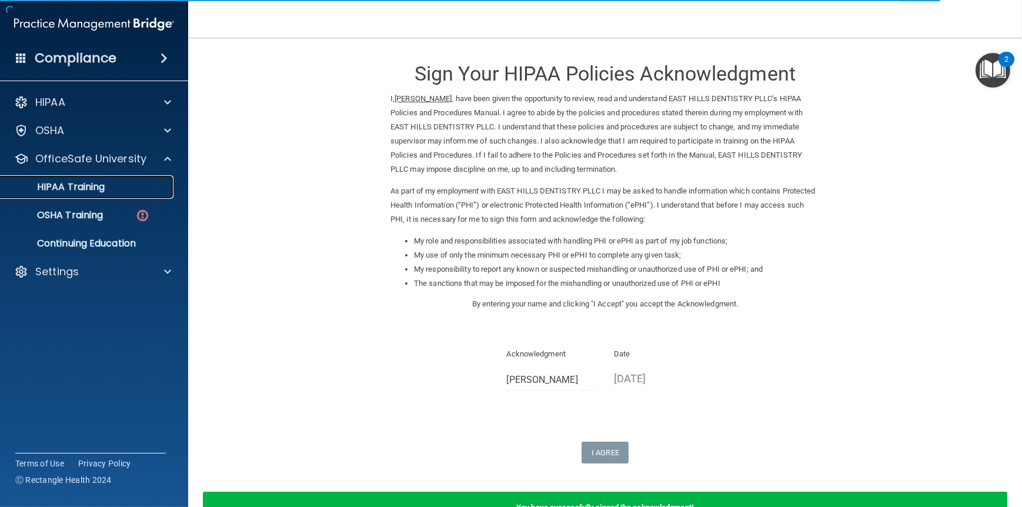
click at [78, 192] on p "HIPAA Training" at bounding box center [56, 187] width 97 height 12
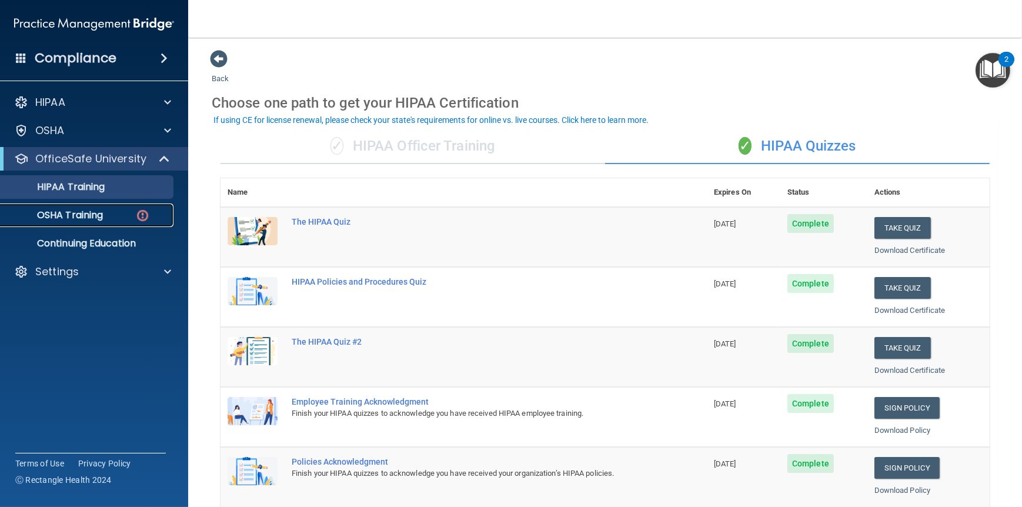
click at [82, 214] on p "OSHA Training" at bounding box center [55, 215] width 95 height 12
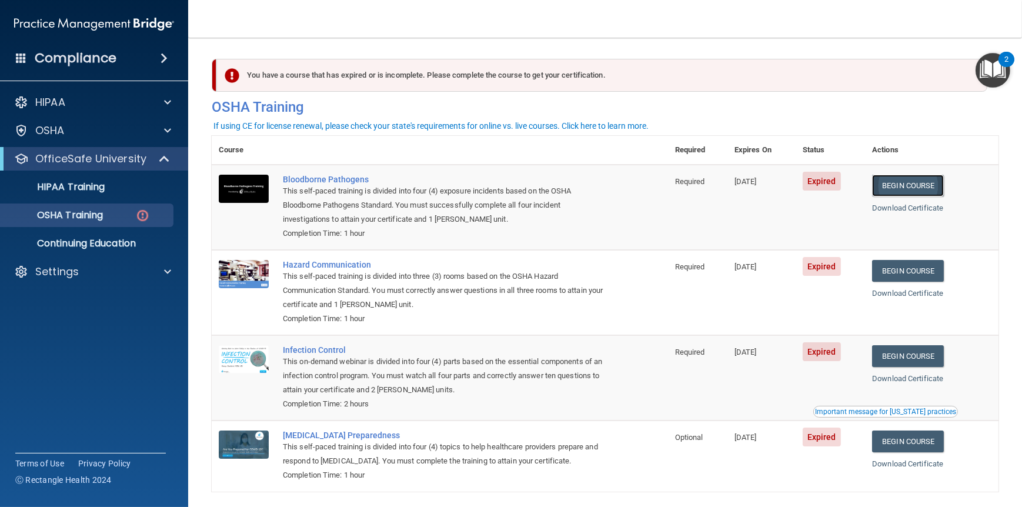
click at [906, 181] on link "Begin Course" at bounding box center [908, 186] width 72 height 22
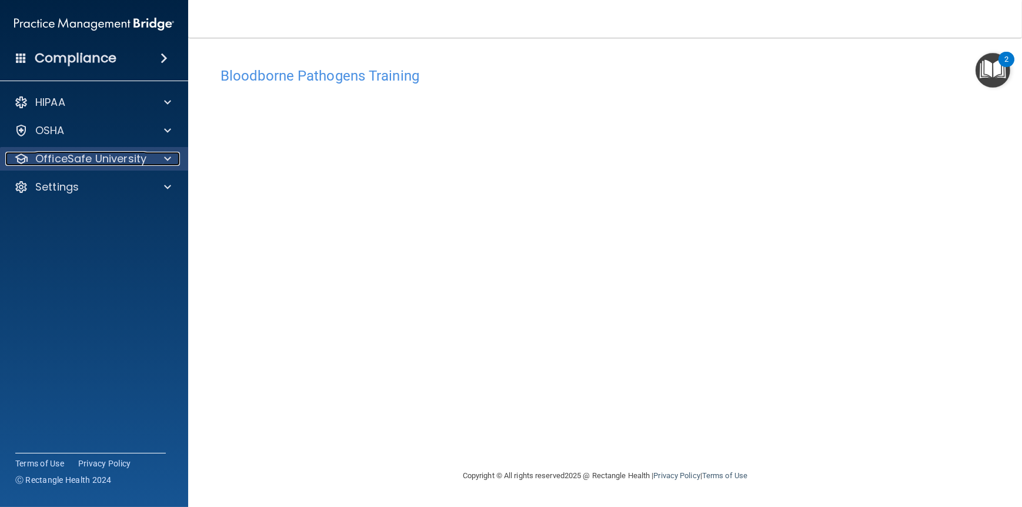
click at [150, 157] on div "OfficeSafe University" at bounding box center [78, 159] width 146 height 14
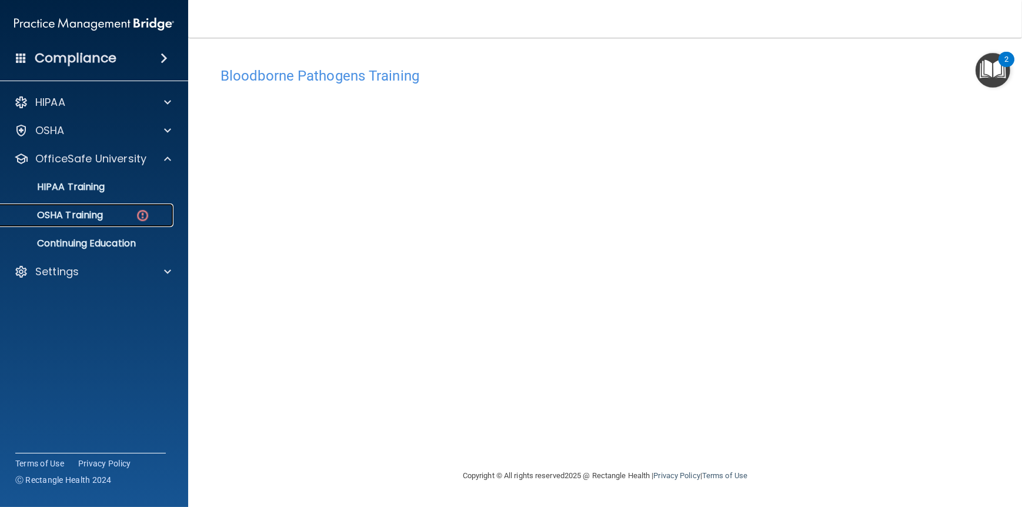
click at [81, 214] on p "OSHA Training" at bounding box center [55, 215] width 95 height 12
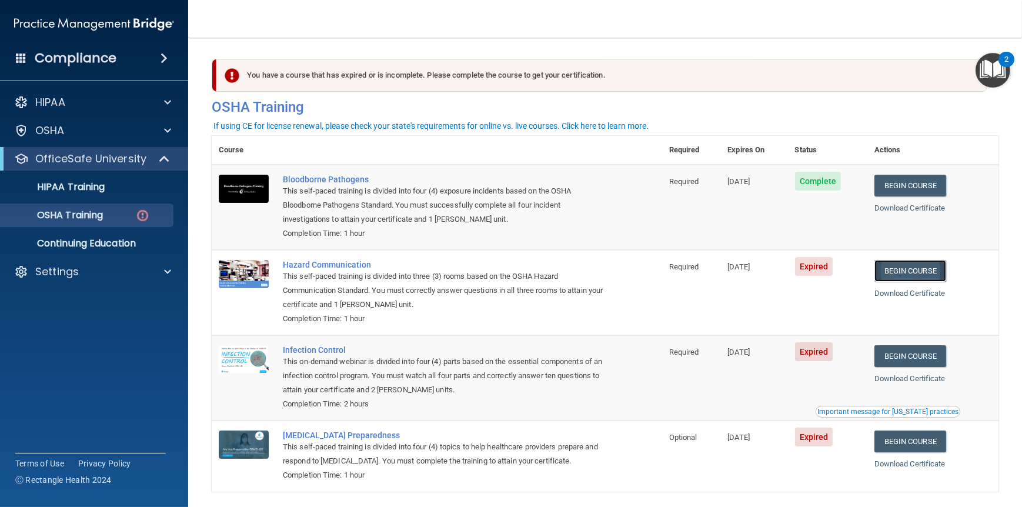
click at [914, 271] on link "Begin Course" at bounding box center [911, 271] width 72 height 22
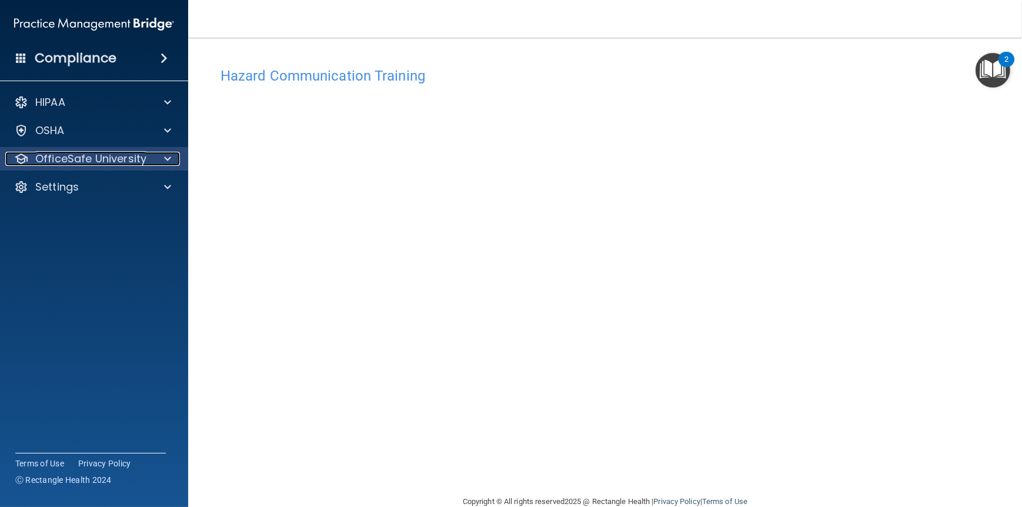
click at [168, 156] on span at bounding box center [167, 159] width 7 height 14
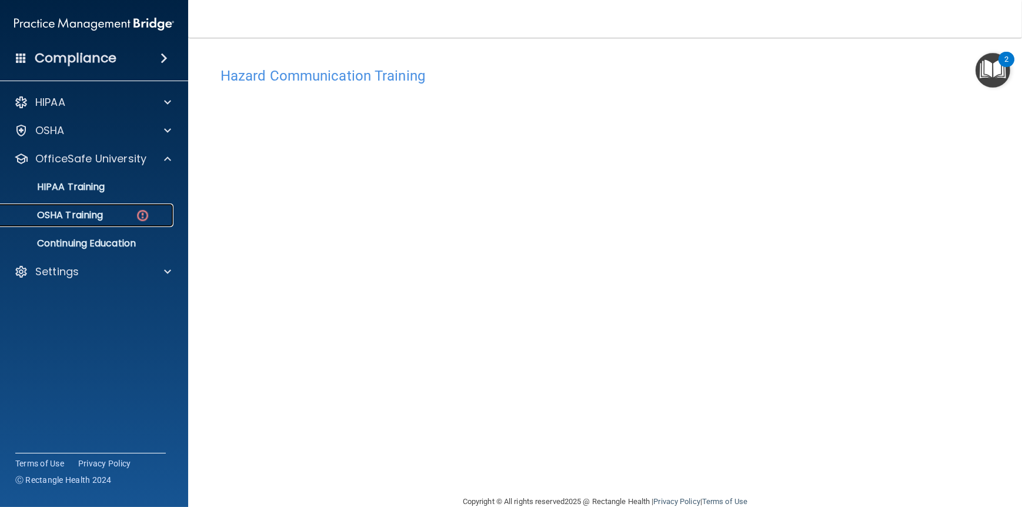
click at [98, 216] on p "OSHA Training" at bounding box center [55, 215] width 95 height 12
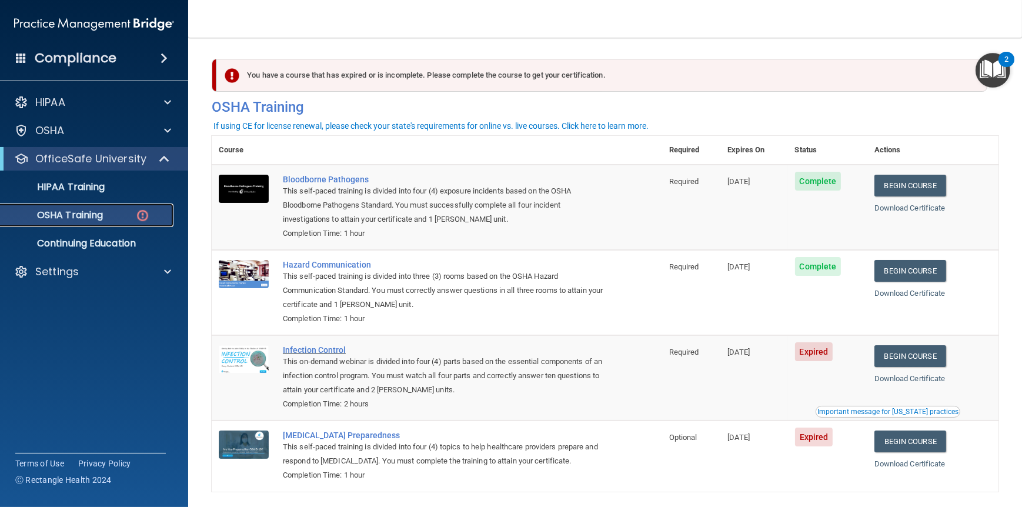
scroll to position [48, 0]
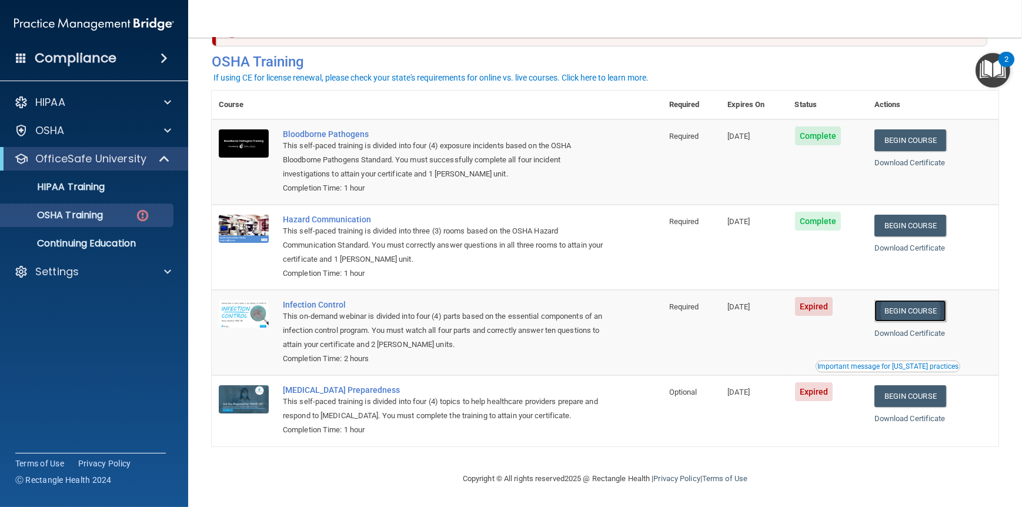
click at [920, 309] on link "Begin Course" at bounding box center [911, 311] width 72 height 22
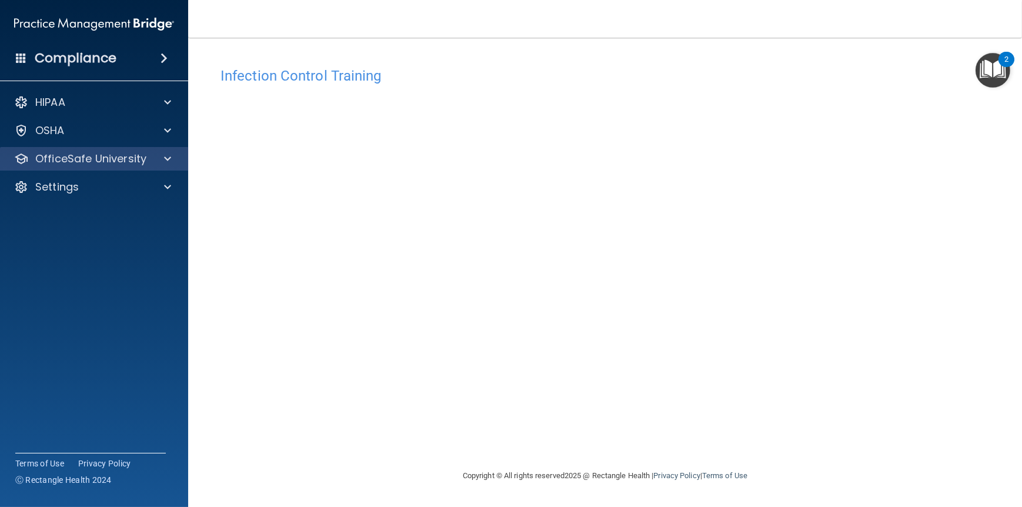
click at [145, 149] on div "OfficeSafe University" at bounding box center [94, 159] width 189 height 24
click at [145, 152] on p "OfficeSafe University" at bounding box center [90, 159] width 111 height 14
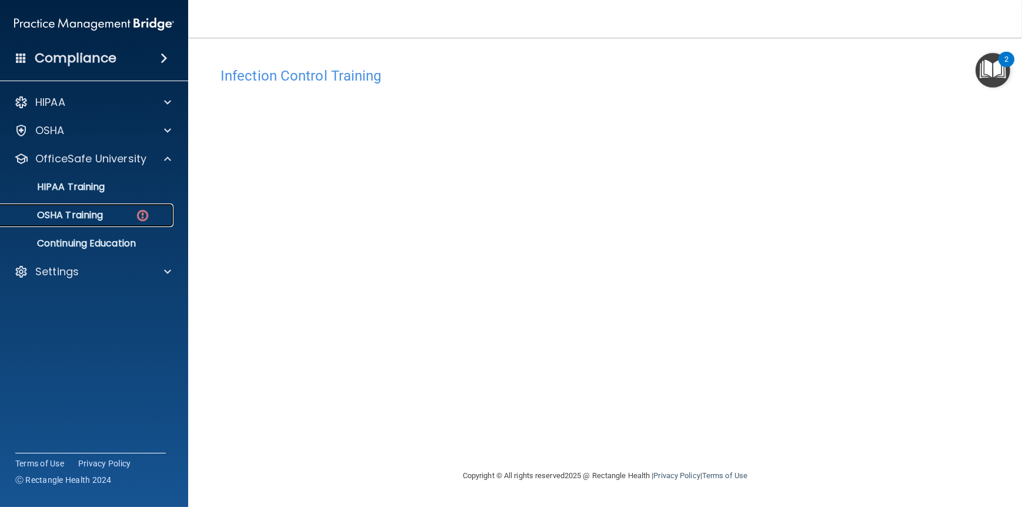
click at [105, 212] on div "OSHA Training" at bounding box center [88, 215] width 161 height 12
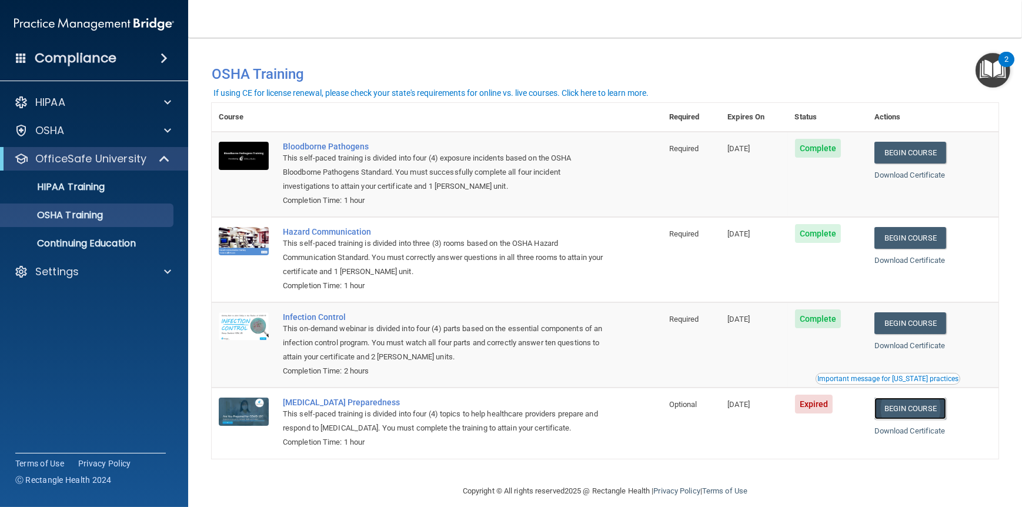
click at [905, 406] on link "Begin Course" at bounding box center [911, 409] width 72 height 22
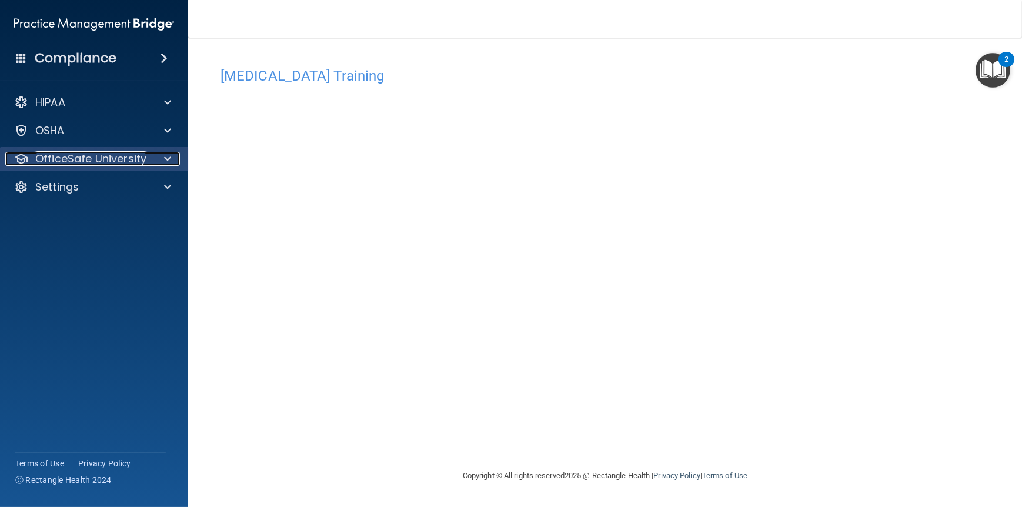
click at [170, 161] on span at bounding box center [167, 159] width 7 height 14
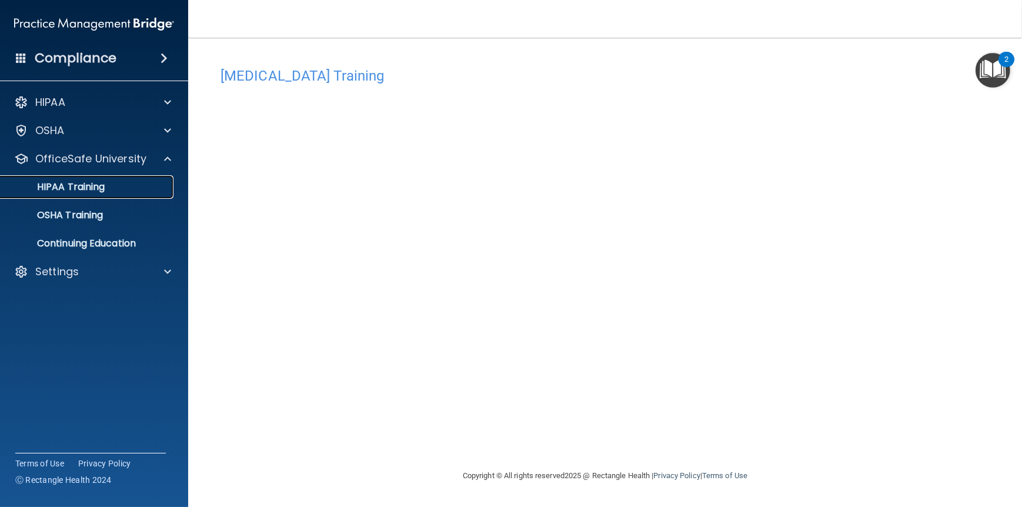
click at [65, 182] on p "HIPAA Training" at bounding box center [56, 187] width 97 height 12
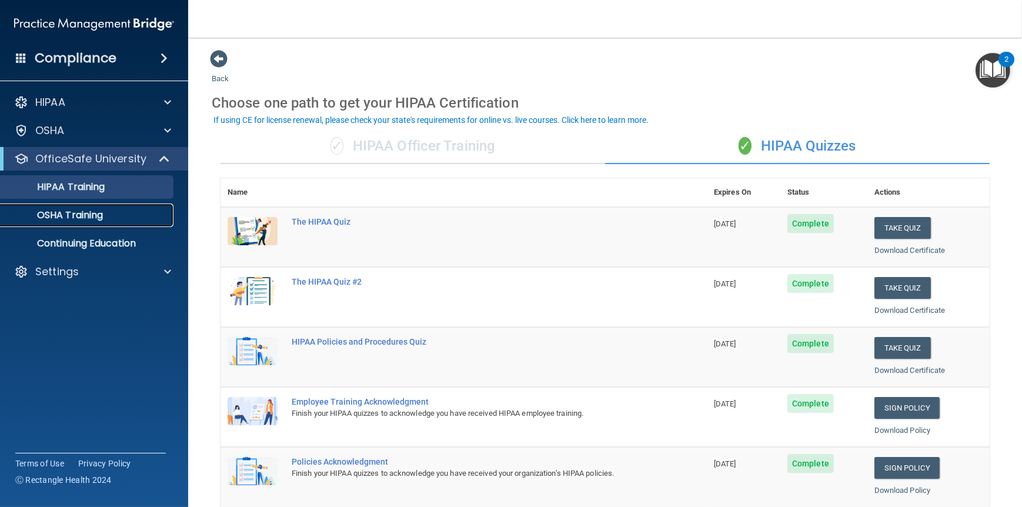
click at [65, 219] on p "OSHA Training" at bounding box center [55, 215] width 95 height 12
